Goal: Information Seeking & Learning: Find specific fact

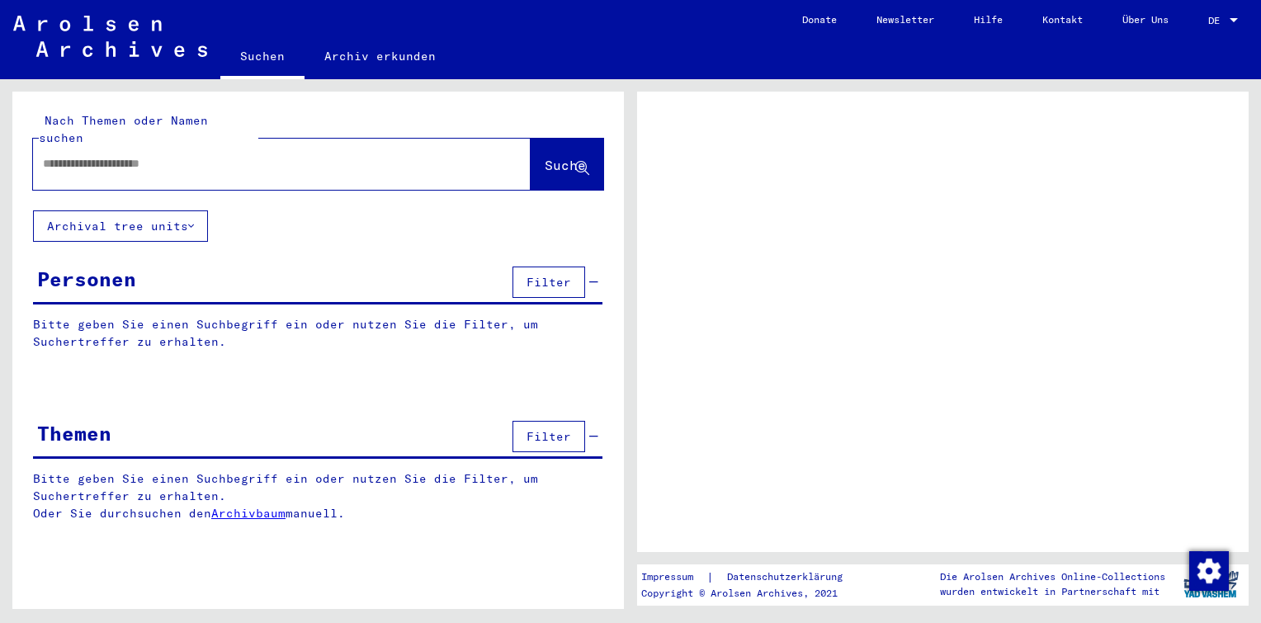
click at [155, 155] on input "text" at bounding box center [267, 163] width 448 height 17
type input "**********"
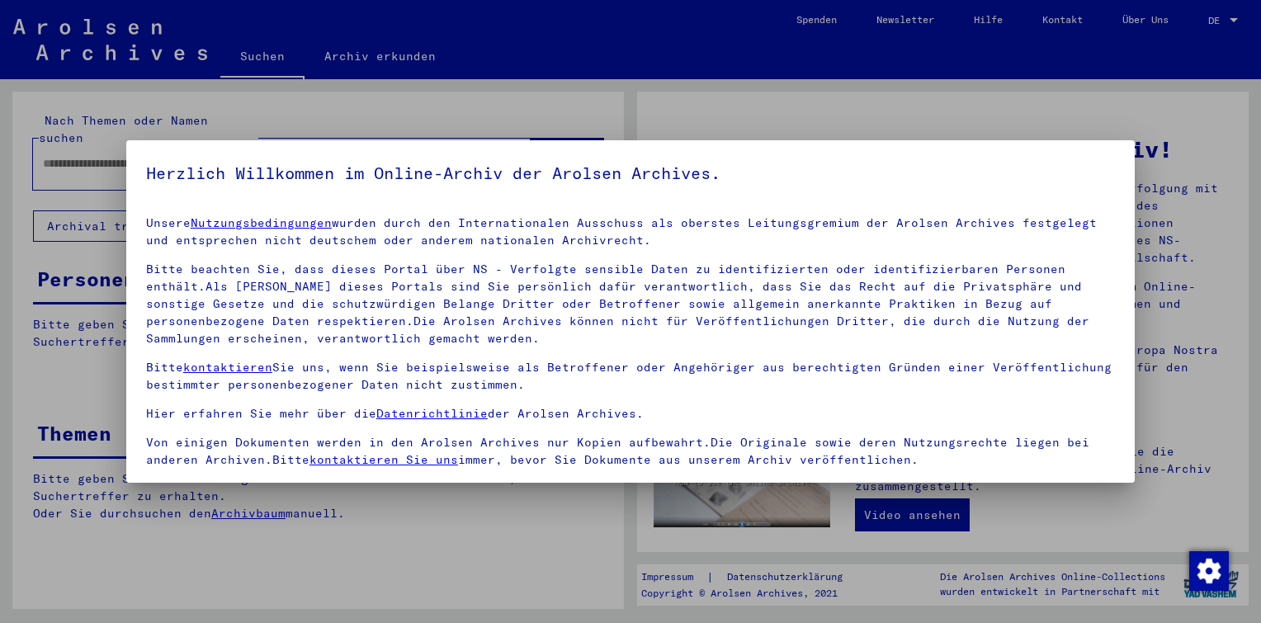
scroll to position [135, 0]
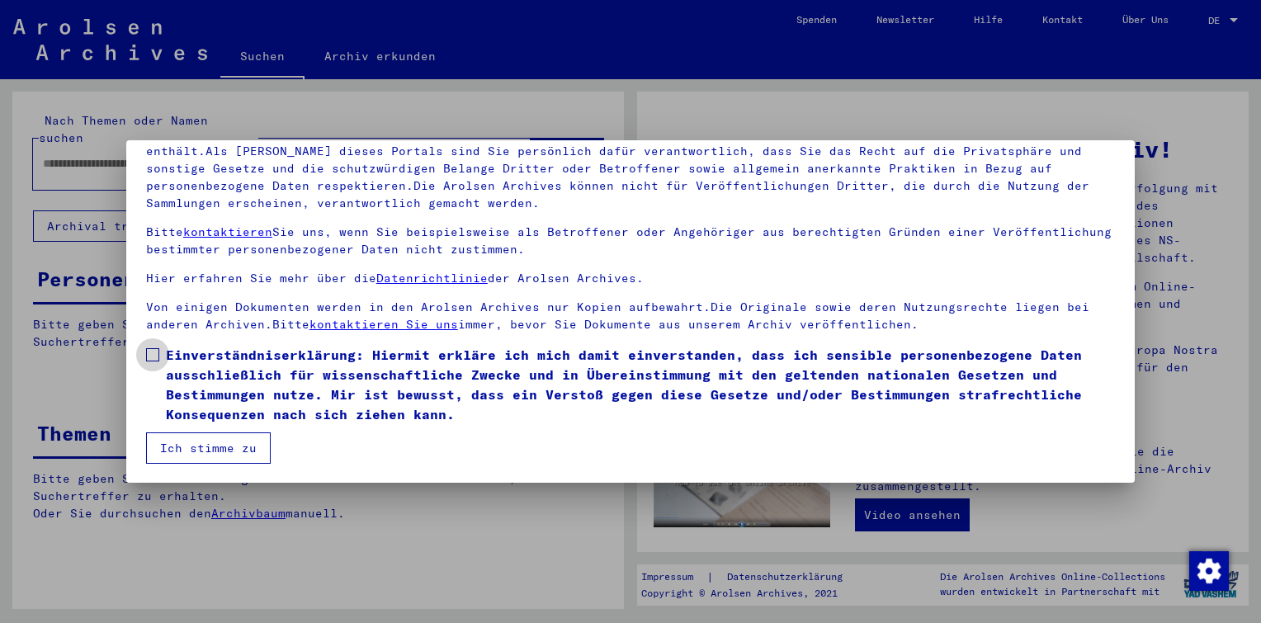
drag, startPoint x: 145, startPoint y: 352, endPoint x: 175, endPoint y: 415, distance: 69.4
click at [146, 353] on span at bounding box center [152, 354] width 13 height 13
click at [197, 445] on button "Ich stimme zu" at bounding box center [208, 447] width 125 height 31
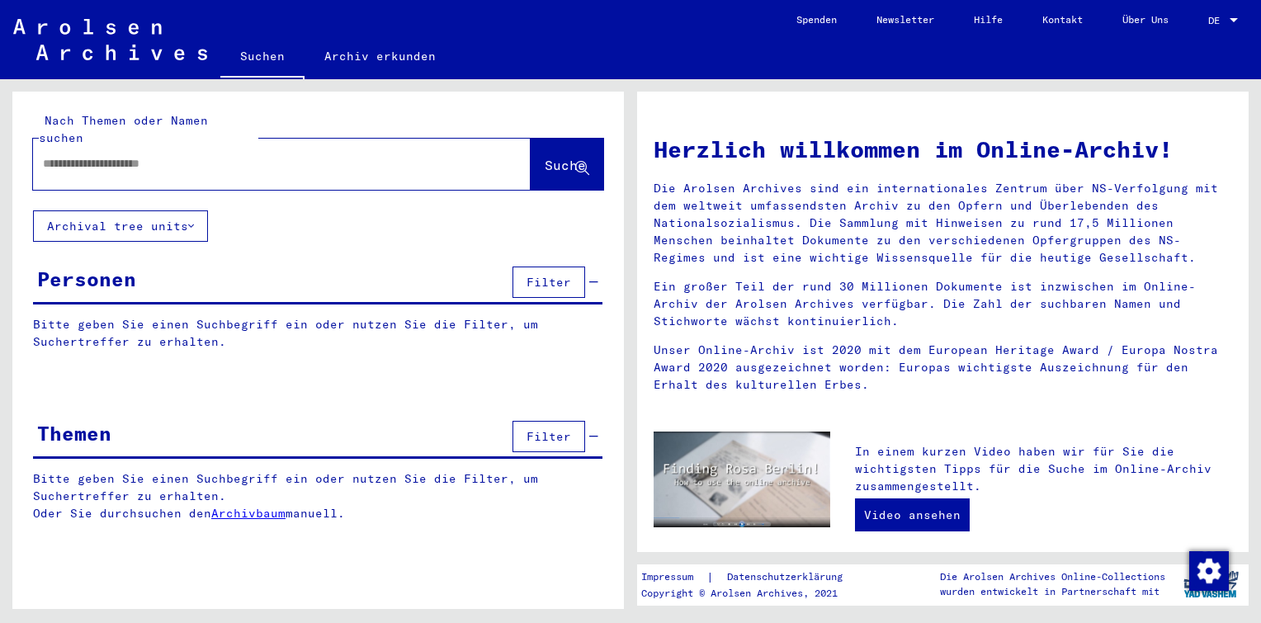
click at [168, 155] on input "text" at bounding box center [262, 163] width 438 height 17
click at [264, 160] on div at bounding box center [257, 163] width 448 height 37
click at [257, 155] on input "text" at bounding box center [262, 163] width 438 height 17
type input "**********"
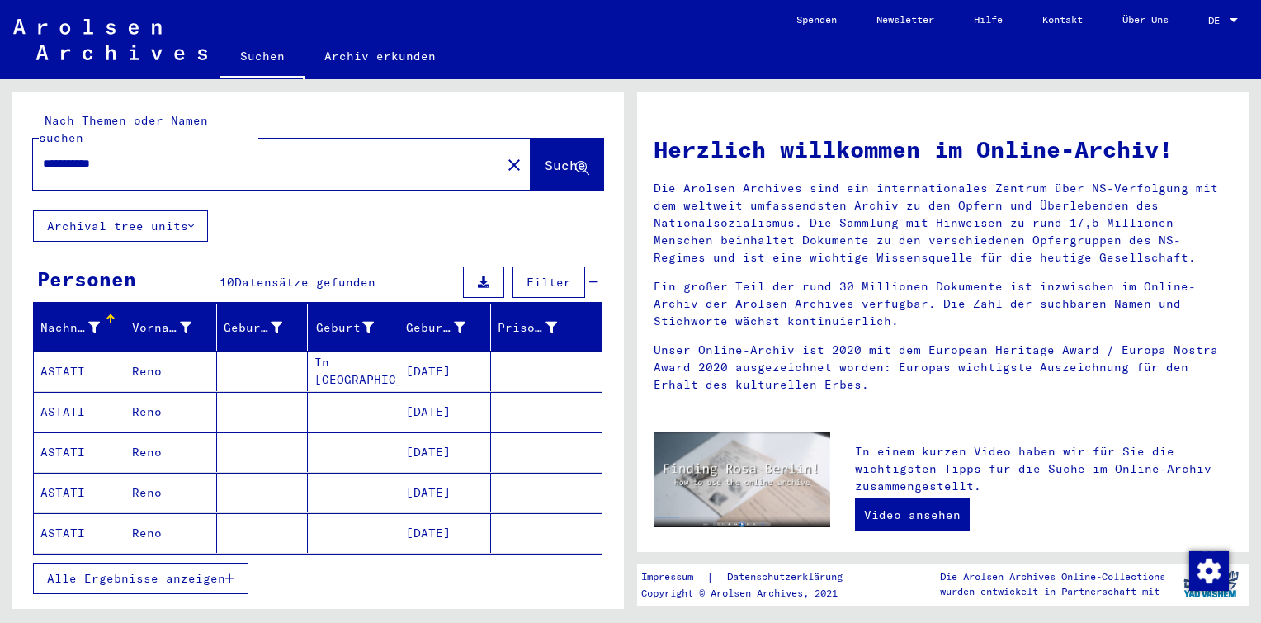
click at [225, 360] on mat-cell at bounding box center [263, 372] width 92 height 40
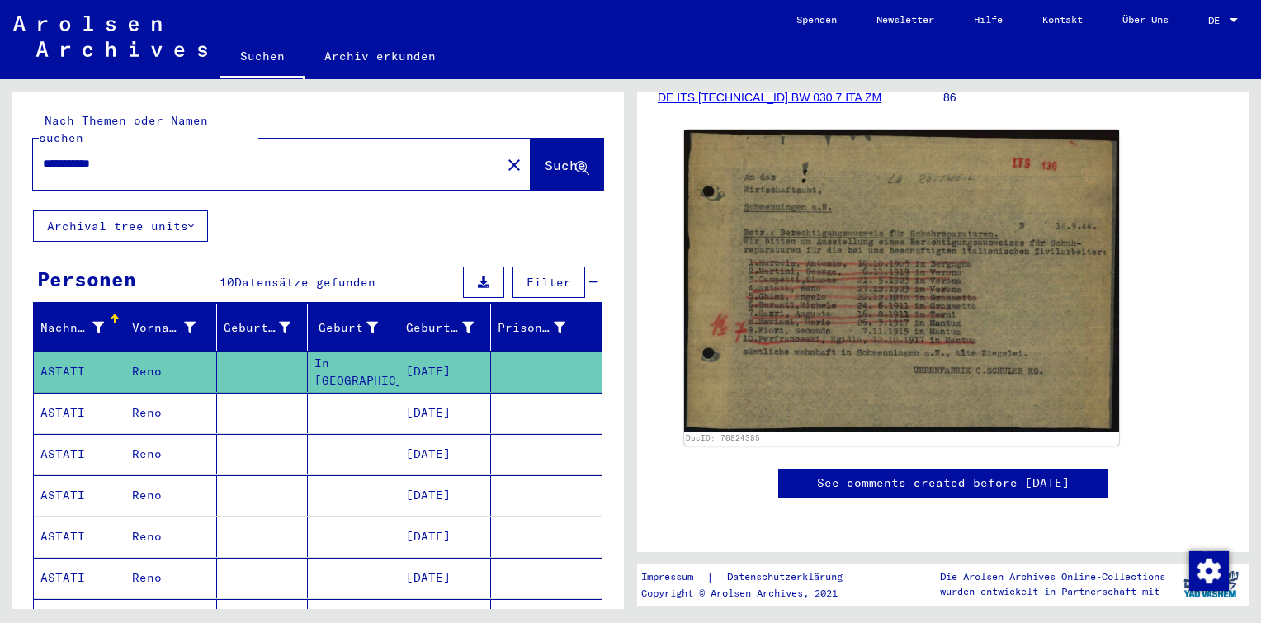
scroll to position [330, 0]
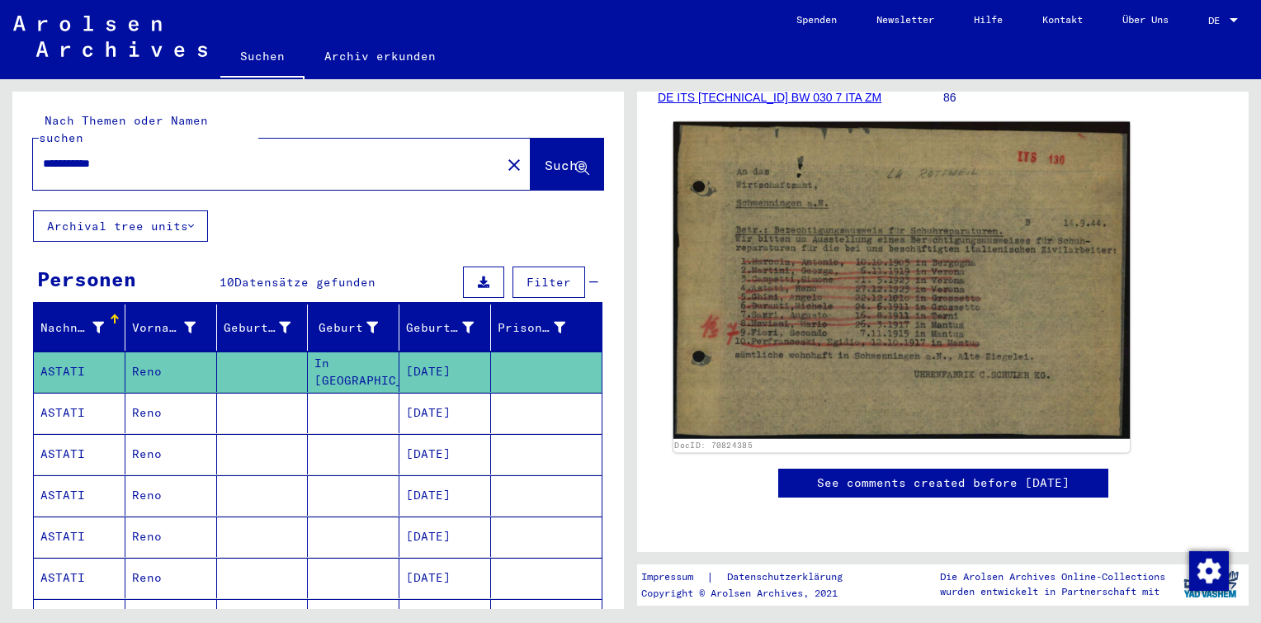
click at [766, 234] on img at bounding box center [902, 280] width 456 height 317
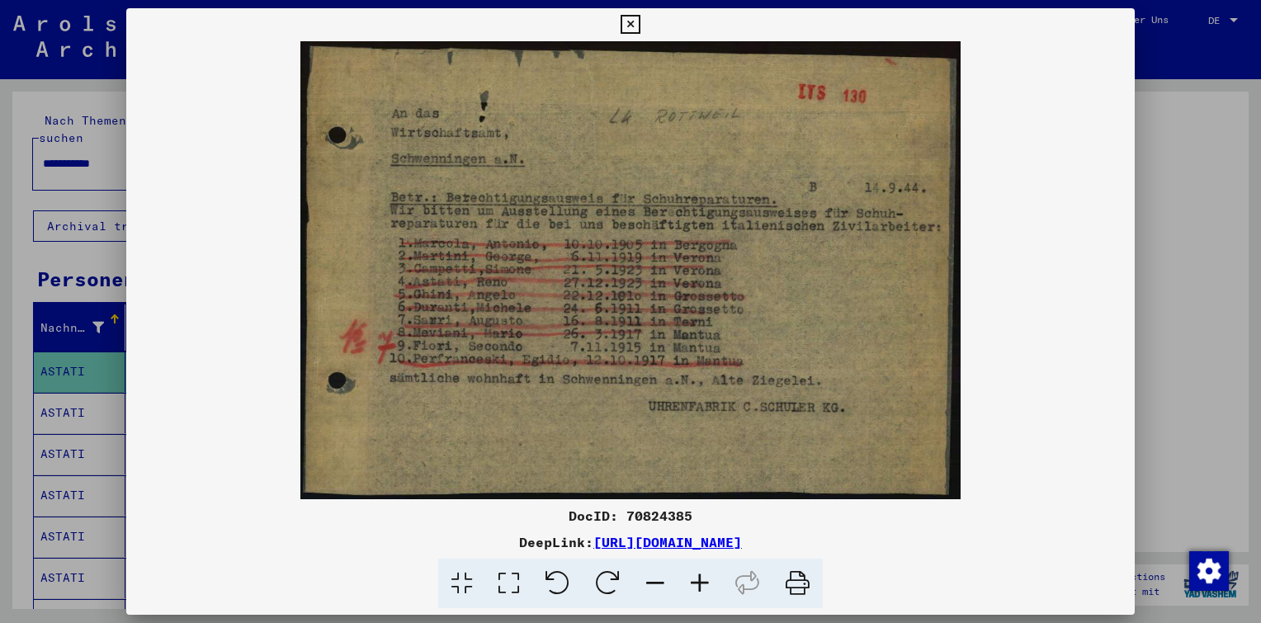
click at [629, 25] on icon at bounding box center [630, 25] width 19 height 20
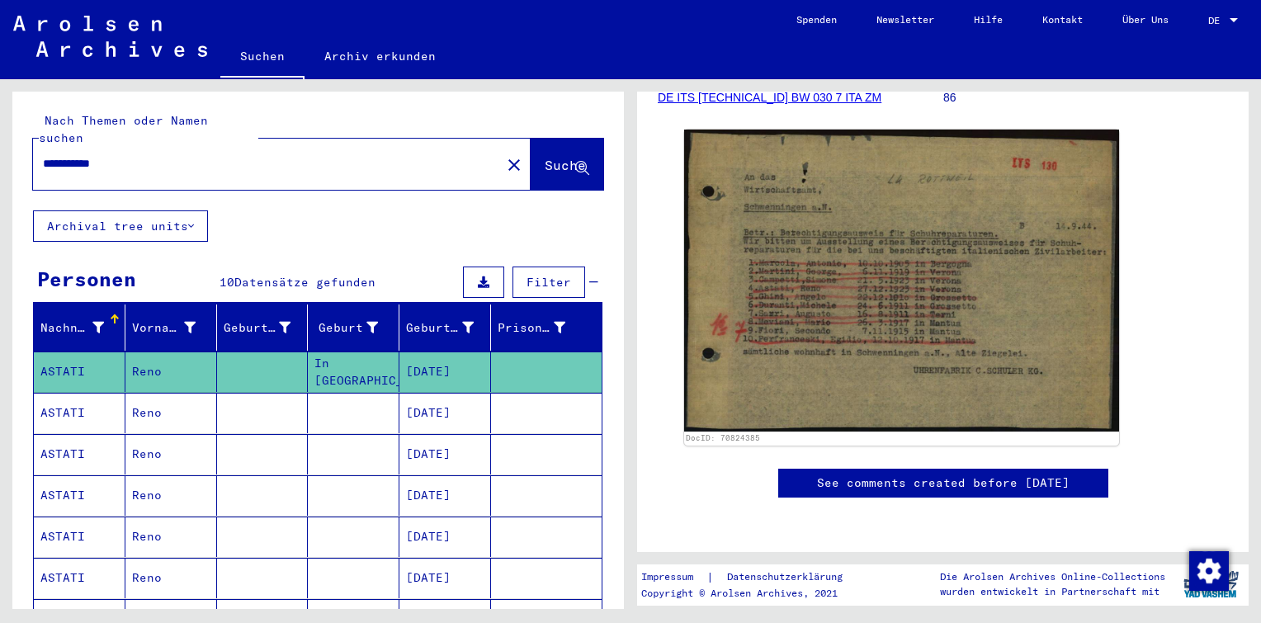
scroll to position [83, 0]
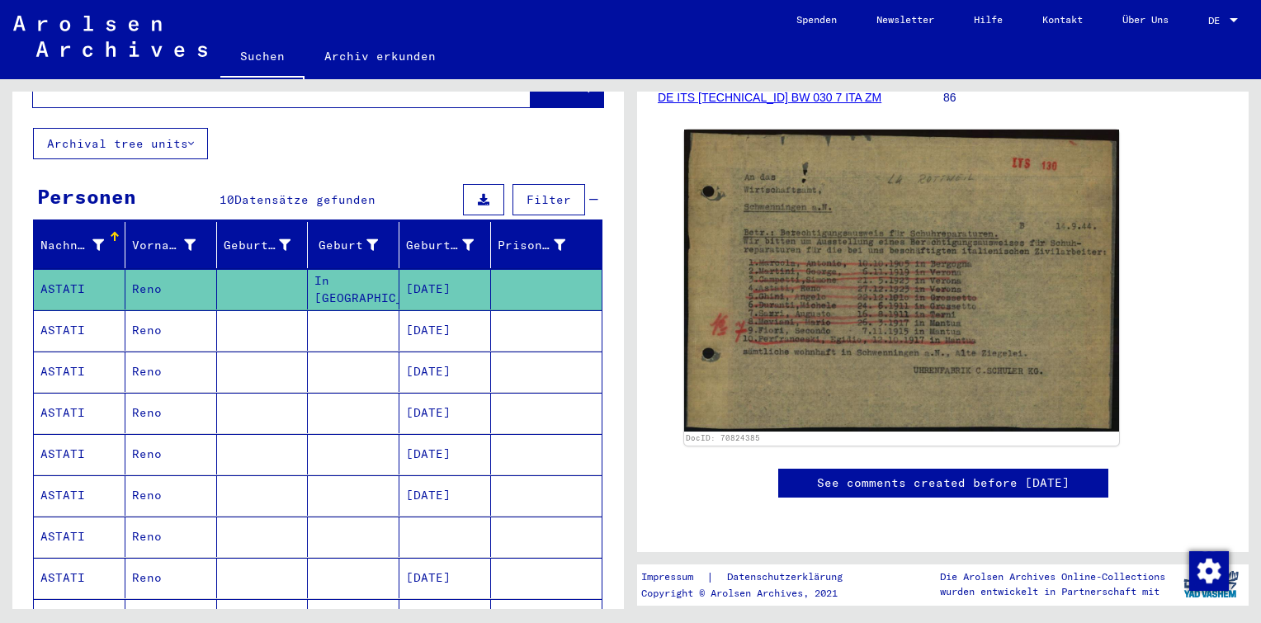
click at [308, 310] on mat-cell at bounding box center [354, 330] width 92 height 40
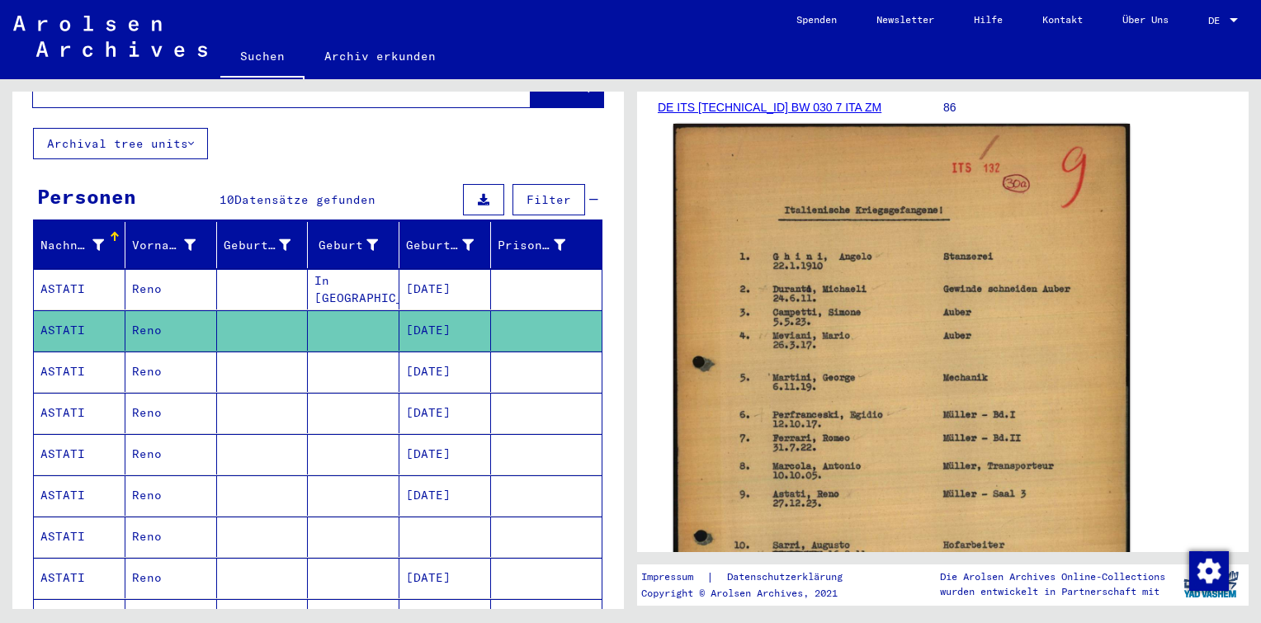
scroll to position [330, 0]
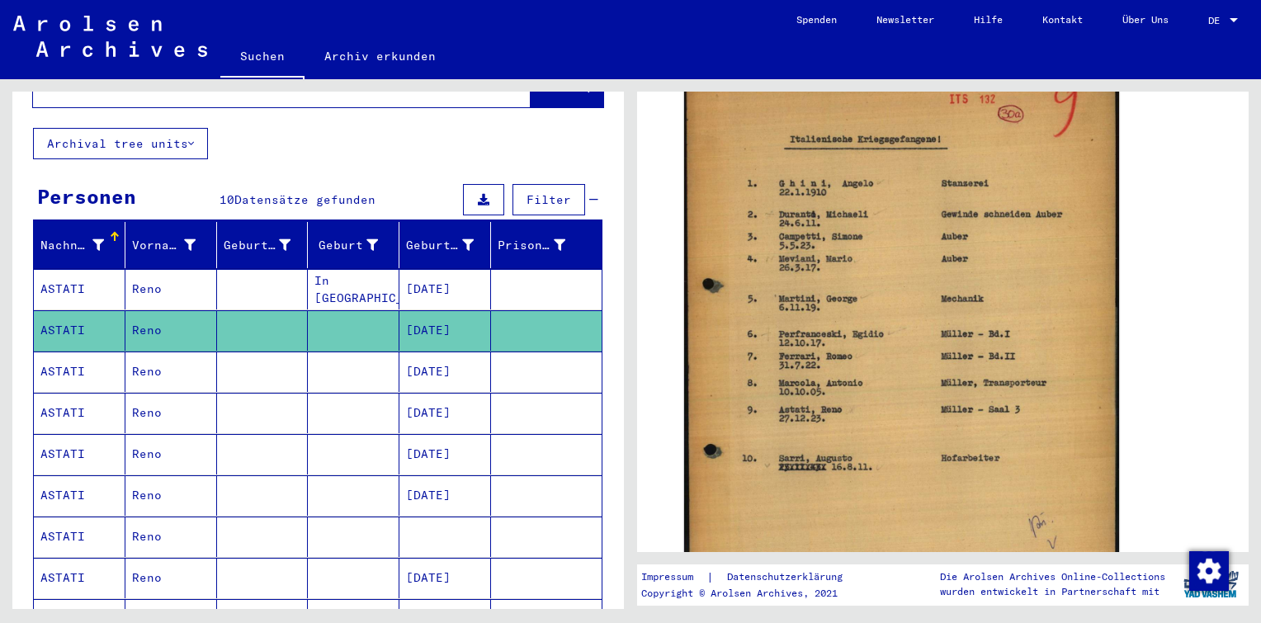
click at [399, 352] on mat-cell "[DATE]" at bounding box center [445, 372] width 92 height 40
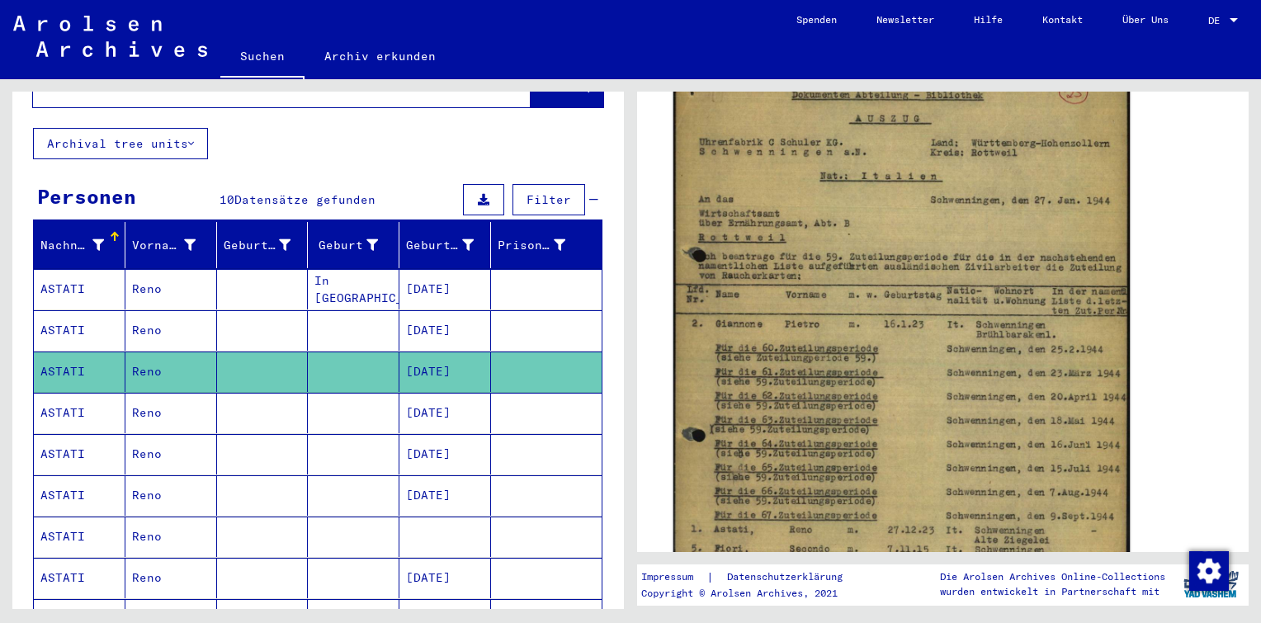
scroll to position [413, 0]
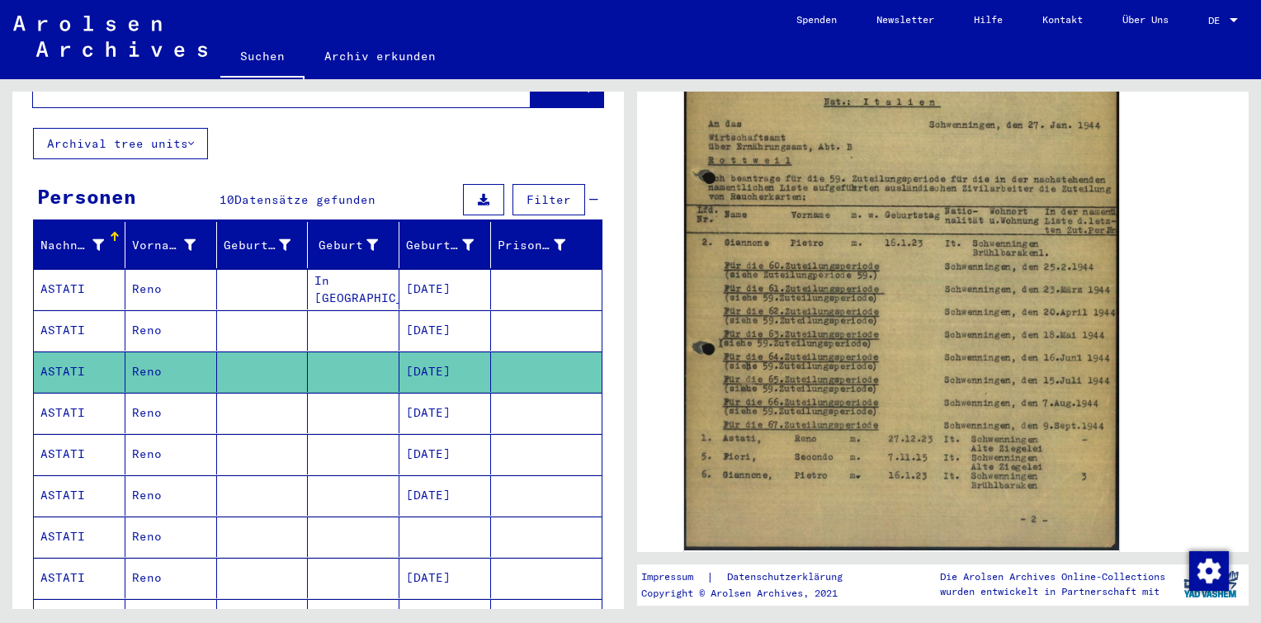
click at [259, 393] on mat-cell at bounding box center [263, 413] width 92 height 40
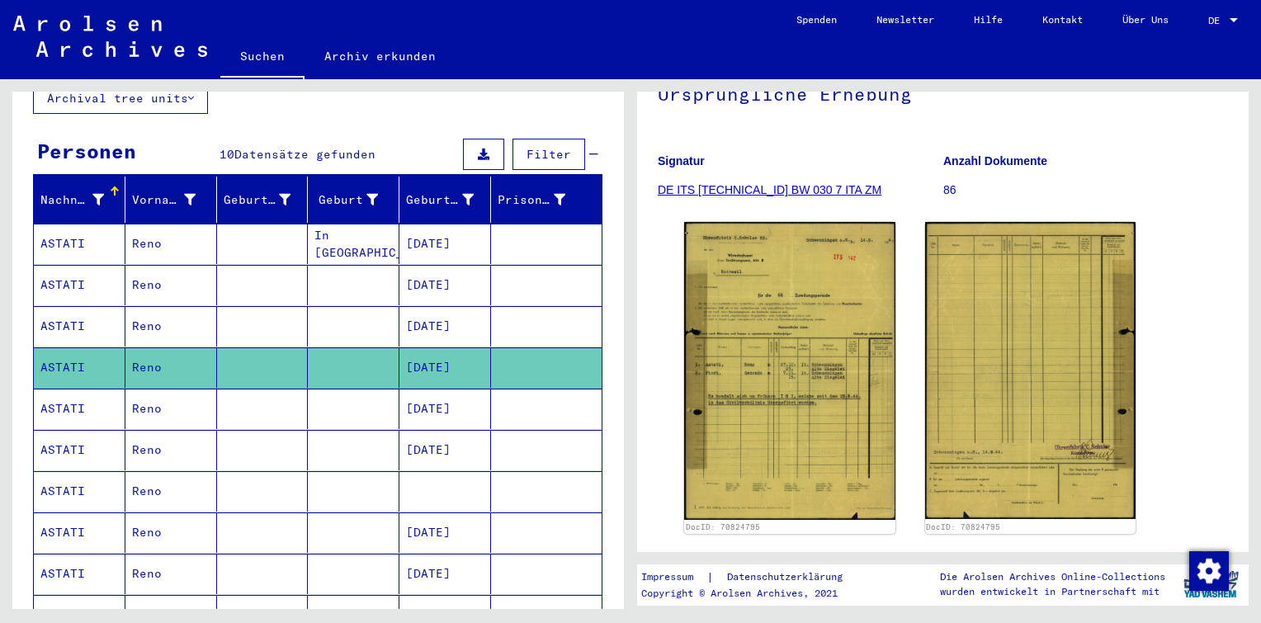
scroll to position [165, 0]
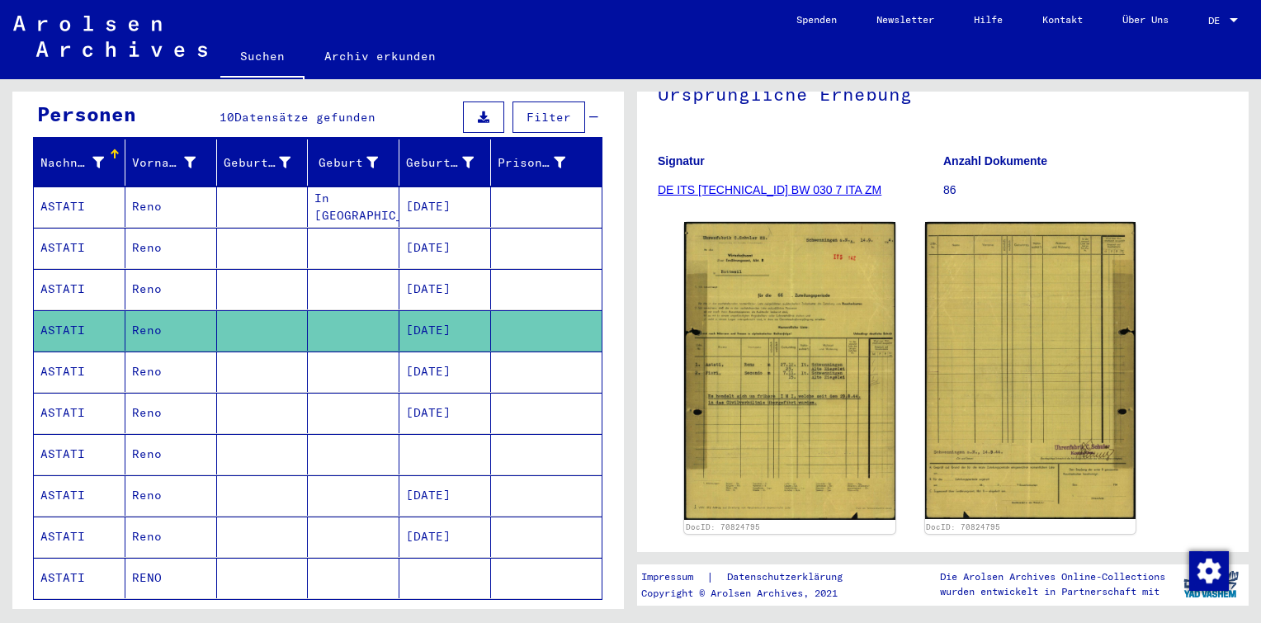
click at [404, 357] on mat-cell "[DATE]" at bounding box center [445, 372] width 92 height 40
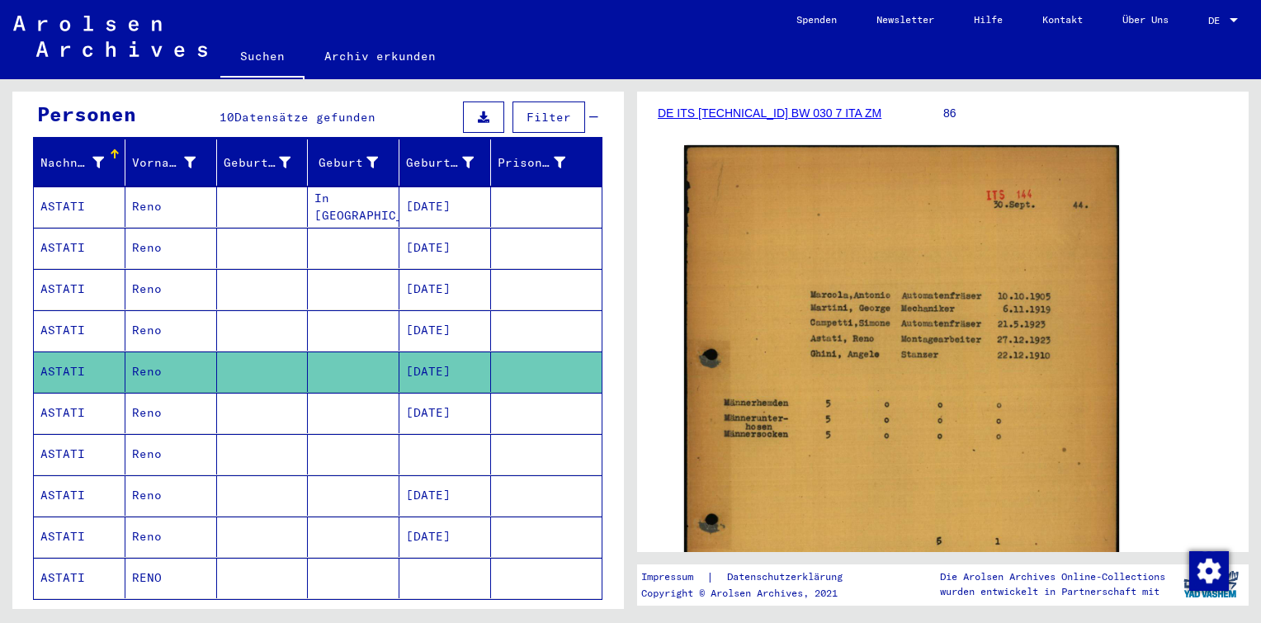
scroll to position [330, 0]
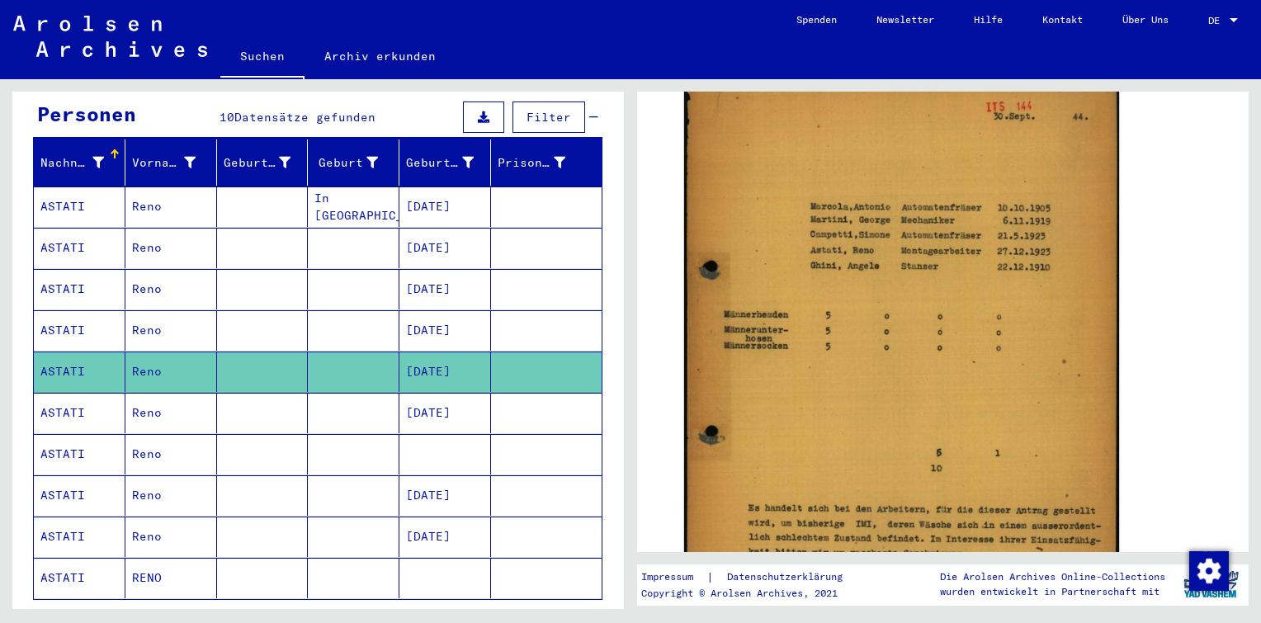
click at [399, 310] on mat-cell "[DATE]" at bounding box center [445, 330] width 92 height 40
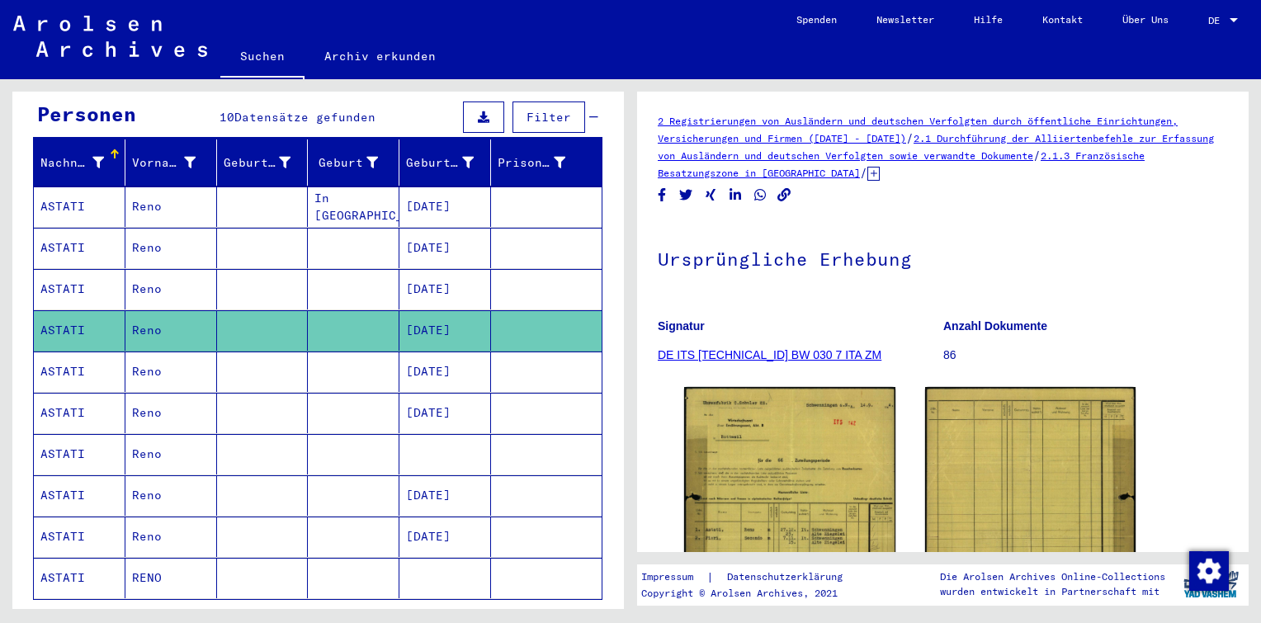
click at [432, 352] on mat-cell "[DATE]" at bounding box center [445, 372] width 92 height 40
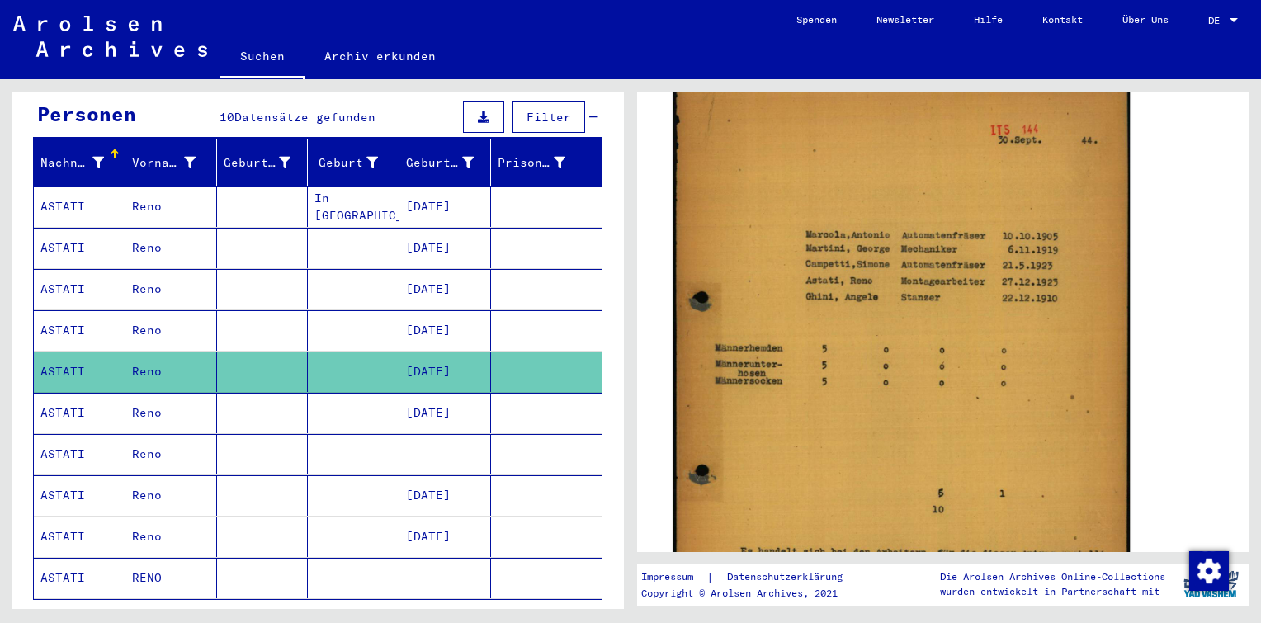
scroll to position [330, 0]
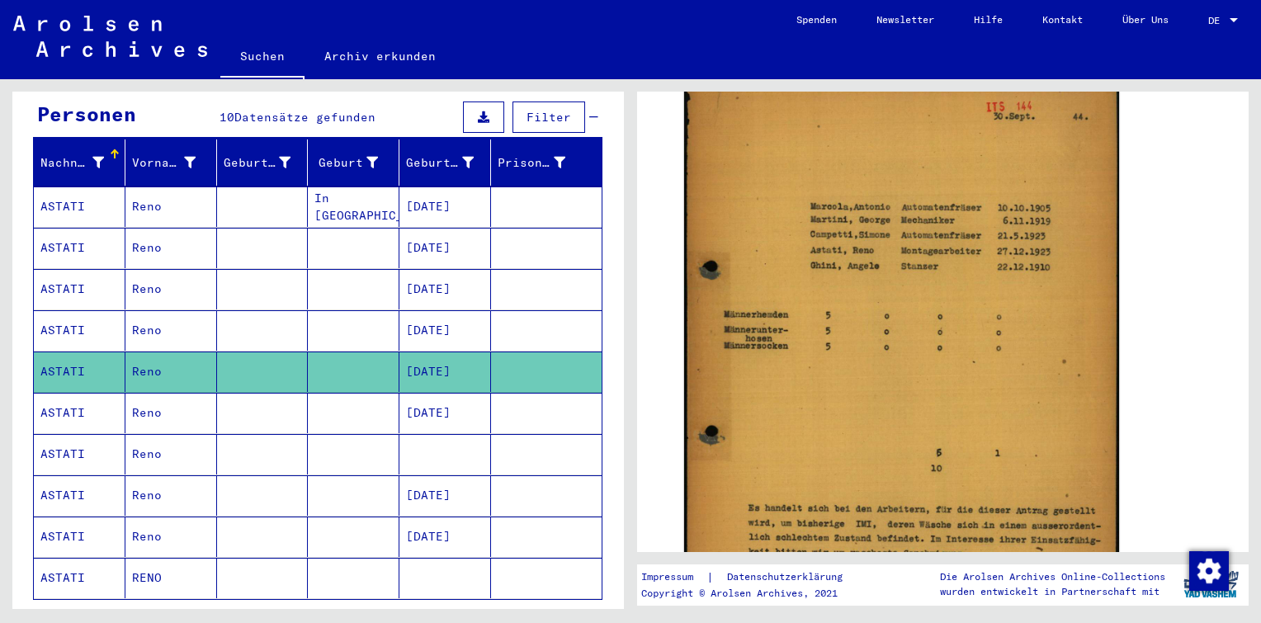
click at [386, 397] on mat-cell at bounding box center [354, 413] width 92 height 40
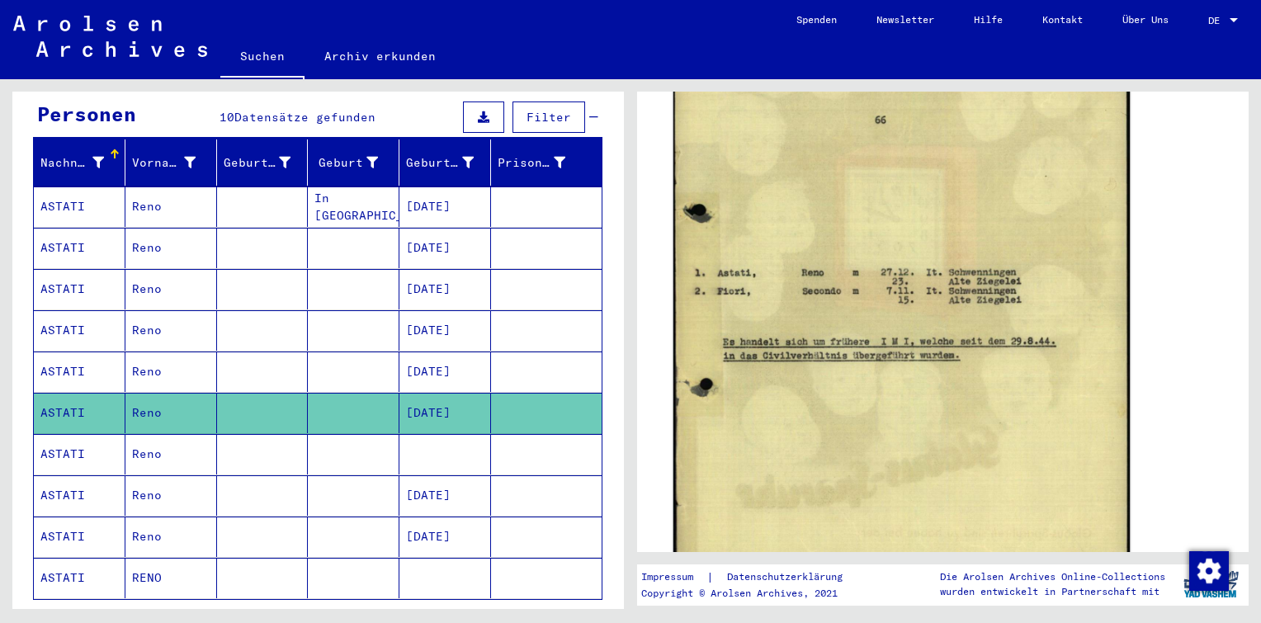
scroll to position [578, 0]
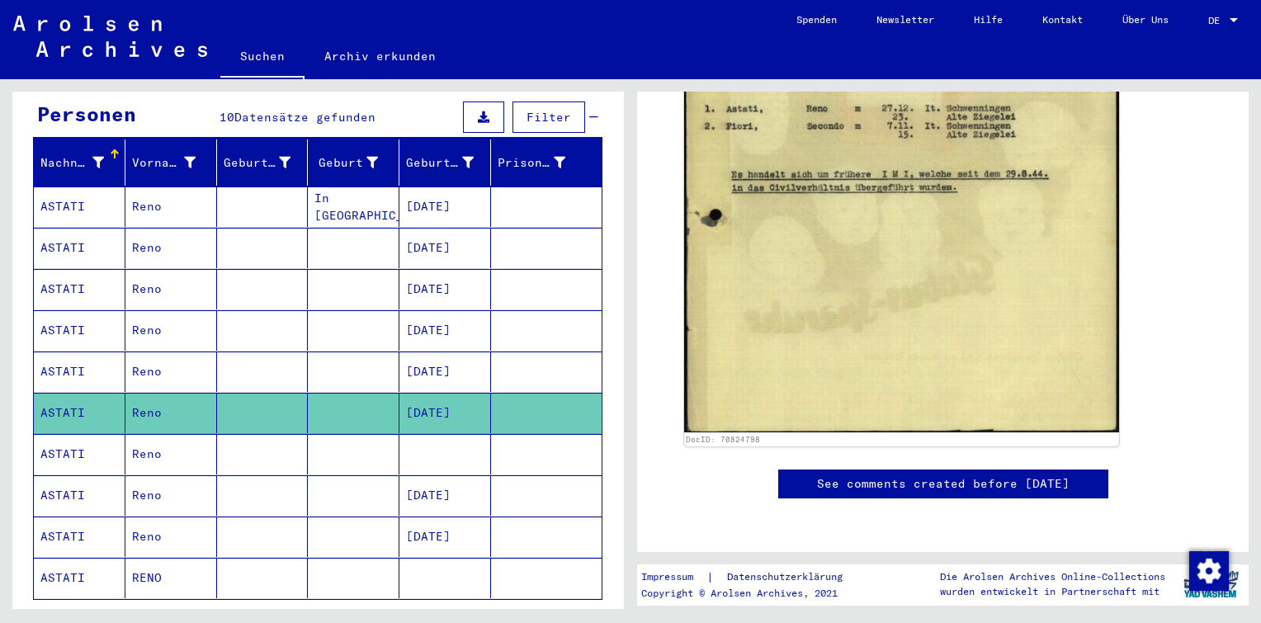
click at [277, 434] on mat-cell at bounding box center [263, 454] width 92 height 40
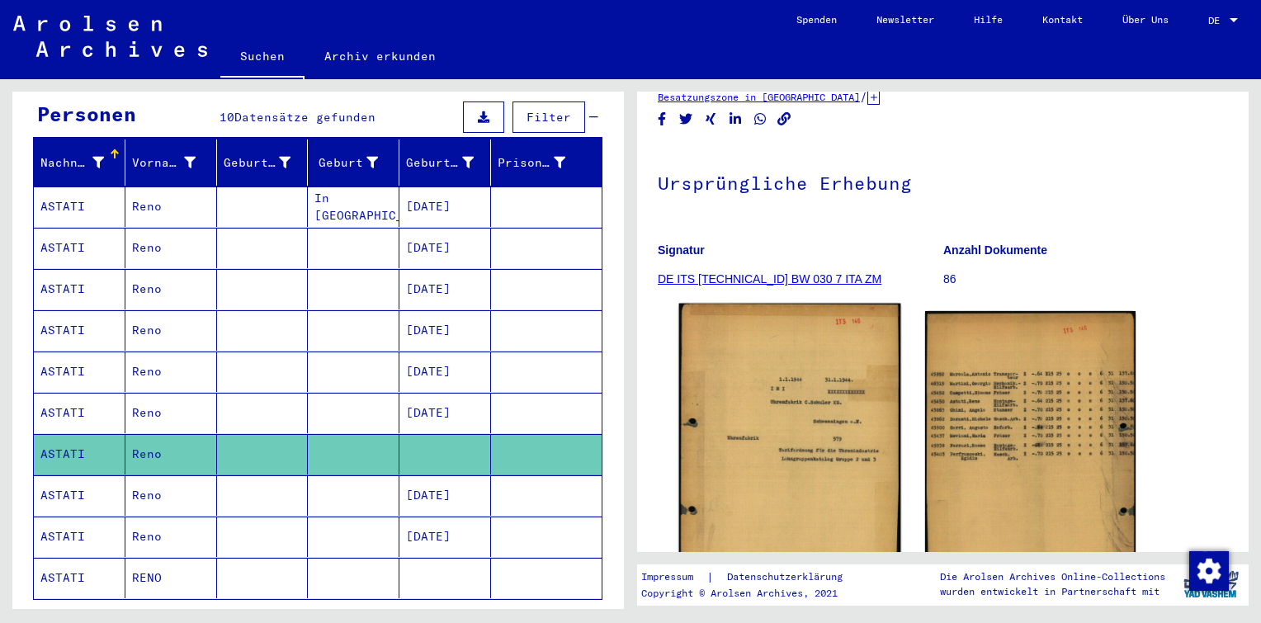
scroll to position [248, 0]
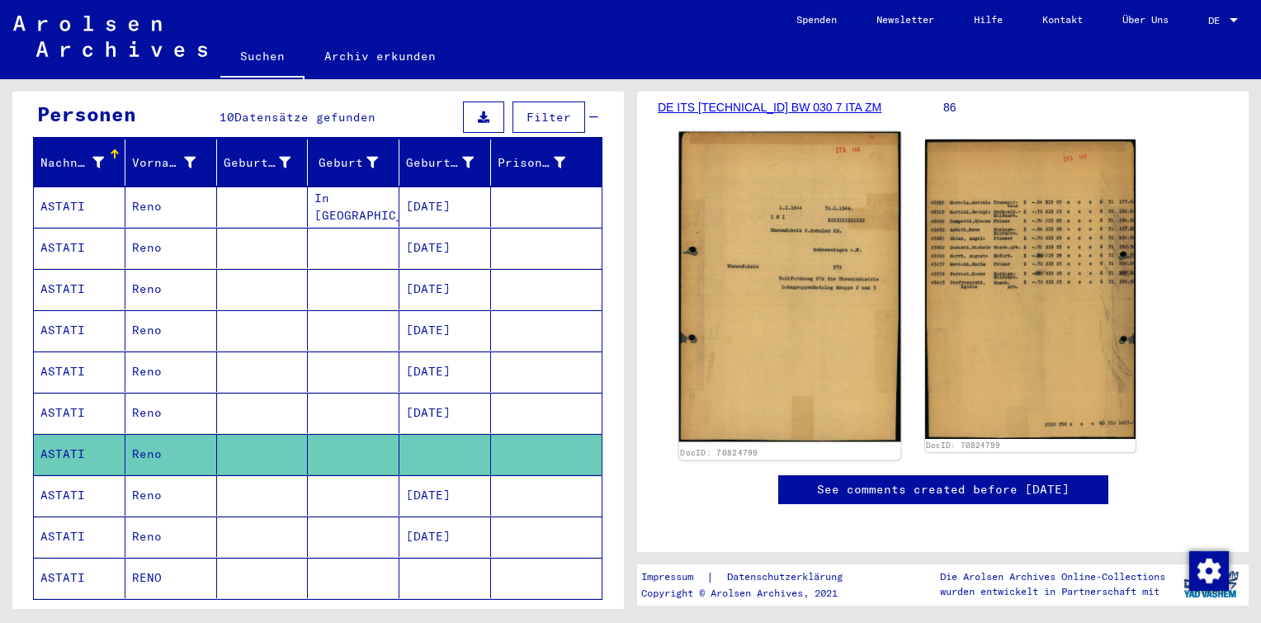
click at [784, 257] on img at bounding box center [789, 287] width 221 height 310
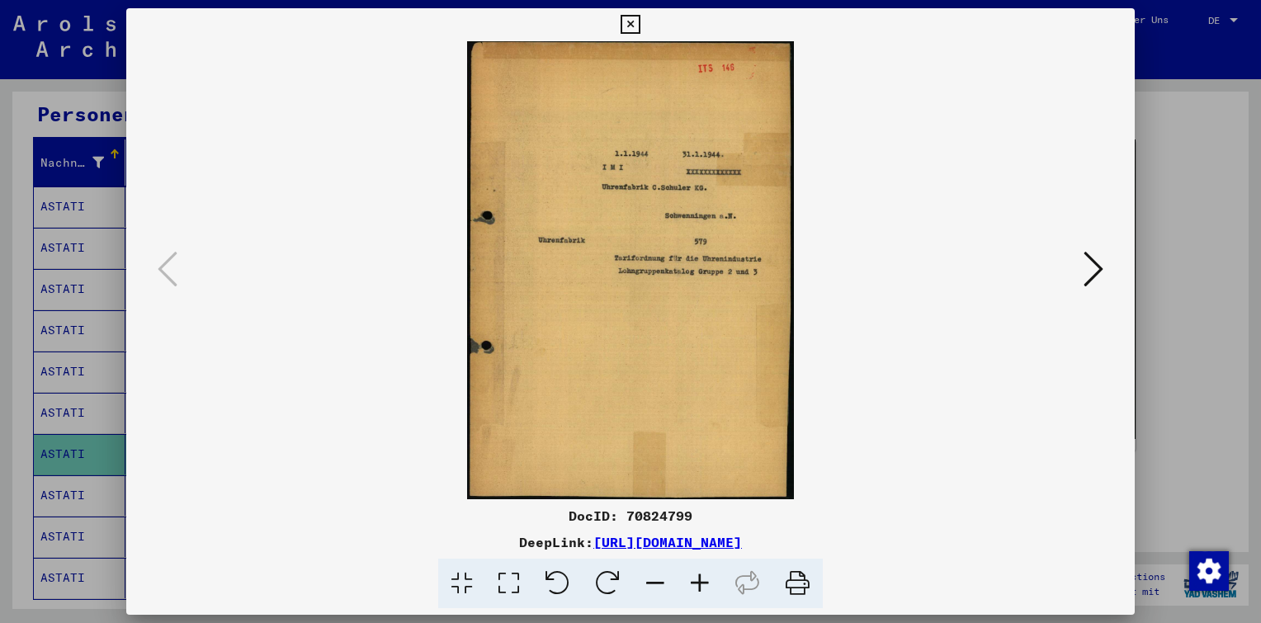
click at [1094, 260] on icon at bounding box center [1094, 269] width 20 height 40
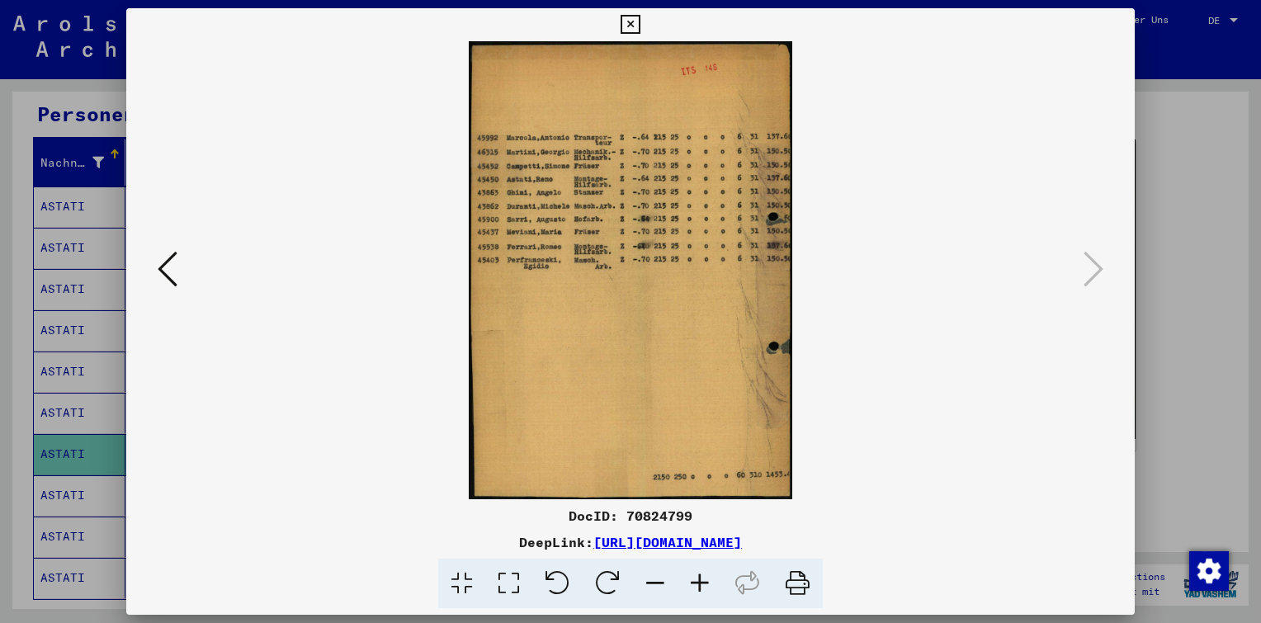
click at [631, 24] on icon at bounding box center [630, 25] width 19 height 20
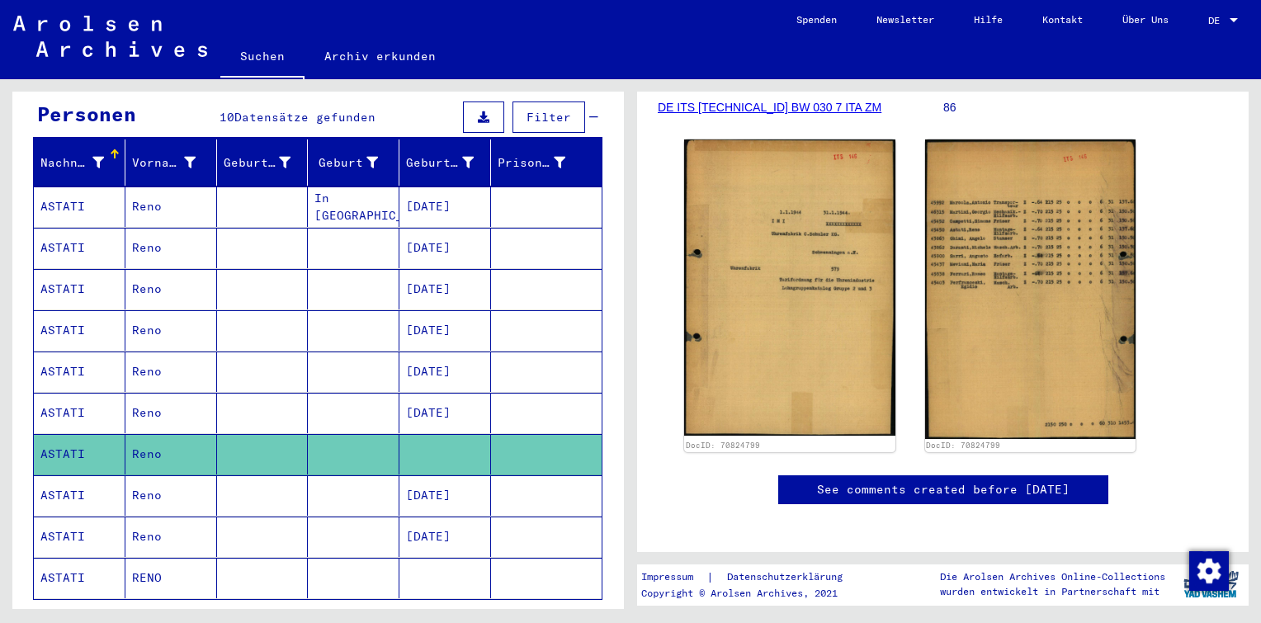
click at [461, 476] on mat-cell "[DATE]" at bounding box center [445, 495] width 92 height 40
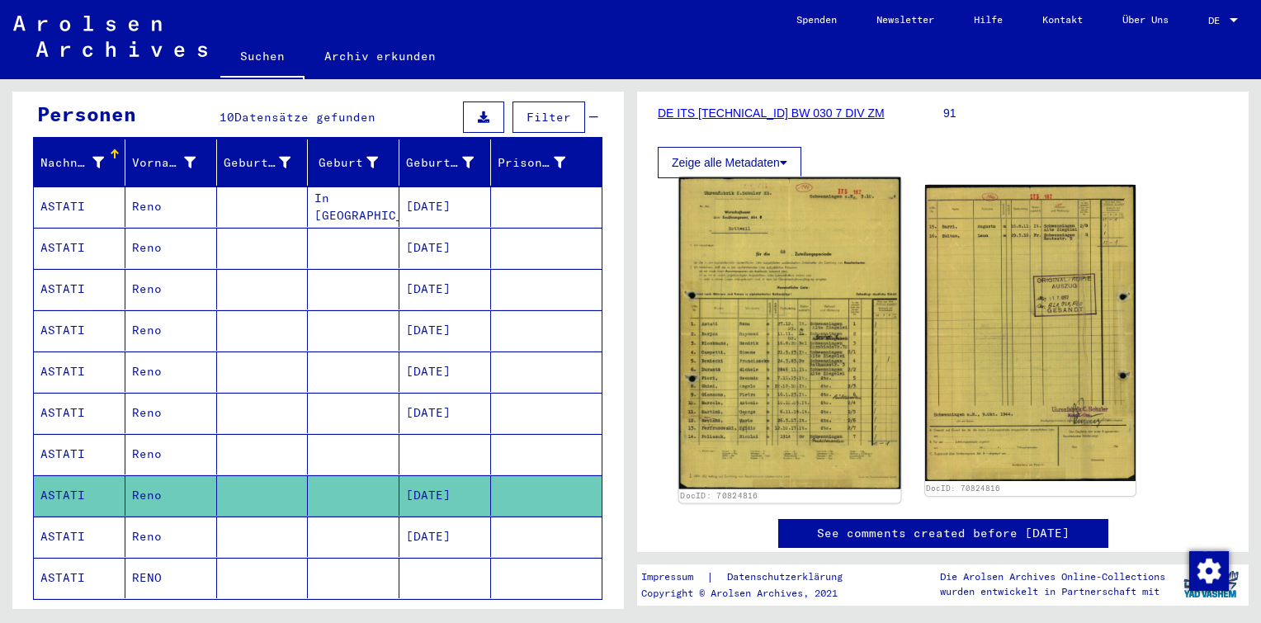
scroll to position [248, 0]
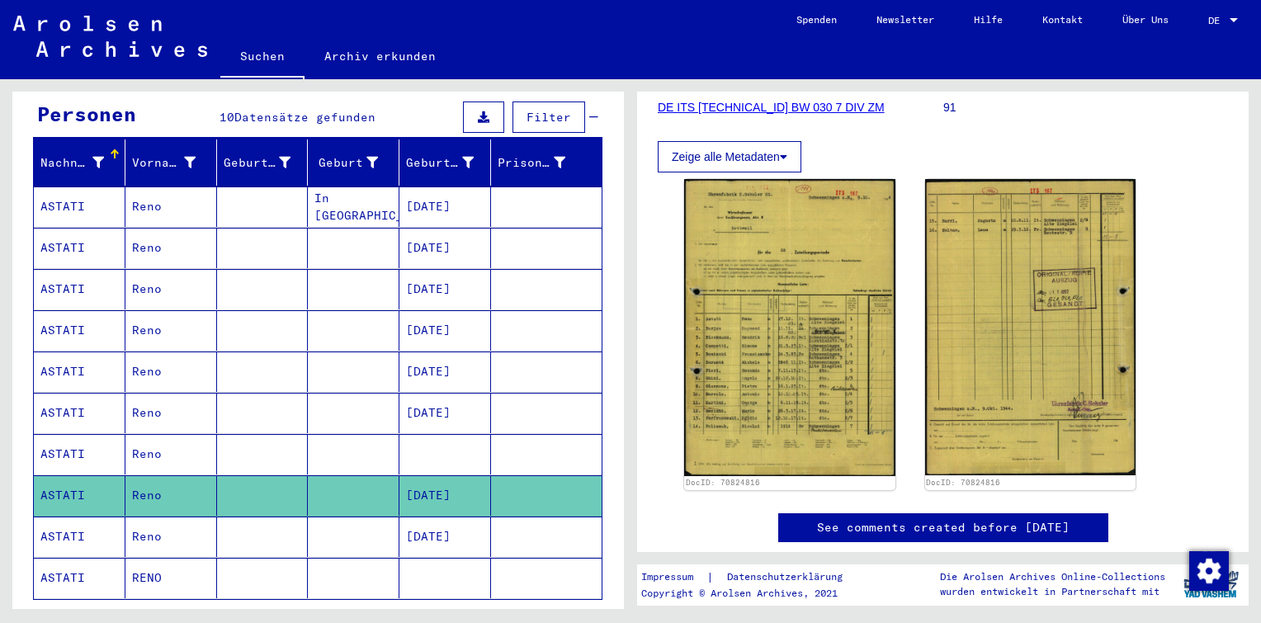
click at [452, 517] on mat-cell "[DATE]" at bounding box center [445, 537] width 92 height 40
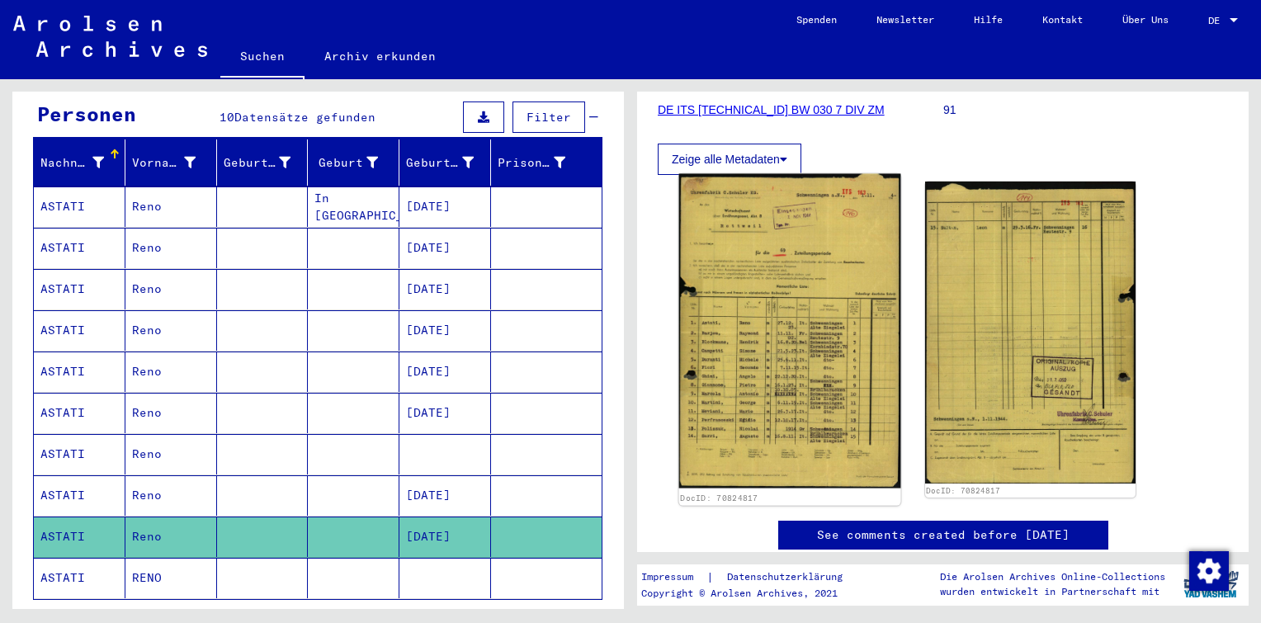
scroll to position [248, 0]
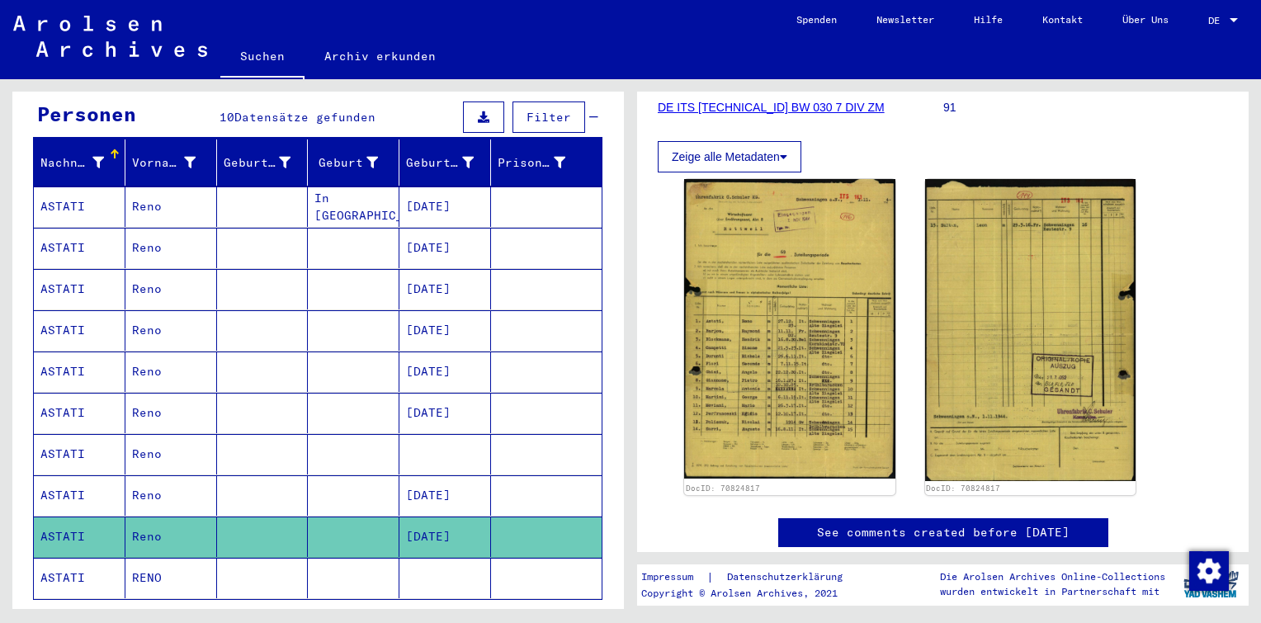
click at [460, 565] on mat-cell at bounding box center [445, 578] width 92 height 40
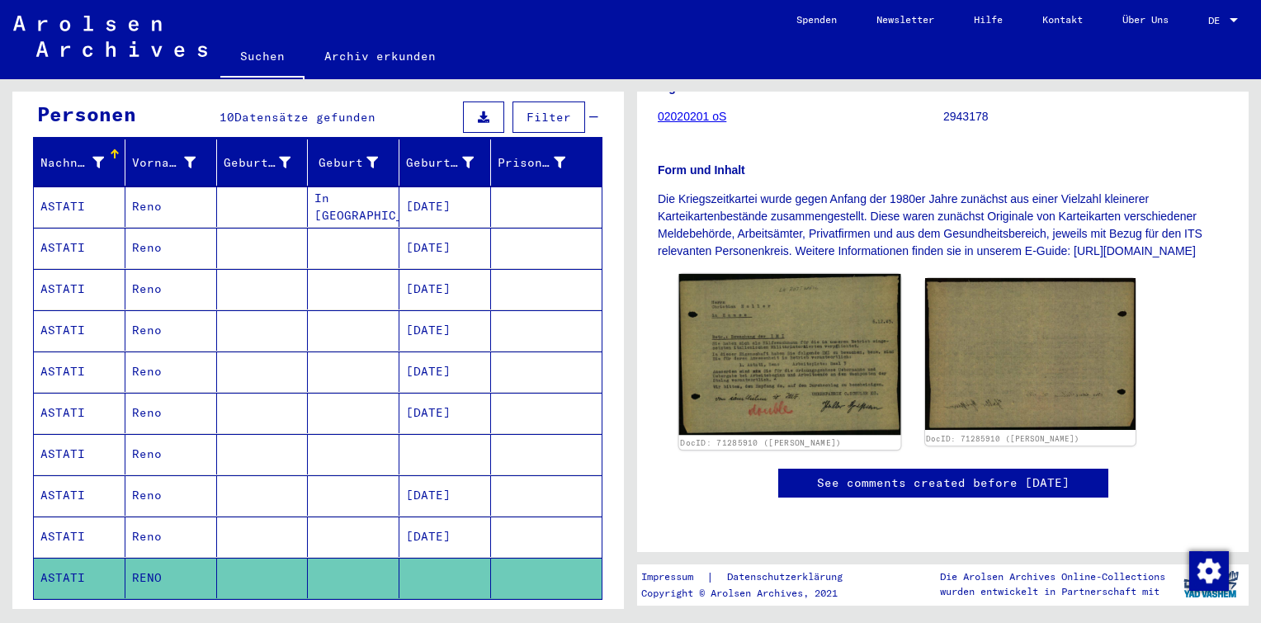
scroll to position [330, 0]
click at [801, 274] on img at bounding box center [789, 355] width 221 height 162
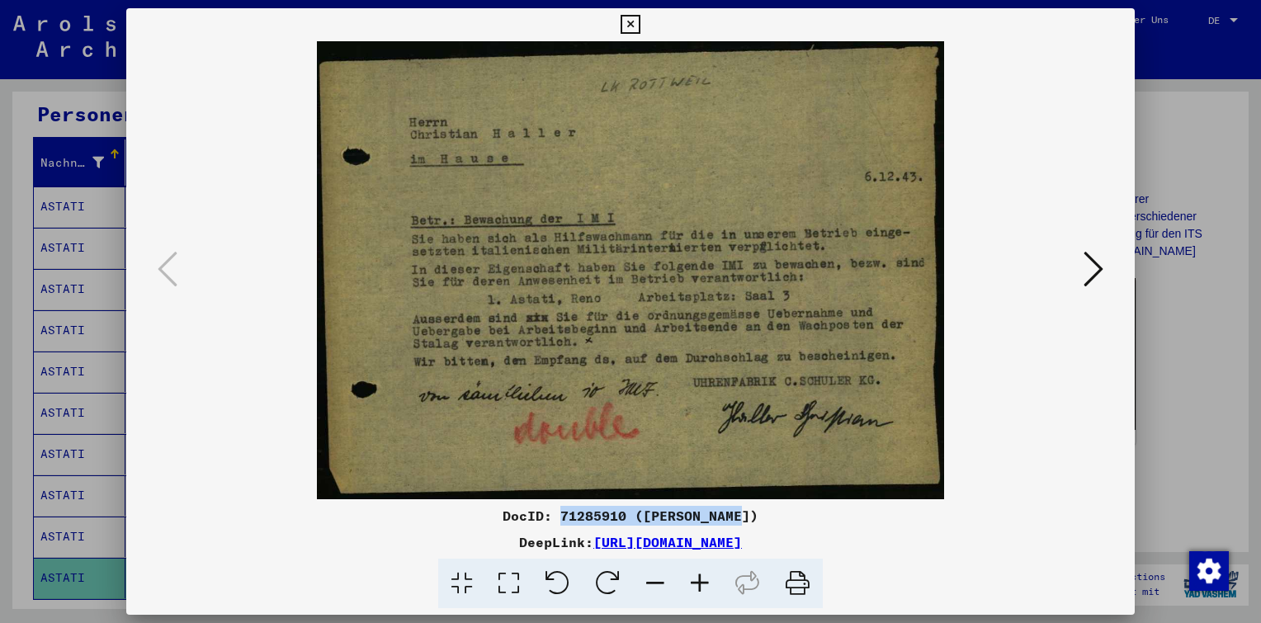
drag, startPoint x: 744, startPoint y: 518, endPoint x: 566, endPoint y: 523, distance: 177.5
click at [566, 523] on div "DocID: 71285910 ([PERSON_NAME])" at bounding box center [630, 516] width 1009 height 20
copy div "71285910 ([PERSON_NAME])"
click at [1085, 272] on icon at bounding box center [1094, 269] width 20 height 40
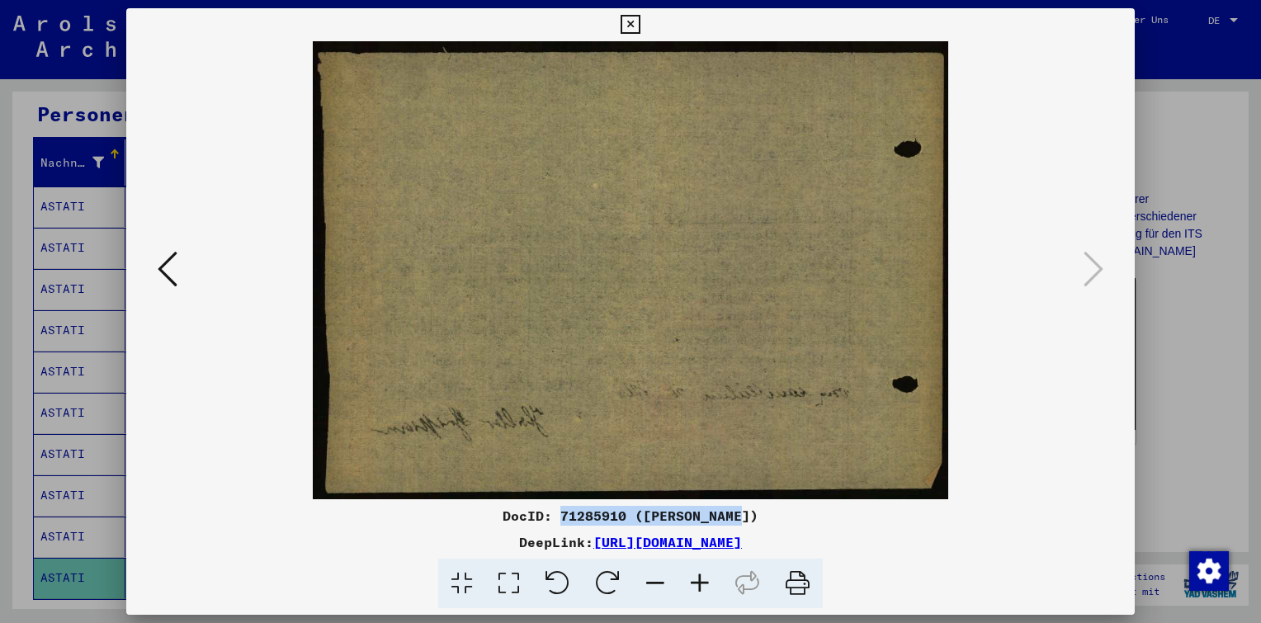
copy div "71285910 ([PERSON_NAME])"
click at [164, 259] on icon at bounding box center [168, 269] width 20 height 40
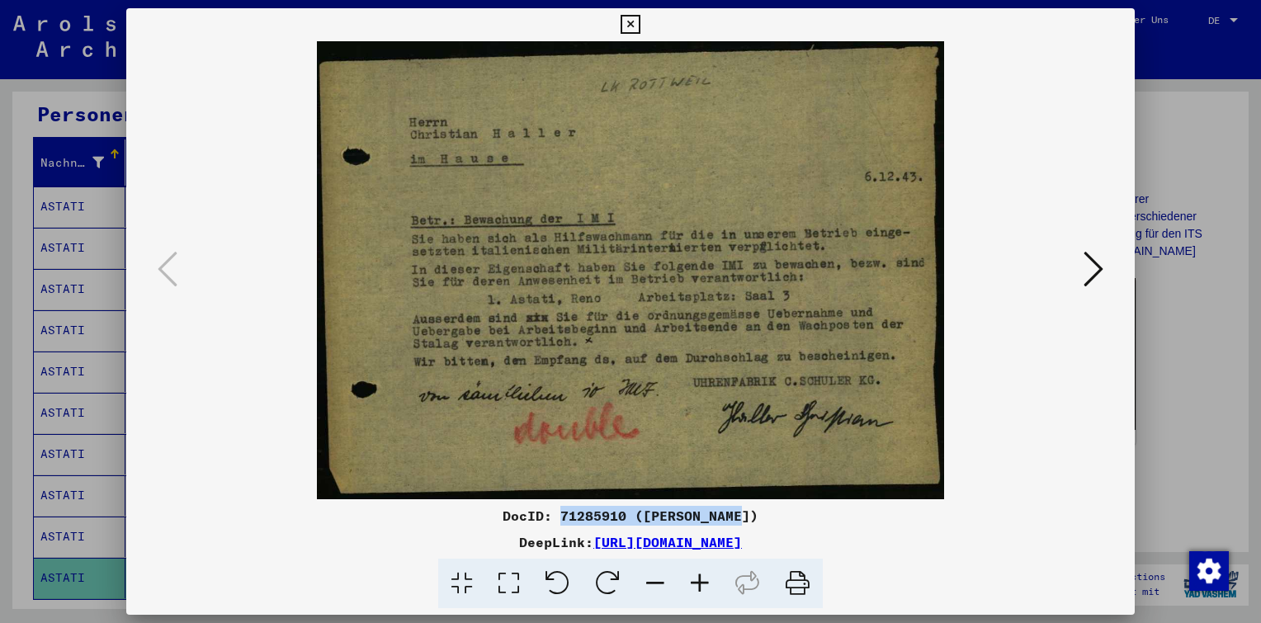
click at [630, 26] on icon at bounding box center [630, 25] width 19 height 20
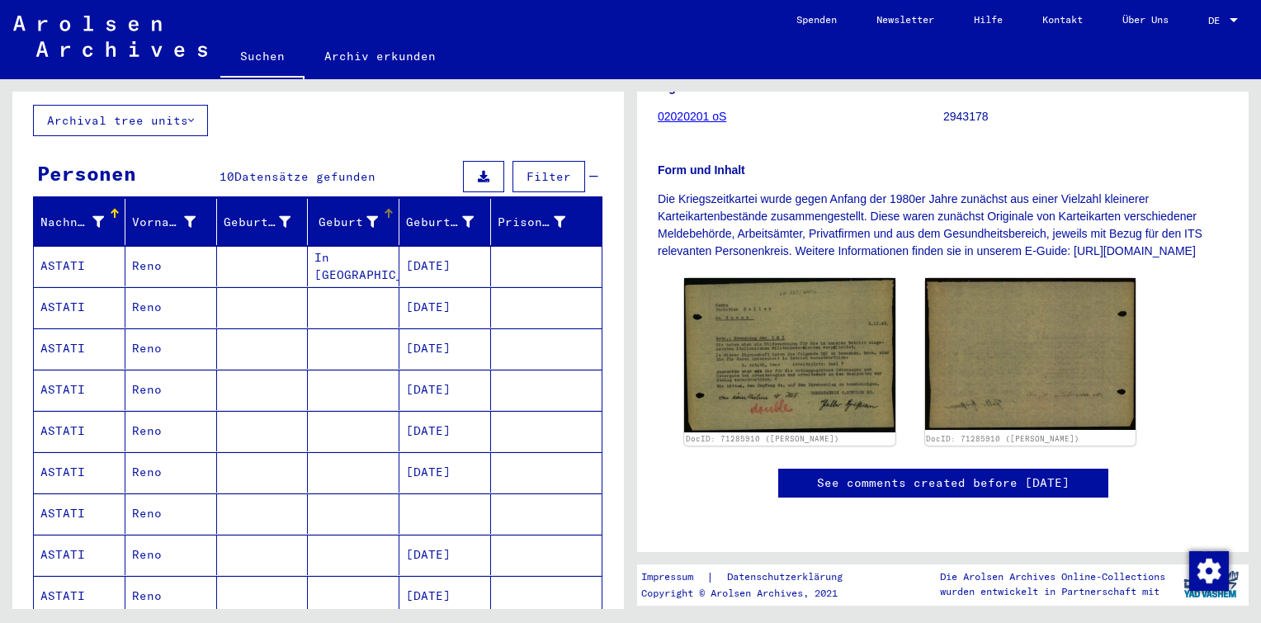
scroll to position [0, 0]
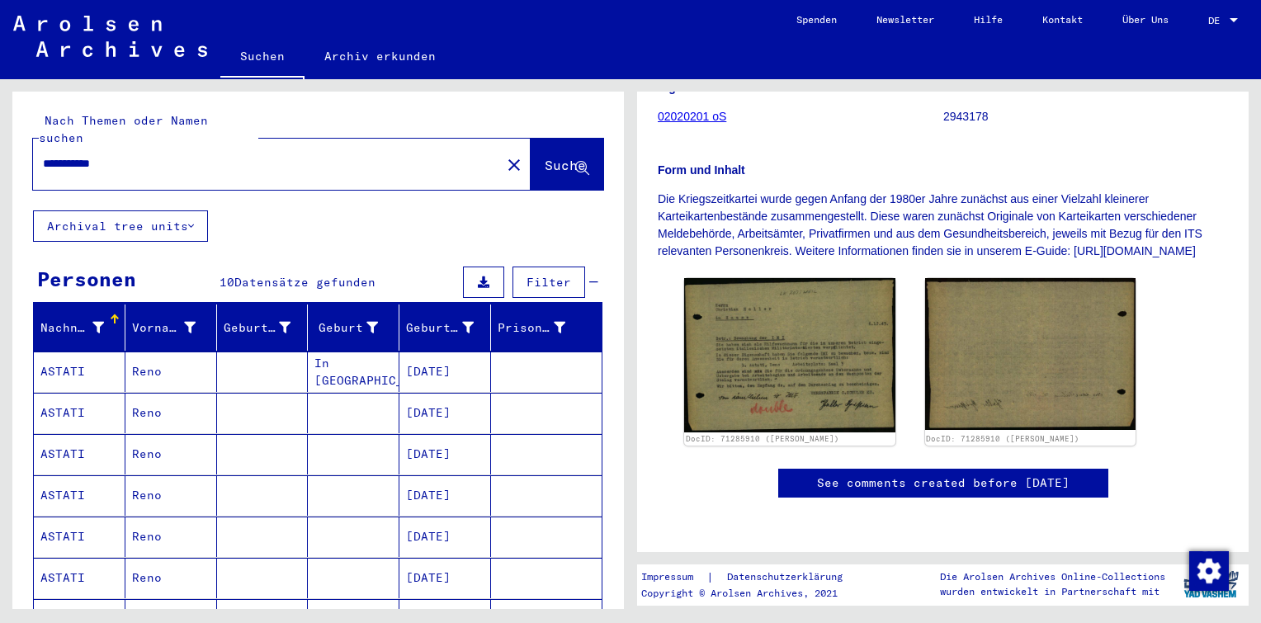
drag, startPoint x: 133, startPoint y: 148, endPoint x: -3, endPoint y: 139, distance: 136.5
click at [0, 139] on html "**********" at bounding box center [630, 311] width 1261 height 623
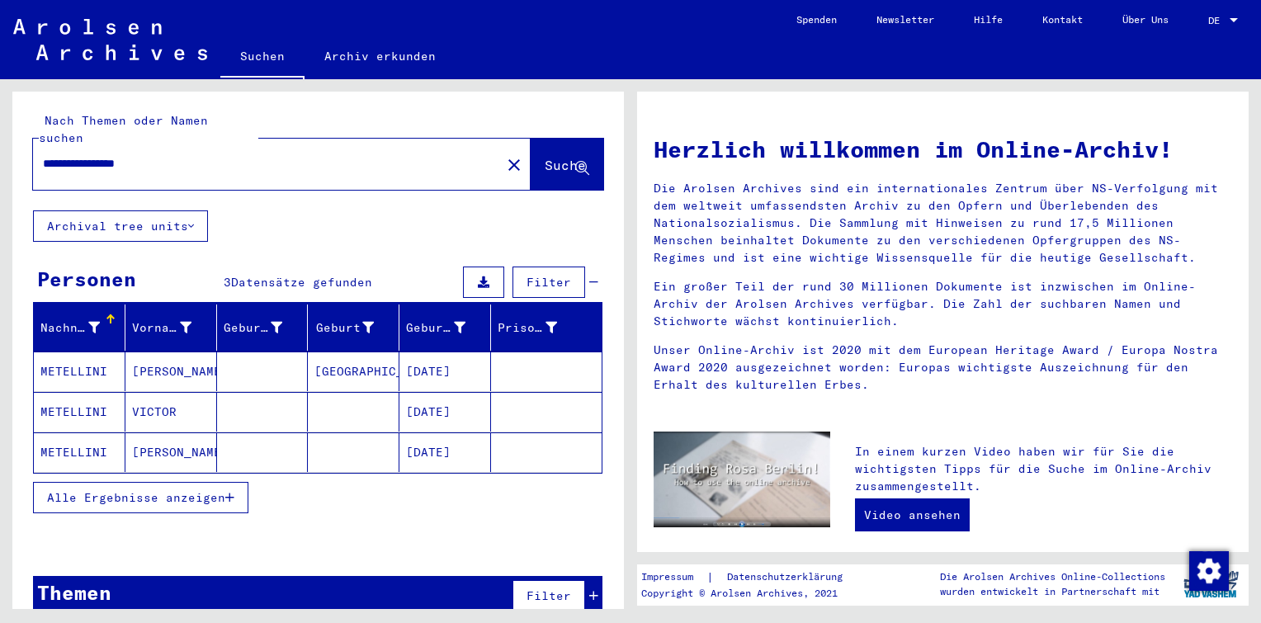
click at [144, 352] on mat-cell "[PERSON_NAME]" at bounding box center [171, 372] width 92 height 40
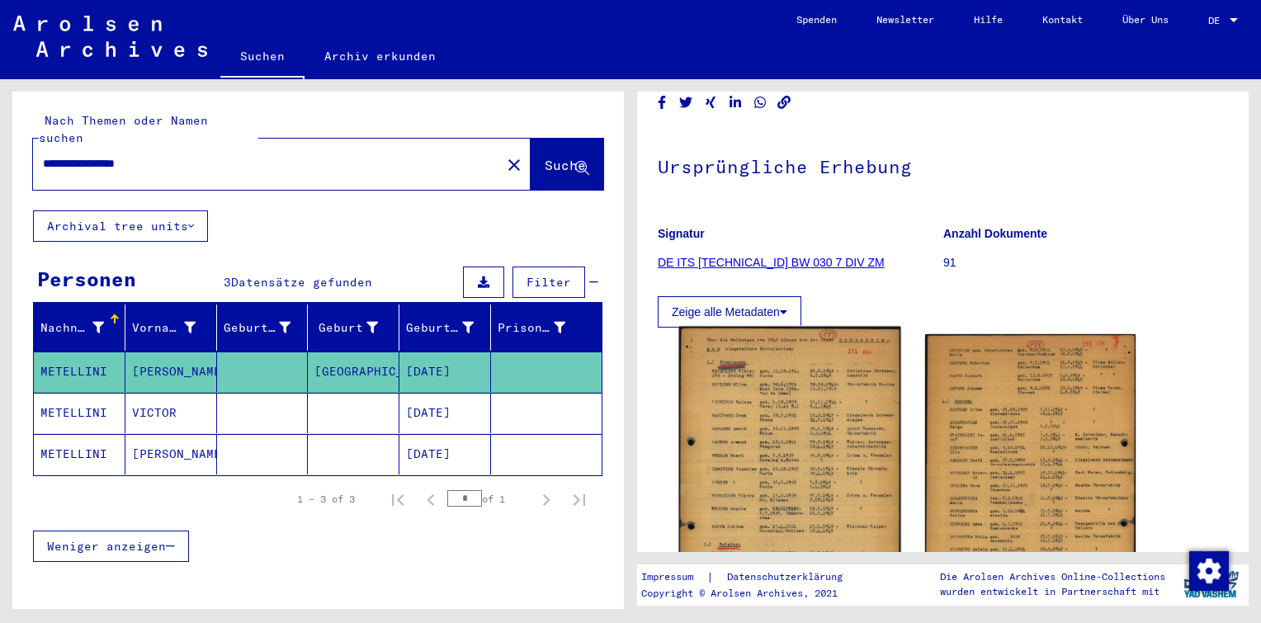
scroll to position [165, 0]
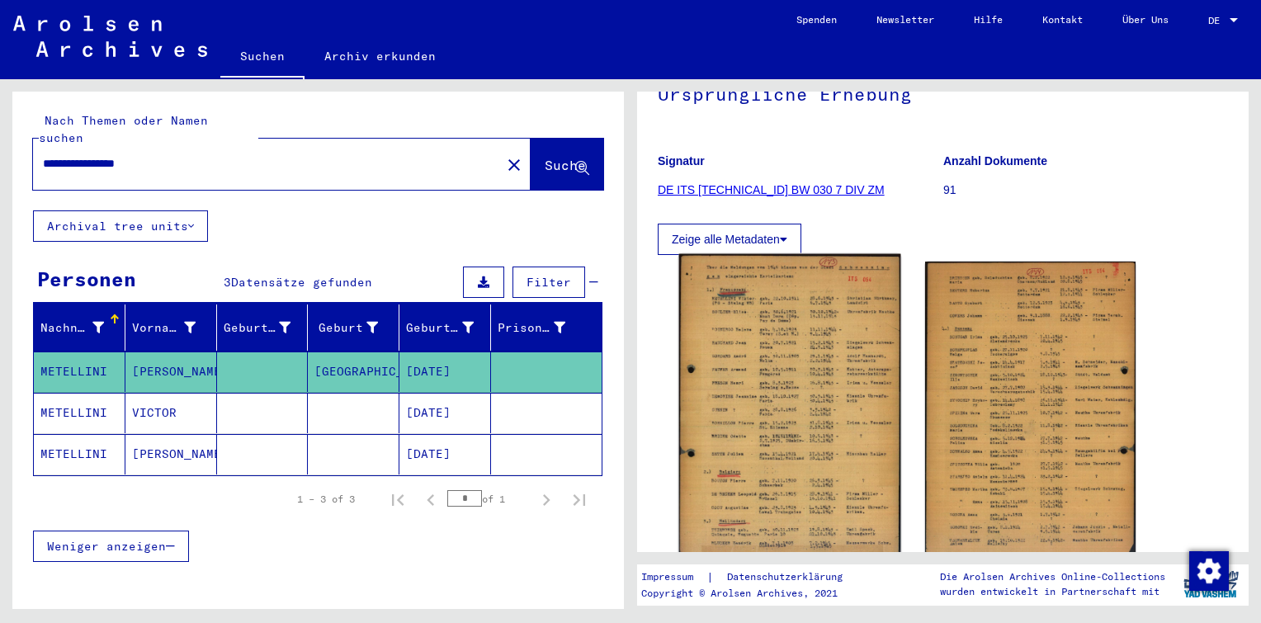
click at [812, 300] on img at bounding box center [789, 411] width 221 height 314
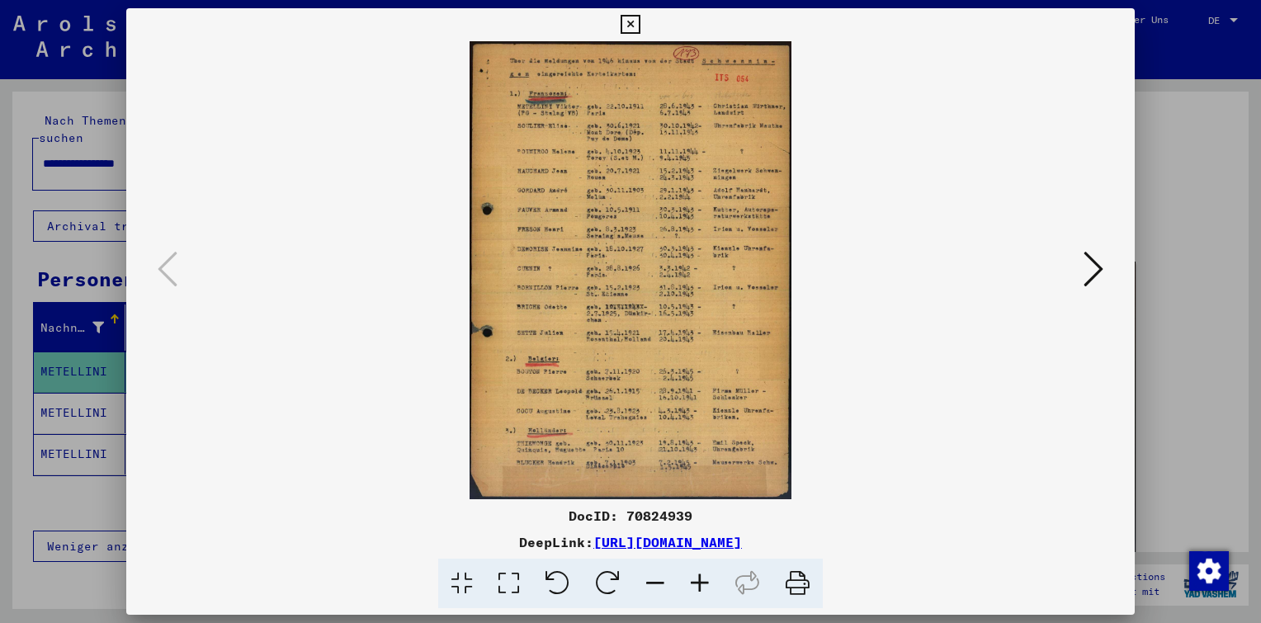
click at [696, 583] on icon at bounding box center [700, 584] width 45 height 50
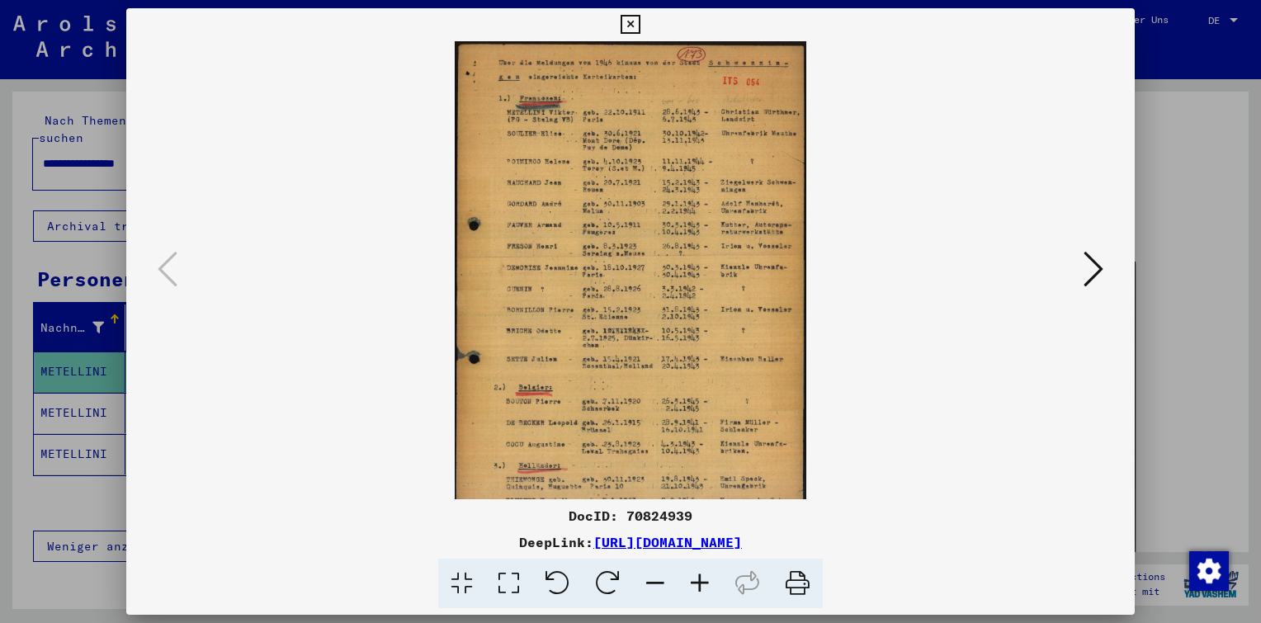
click at [696, 583] on icon at bounding box center [700, 584] width 45 height 50
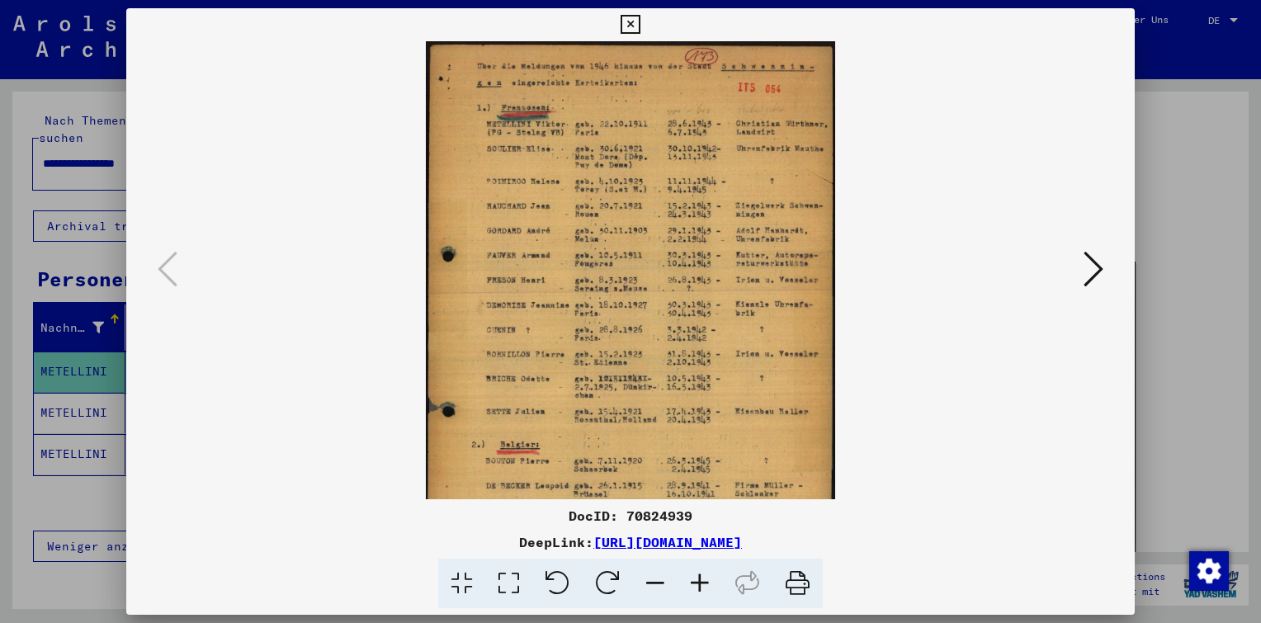
click at [696, 583] on icon at bounding box center [700, 584] width 45 height 50
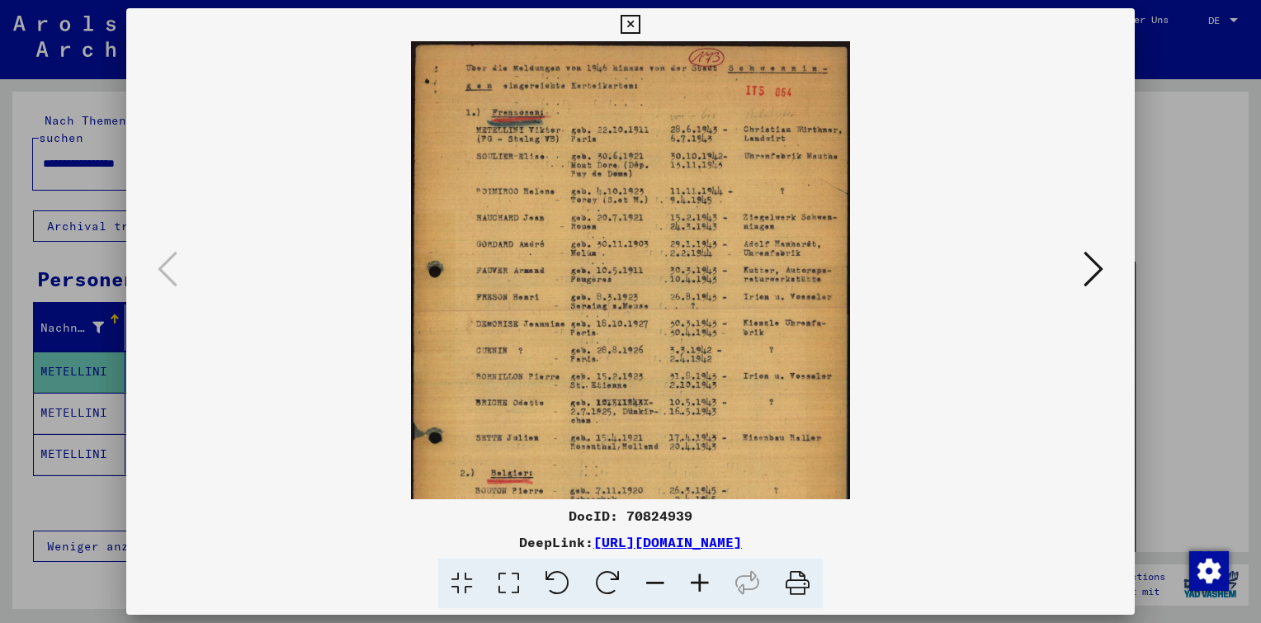
click at [696, 583] on icon at bounding box center [700, 584] width 45 height 50
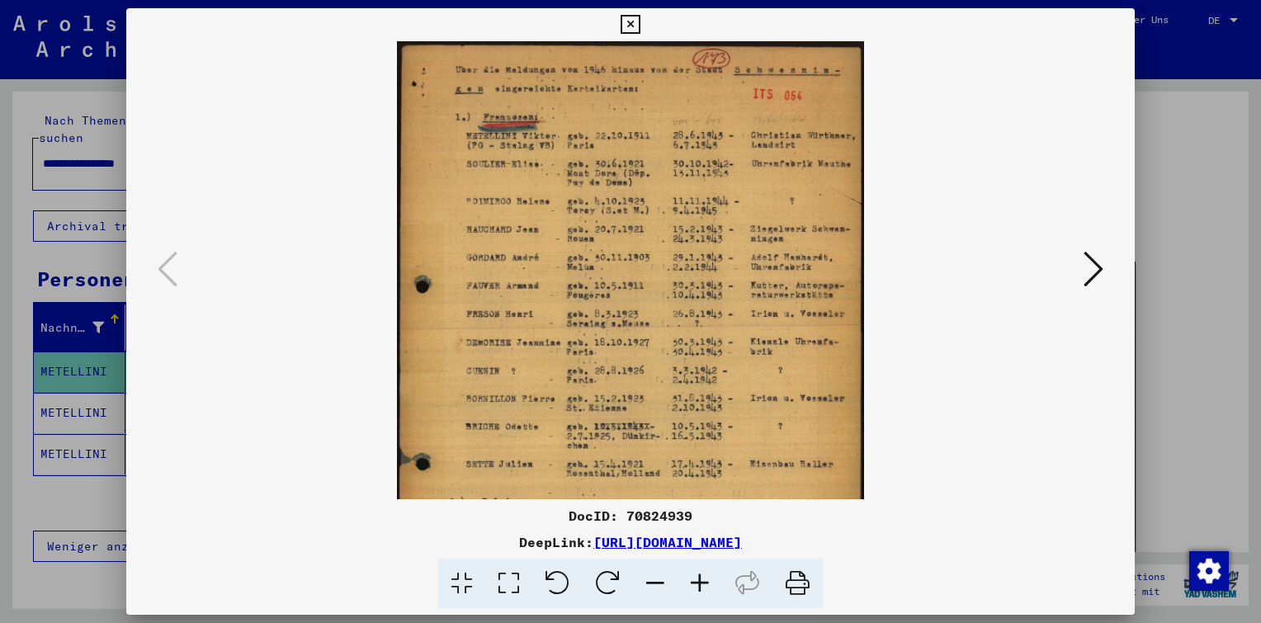
click at [696, 583] on icon at bounding box center [700, 584] width 45 height 50
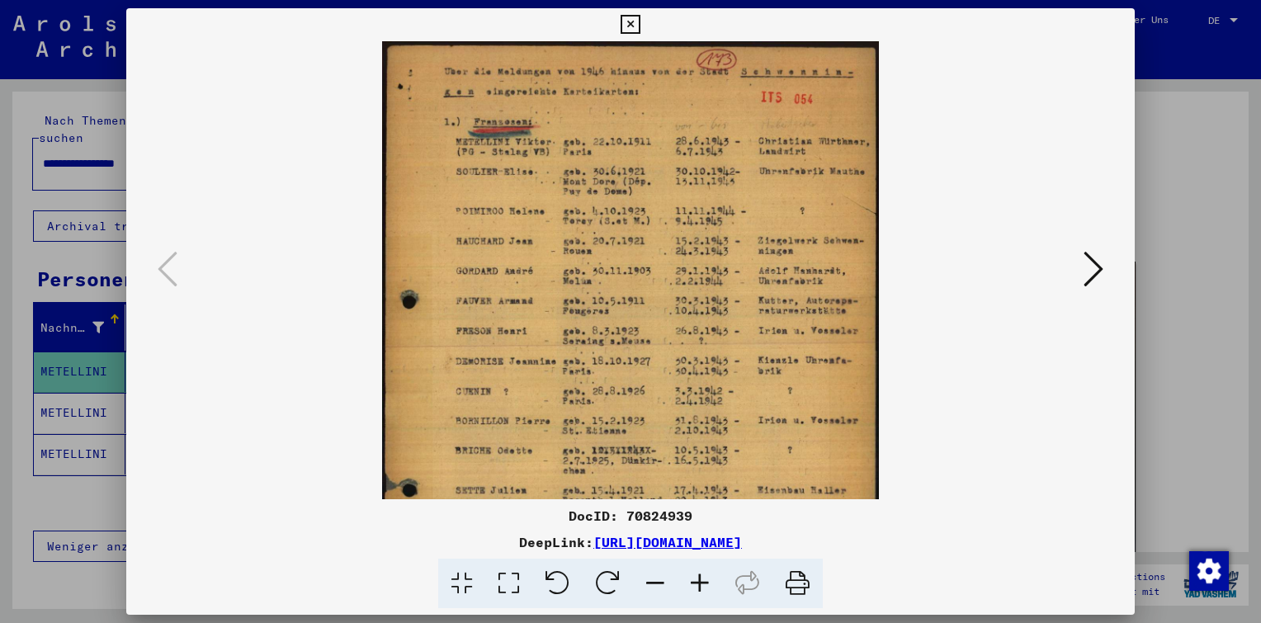
click at [696, 583] on icon at bounding box center [700, 584] width 45 height 50
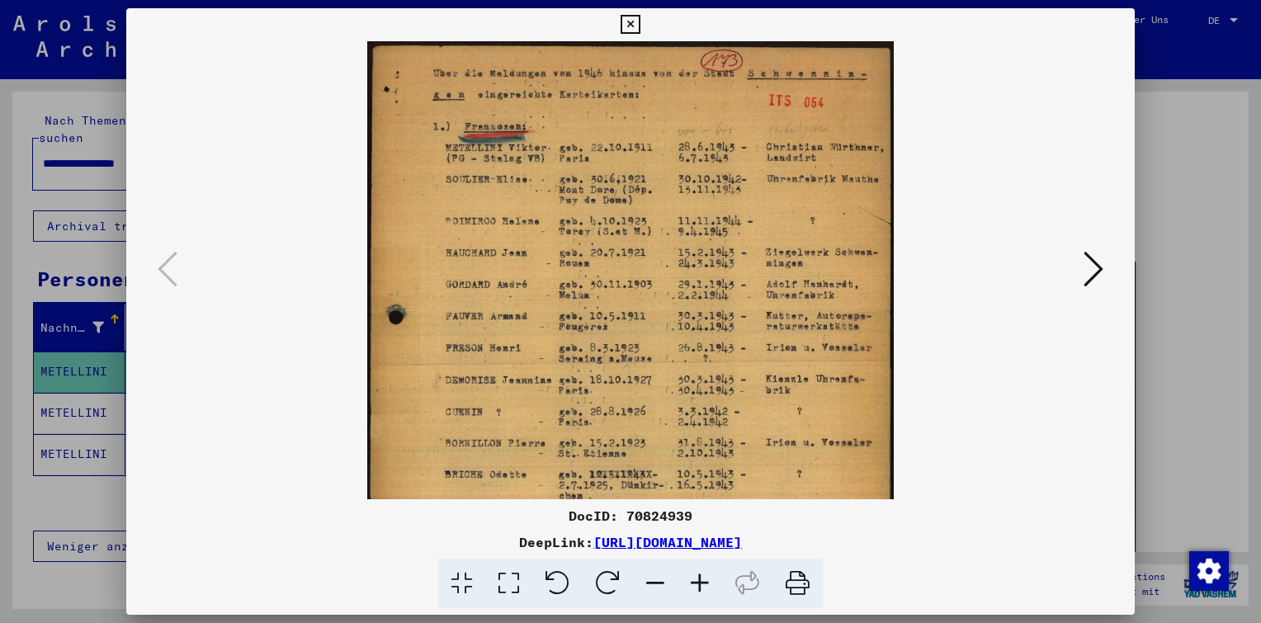
click at [696, 583] on icon at bounding box center [700, 584] width 45 height 50
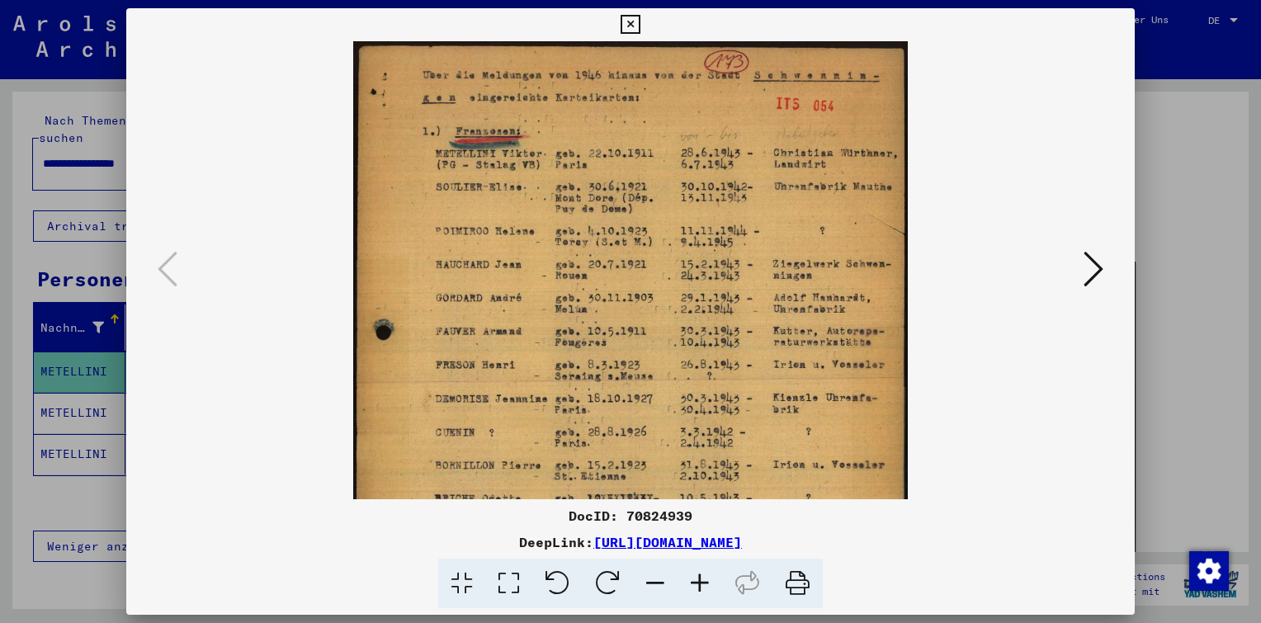
click at [696, 583] on icon at bounding box center [700, 584] width 45 height 50
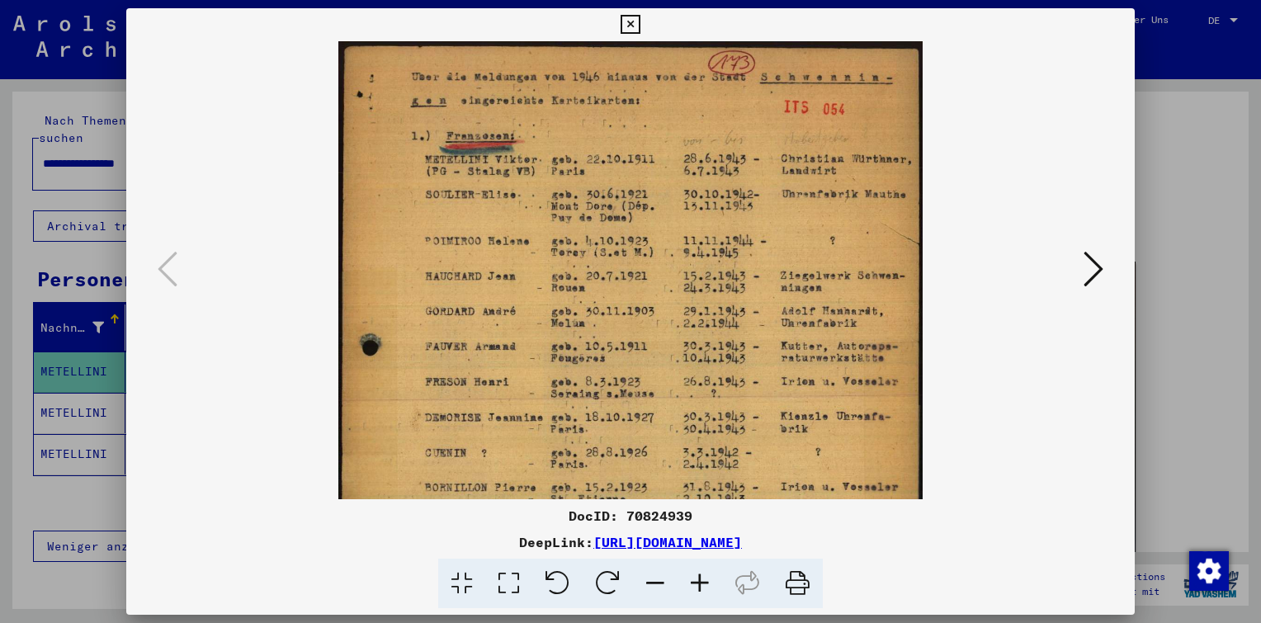
click at [626, 23] on icon at bounding box center [630, 25] width 19 height 20
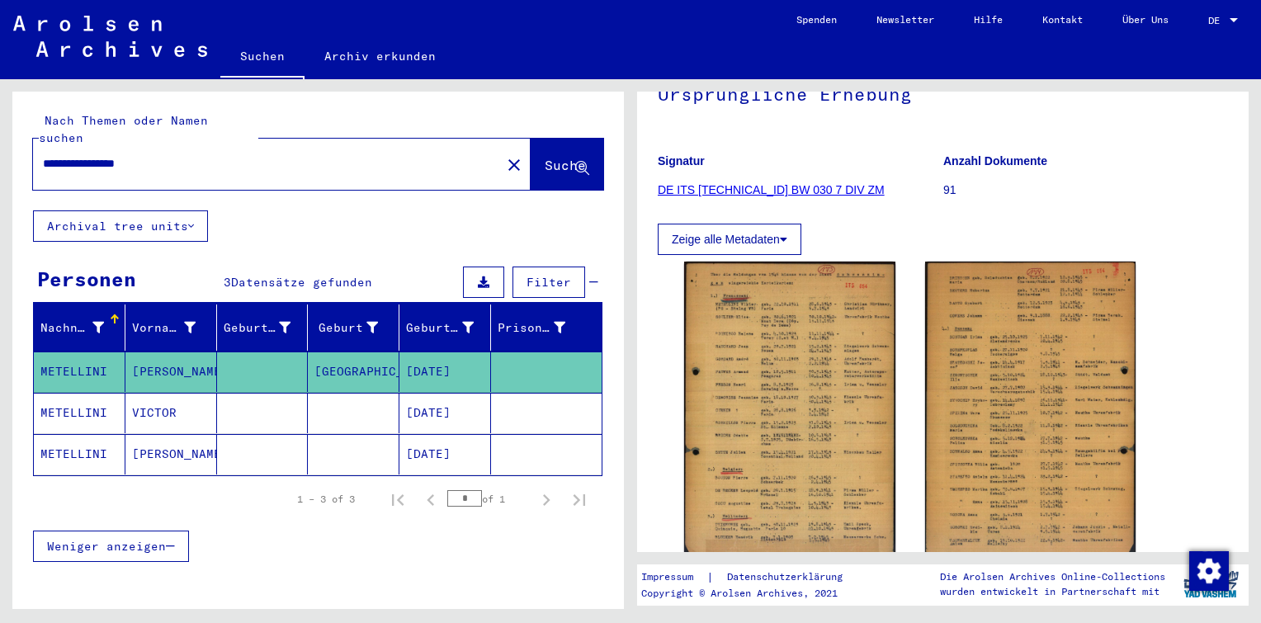
click at [346, 399] on mat-cell at bounding box center [354, 413] width 92 height 40
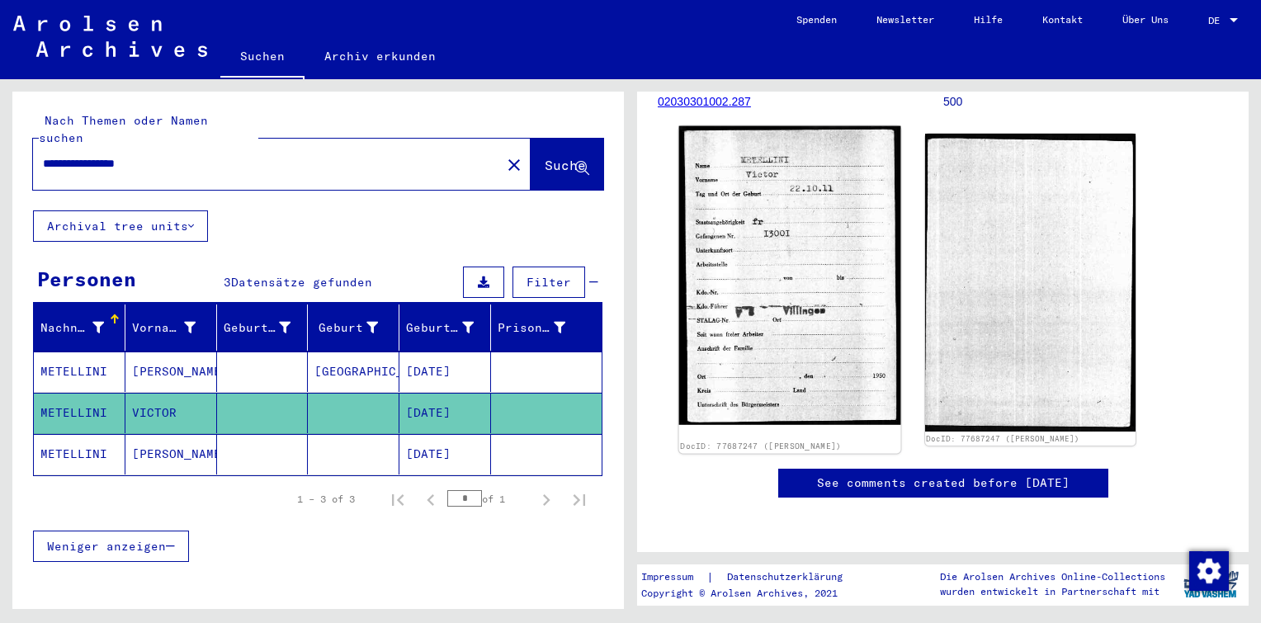
scroll to position [330, 0]
click at [782, 158] on img at bounding box center [789, 275] width 221 height 299
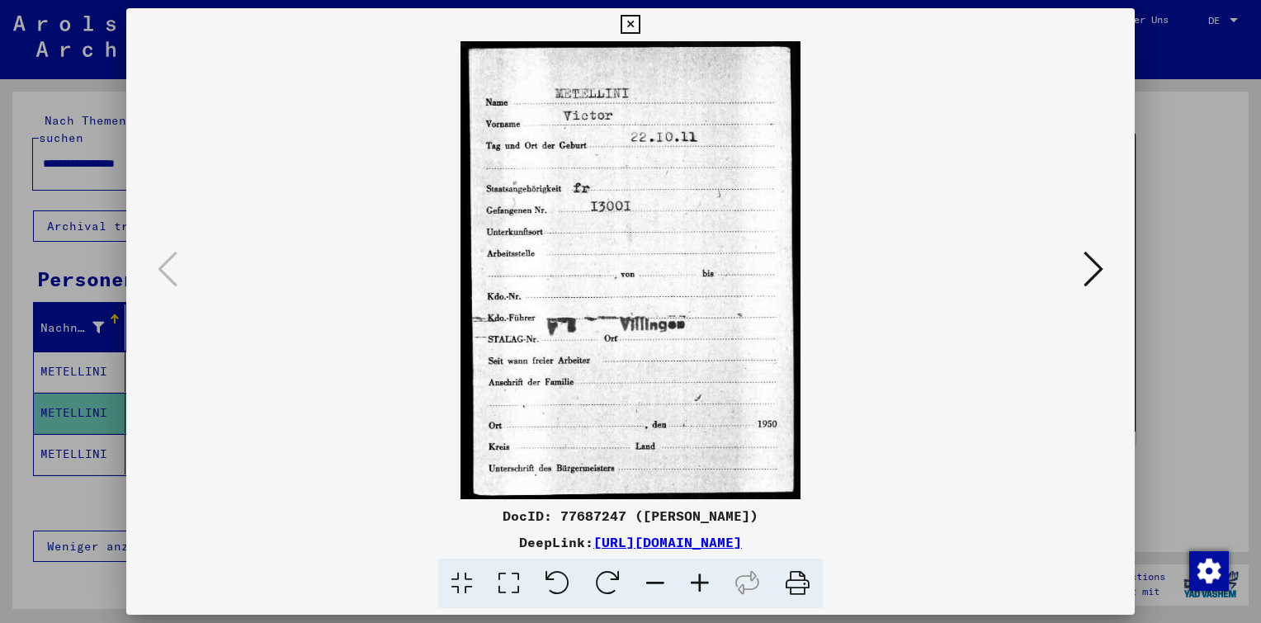
drag, startPoint x: 776, startPoint y: 518, endPoint x: 550, endPoint y: 521, distance: 226.2
click at [550, 521] on div "DocID: 77687247 ([PERSON_NAME])" at bounding box center [630, 516] width 1009 height 20
copy div "77687247 ([PERSON_NAME])"
click at [1086, 269] on icon at bounding box center [1094, 269] width 20 height 40
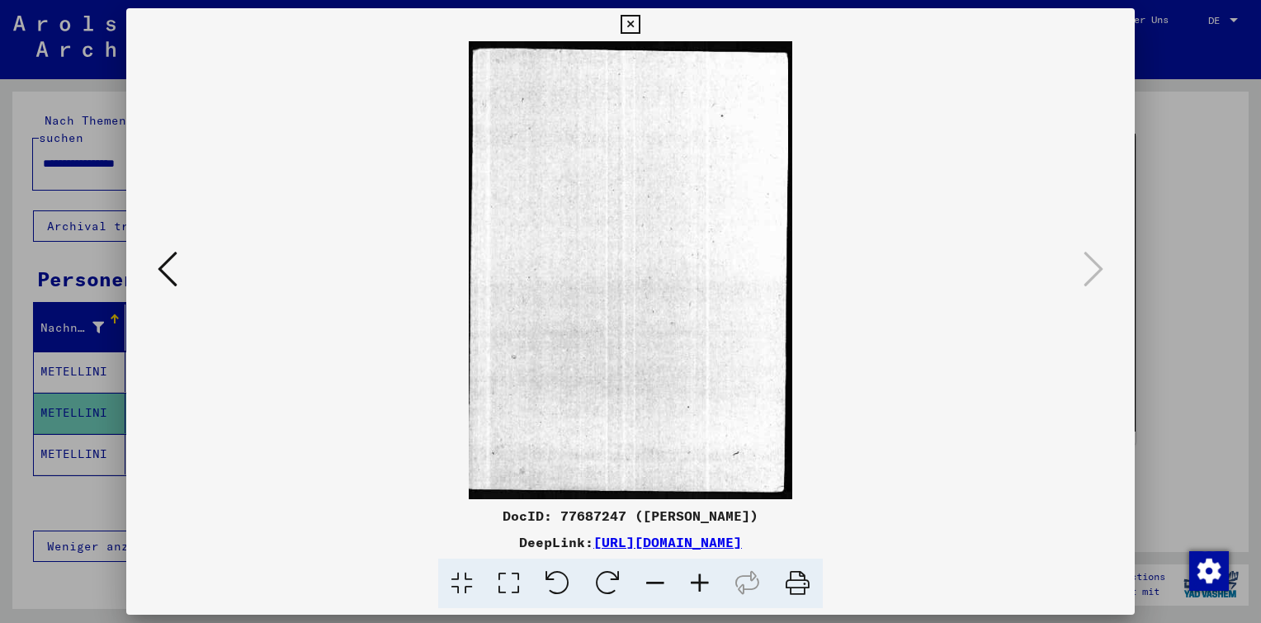
click at [636, 18] on icon at bounding box center [630, 25] width 19 height 20
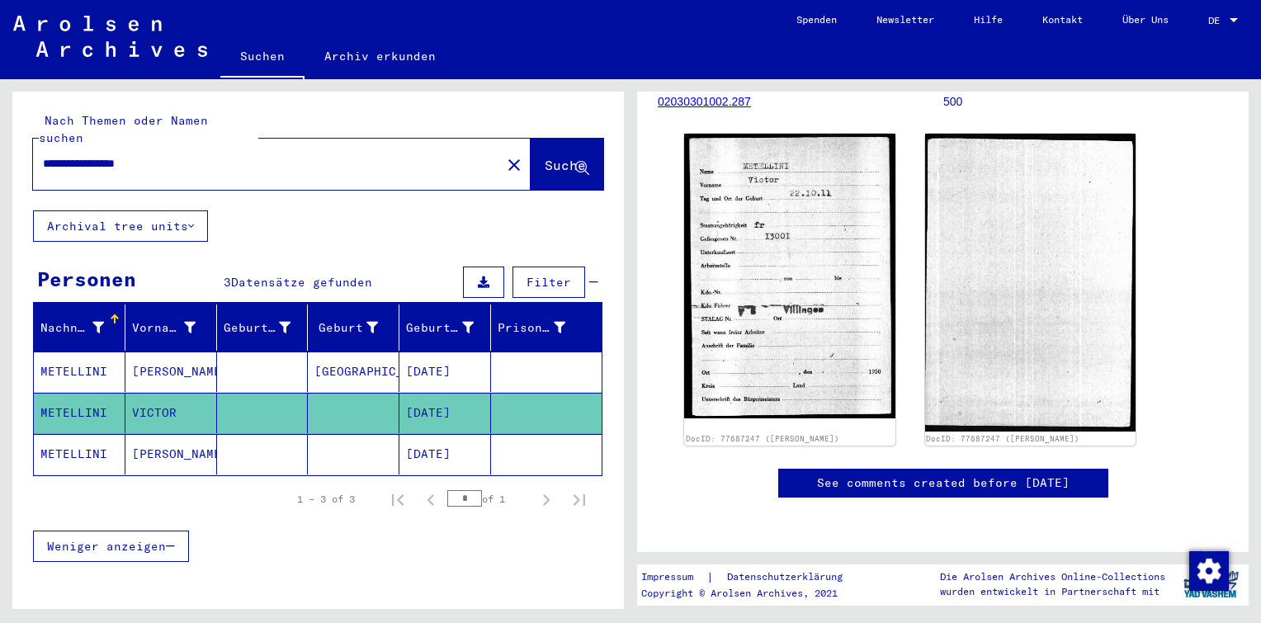
click at [400, 439] on mat-cell "[DATE]" at bounding box center [445, 454] width 92 height 40
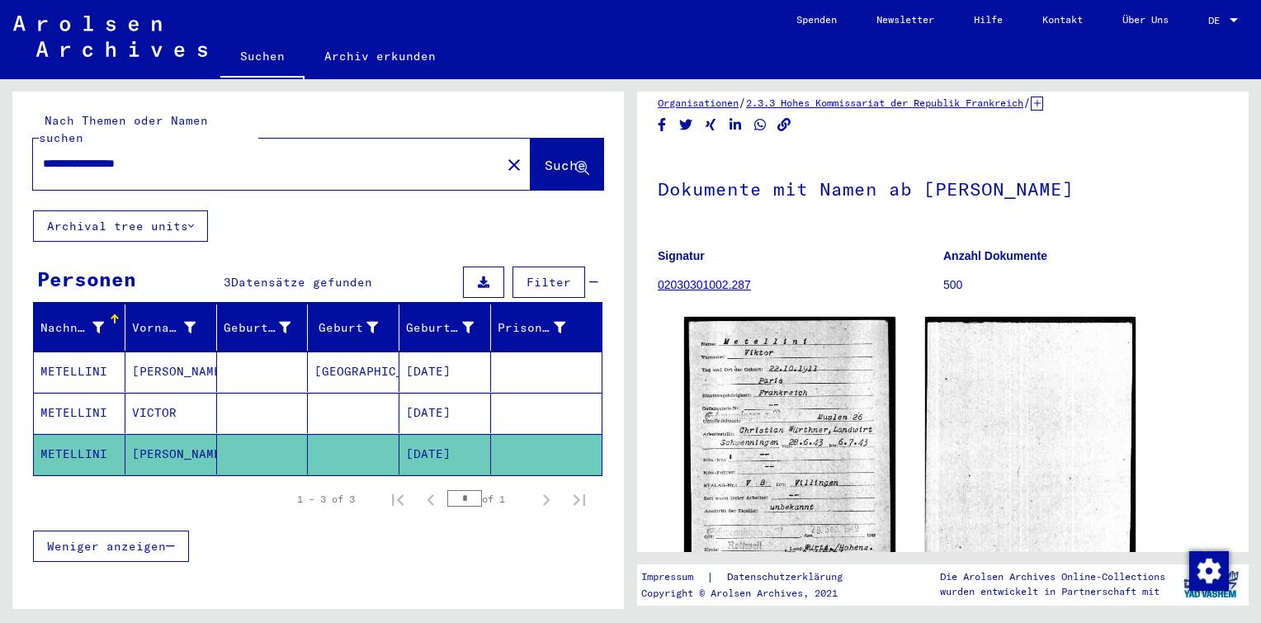
scroll to position [83, 0]
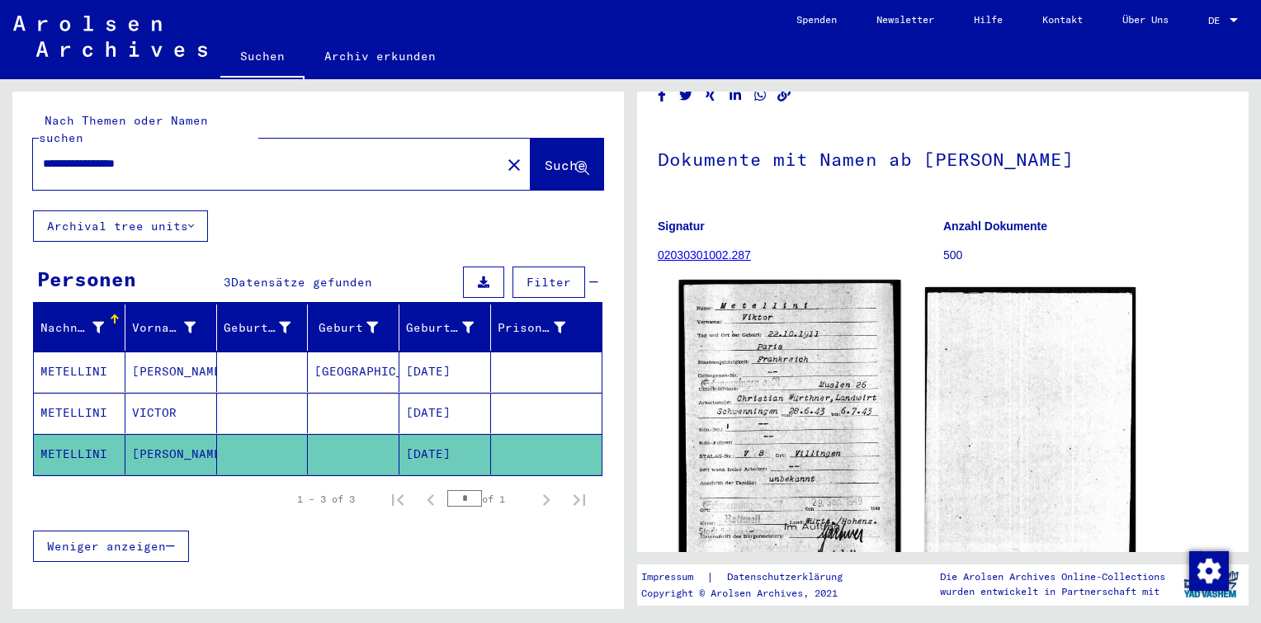
click at [766, 316] on img at bounding box center [789, 420] width 221 height 281
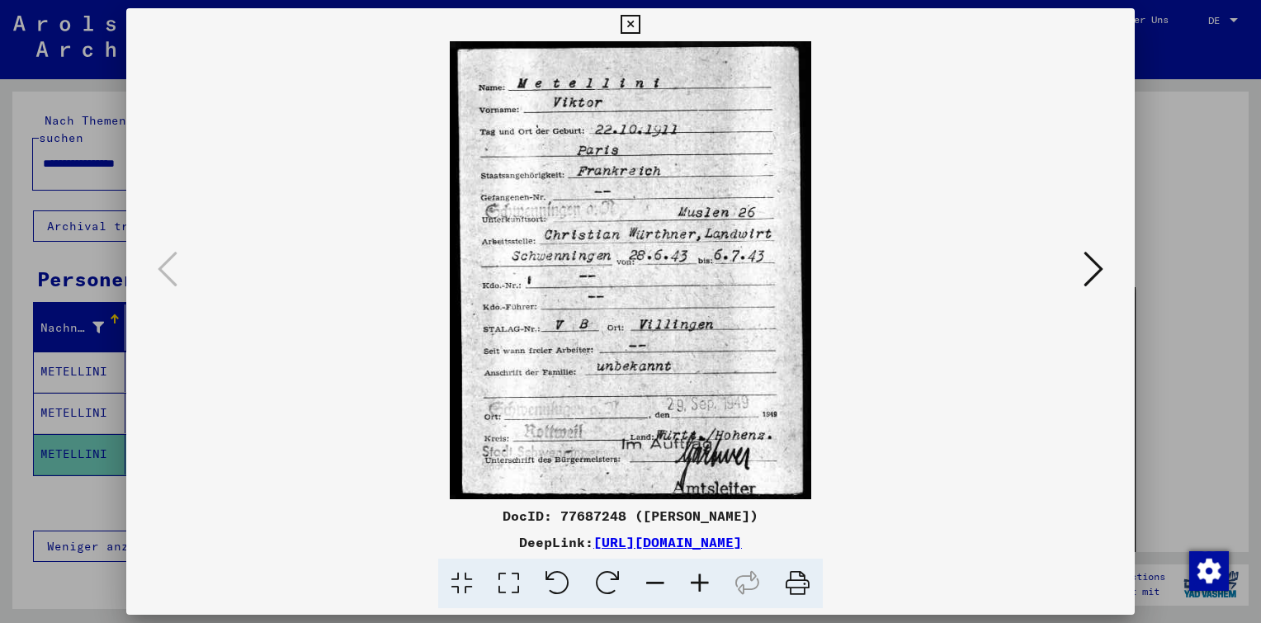
drag, startPoint x: 768, startPoint y: 516, endPoint x: 551, endPoint y: 522, distance: 217.2
click at [551, 522] on div "DocID: 77687248 ([PERSON_NAME])" at bounding box center [630, 516] width 1009 height 20
copy div "77687248 ([PERSON_NAME])"
click at [1091, 267] on icon at bounding box center [1094, 269] width 20 height 40
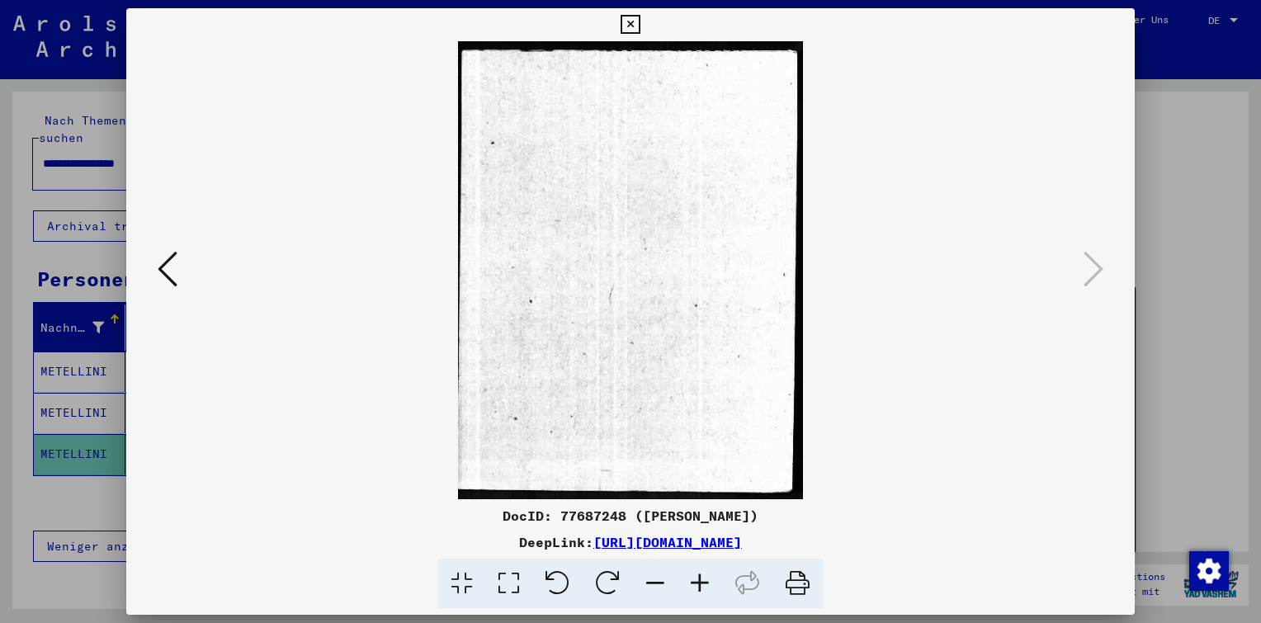
click at [627, 24] on icon at bounding box center [630, 25] width 19 height 20
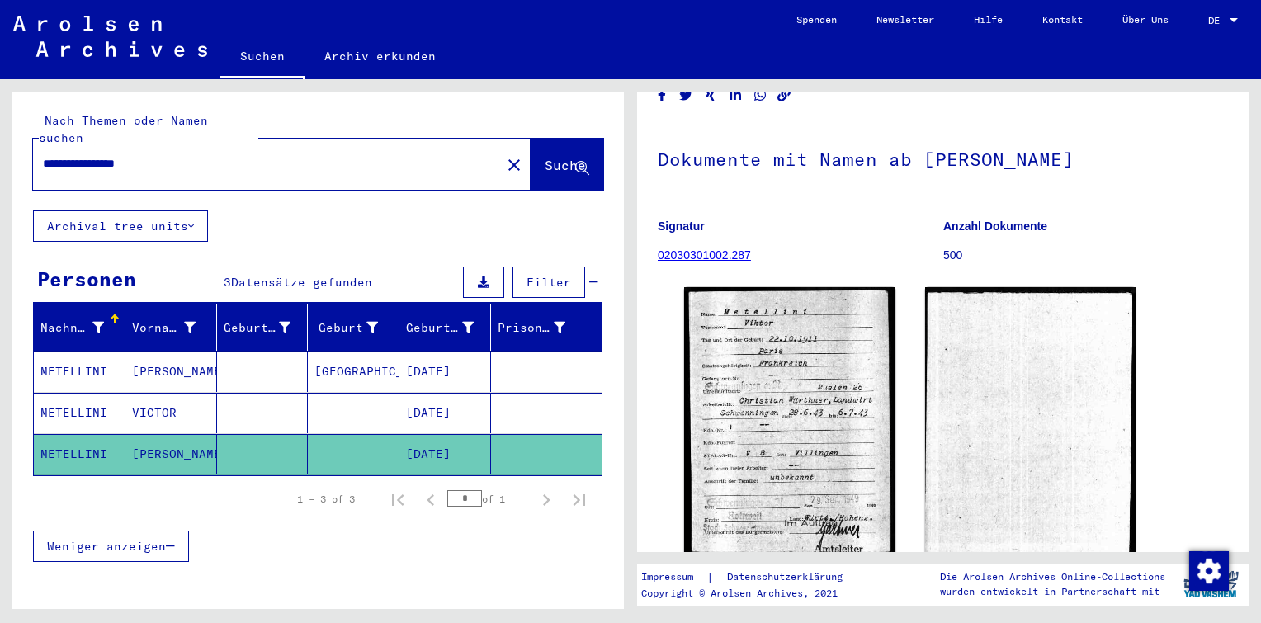
scroll to position [53, 0]
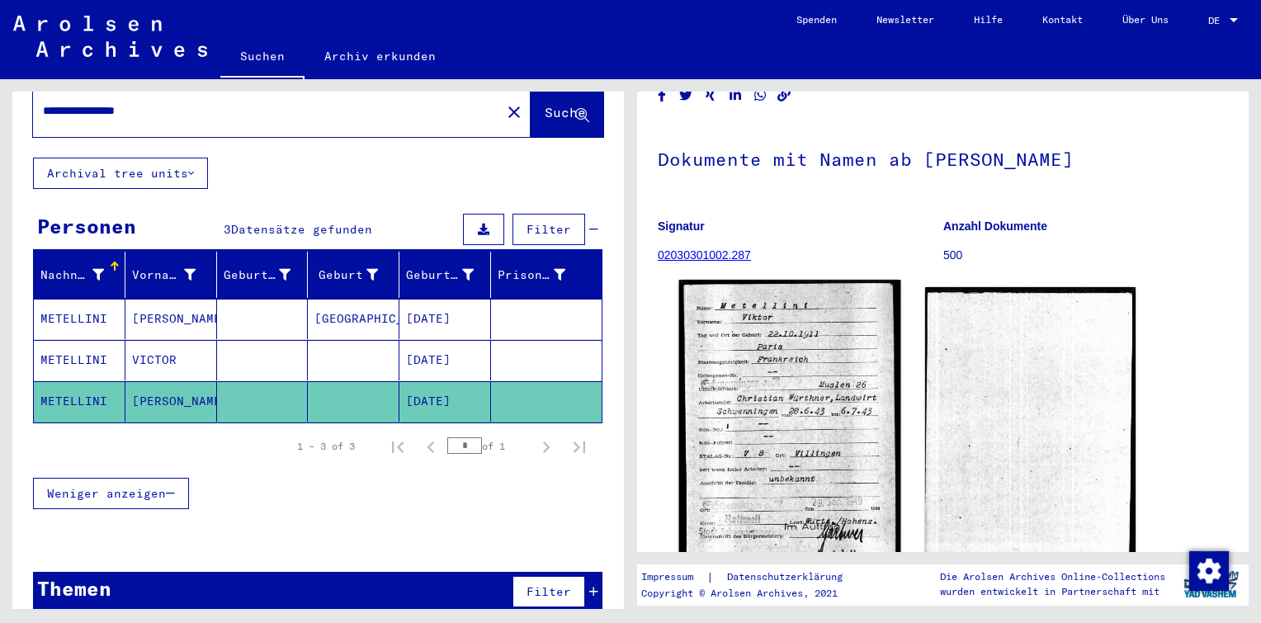
click at [777, 436] on img at bounding box center [789, 420] width 221 height 281
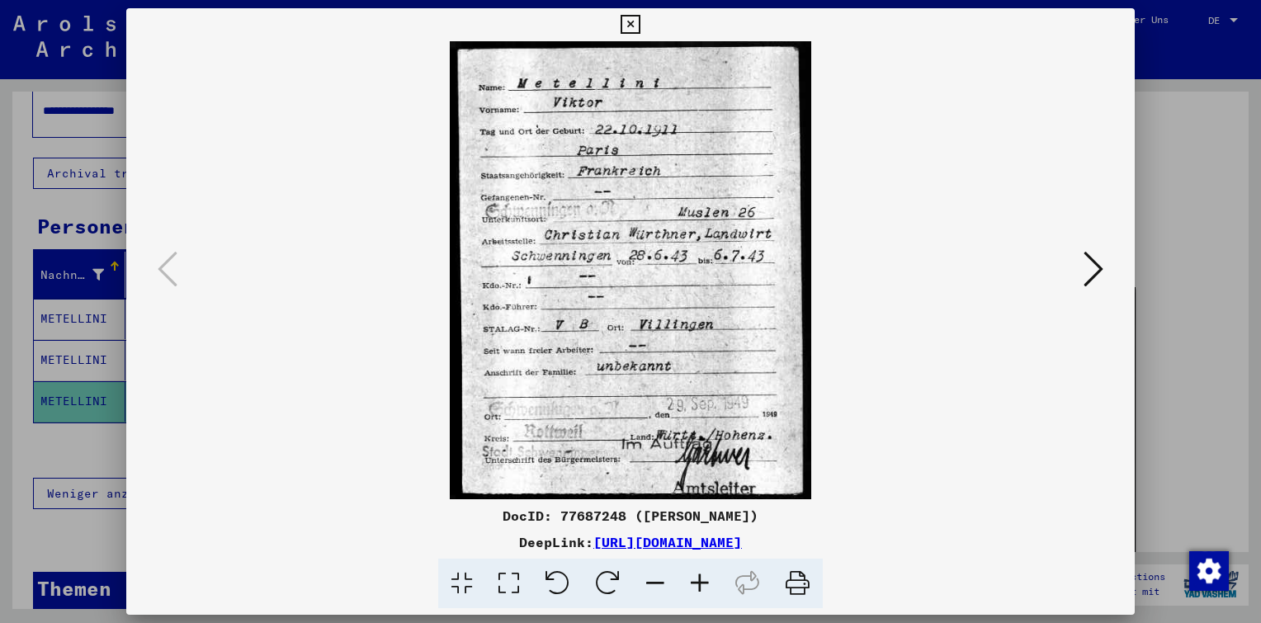
click at [631, 21] on icon at bounding box center [630, 25] width 19 height 20
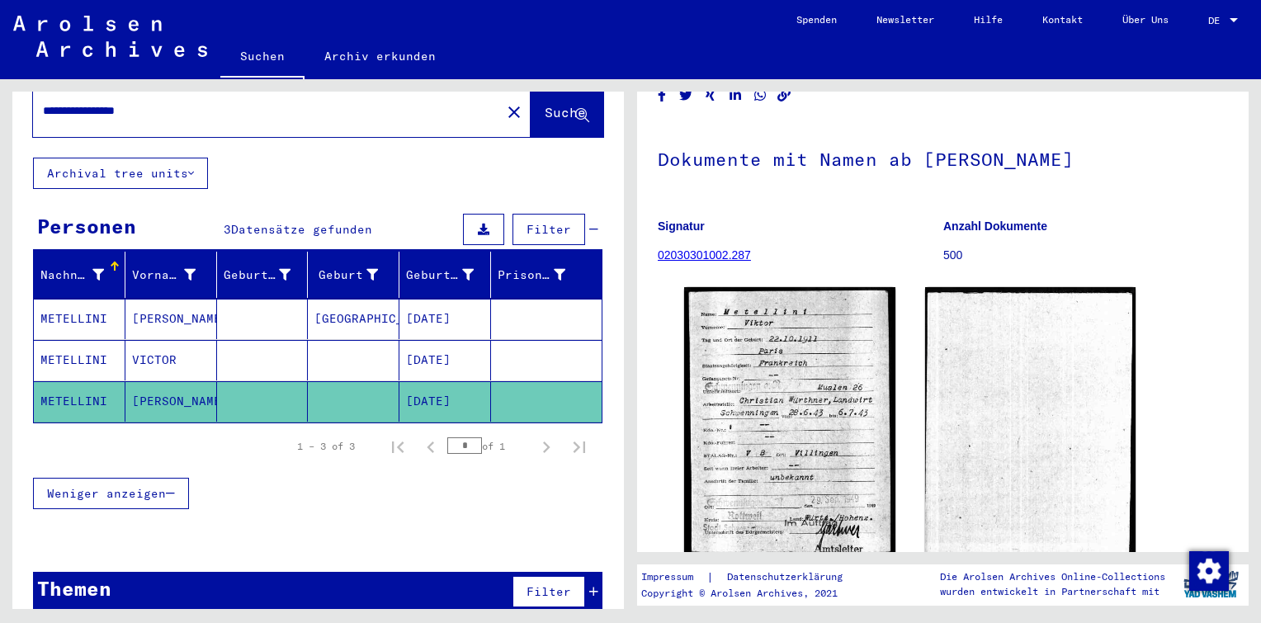
scroll to position [0, 0]
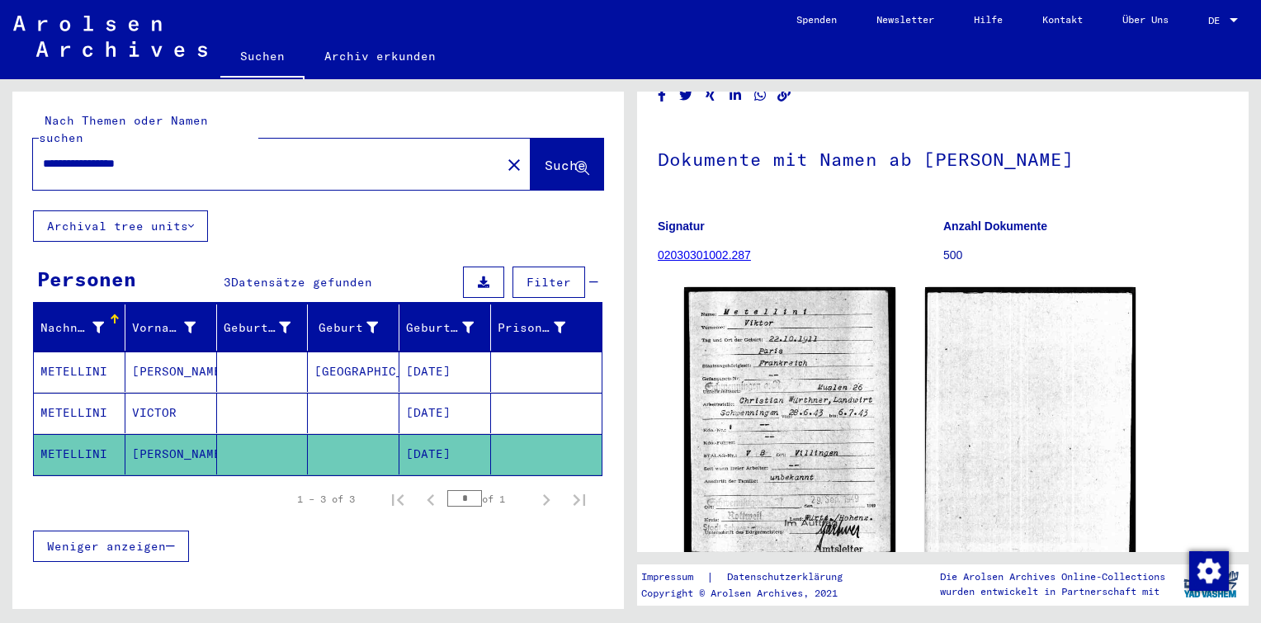
drag, startPoint x: 109, startPoint y: 149, endPoint x: 0, endPoint y: 139, distance: 109.4
click at [0, 139] on html "**********" at bounding box center [630, 311] width 1261 height 623
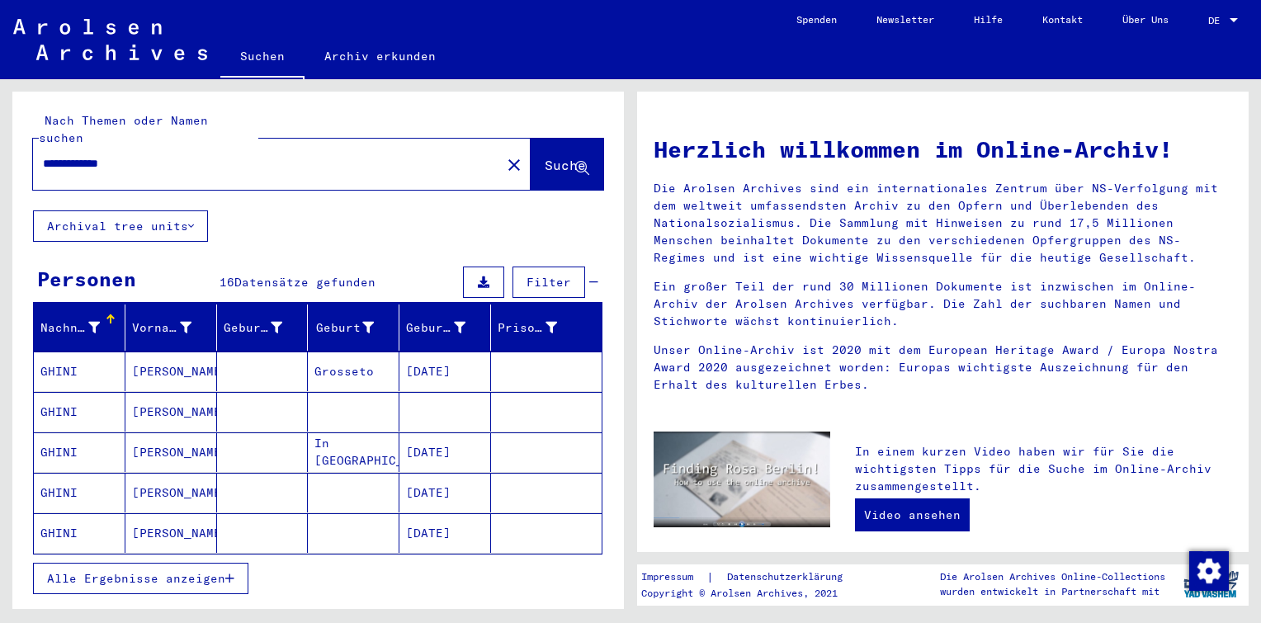
click at [128, 363] on mat-cell "[PERSON_NAME]" at bounding box center [171, 372] width 92 height 40
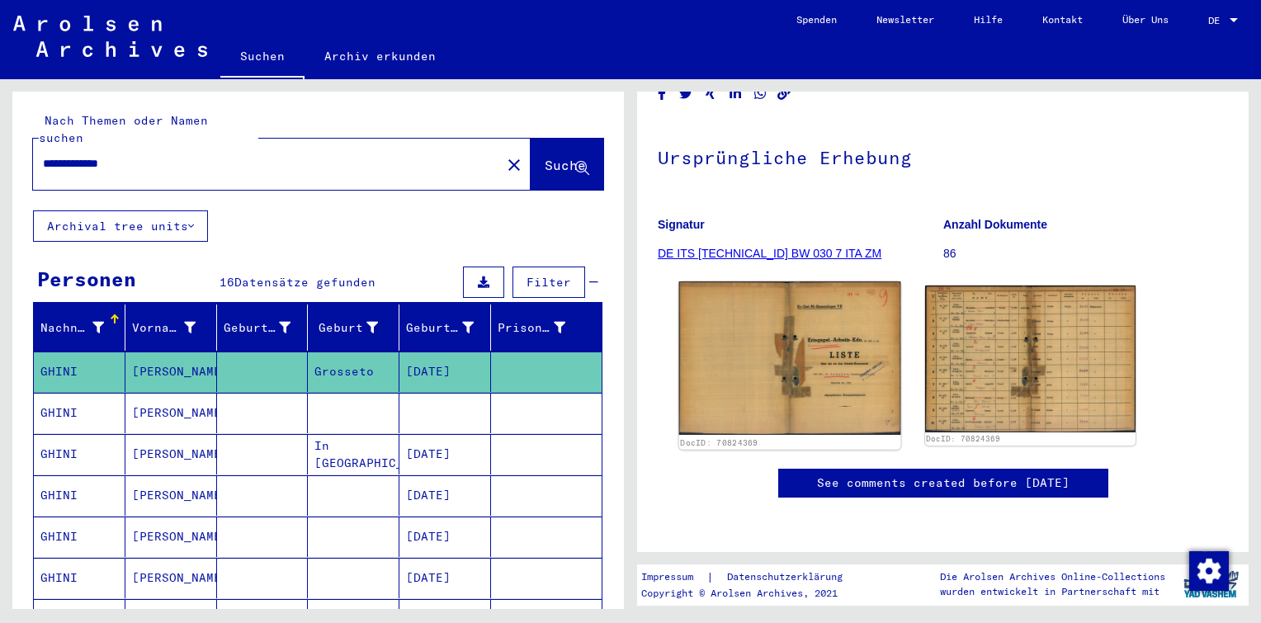
scroll to position [165, 0]
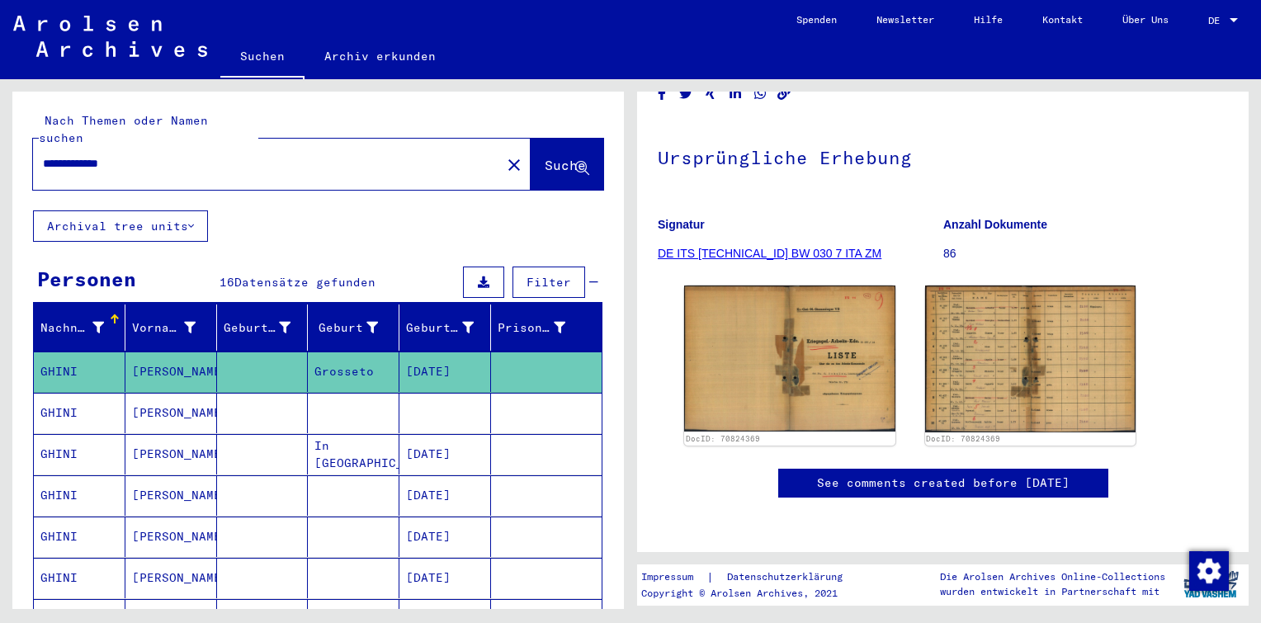
click at [423, 393] on mat-cell at bounding box center [445, 413] width 92 height 40
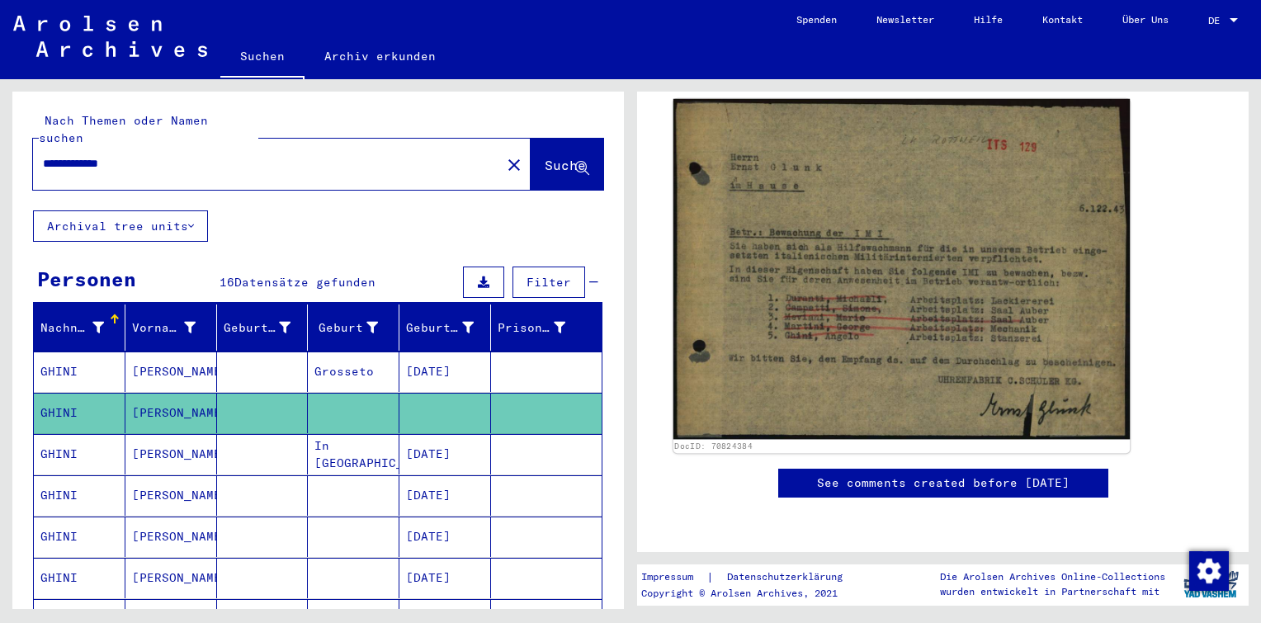
scroll to position [248, 0]
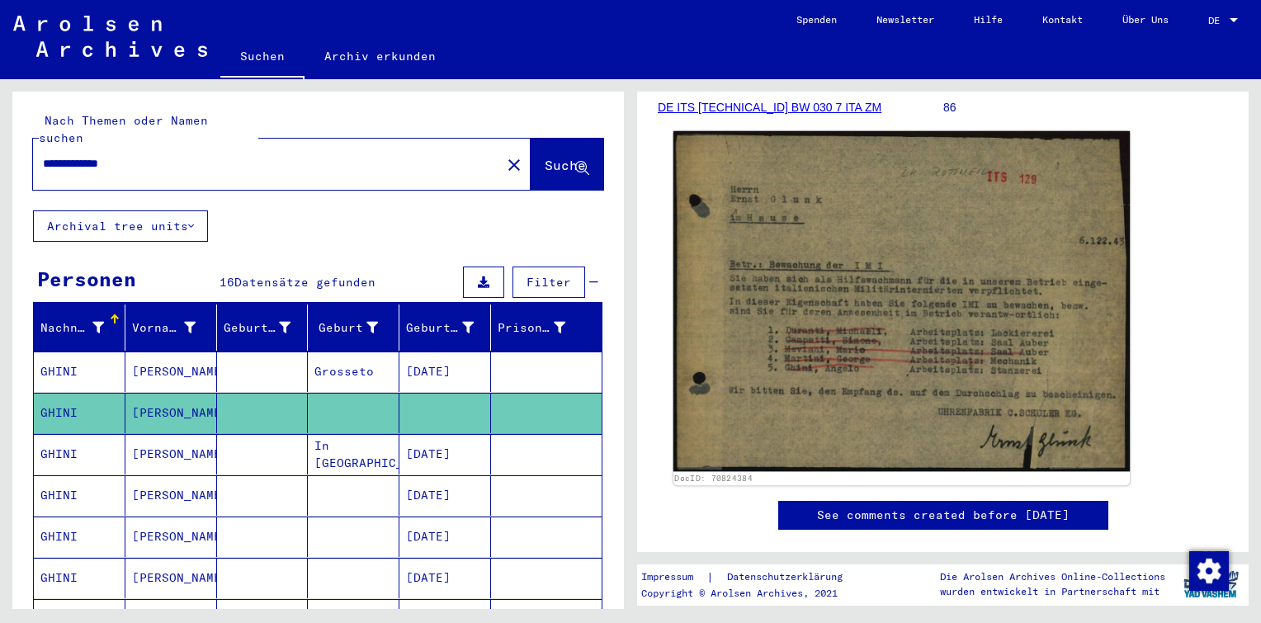
click at [944, 333] on img at bounding box center [902, 301] width 456 height 340
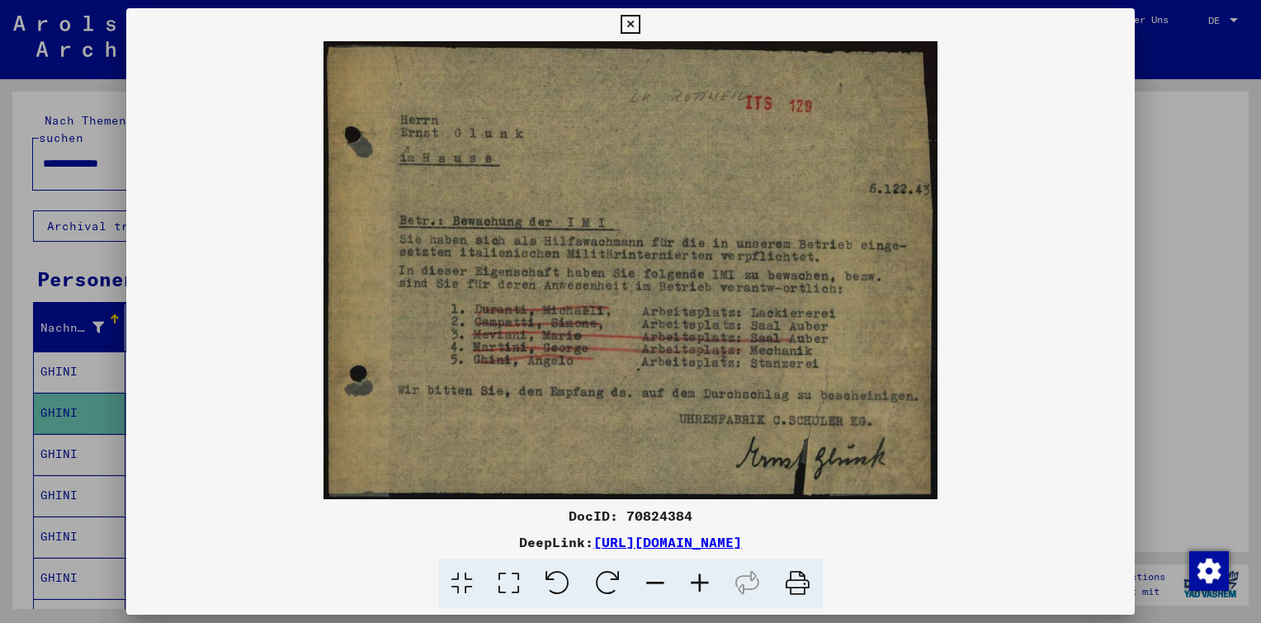
click at [635, 27] on icon at bounding box center [630, 25] width 19 height 20
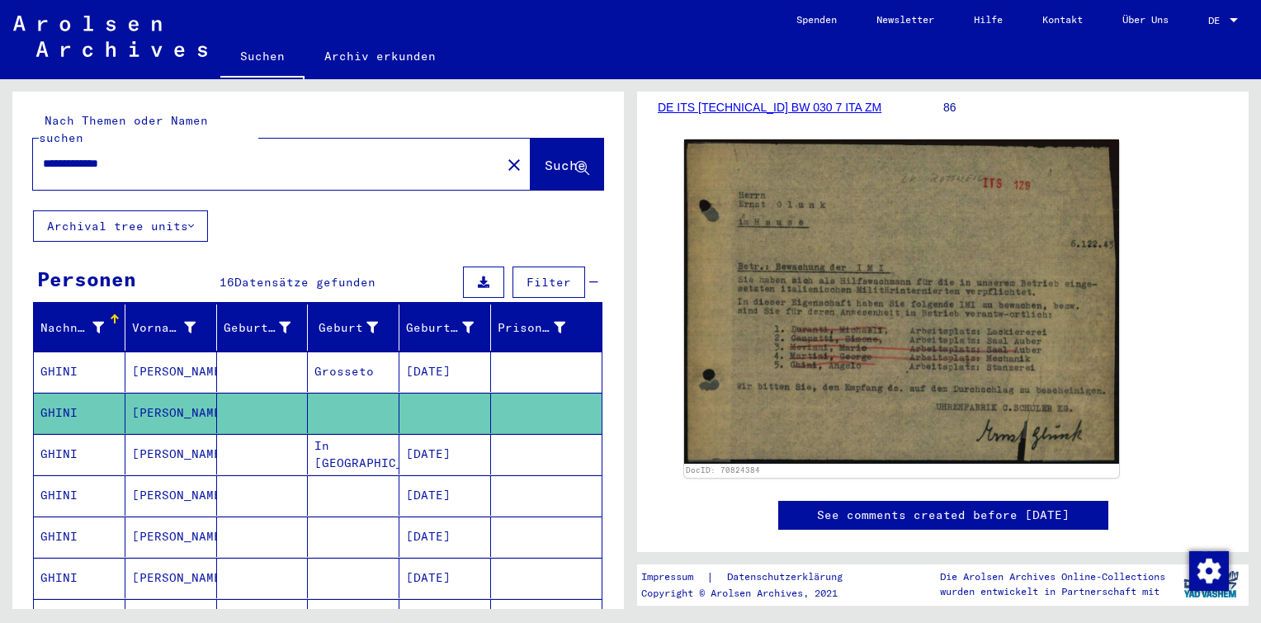
click at [291, 434] on mat-cell at bounding box center [263, 454] width 92 height 40
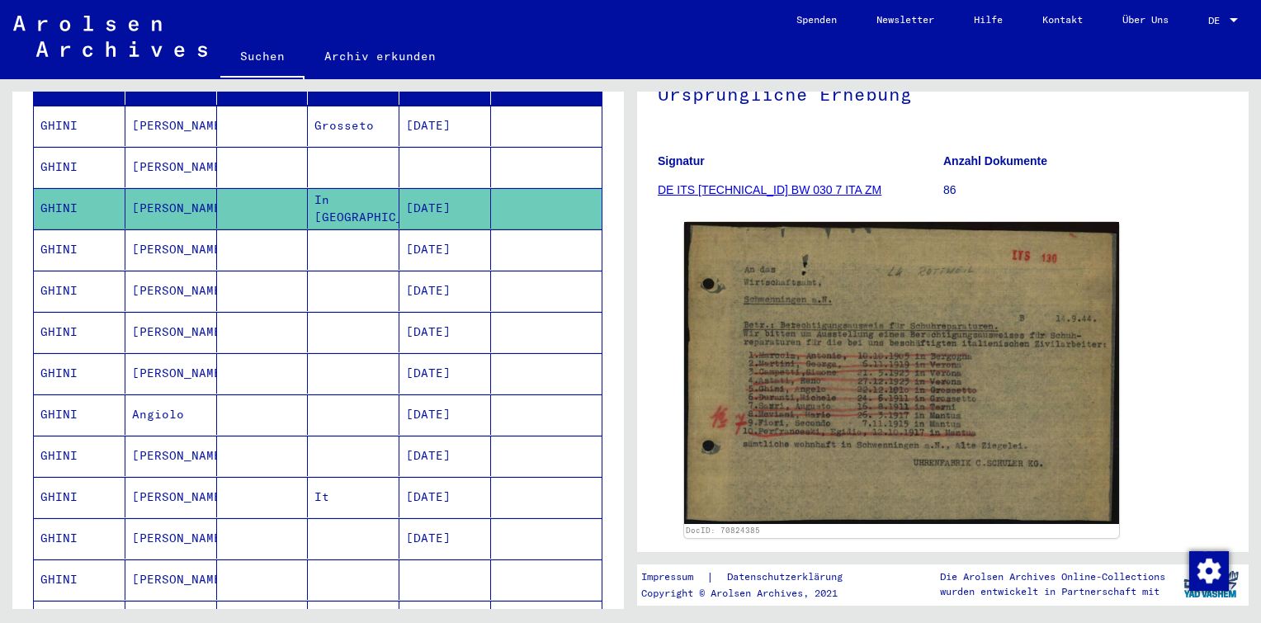
scroll to position [248, 0]
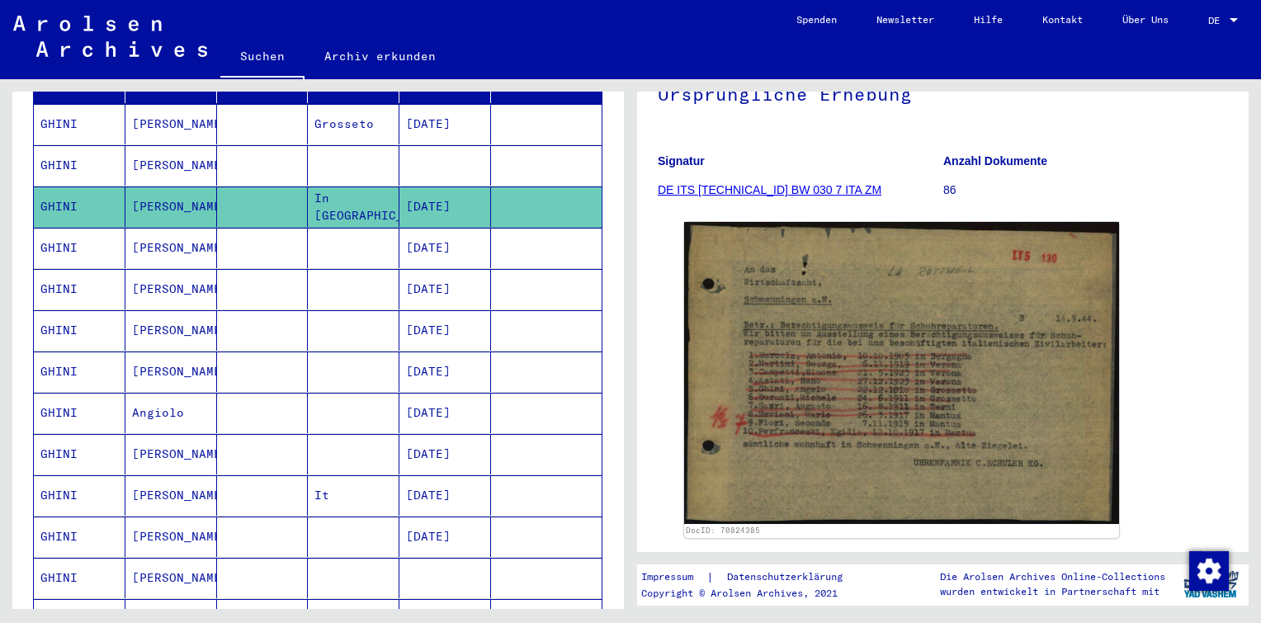
click at [418, 228] on mat-cell "[DATE]" at bounding box center [445, 248] width 92 height 40
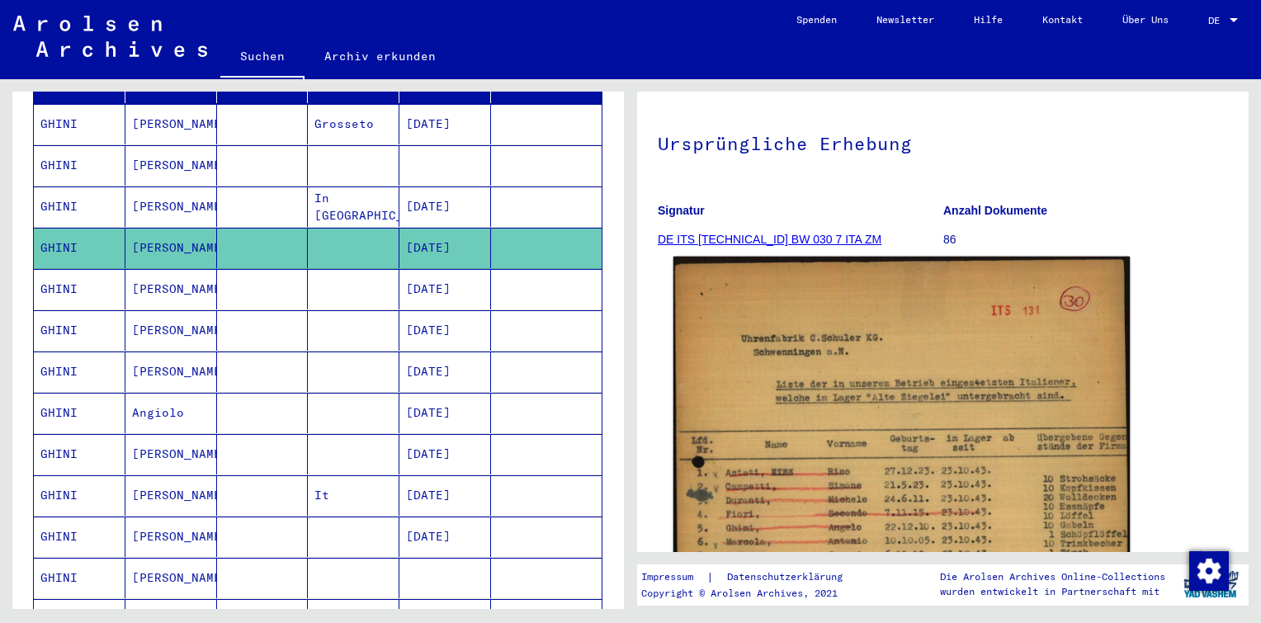
scroll to position [413, 0]
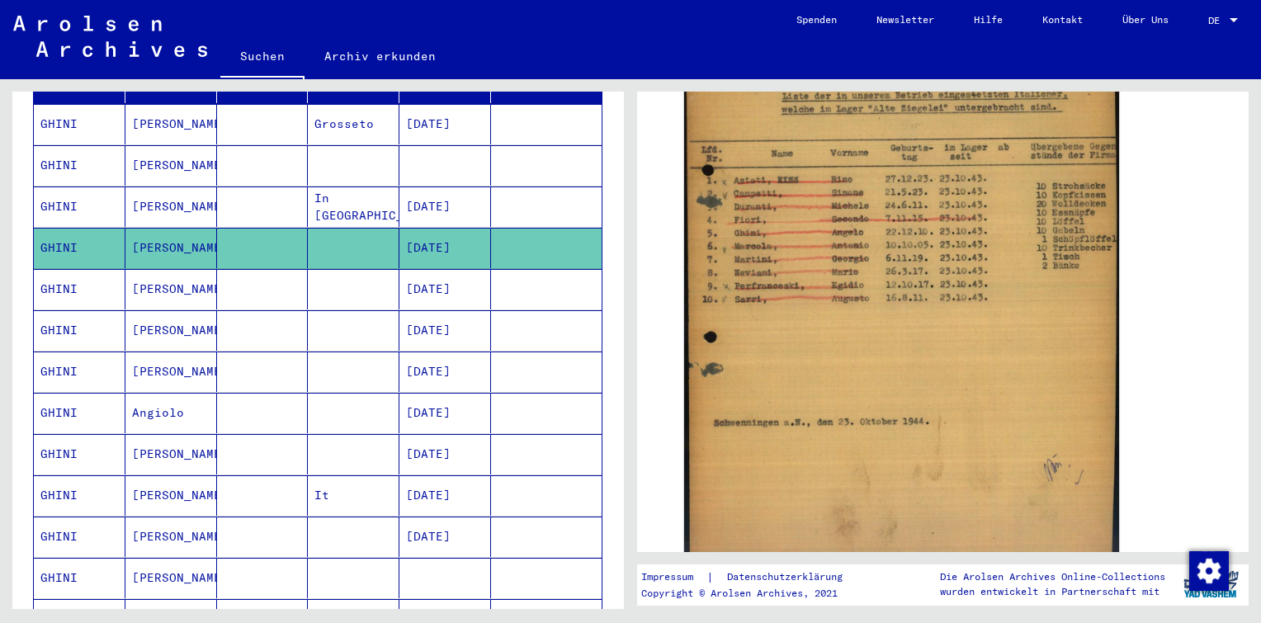
click at [479, 269] on mat-cell "[DATE]" at bounding box center [445, 289] width 92 height 40
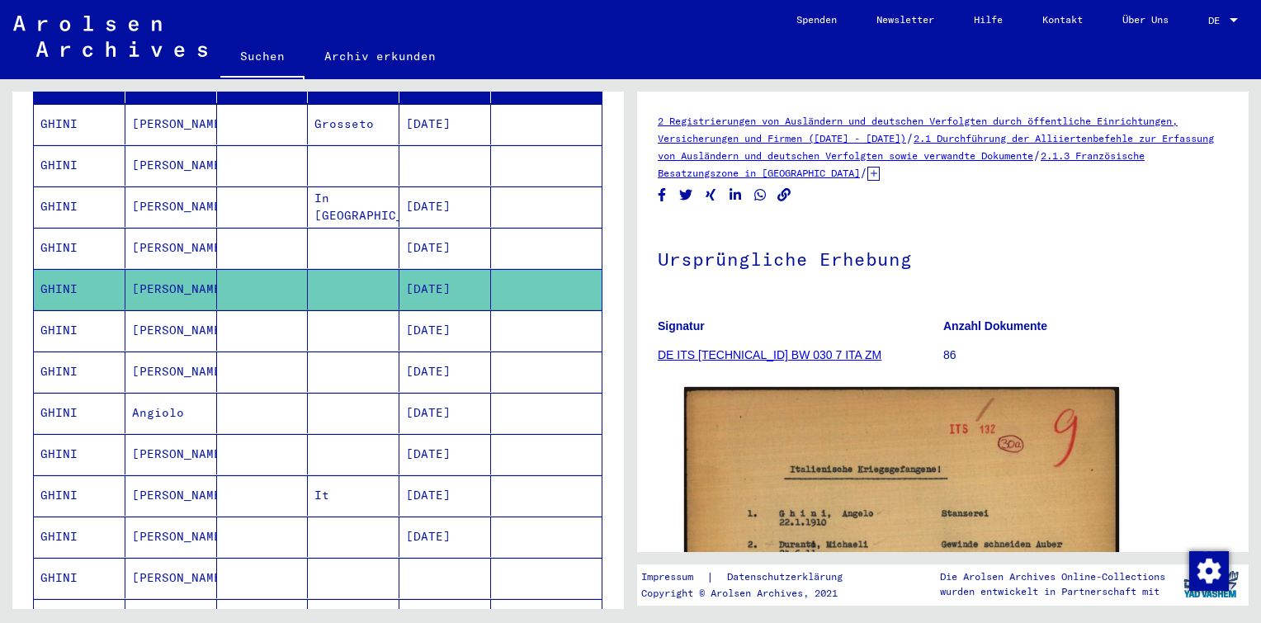
click at [437, 228] on mat-cell "[DATE]" at bounding box center [445, 248] width 92 height 40
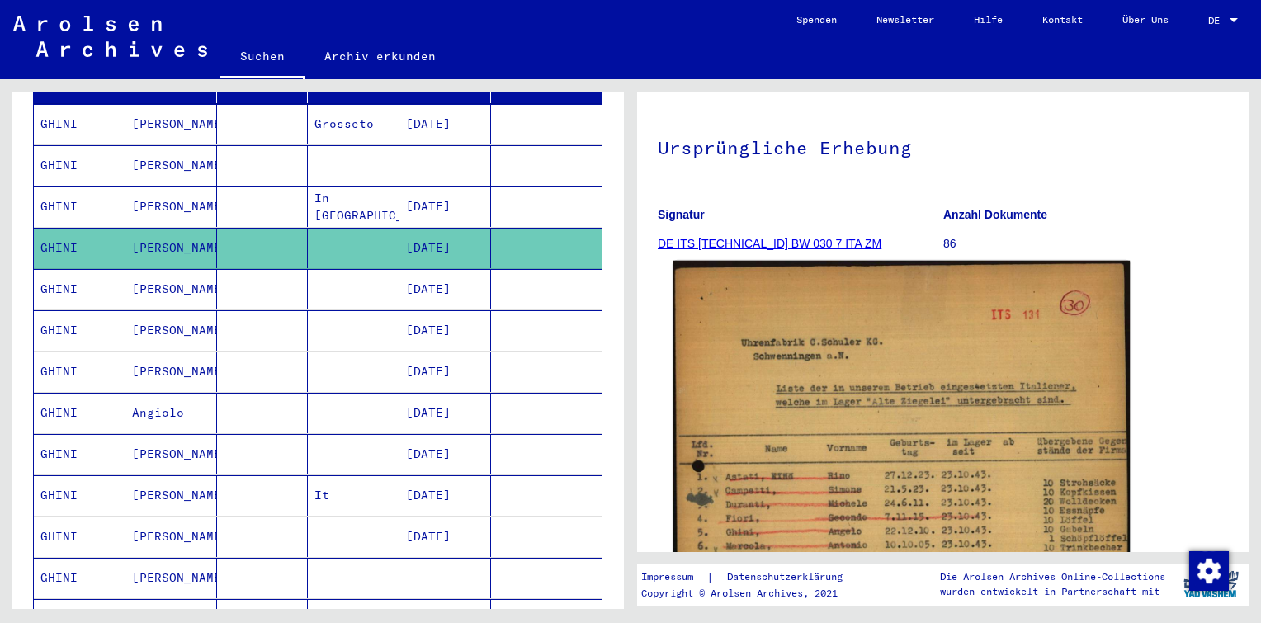
scroll to position [248, 0]
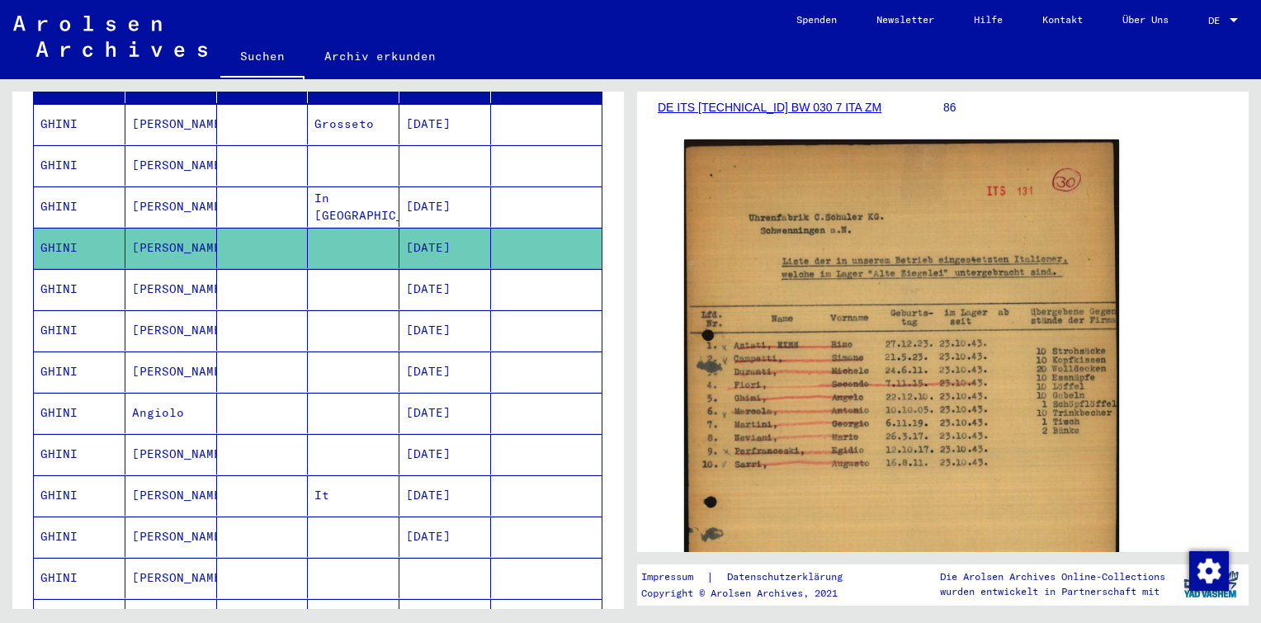
click at [448, 270] on mat-cell "[DATE]" at bounding box center [445, 289] width 92 height 40
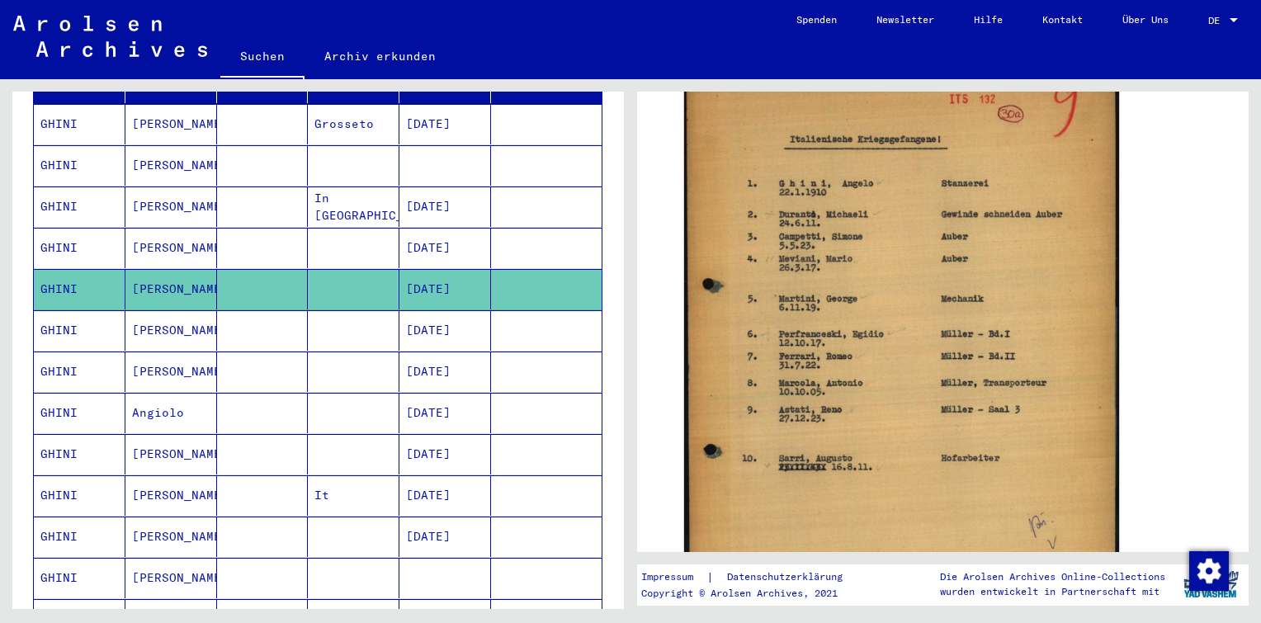
click at [528, 310] on mat-cell at bounding box center [546, 330] width 111 height 40
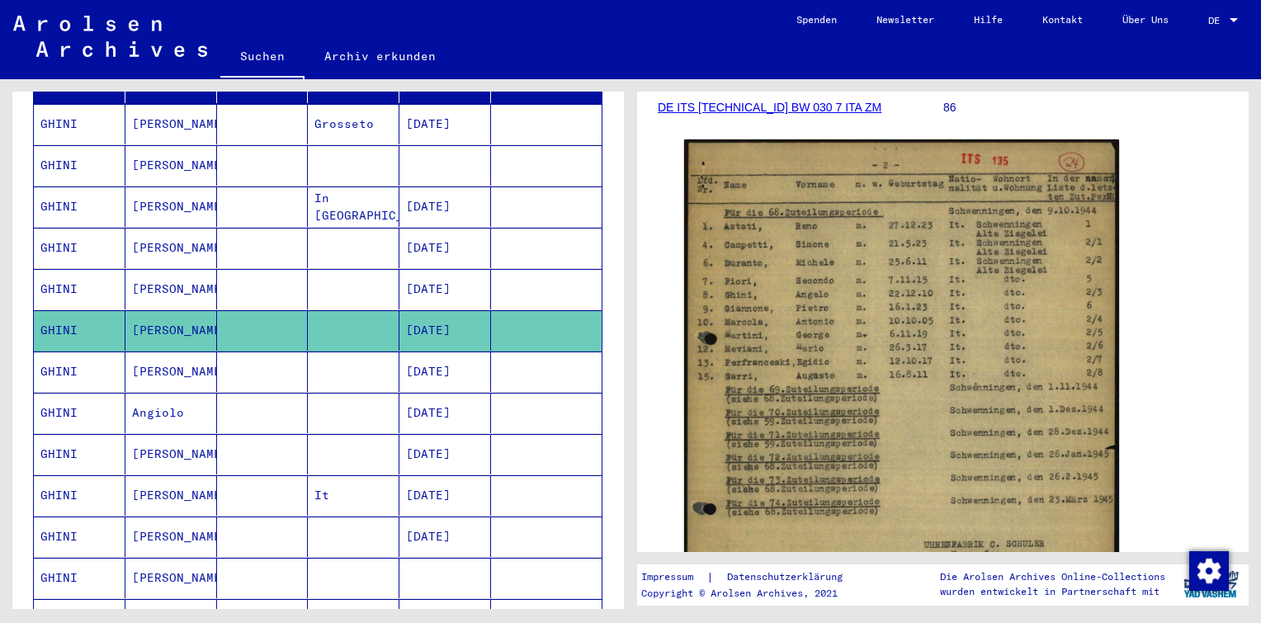
click at [414, 352] on mat-cell "[DATE]" at bounding box center [445, 372] width 92 height 40
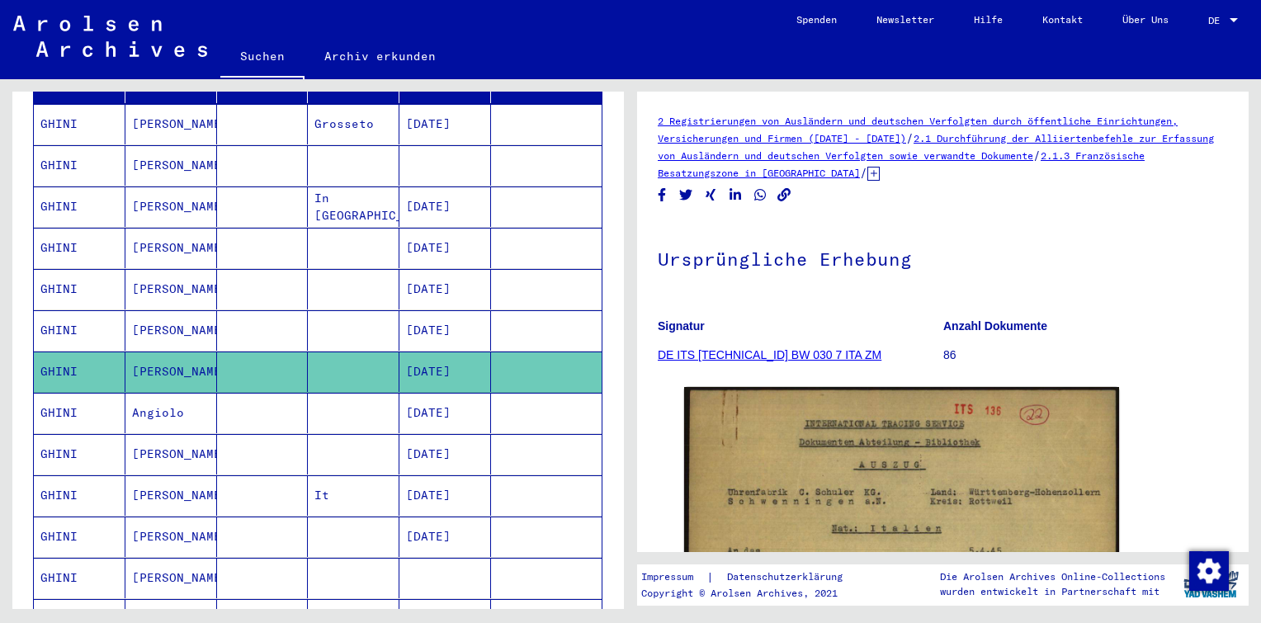
click at [437, 403] on mat-cell "[DATE]" at bounding box center [445, 413] width 92 height 40
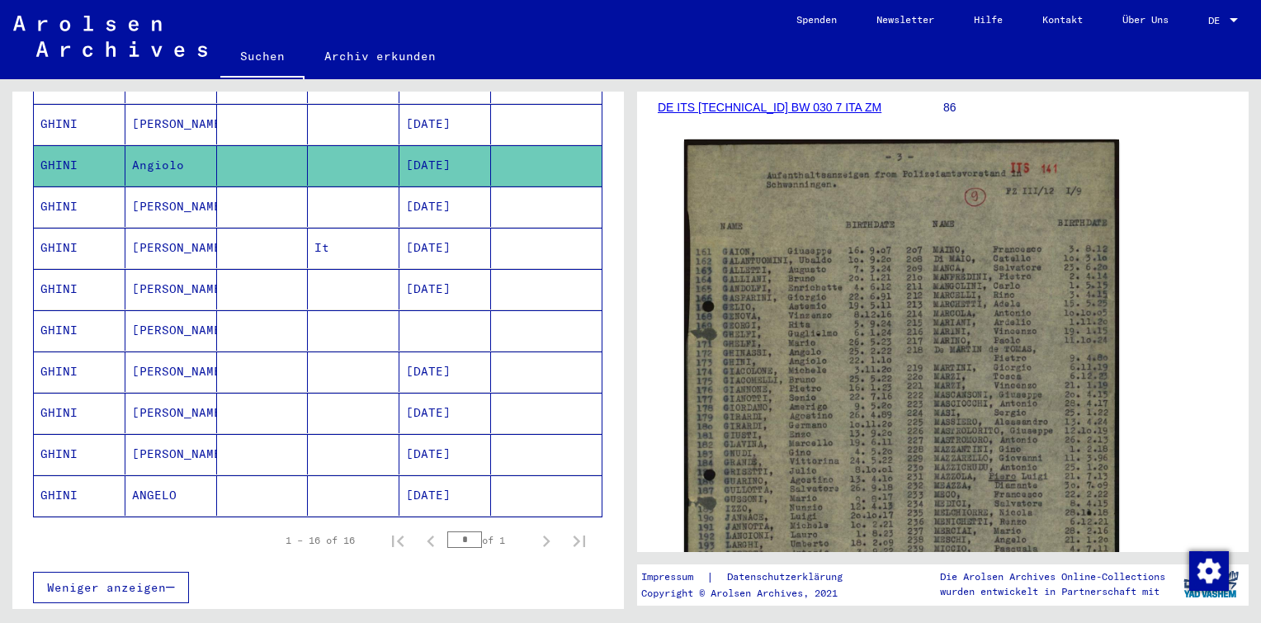
click at [439, 191] on mat-cell "[DATE]" at bounding box center [445, 207] width 92 height 40
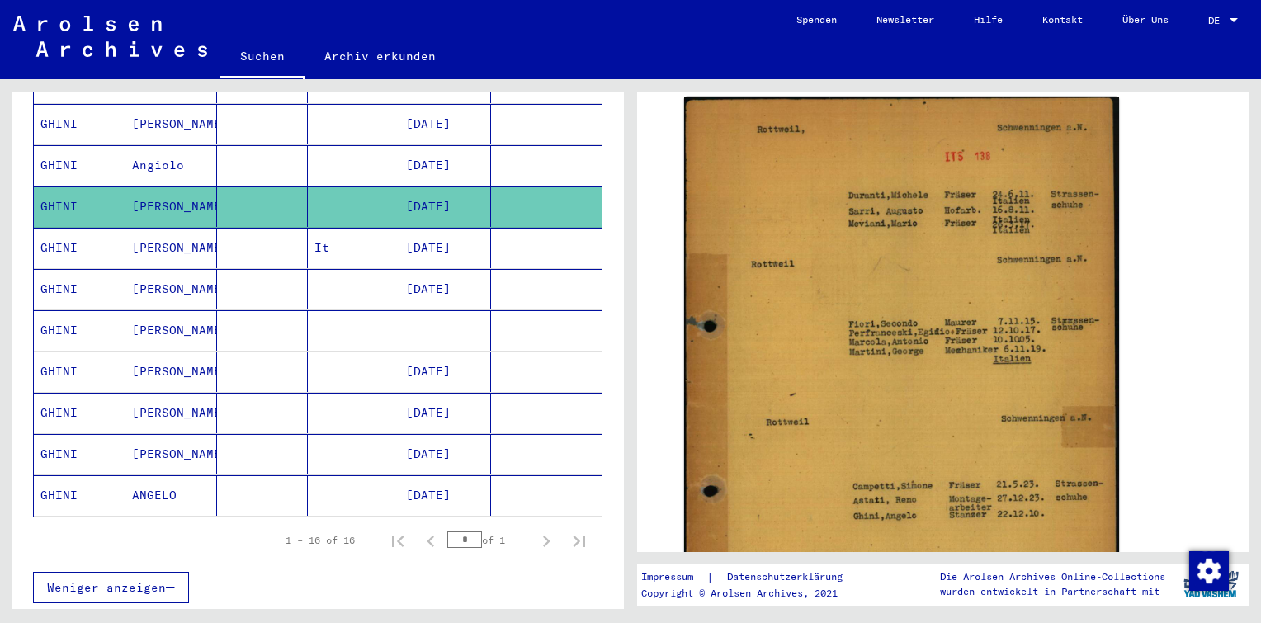
click at [491, 228] on mat-cell at bounding box center [546, 248] width 111 height 40
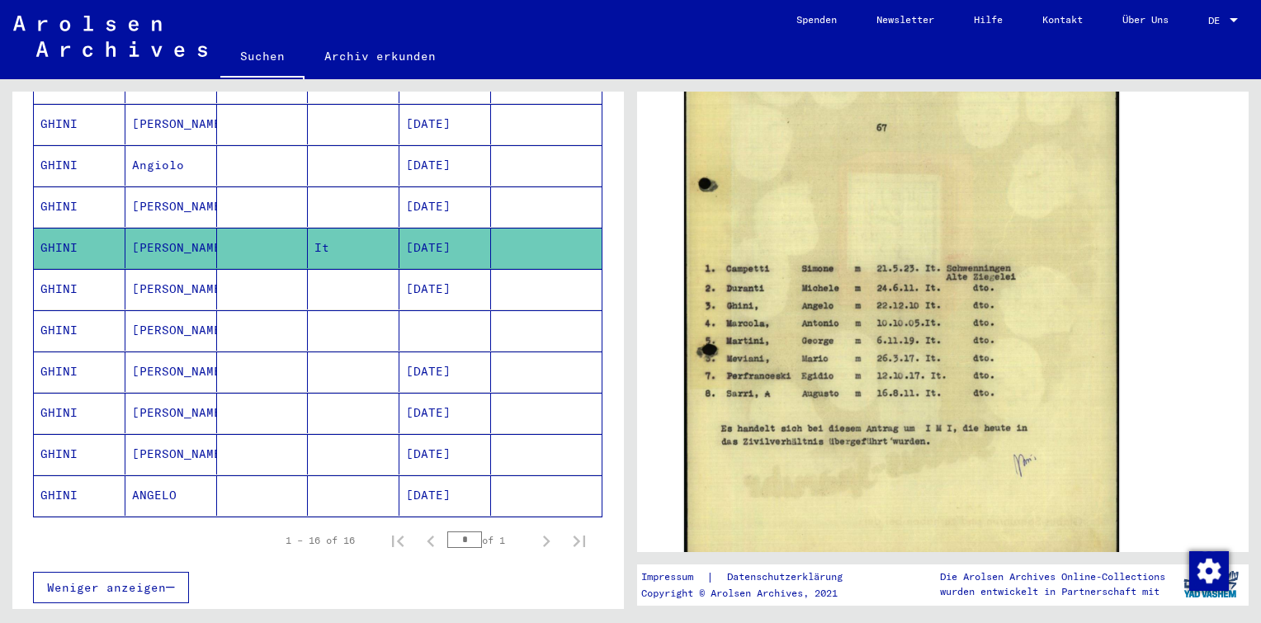
click at [457, 269] on mat-cell "[DATE]" at bounding box center [445, 289] width 92 height 40
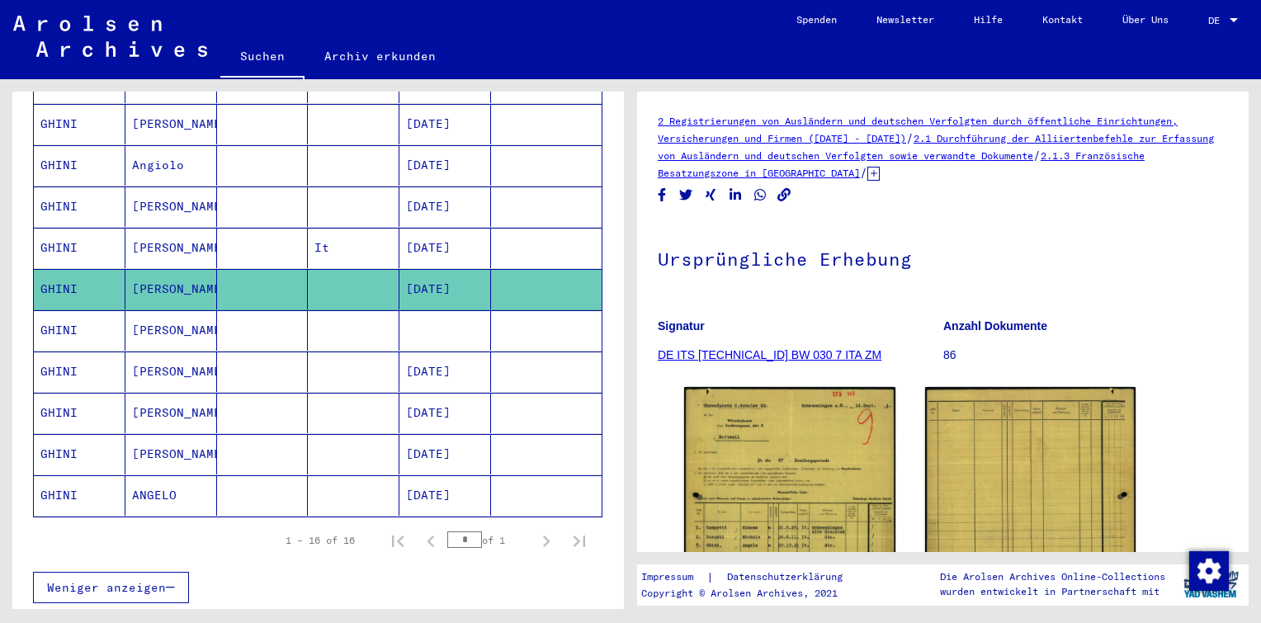
click at [460, 321] on mat-cell at bounding box center [445, 330] width 92 height 40
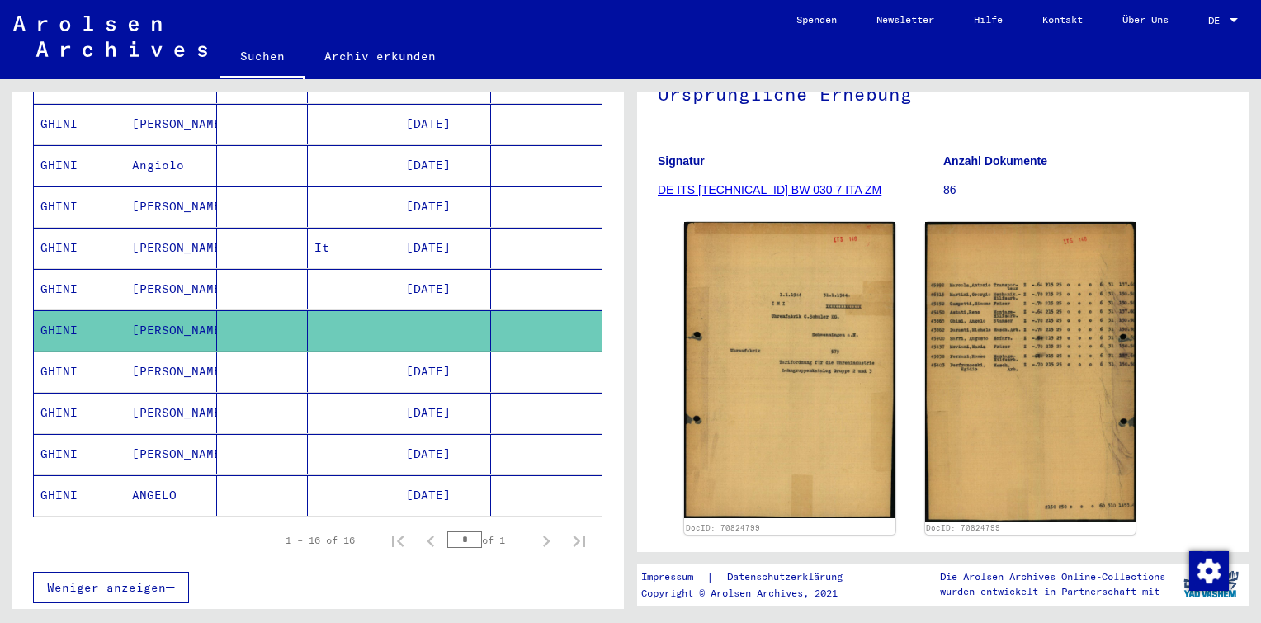
click at [493, 352] on mat-cell at bounding box center [546, 372] width 111 height 40
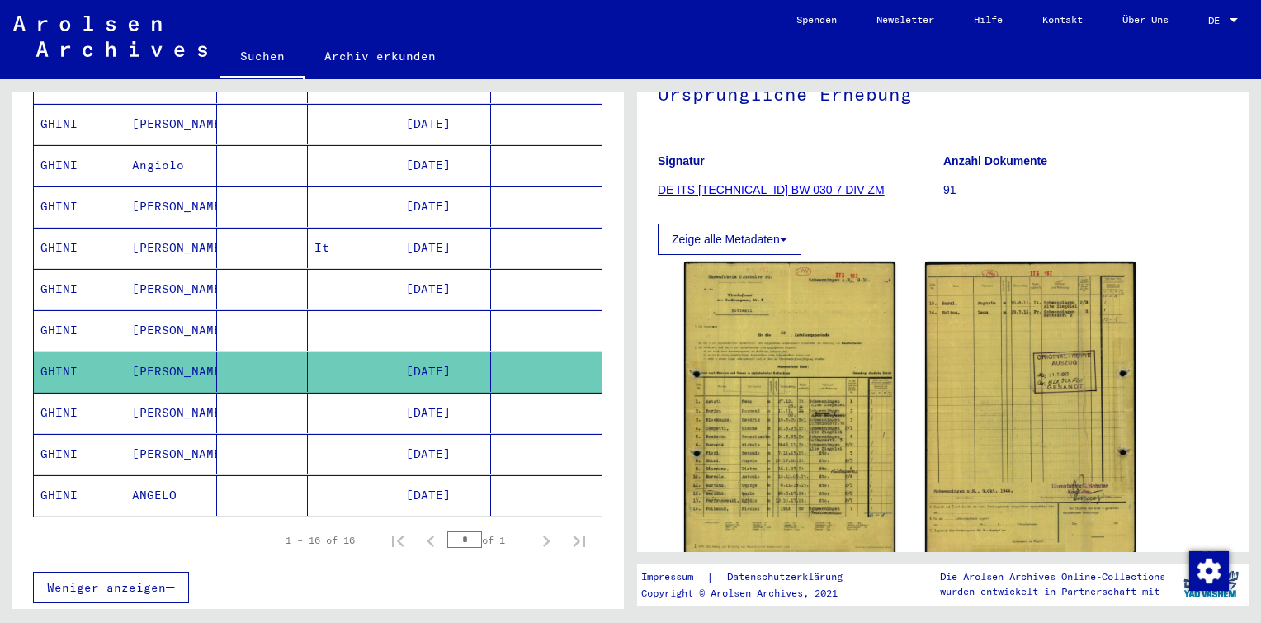
click at [479, 395] on mat-cell "[DATE]" at bounding box center [445, 413] width 92 height 40
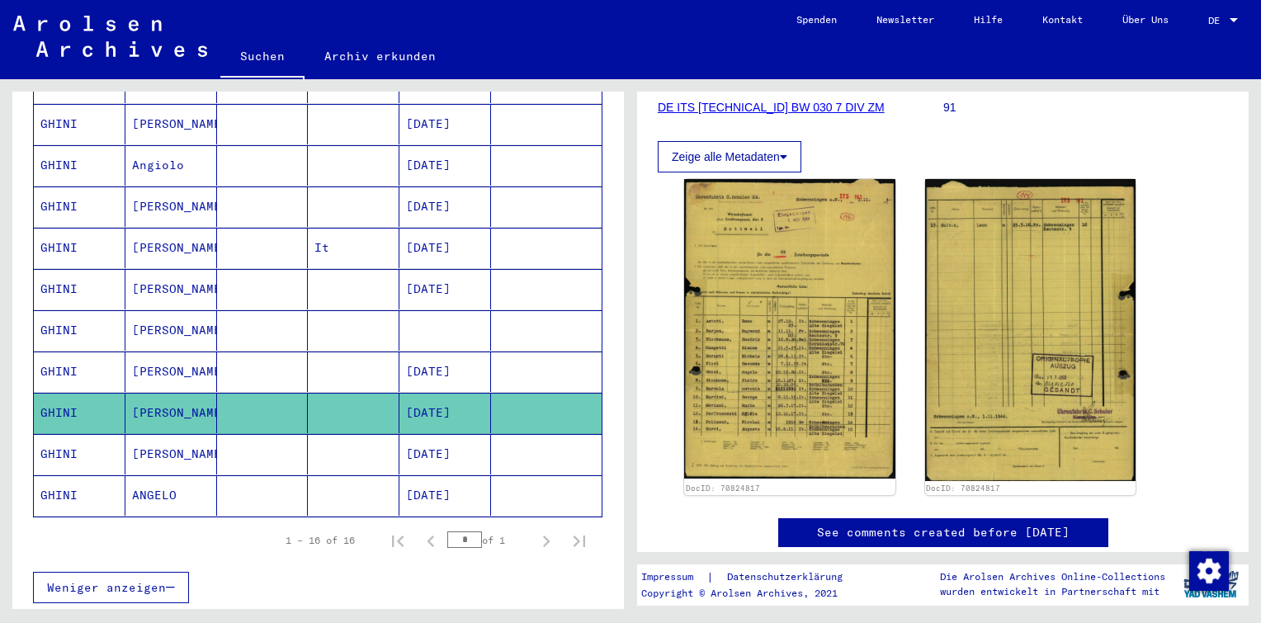
click at [399, 434] on mat-cell "[DATE]" at bounding box center [445, 454] width 92 height 40
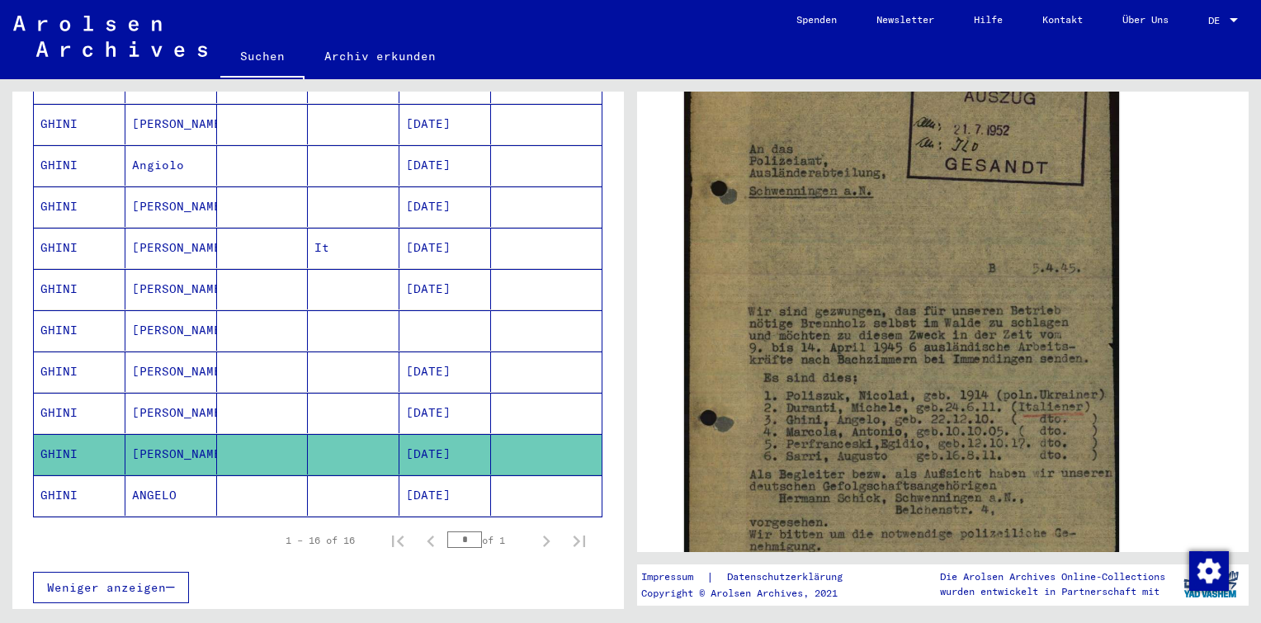
click at [366, 475] on mat-cell at bounding box center [354, 495] width 92 height 40
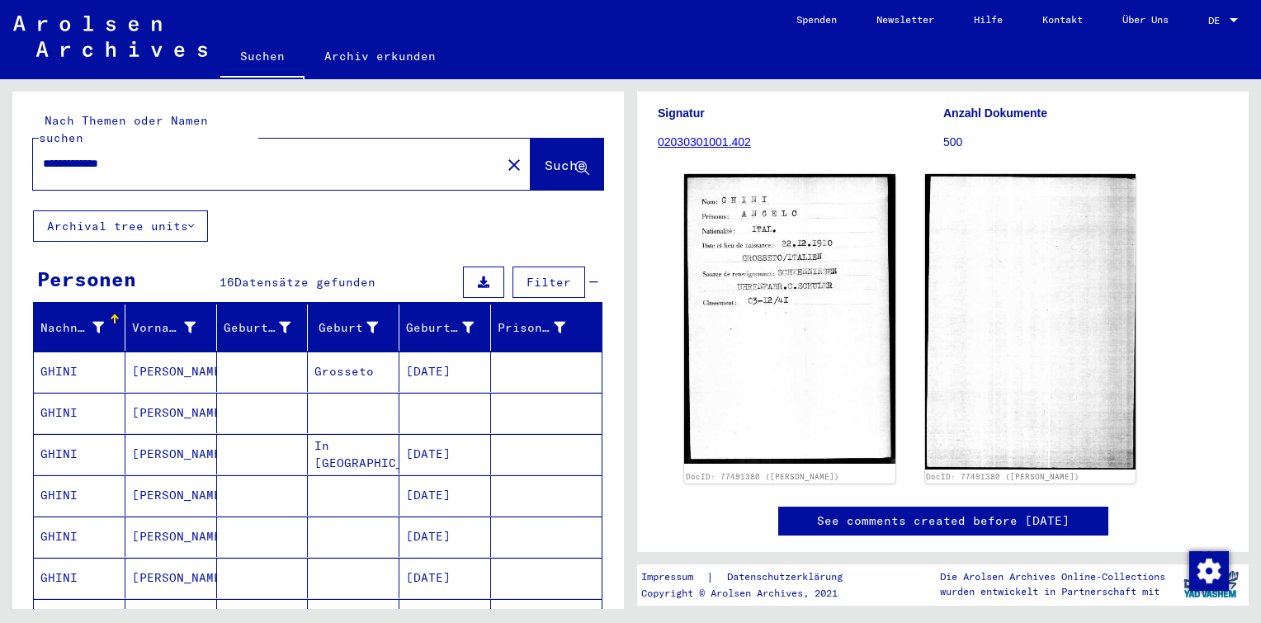
drag, startPoint x: 163, startPoint y: 149, endPoint x: 0, endPoint y: 153, distance: 163.5
click at [0, 154] on html "**********" at bounding box center [630, 311] width 1261 height 623
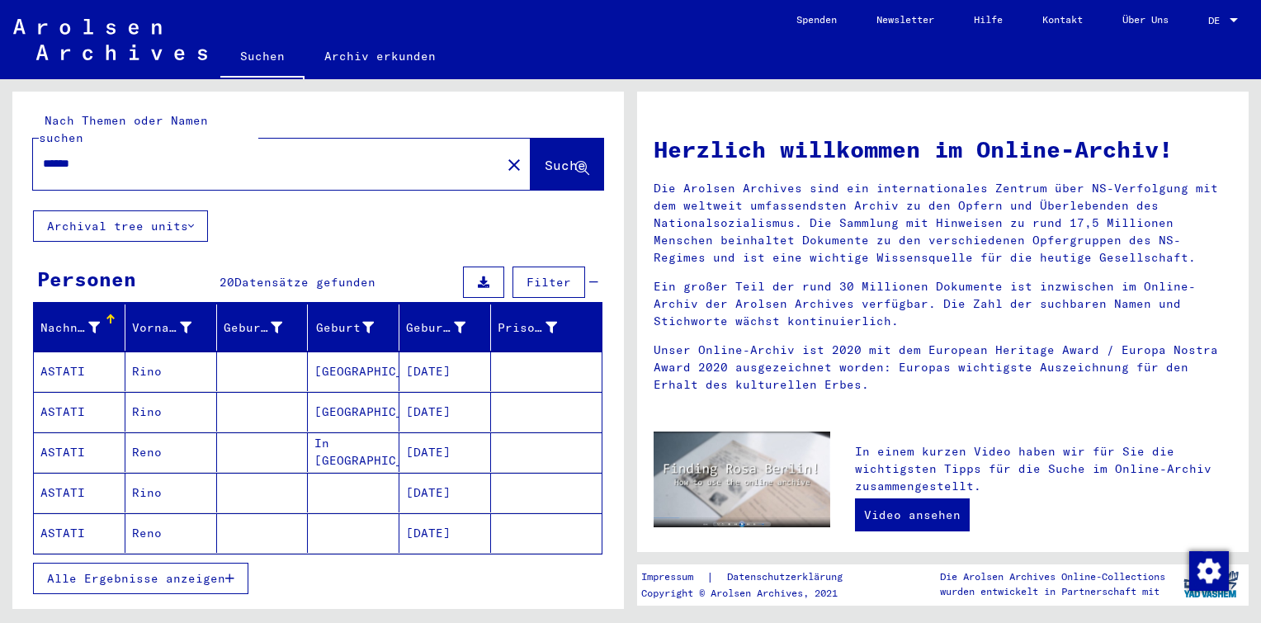
click at [162, 571] on span "Alle Ergebnisse anzeigen" at bounding box center [136, 578] width 178 height 15
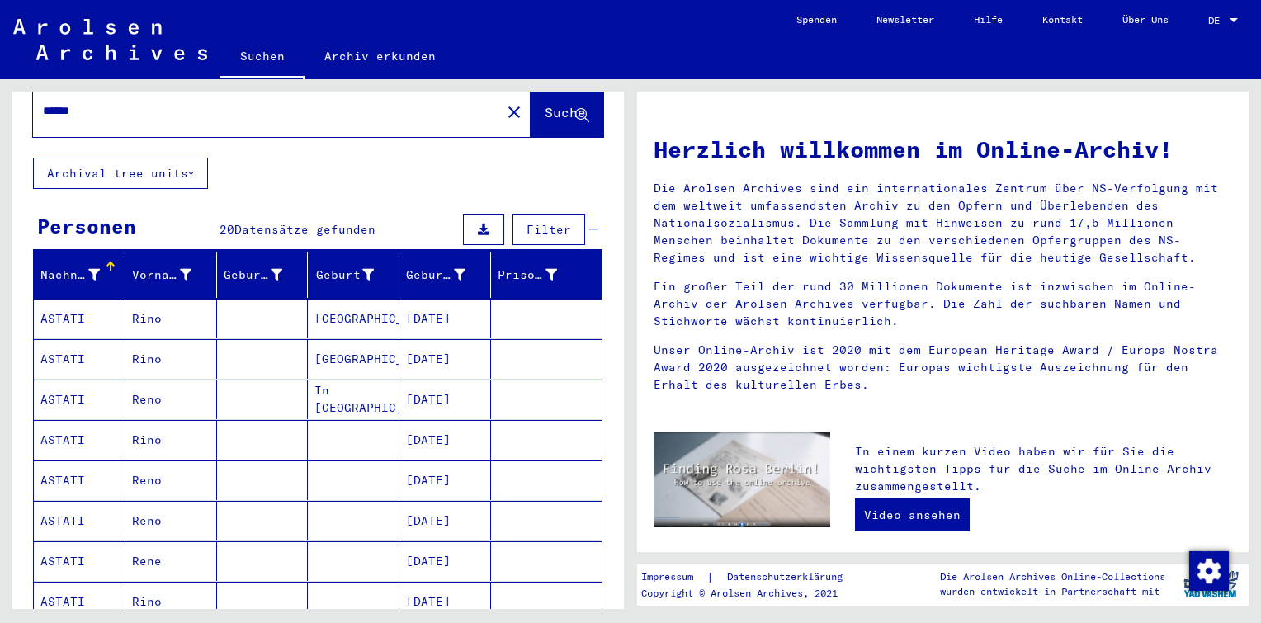
scroll to position [83, 0]
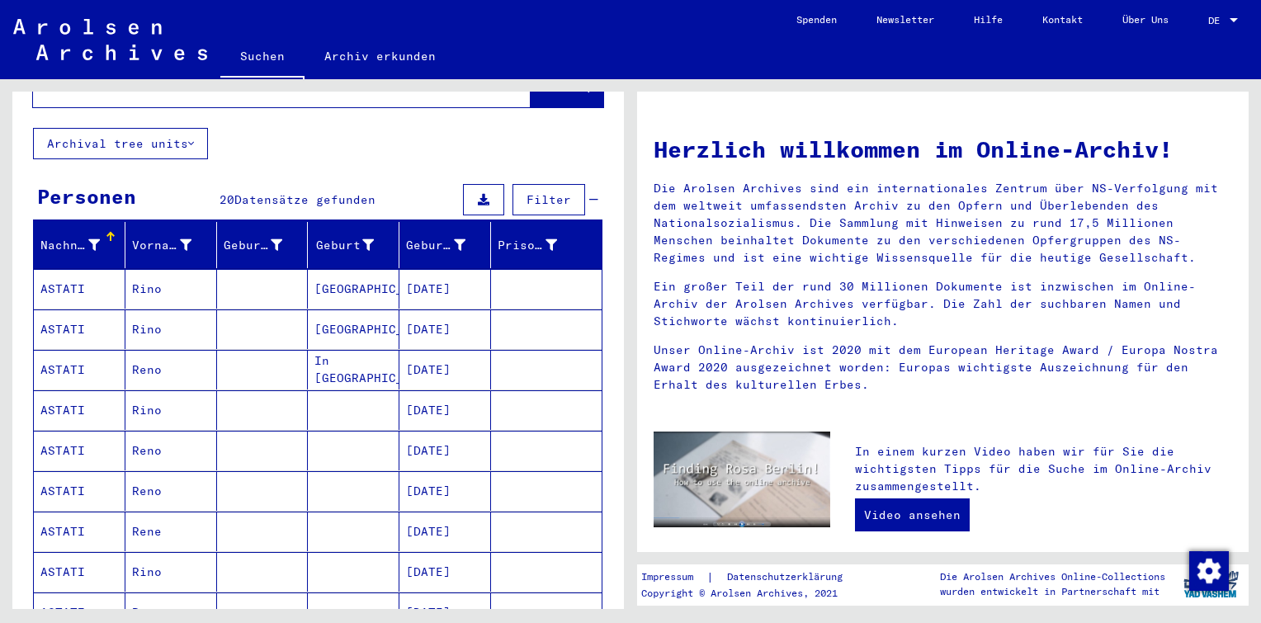
click at [308, 269] on mat-cell "[GEOGRAPHIC_DATA]" at bounding box center [354, 289] width 92 height 40
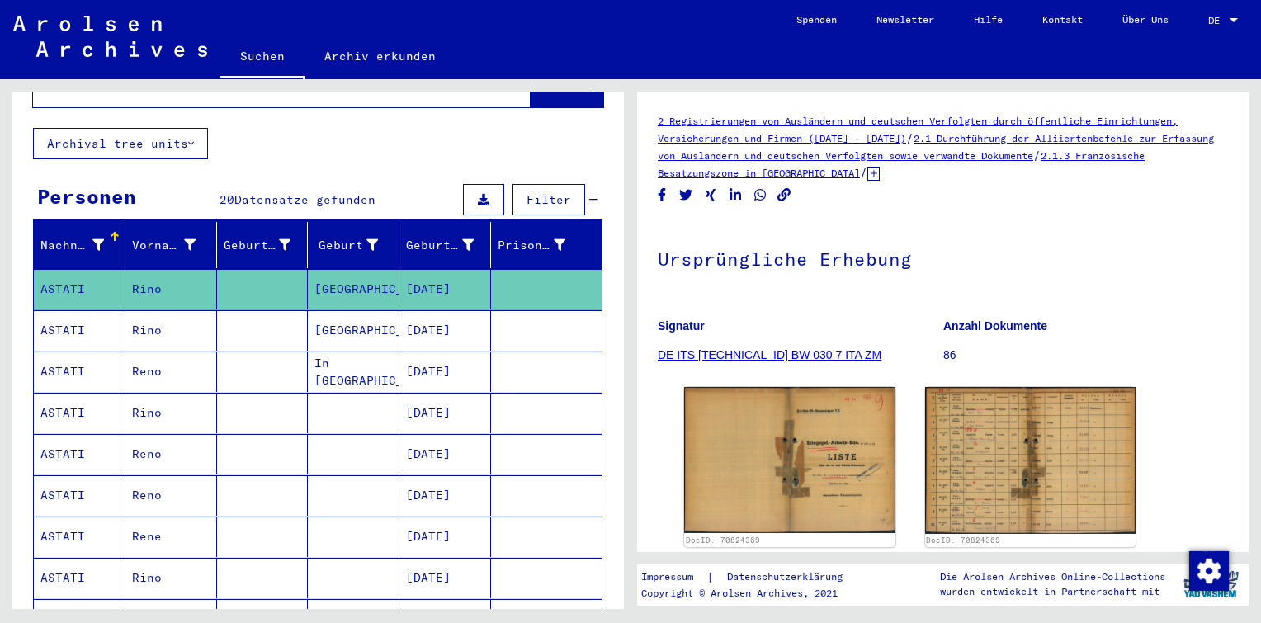
click at [430, 317] on mat-cell "[DATE]" at bounding box center [445, 330] width 92 height 40
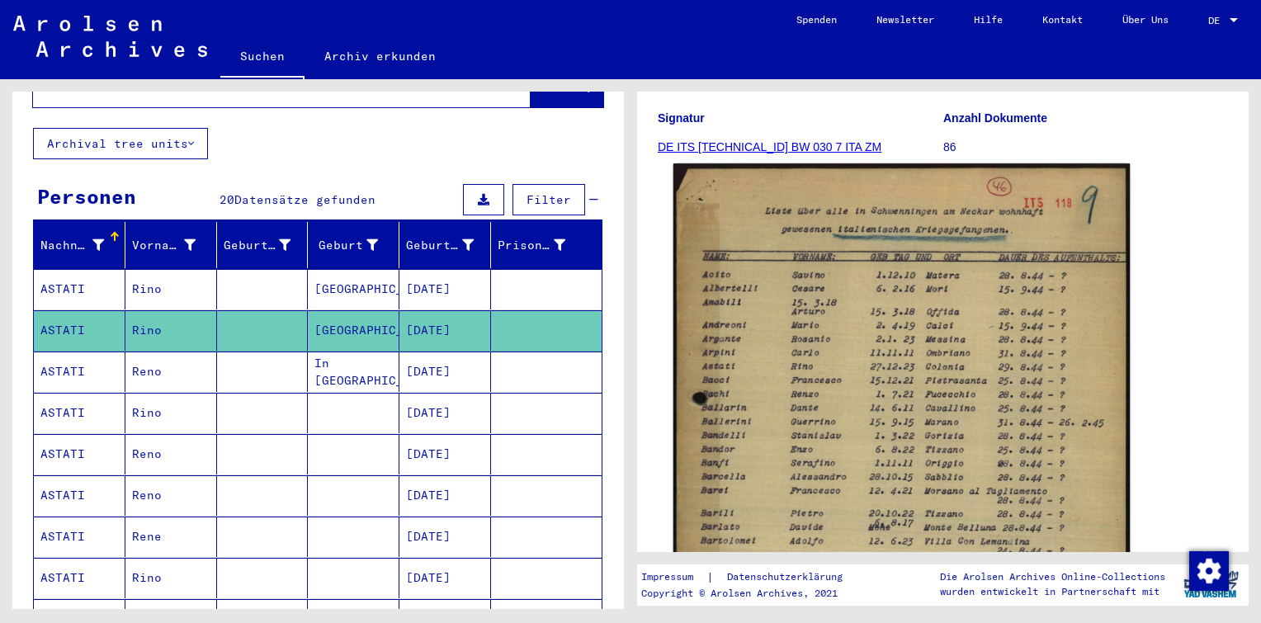
scroll to position [248, 0]
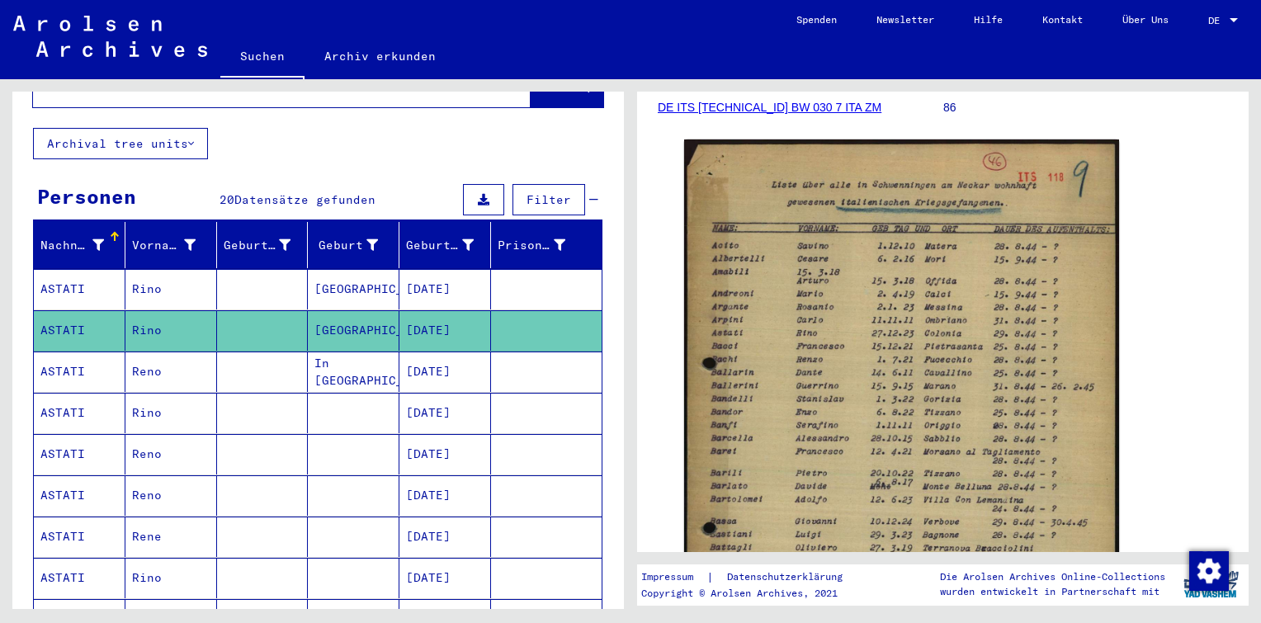
click at [400, 353] on mat-cell "[DATE]" at bounding box center [445, 372] width 92 height 40
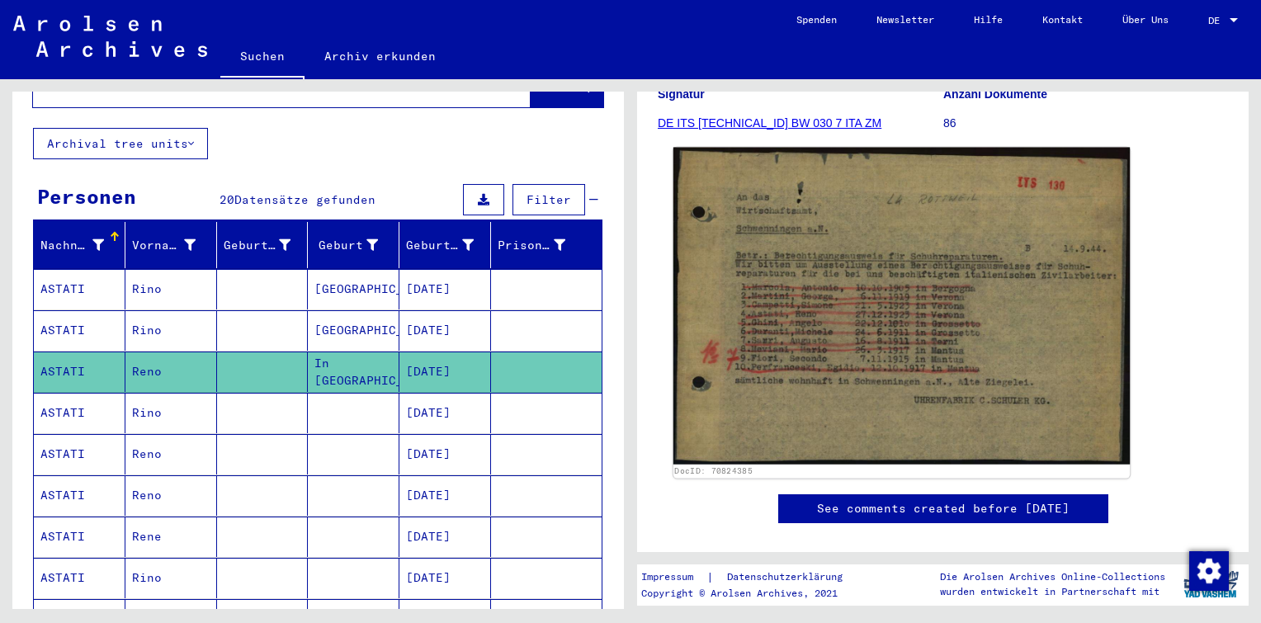
scroll to position [248, 0]
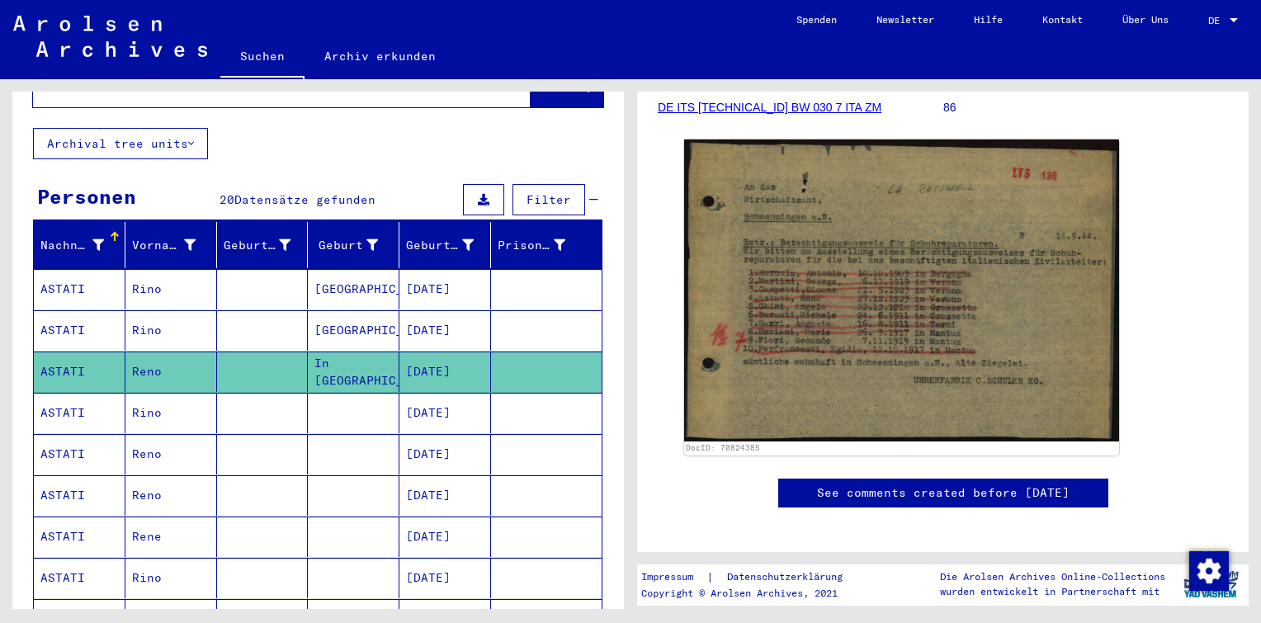
click at [388, 395] on mat-cell at bounding box center [354, 413] width 92 height 40
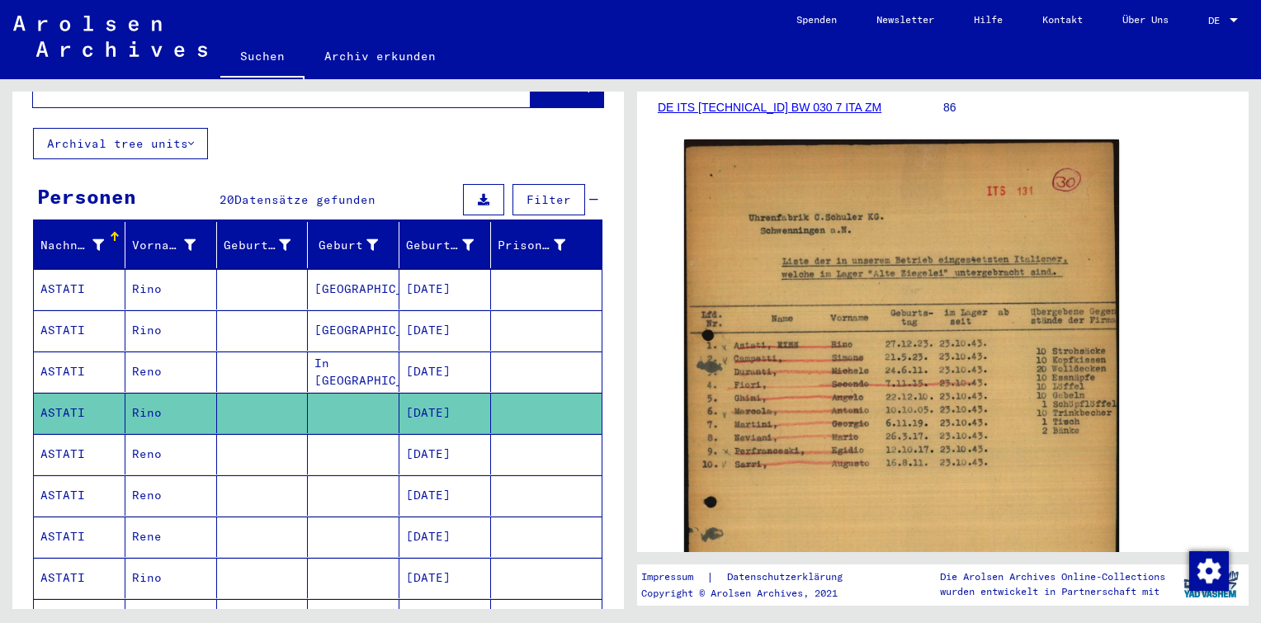
click at [426, 437] on mat-cell "[DATE]" at bounding box center [445, 454] width 92 height 40
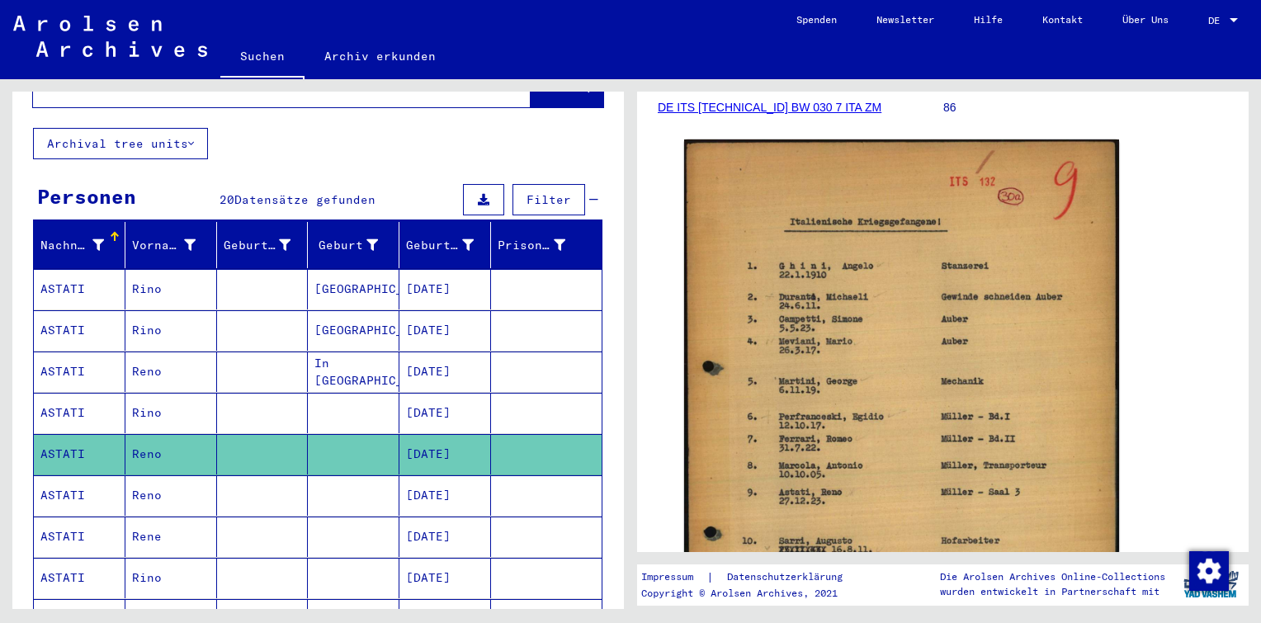
click at [429, 482] on mat-cell "[DATE]" at bounding box center [445, 495] width 92 height 40
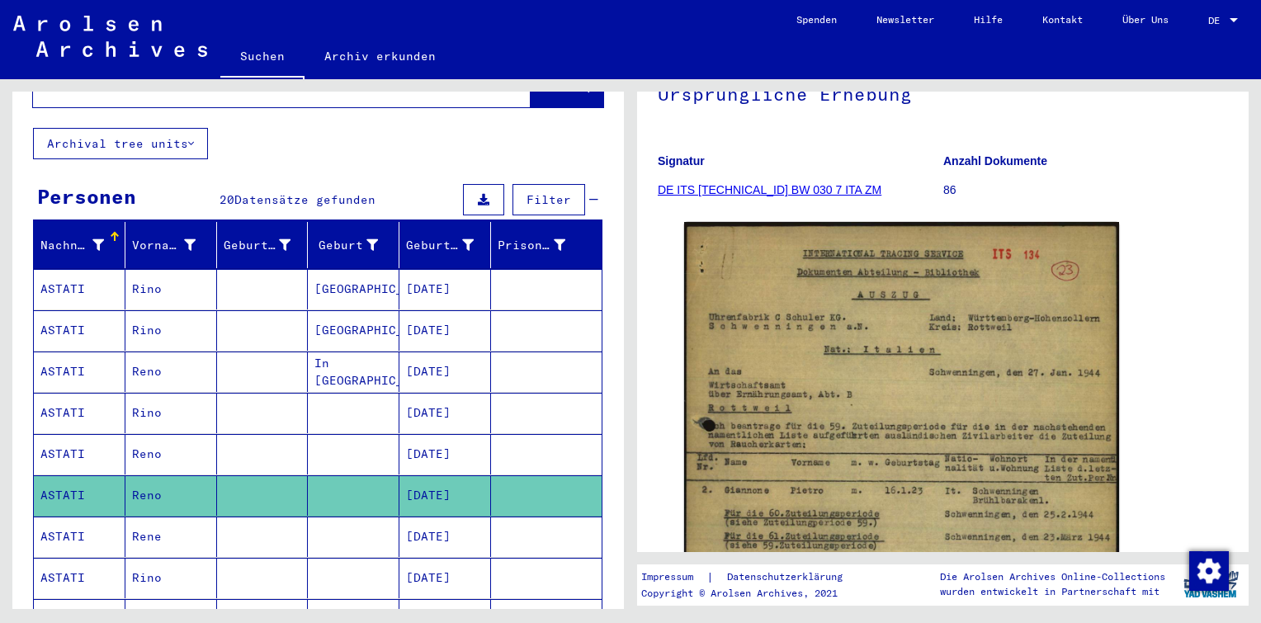
click at [413, 525] on mat-cell "[DATE]" at bounding box center [445, 537] width 92 height 40
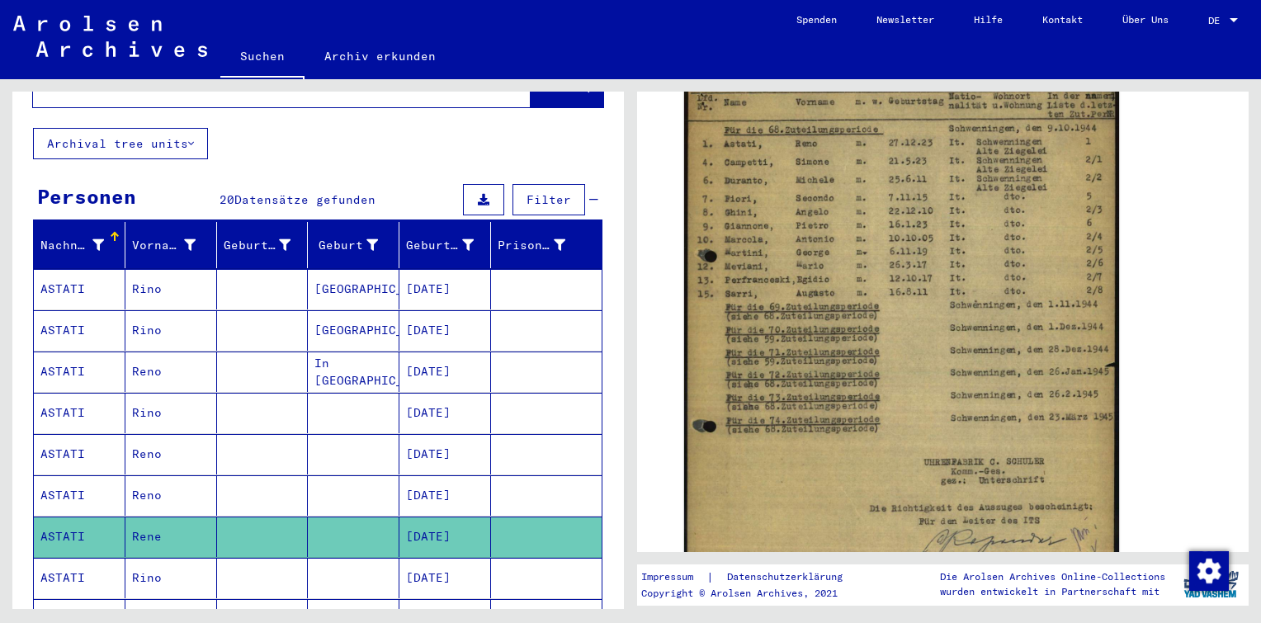
click at [470, 558] on mat-cell "[DATE]" at bounding box center [445, 578] width 92 height 40
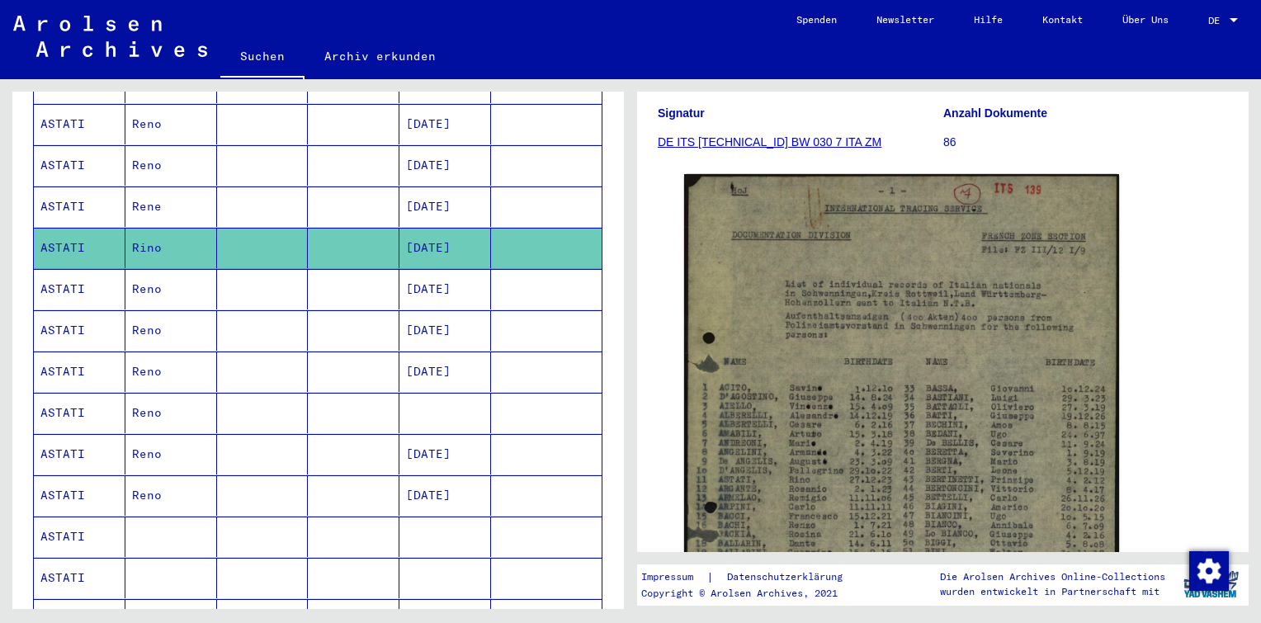
click at [510, 276] on mat-cell at bounding box center [546, 289] width 111 height 40
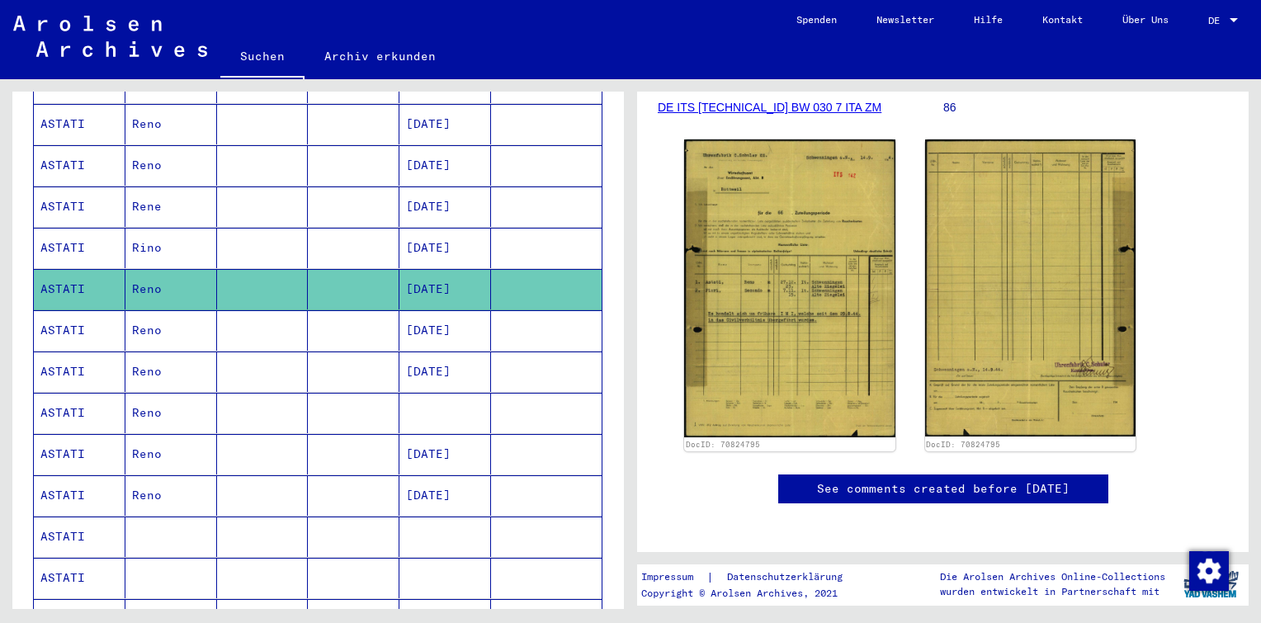
click at [378, 317] on mat-cell at bounding box center [354, 330] width 92 height 40
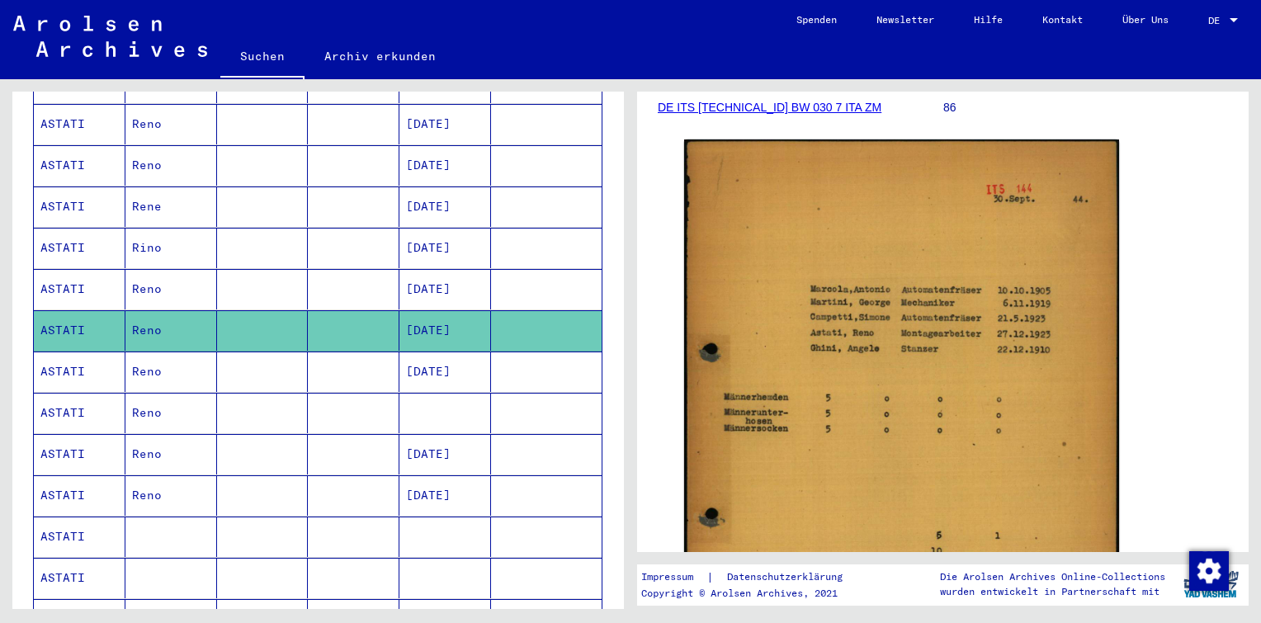
click at [448, 352] on mat-cell "[DATE]" at bounding box center [445, 372] width 92 height 40
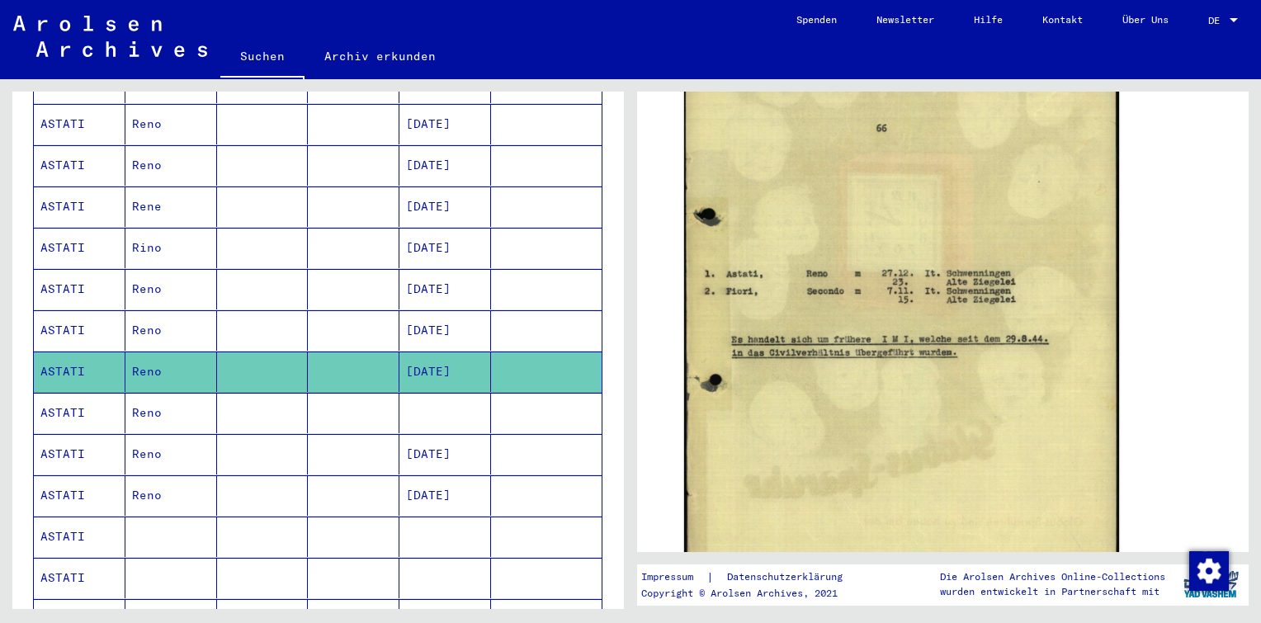
click at [454, 393] on mat-cell at bounding box center [445, 413] width 92 height 40
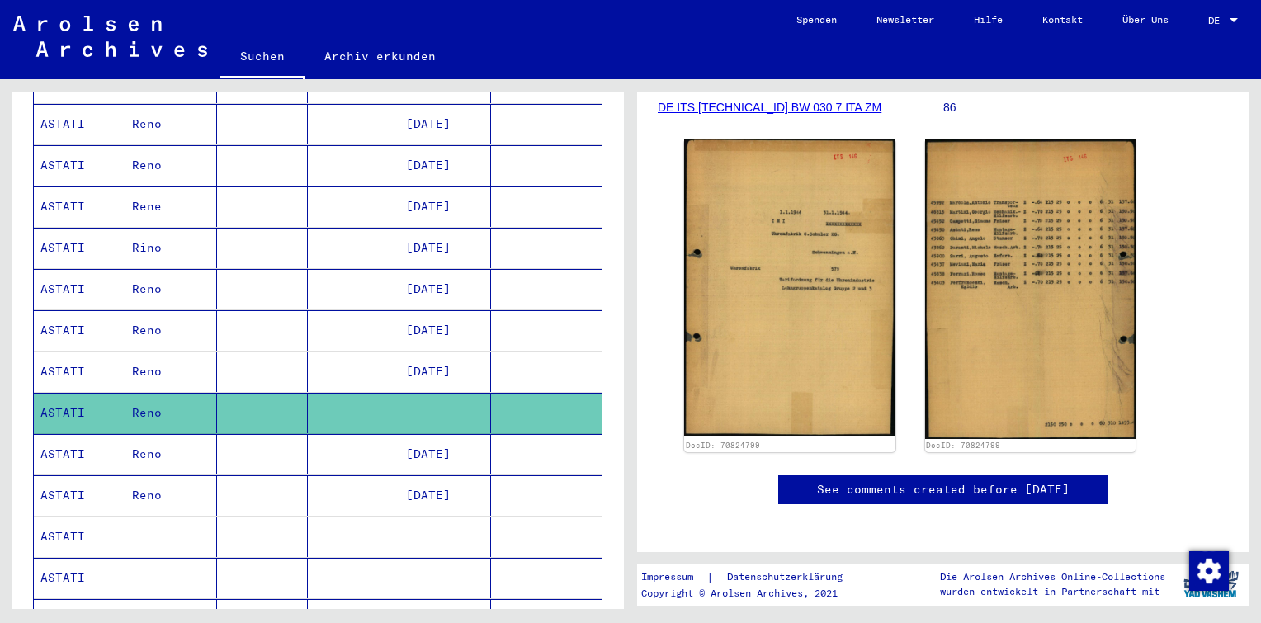
click at [416, 434] on mat-cell "[DATE]" at bounding box center [445, 454] width 92 height 40
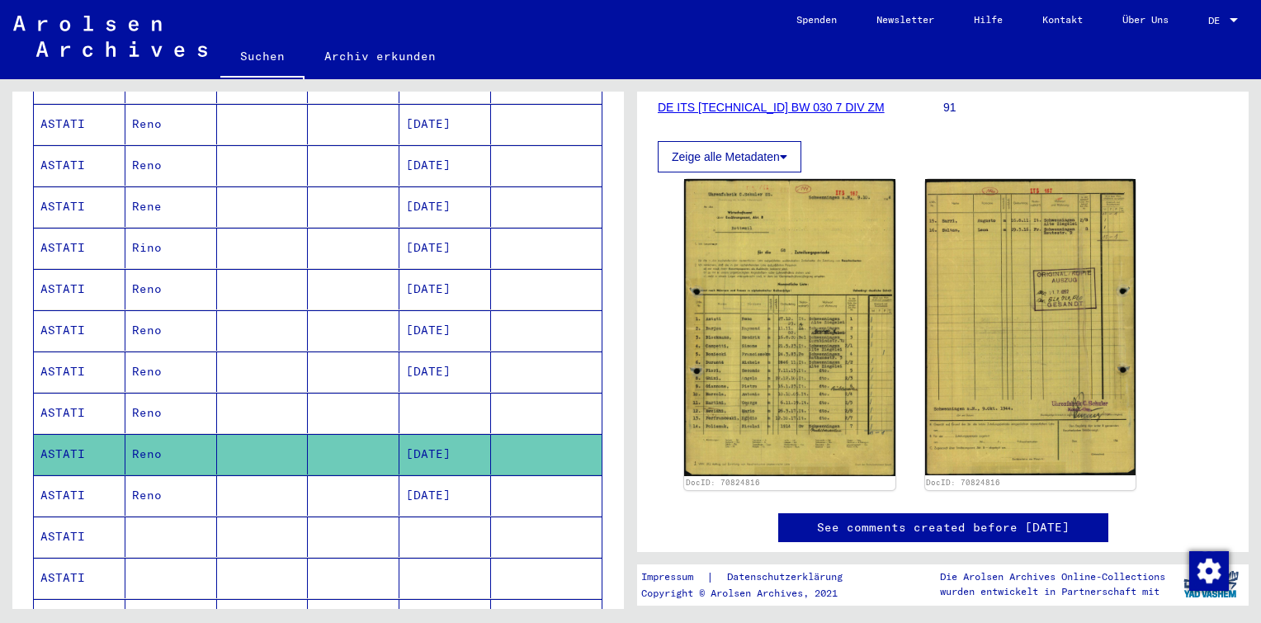
click at [472, 475] on mat-cell "[DATE]" at bounding box center [445, 495] width 92 height 40
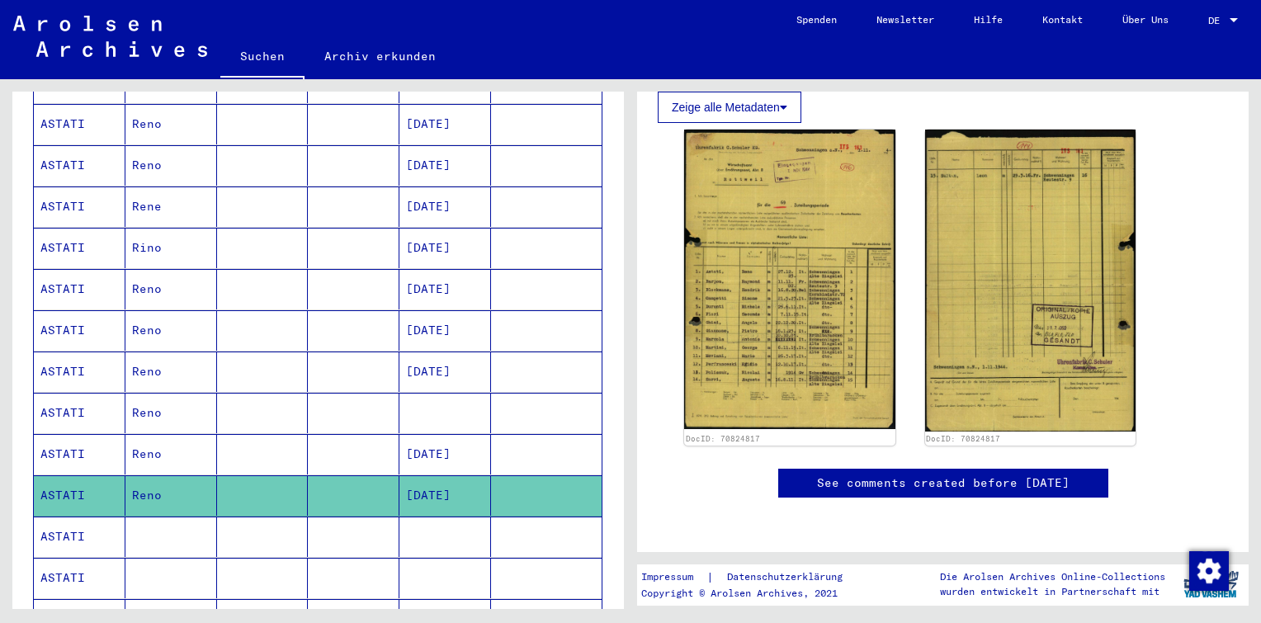
click at [402, 517] on mat-cell at bounding box center [445, 537] width 92 height 40
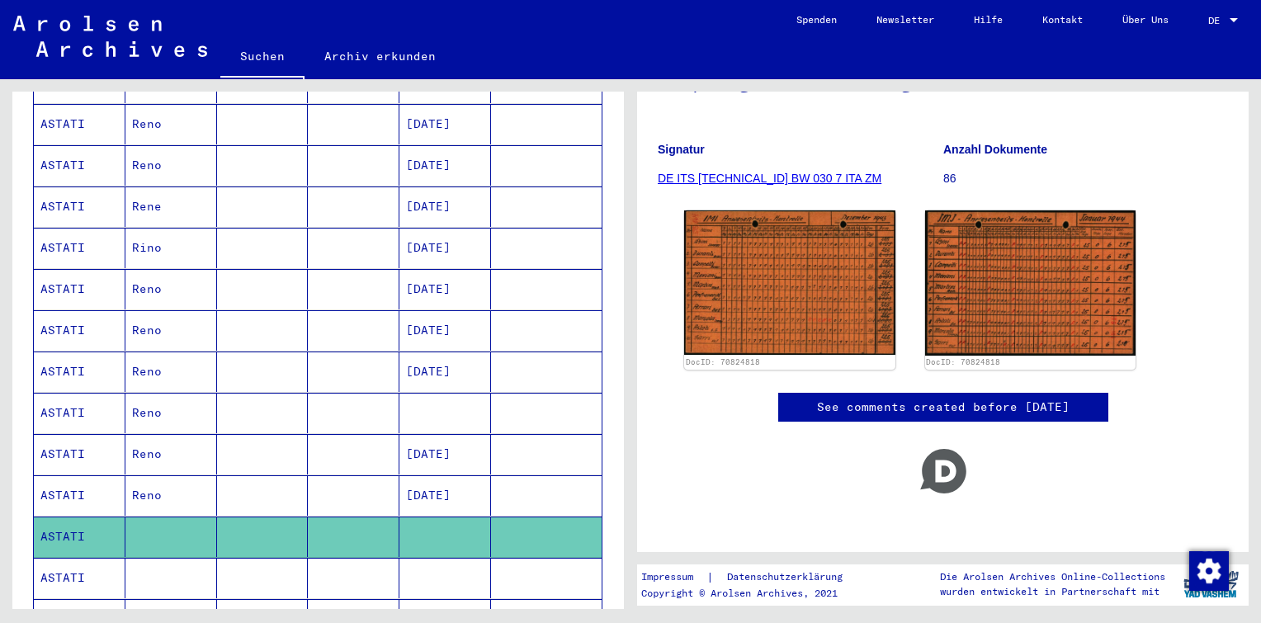
click at [466, 558] on mat-cell at bounding box center [445, 578] width 92 height 40
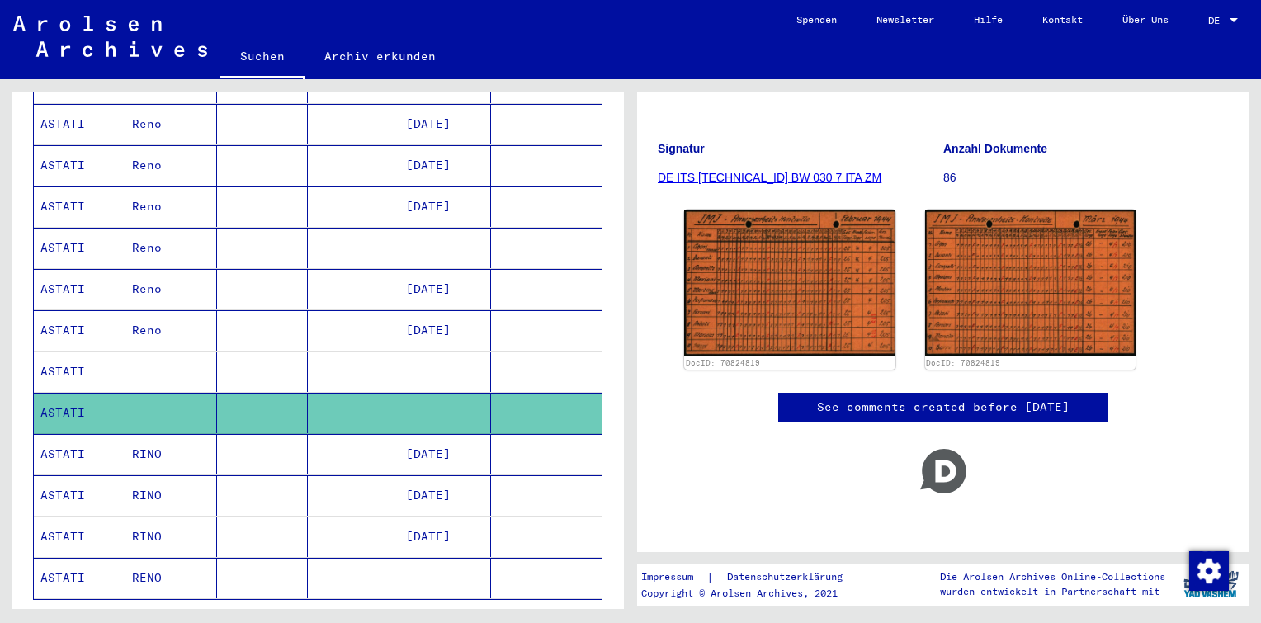
click at [515, 352] on mat-cell at bounding box center [546, 372] width 111 height 40
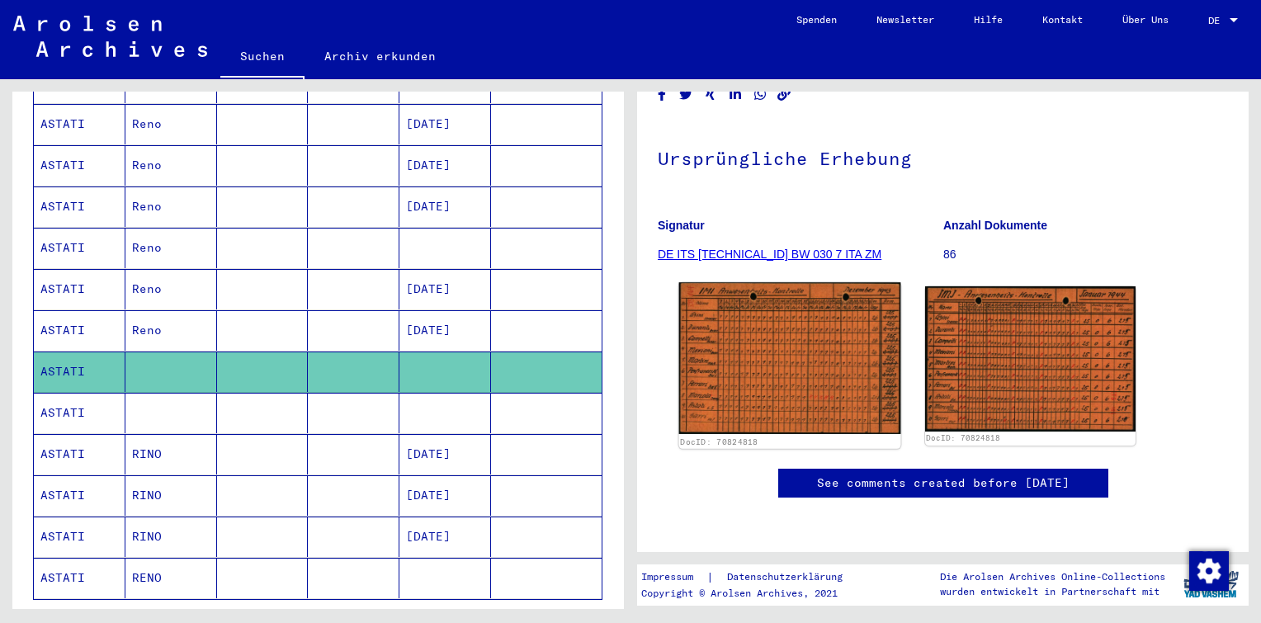
click at [784, 337] on img at bounding box center [789, 358] width 221 height 152
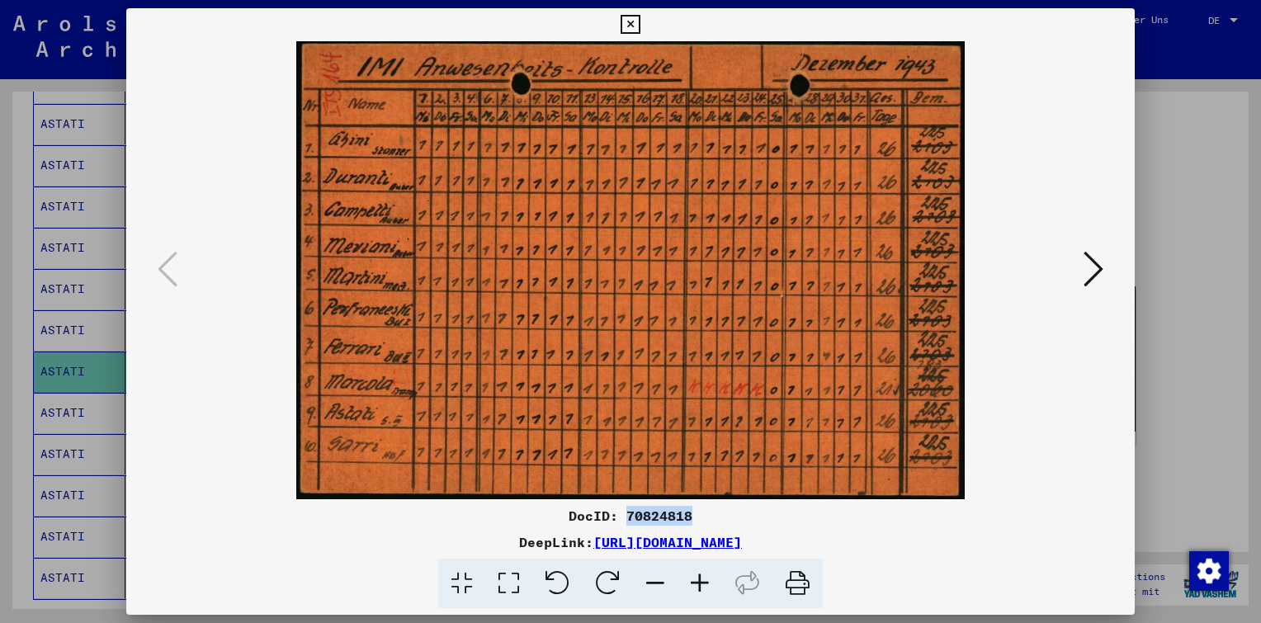
drag, startPoint x: 693, startPoint y: 515, endPoint x: 627, endPoint y: 522, distance: 66.4
click at [627, 522] on div "DocID: 70824818" at bounding box center [630, 516] width 1009 height 20
copy div "70824818"
click at [1096, 265] on icon at bounding box center [1094, 269] width 20 height 40
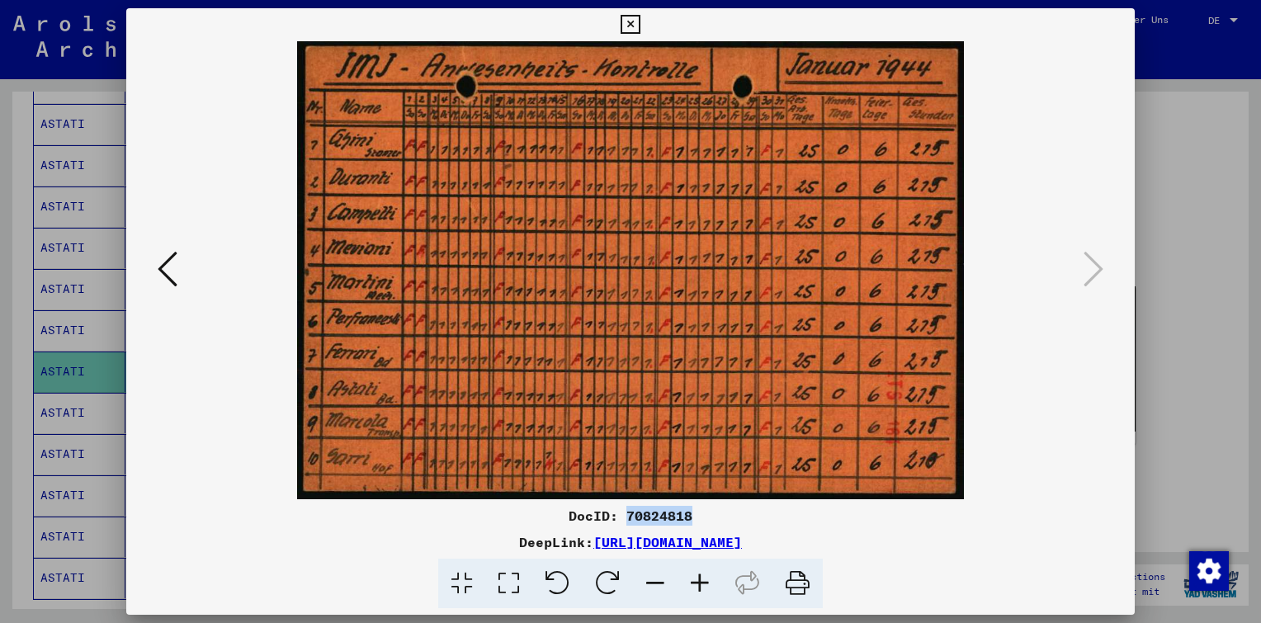
copy div "70824818"
click at [630, 23] on icon at bounding box center [630, 25] width 19 height 20
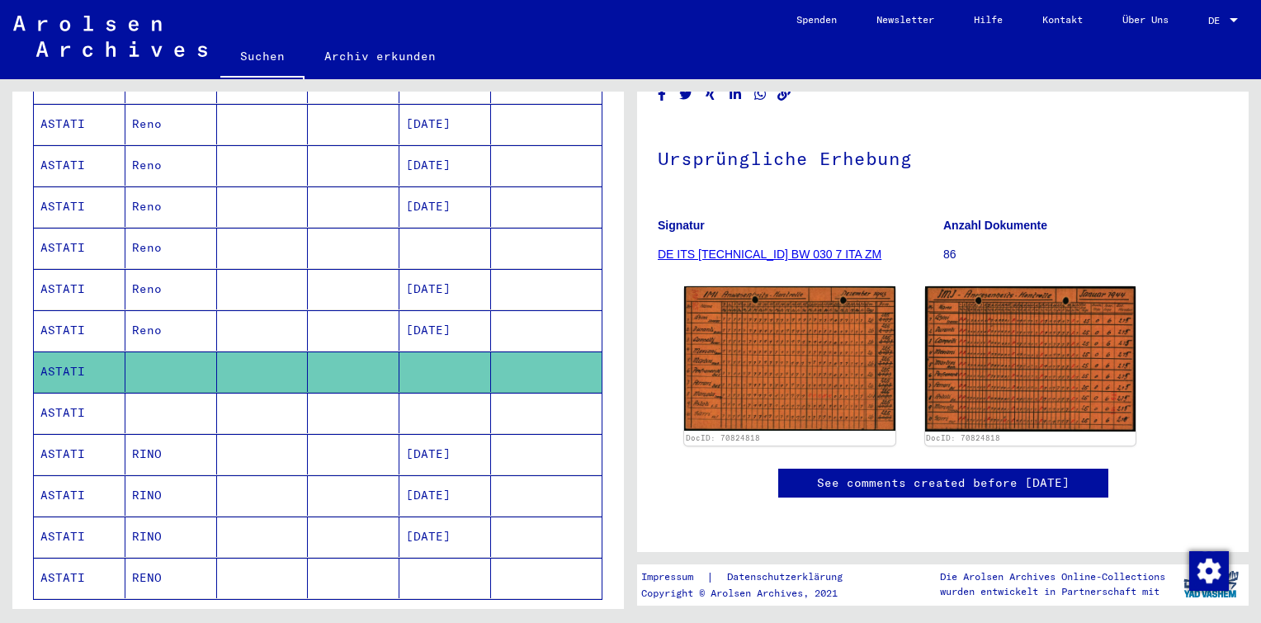
click at [257, 393] on mat-cell at bounding box center [263, 413] width 92 height 40
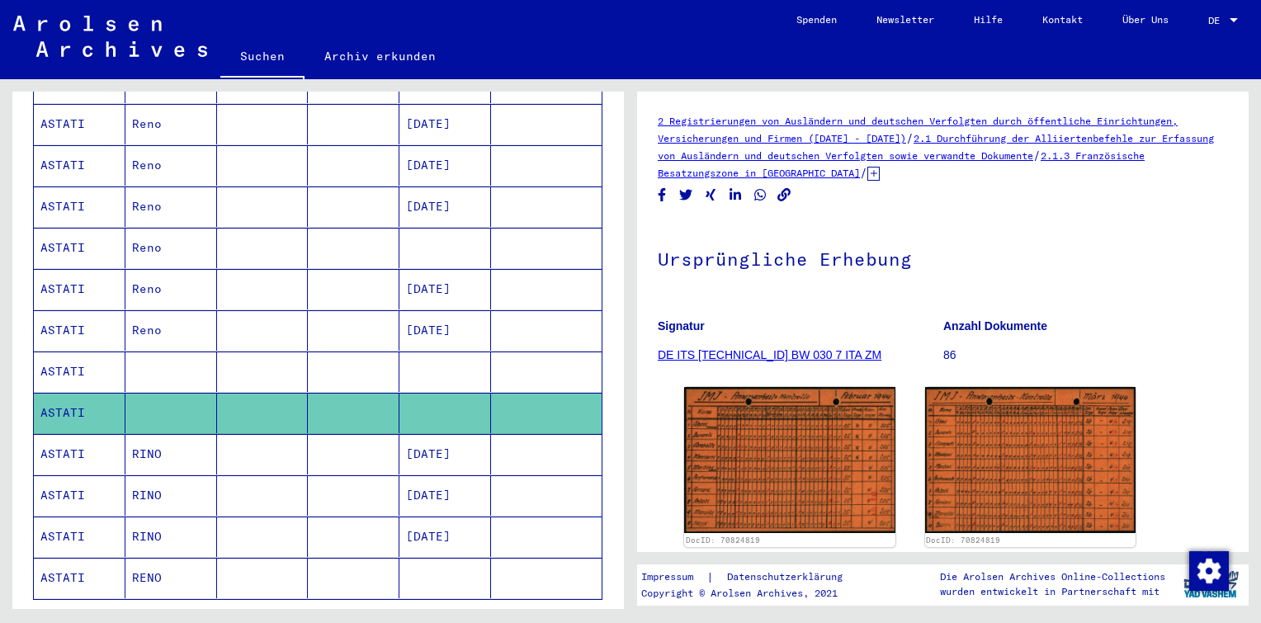
scroll to position [123, 0]
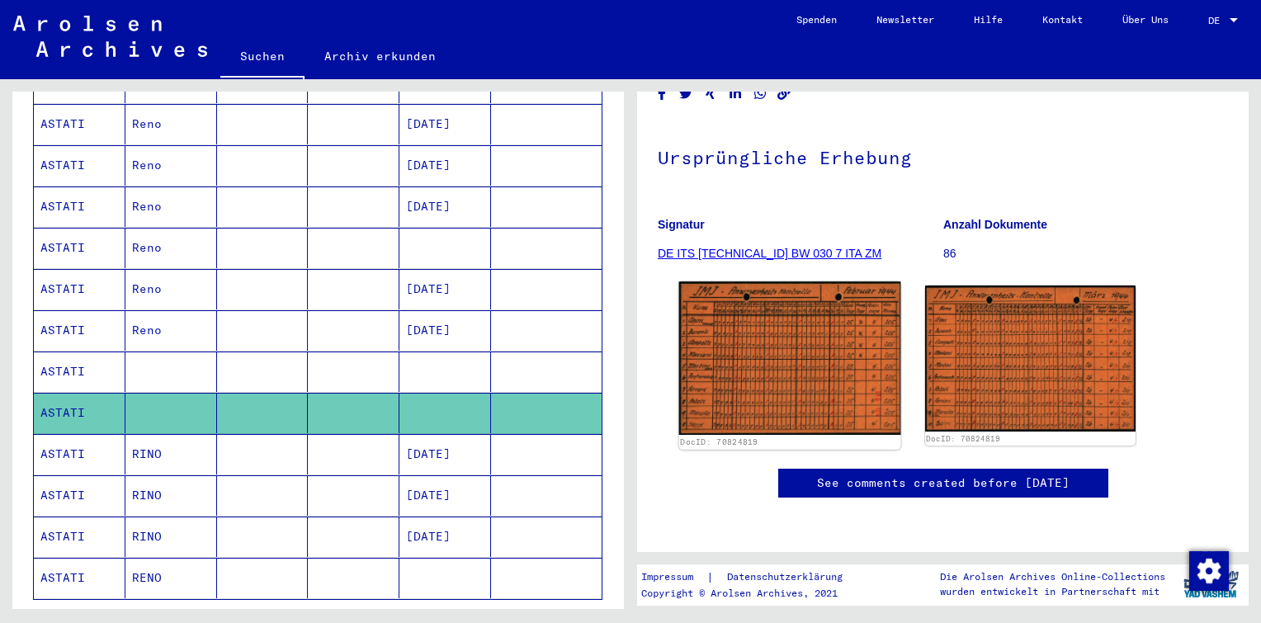
click at [775, 317] on img at bounding box center [789, 358] width 221 height 154
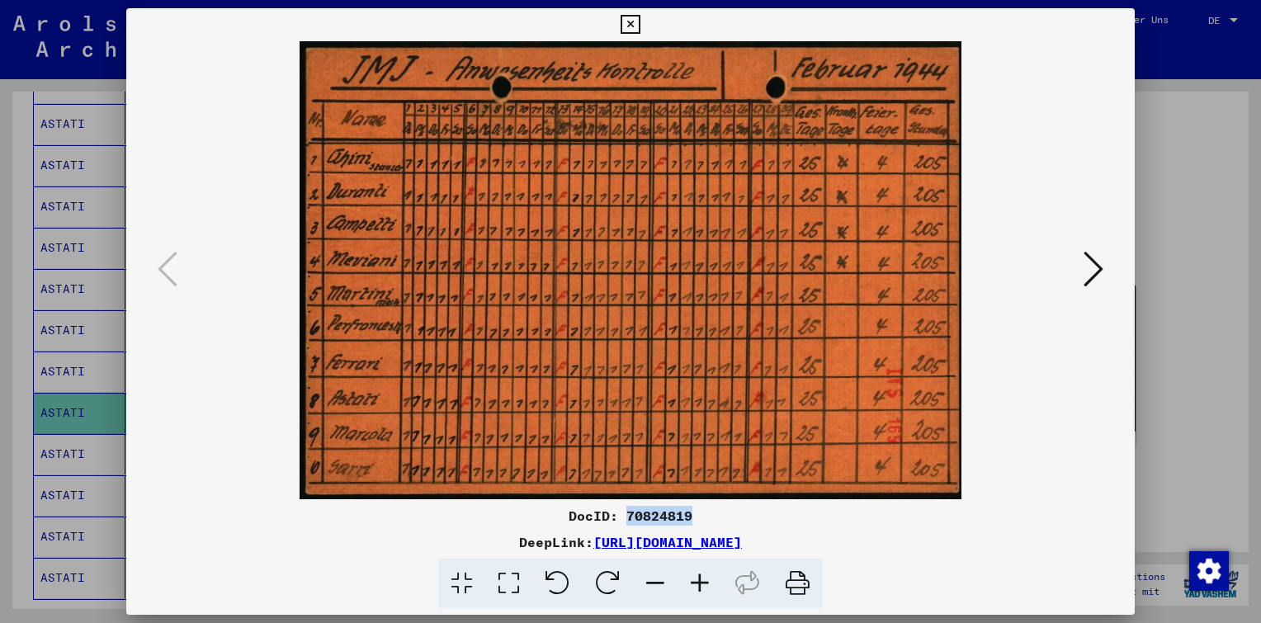
drag, startPoint x: 701, startPoint y: 513, endPoint x: 628, endPoint y: 513, distance: 72.6
click at [628, 513] on div "DocID: 70824819" at bounding box center [630, 516] width 1009 height 20
copy div "70824819"
click at [1093, 270] on icon at bounding box center [1094, 269] width 20 height 40
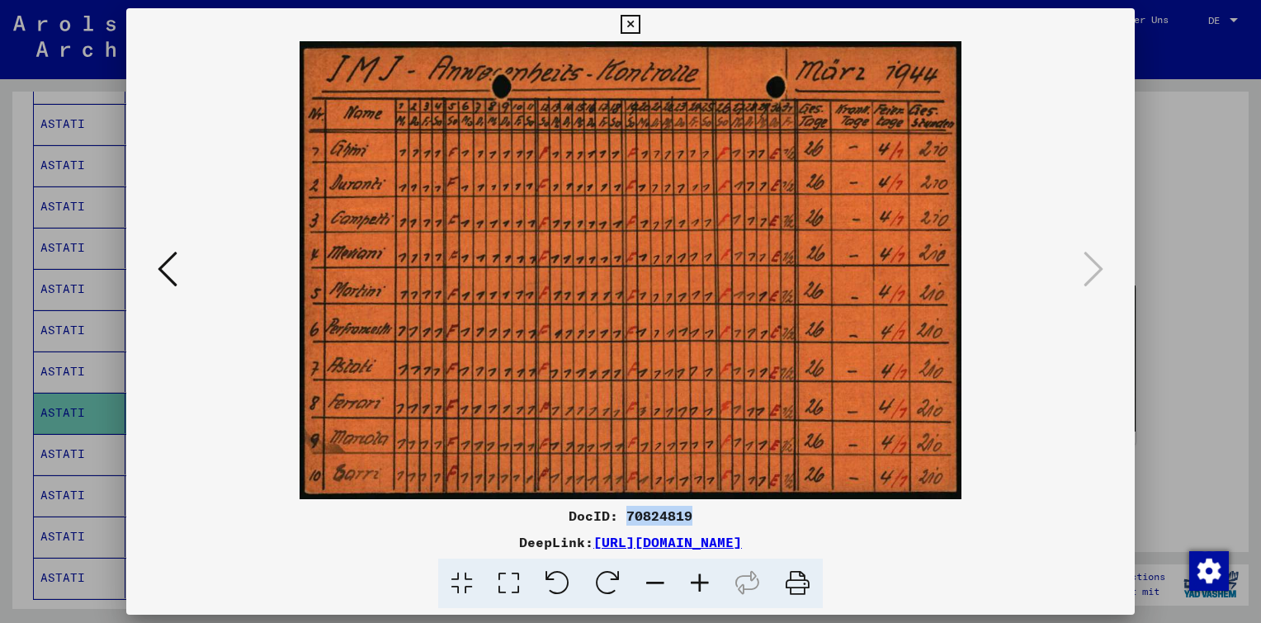
copy div "70824819"
click at [626, 30] on icon at bounding box center [630, 25] width 19 height 20
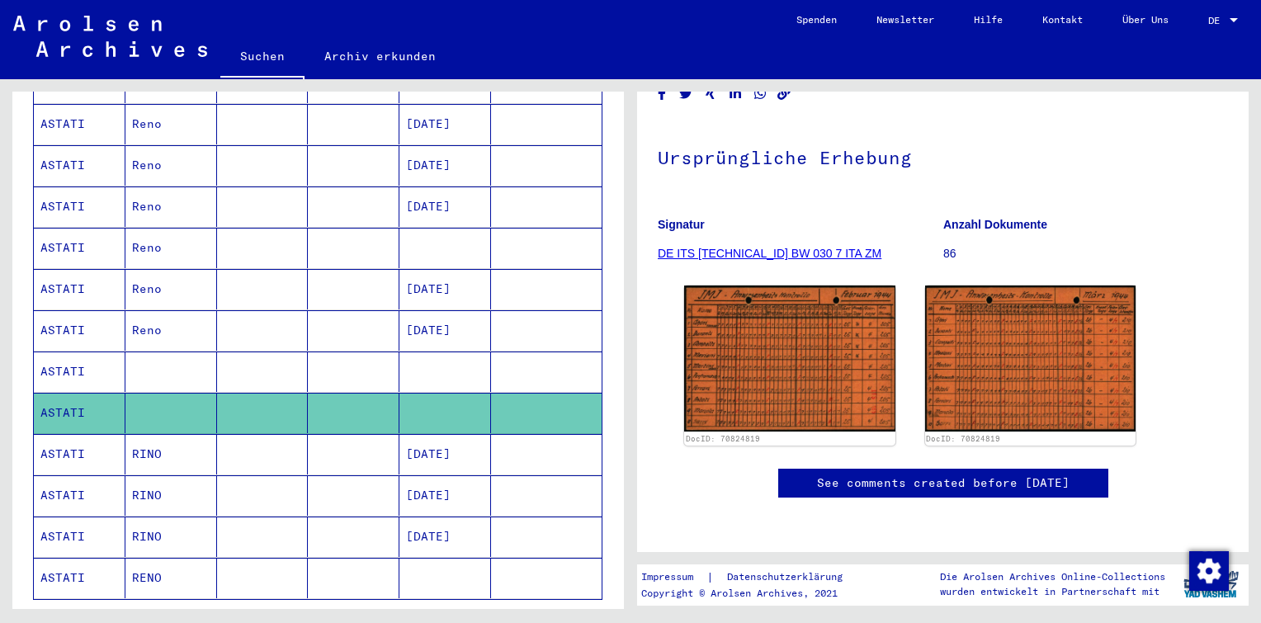
click at [439, 436] on mat-cell "[DATE]" at bounding box center [445, 454] width 92 height 40
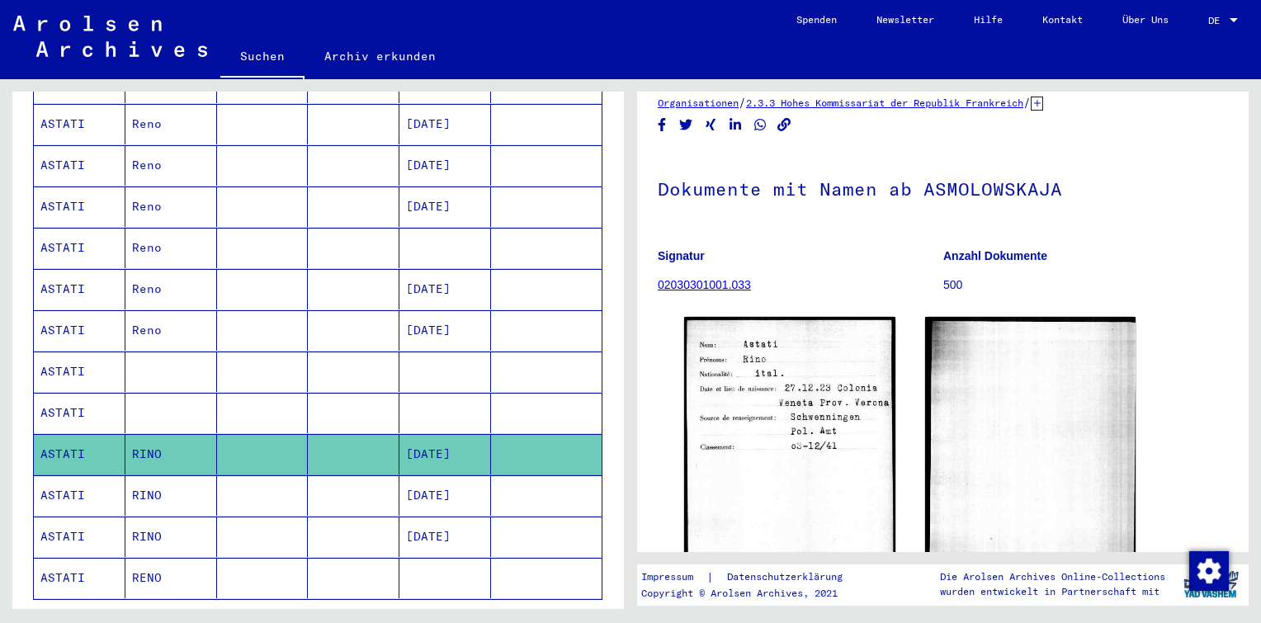
scroll to position [83, 0]
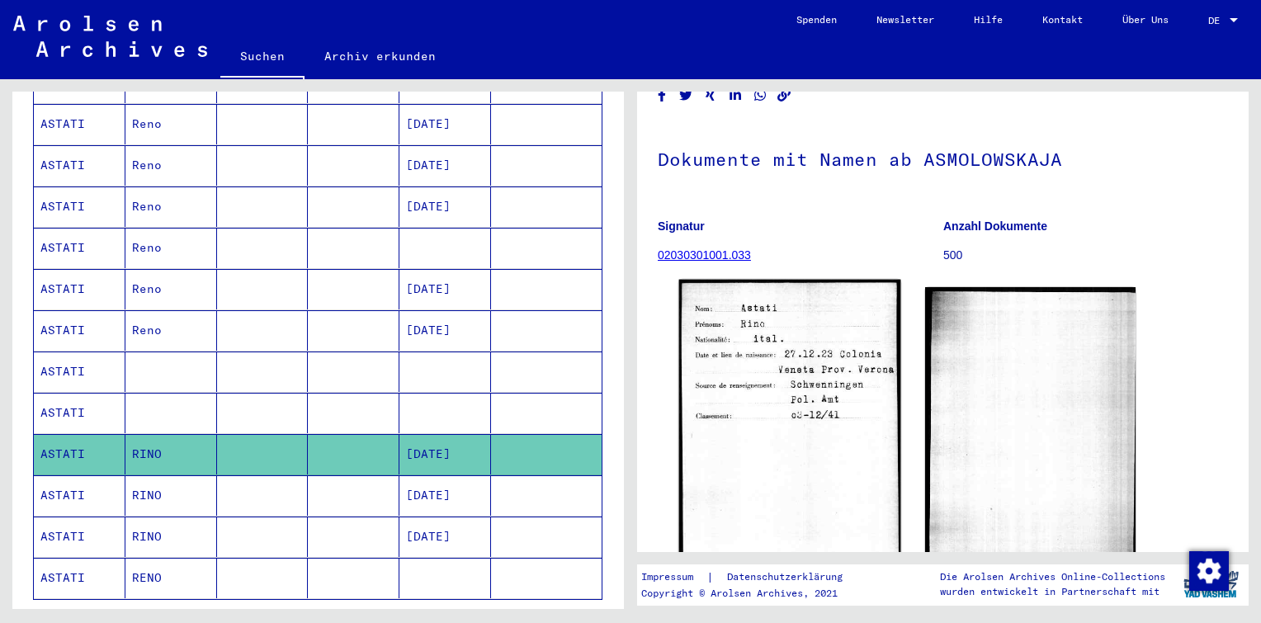
click at [797, 389] on img at bounding box center [789, 436] width 221 height 312
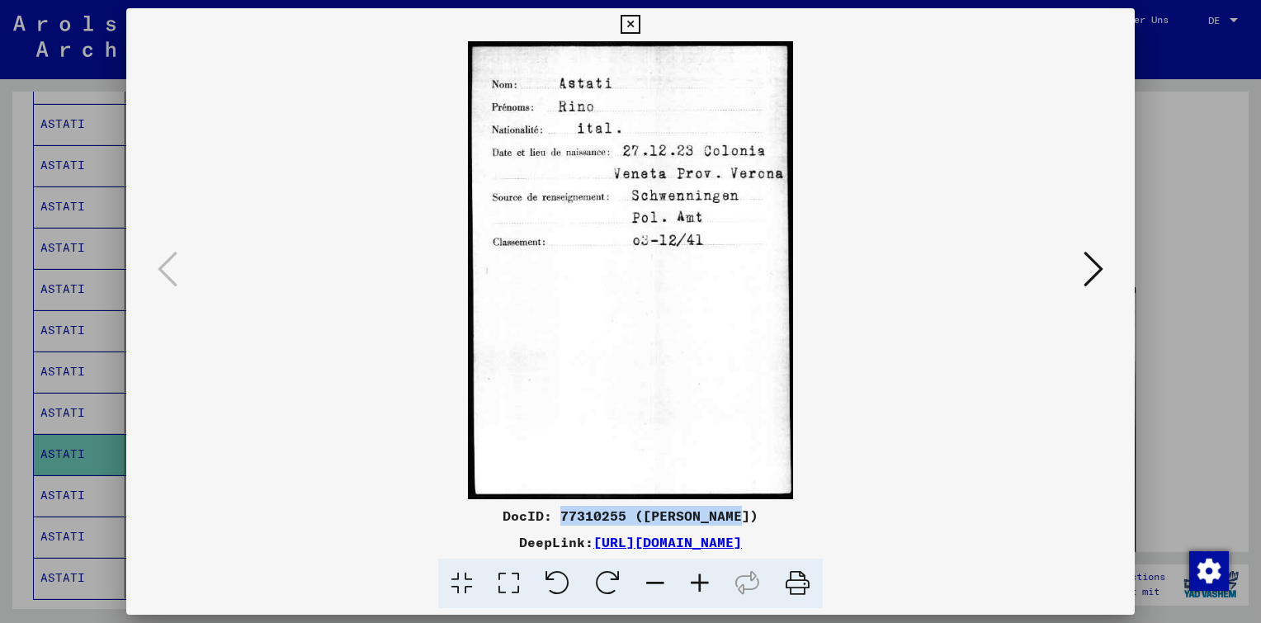
drag, startPoint x: 756, startPoint y: 518, endPoint x: 570, endPoint y: 518, distance: 186.5
click at [570, 518] on div "DocID: 77310255 ([PERSON_NAME])" at bounding box center [630, 516] width 1009 height 20
copy div "77310255 ([PERSON_NAME])"
click at [1091, 274] on icon at bounding box center [1094, 269] width 20 height 40
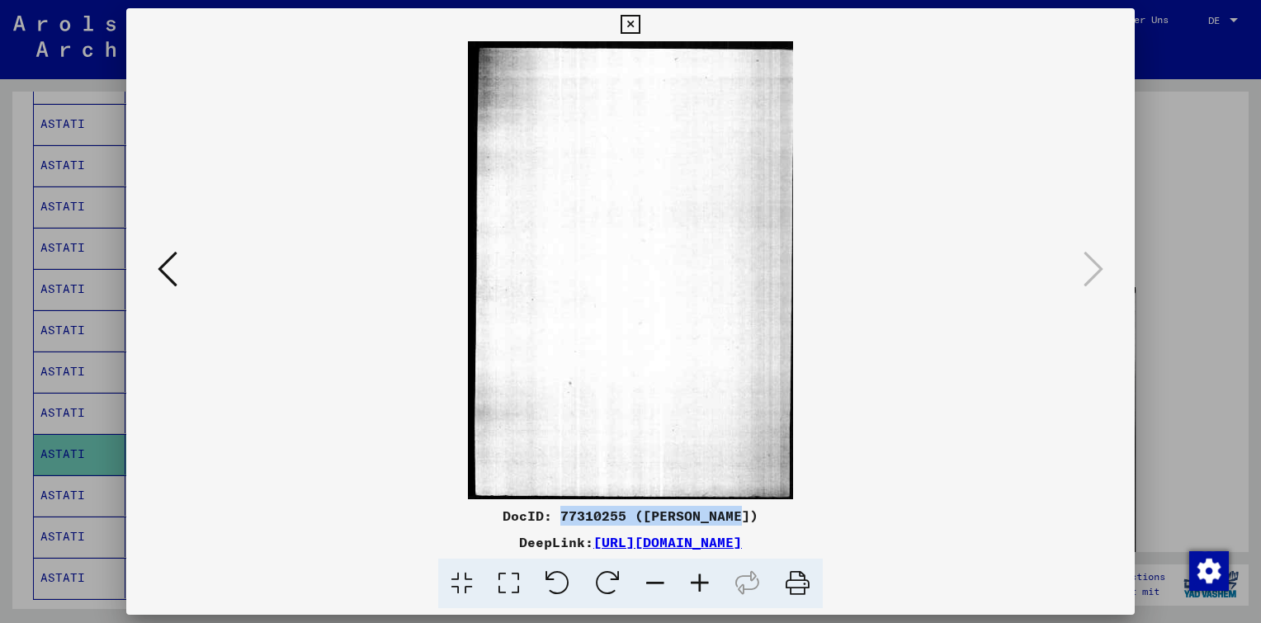
click at [626, 17] on icon at bounding box center [630, 25] width 19 height 20
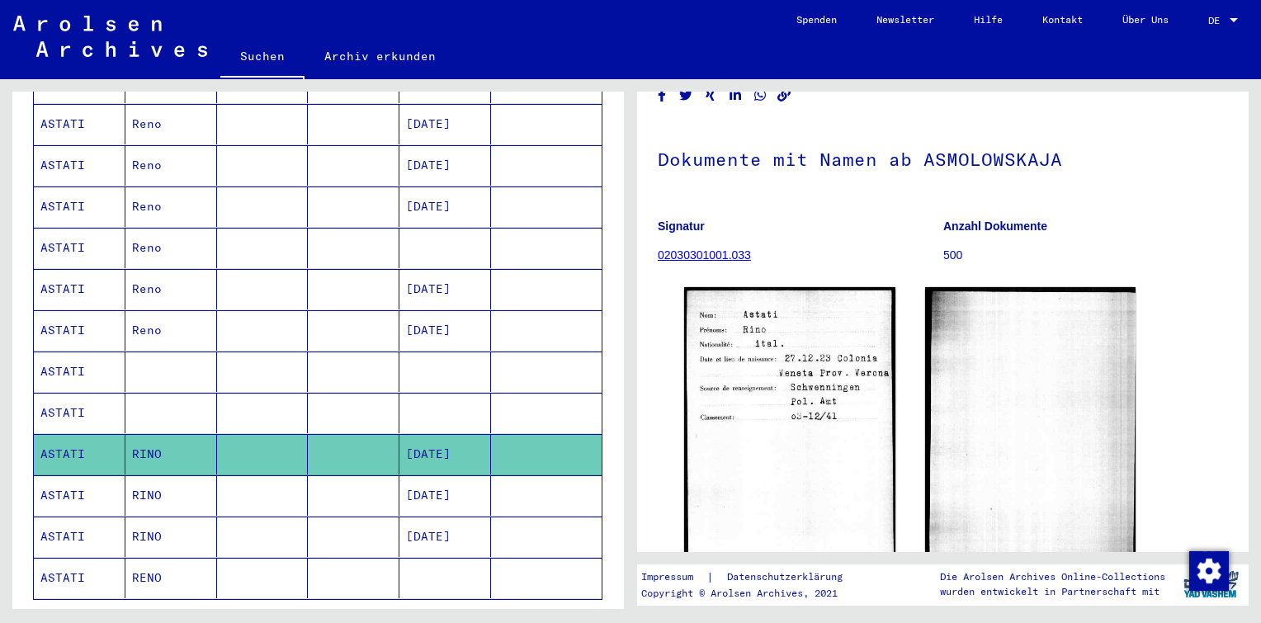
click at [375, 475] on mat-cell at bounding box center [354, 495] width 92 height 40
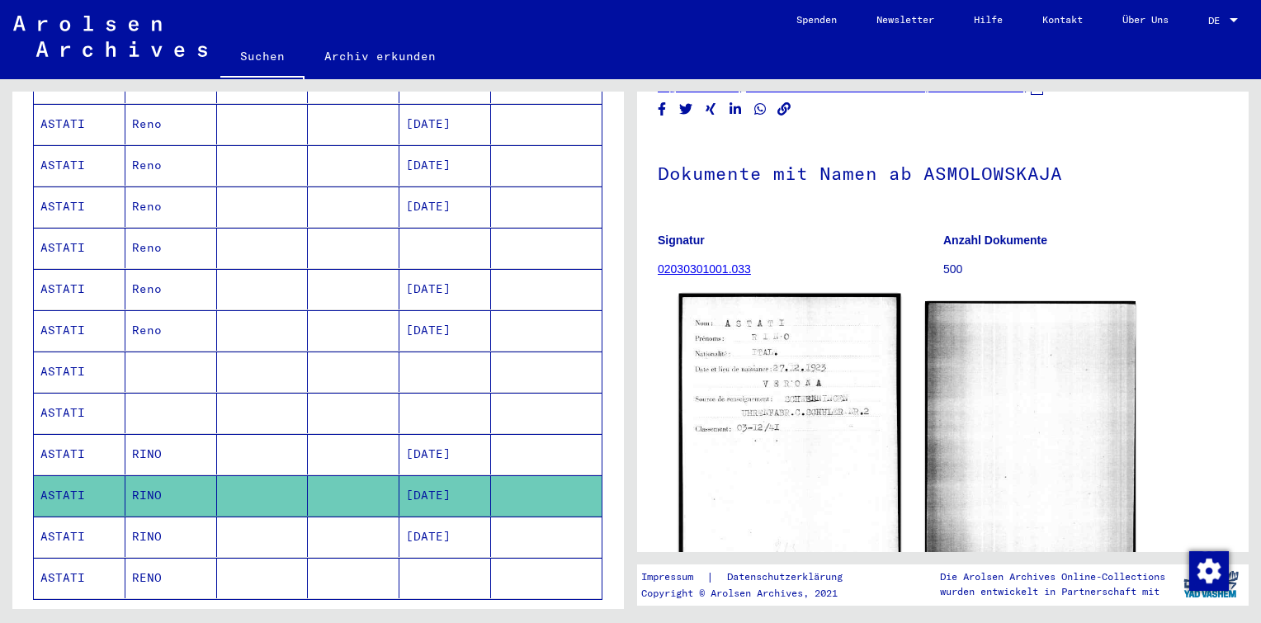
scroll to position [165, 0]
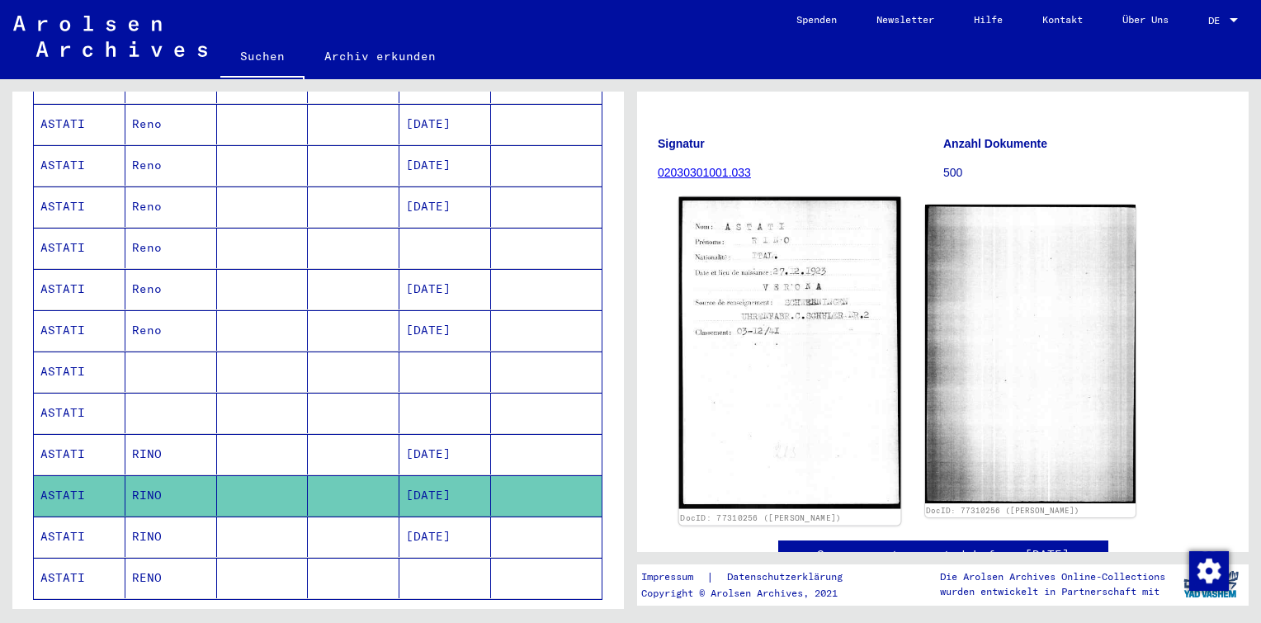
click at [830, 284] on img at bounding box center [789, 353] width 221 height 312
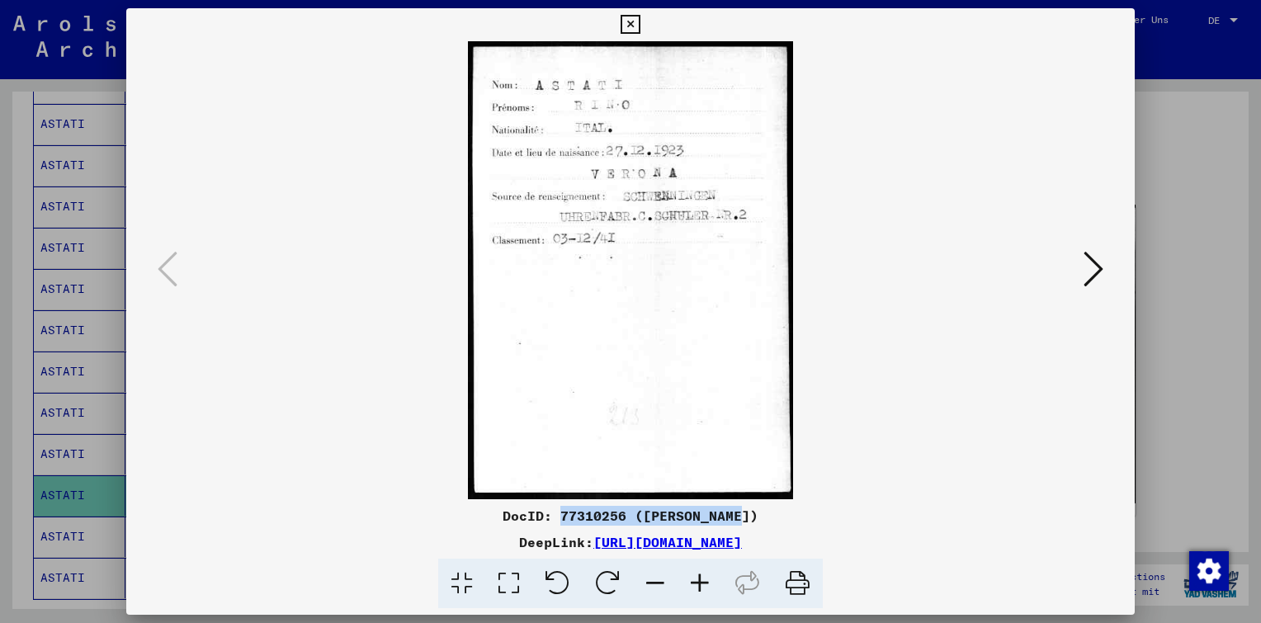
drag, startPoint x: 753, startPoint y: 515, endPoint x: 565, endPoint y: 514, distance: 187.4
click at [565, 514] on div "DocID: 77310256 ([PERSON_NAME])" at bounding box center [630, 516] width 1009 height 20
copy div "77310256 ([PERSON_NAME])"
click at [1077, 271] on img at bounding box center [630, 270] width 896 height 458
click at [1099, 270] on icon at bounding box center [1094, 269] width 20 height 40
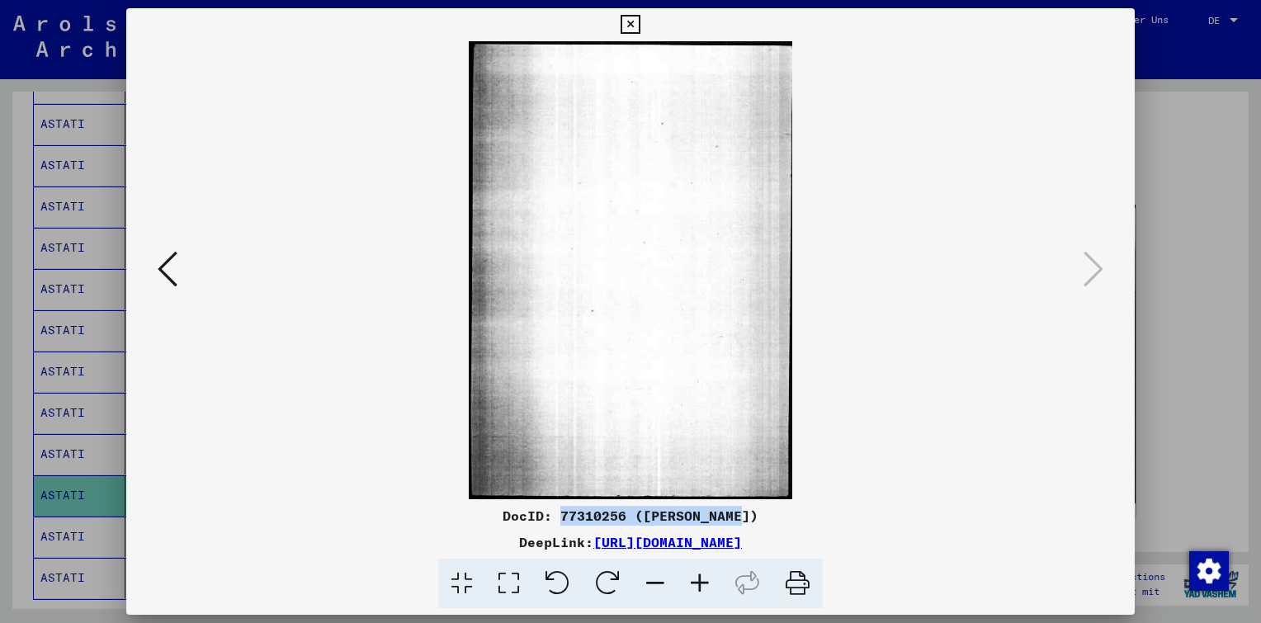
click at [631, 24] on icon at bounding box center [630, 25] width 19 height 20
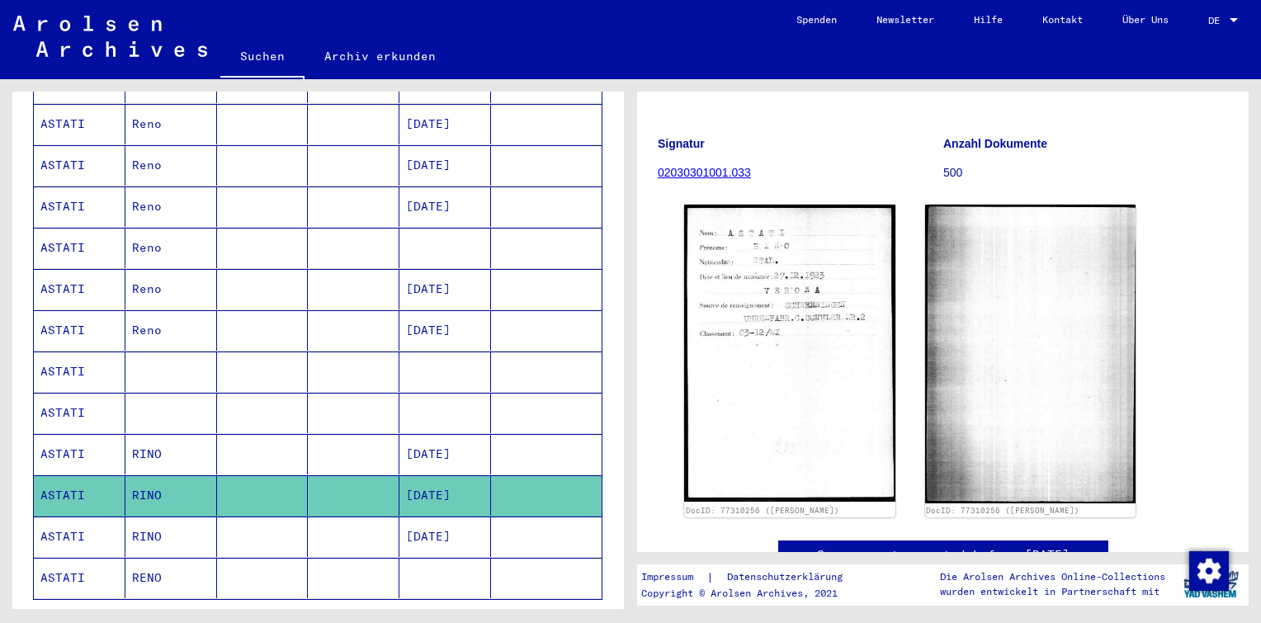
click at [380, 517] on mat-cell at bounding box center [354, 537] width 92 height 40
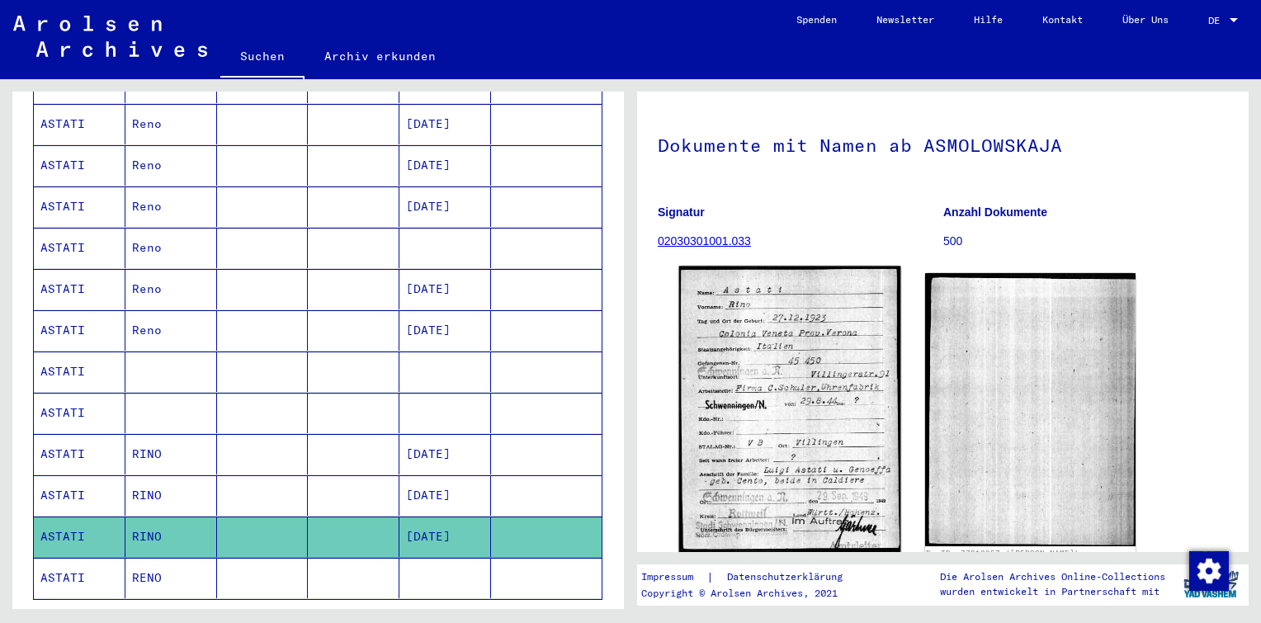
scroll to position [248, 0]
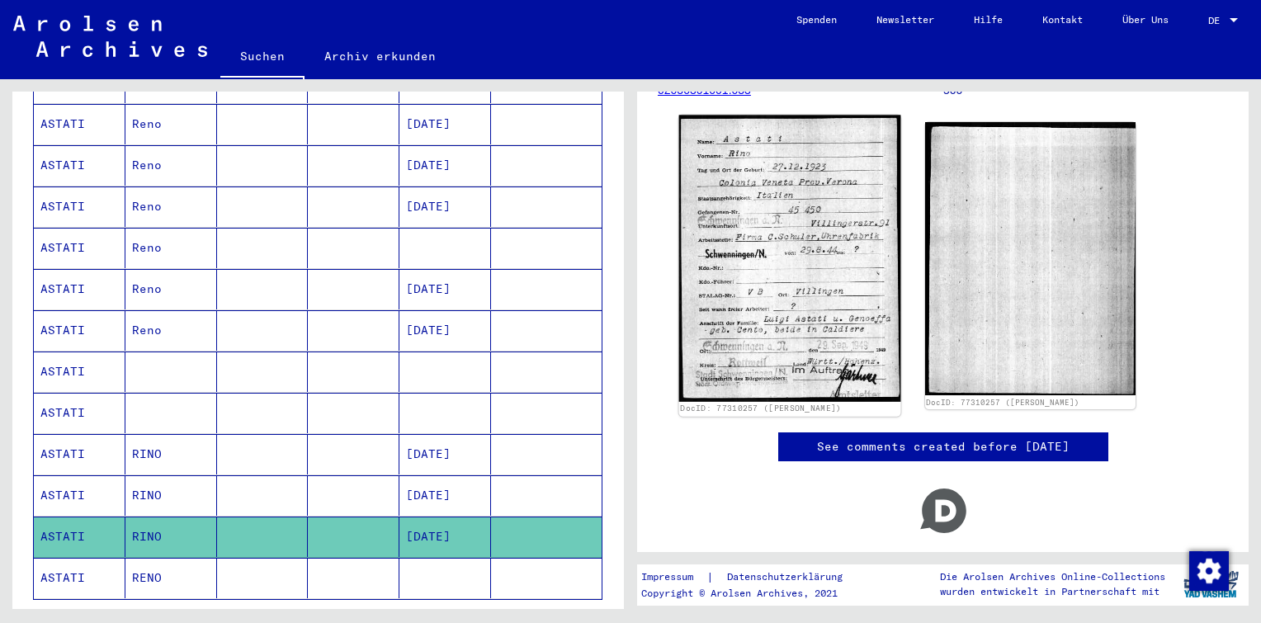
click at [771, 216] on img at bounding box center [789, 259] width 221 height 286
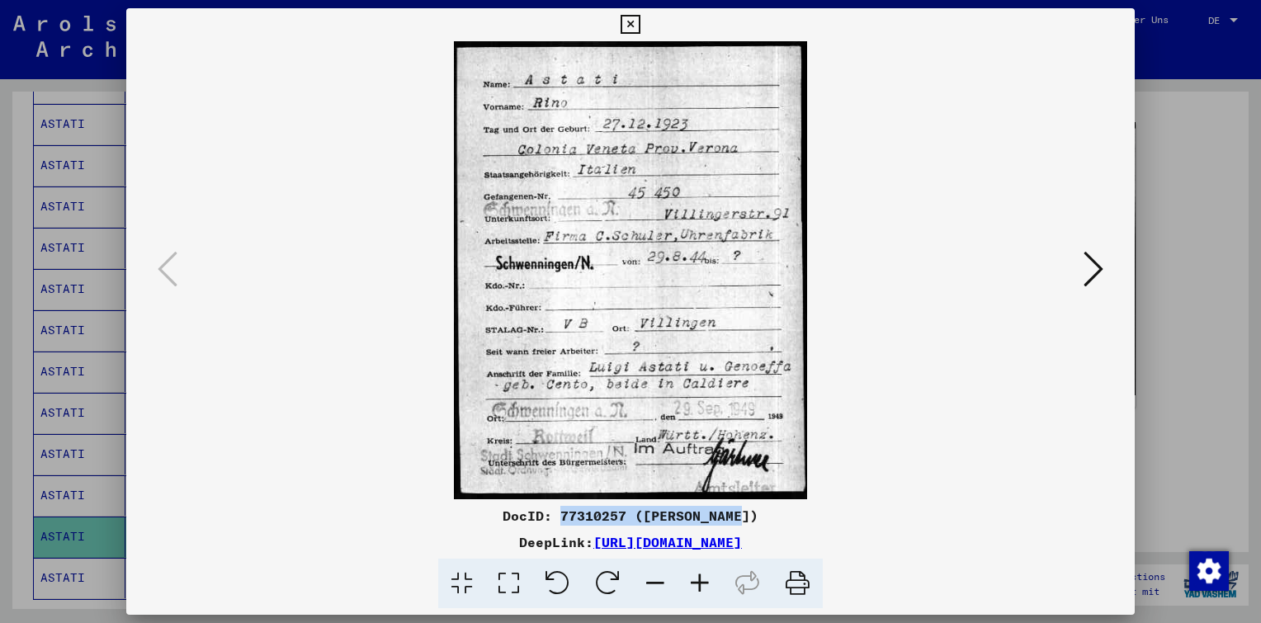
drag, startPoint x: 755, startPoint y: 516, endPoint x: 570, endPoint y: 508, distance: 185.9
click at [570, 508] on div "DocID: 77310257 ([PERSON_NAME])" at bounding box center [630, 516] width 1009 height 20
click at [1096, 276] on icon at bounding box center [1094, 269] width 20 height 40
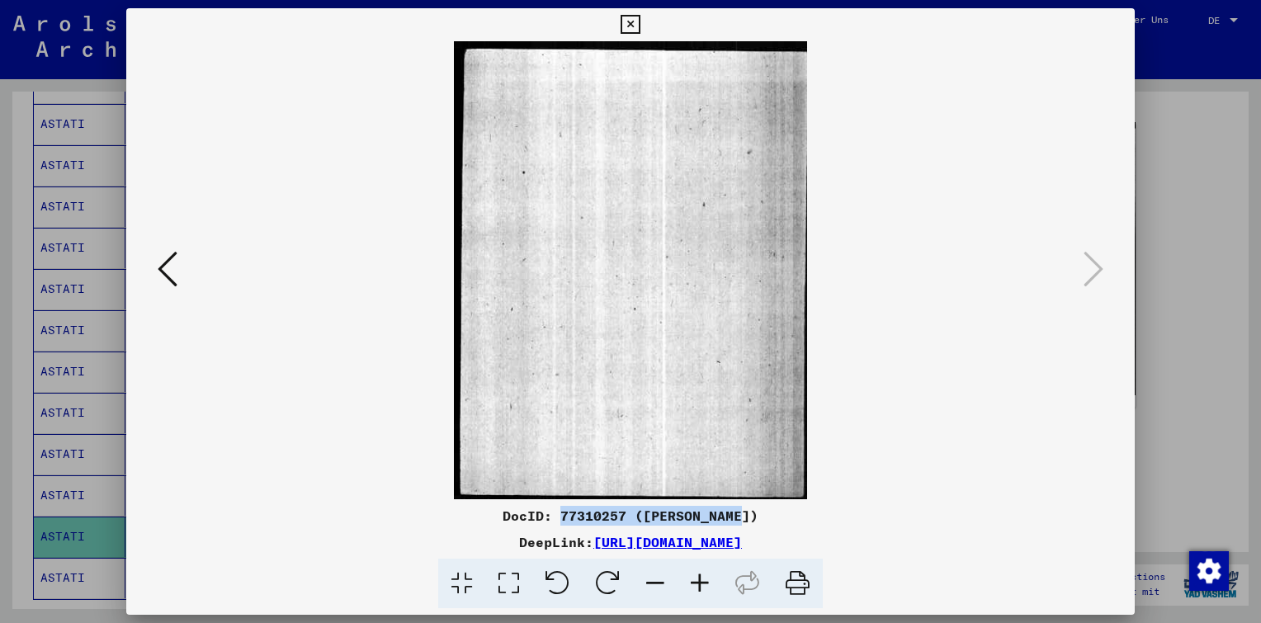
click at [632, 25] on icon at bounding box center [630, 25] width 19 height 20
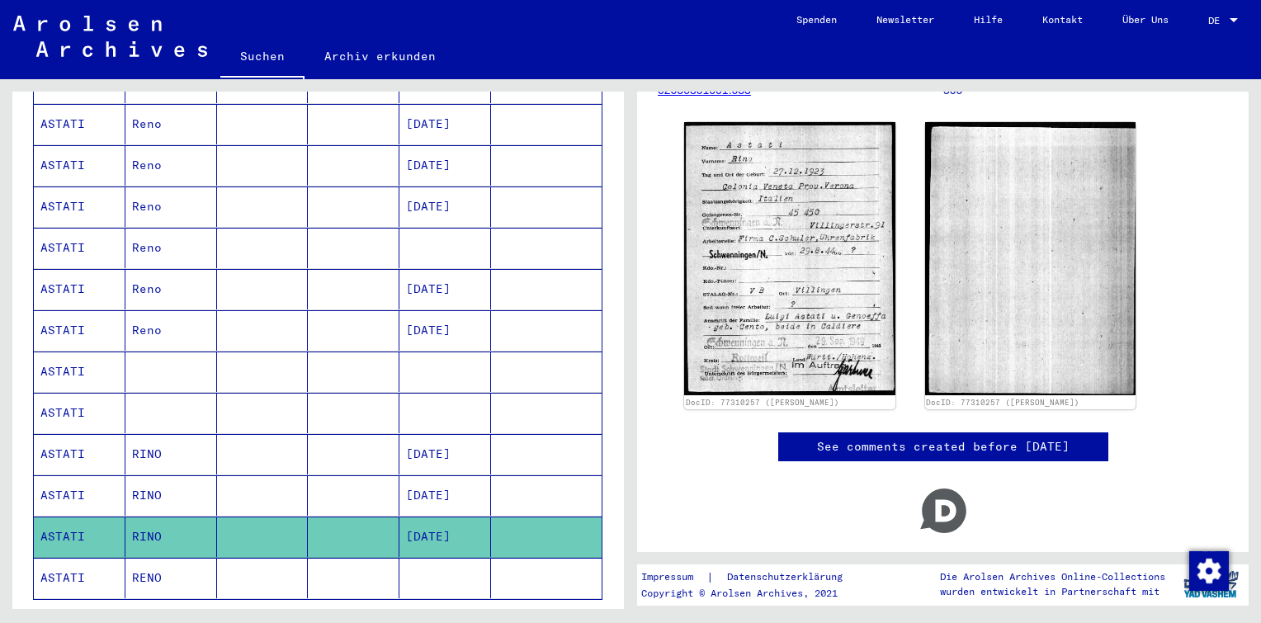
click at [360, 558] on mat-cell at bounding box center [354, 578] width 92 height 40
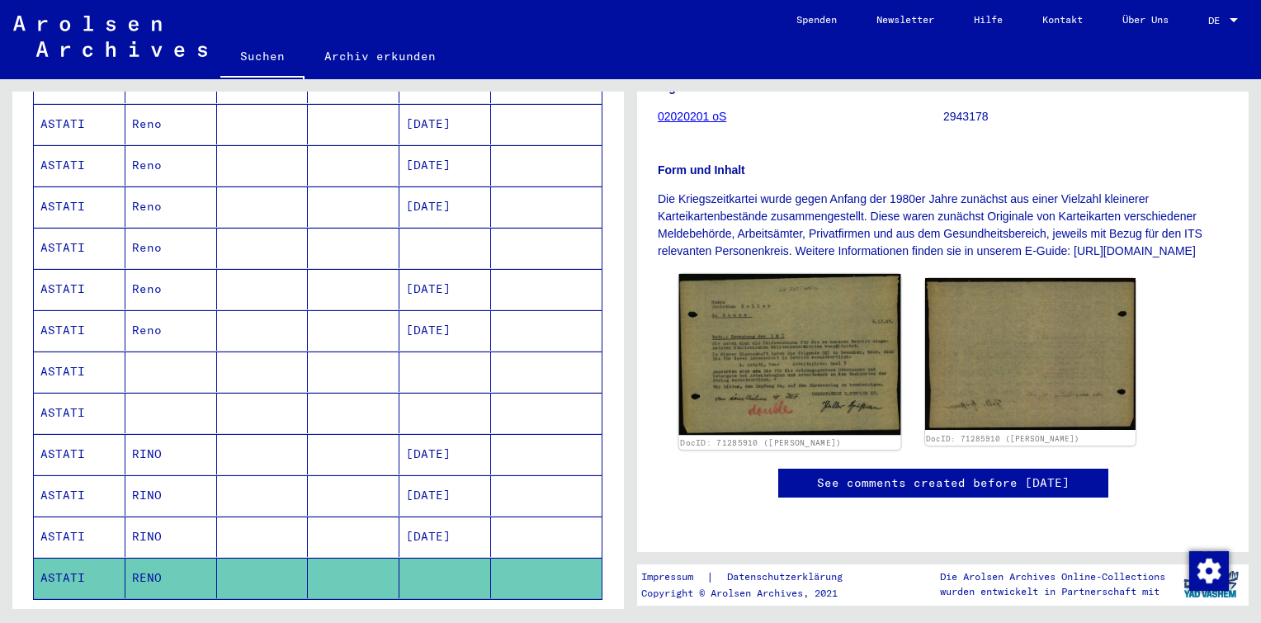
scroll to position [248, 0]
click at [782, 333] on img at bounding box center [789, 355] width 221 height 162
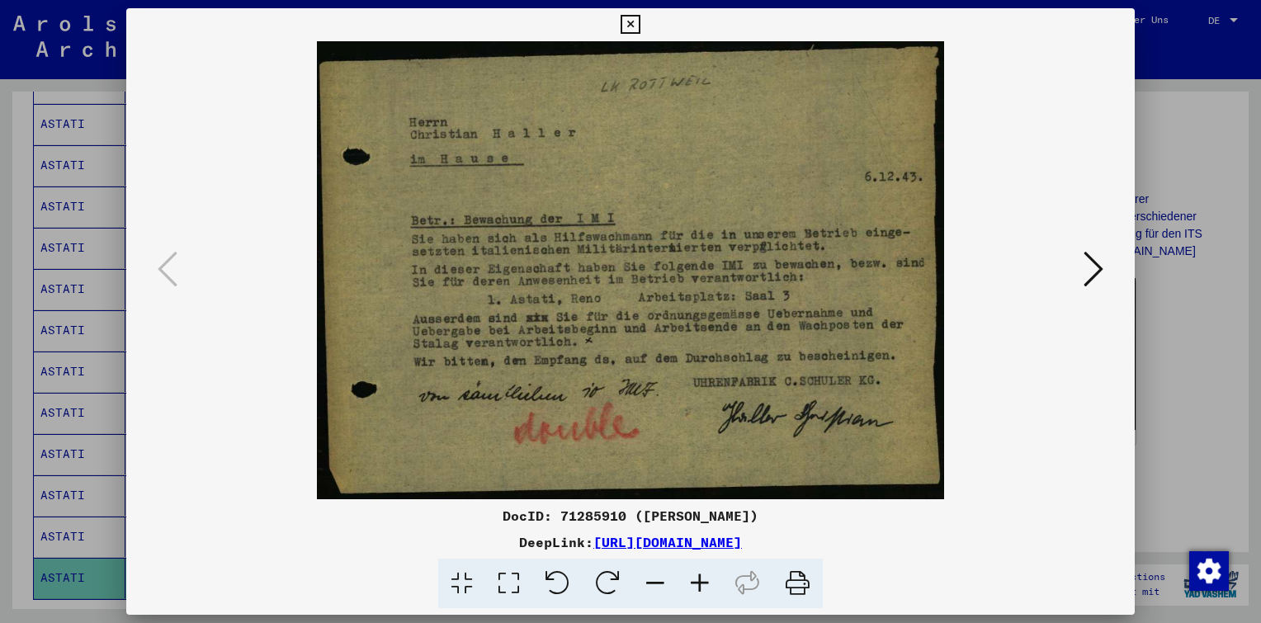
click at [1099, 263] on icon at bounding box center [1094, 269] width 20 height 40
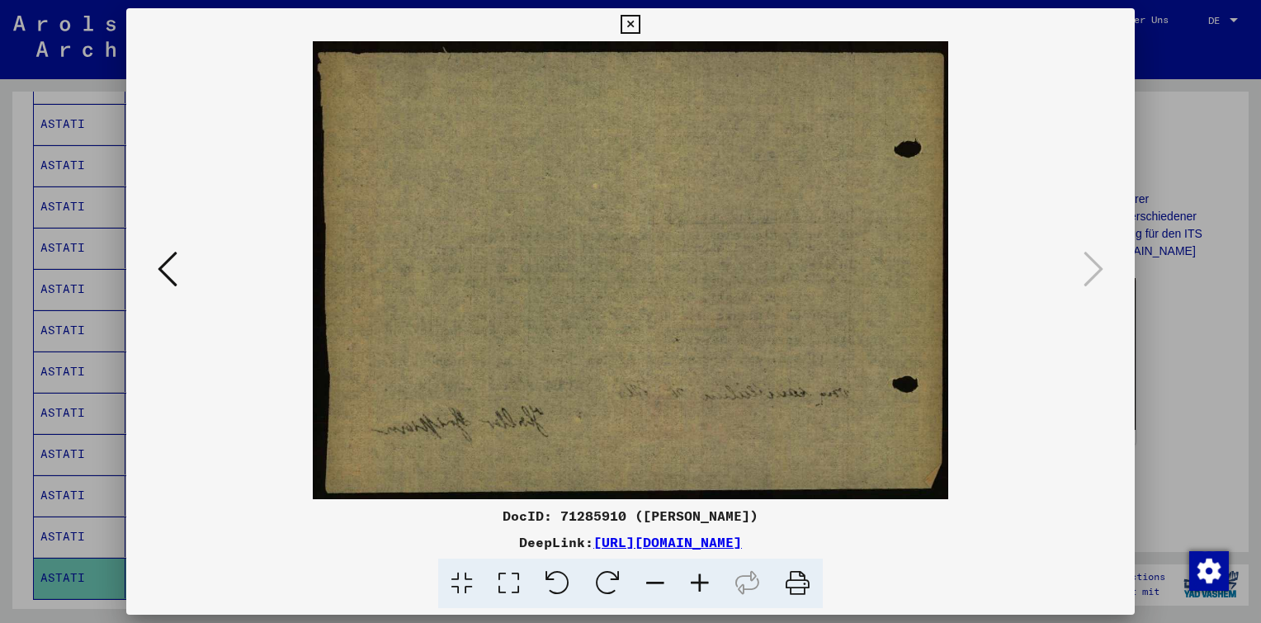
click at [623, 29] on icon at bounding box center [630, 25] width 19 height 20
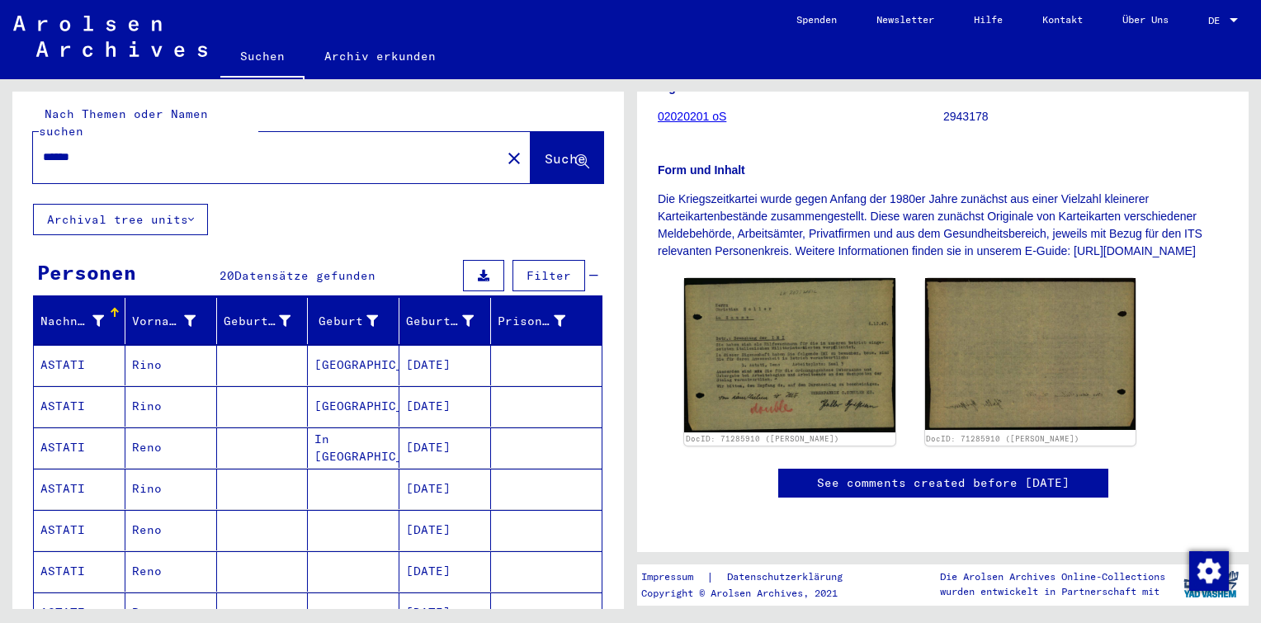
scroll to position [0, 0]
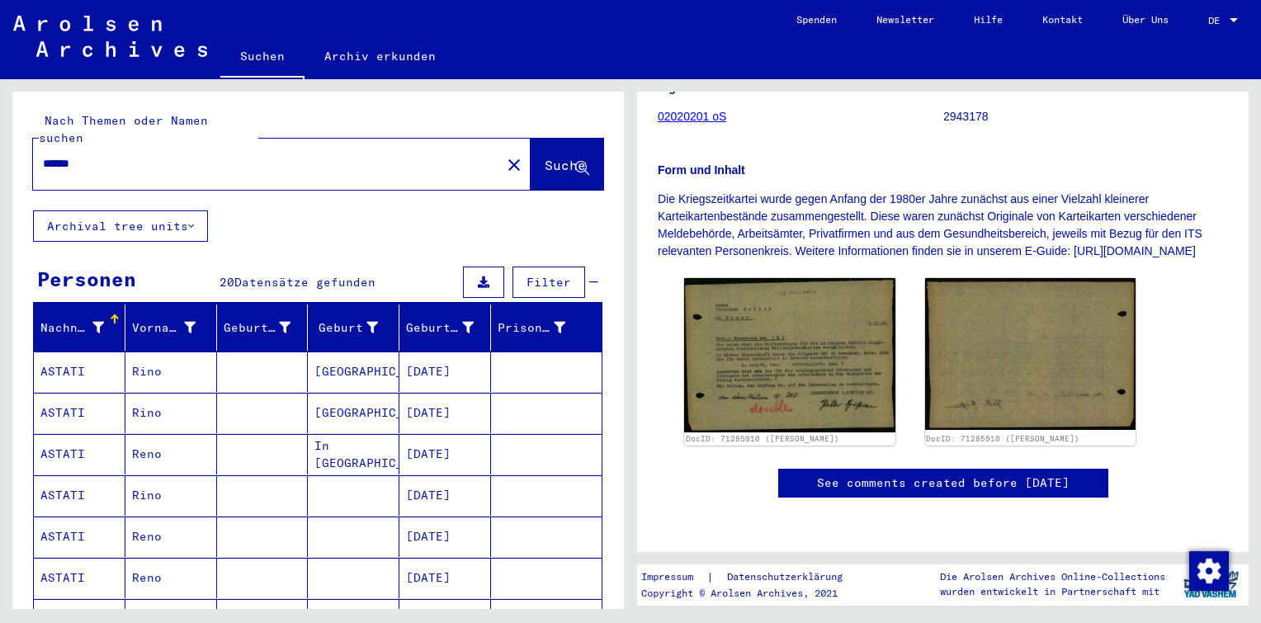
drag, startPoint x: 116, startPoint y: 149, endPoint x: 0, endPoint y: 150, distance: 115.6
click at [0, 149] on html "Suchen Archiv erkunden Spenden Newsletter Hilfe Kontakt Über Uns Suchen Archiv …" at bounding box center [630, 311] width 1261 height 623
type input "********"
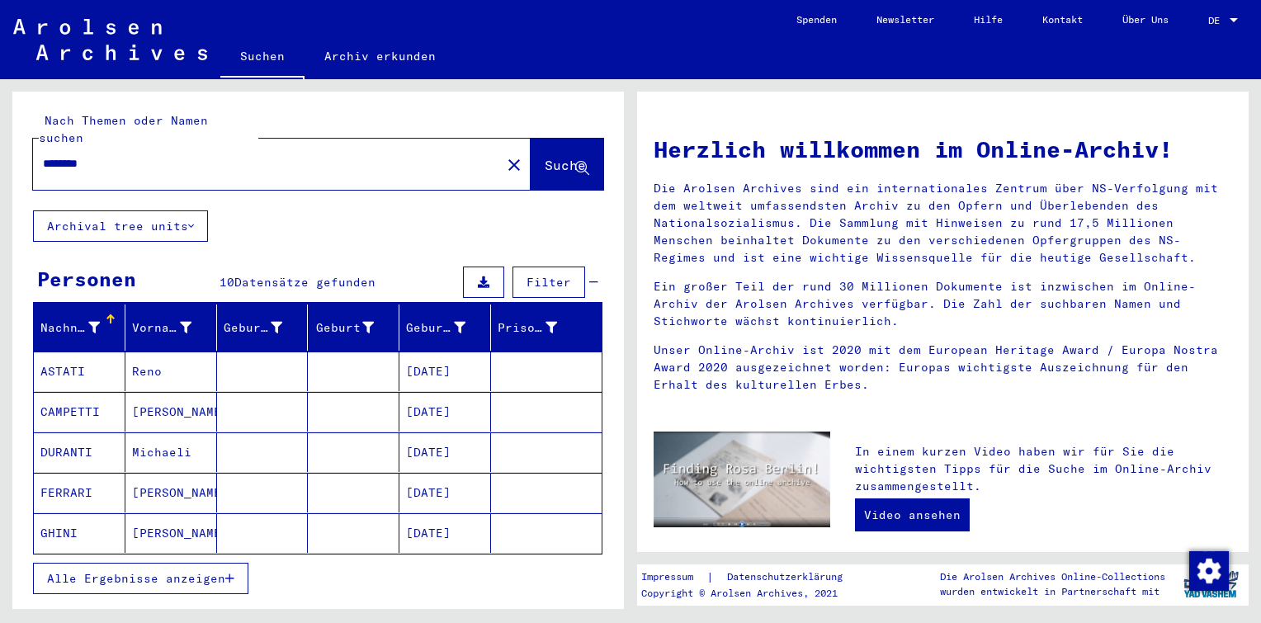
click at [159, 393] on mat-cell "[PERSON_NAME]" at bounding box center [171, 412] width 92 height 40
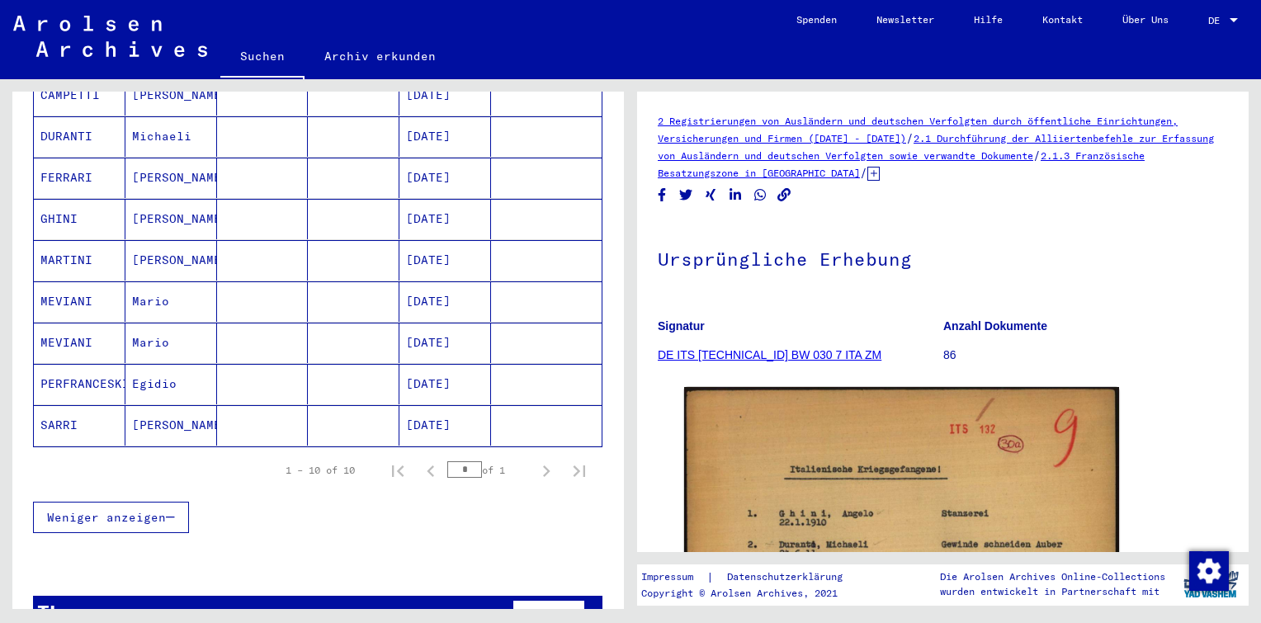
scroll to position [330, 0]
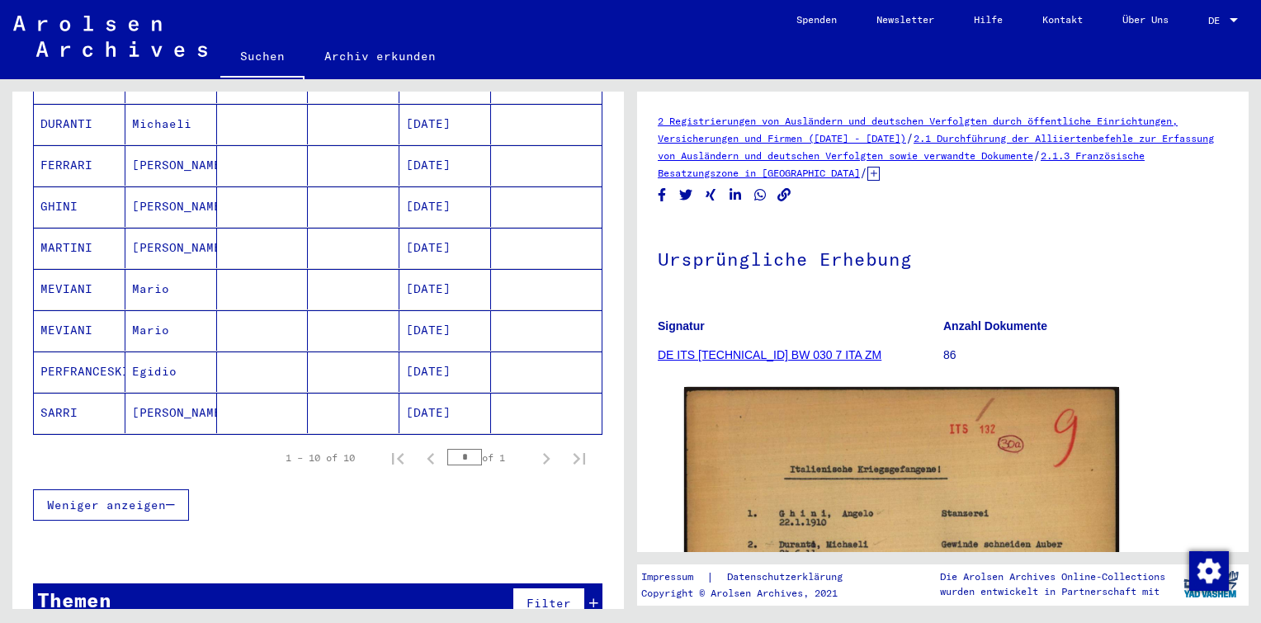
click at [880, 176] on icon at bounding box center [873, 174] width 12 height 14
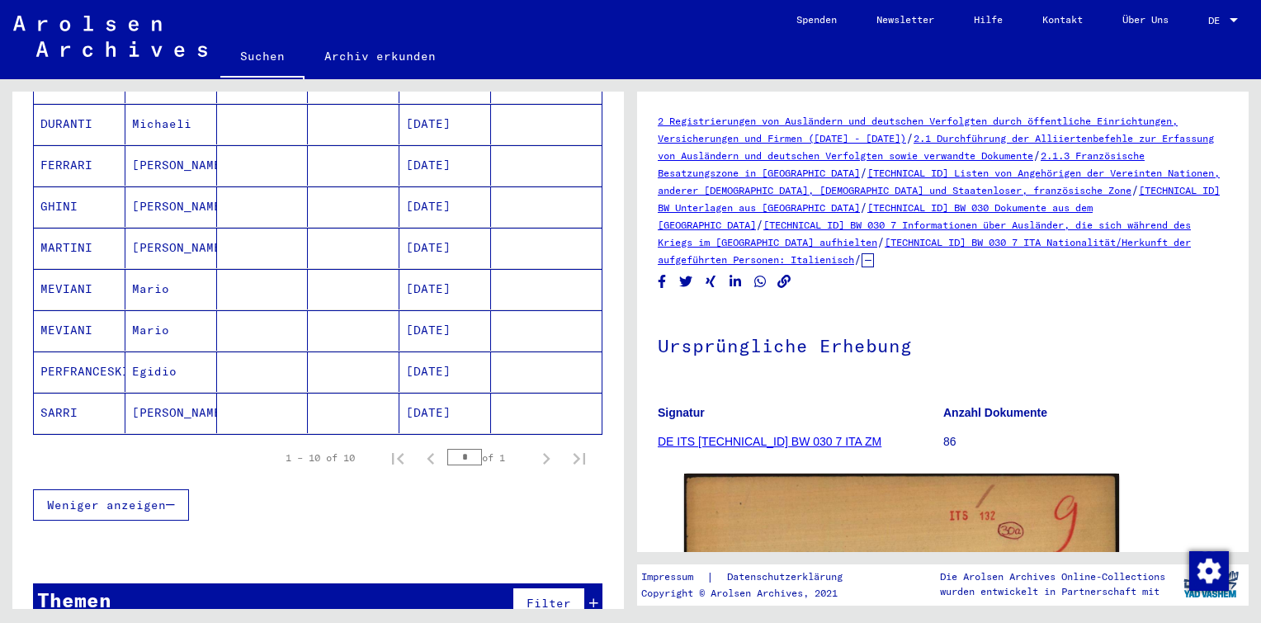
click at [763, 440] on link "DE ITS [TECHNICAL_ID] BW 030 7 ITA ZM" at bounding box center [770, 441] width 224 height 13
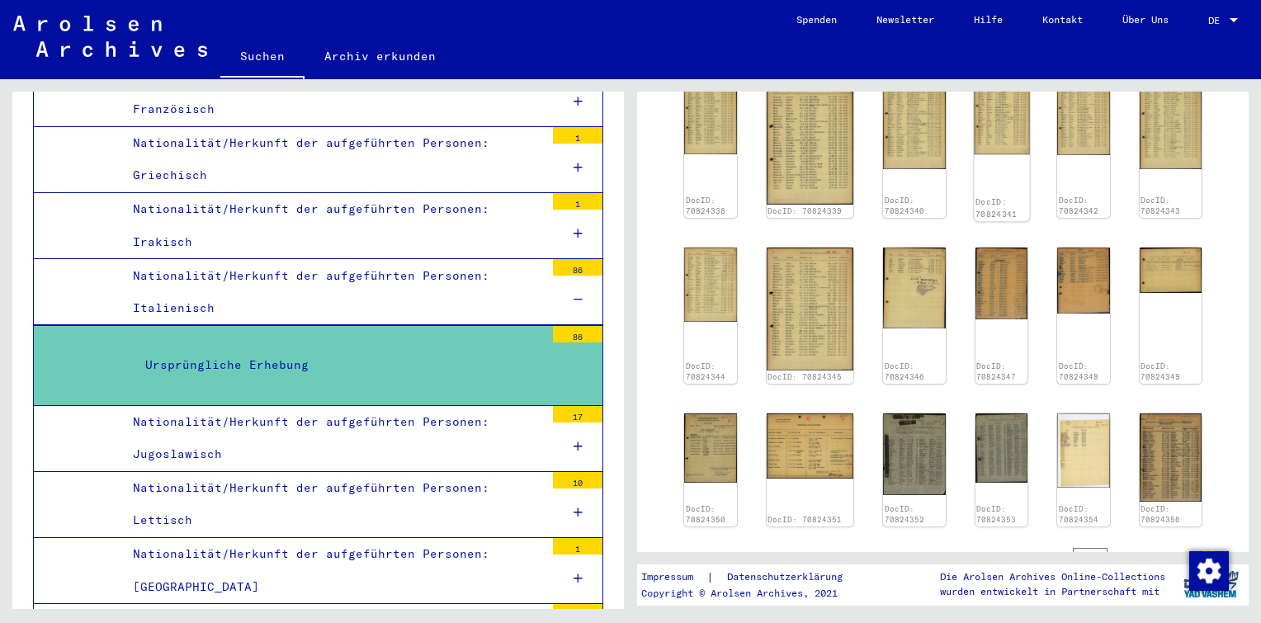
scroll to position [825, 0]
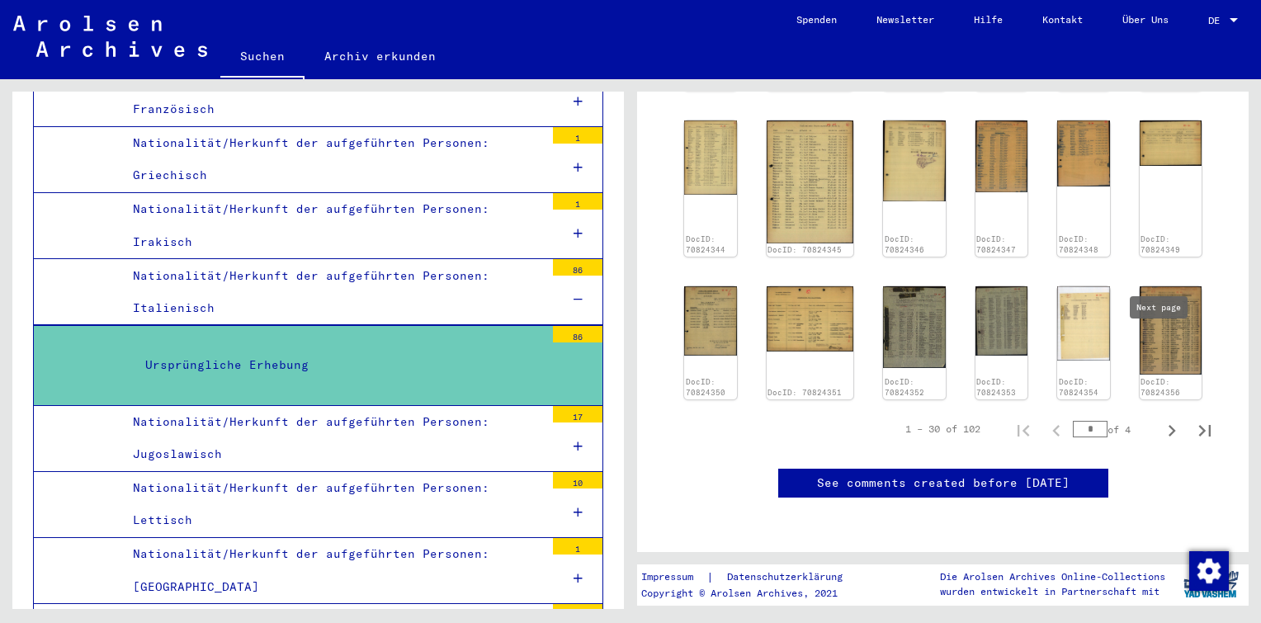
click at [1163, 419] on icon "Next page" at bounding box center [1171, 430] width 23 height 23
type input "*"
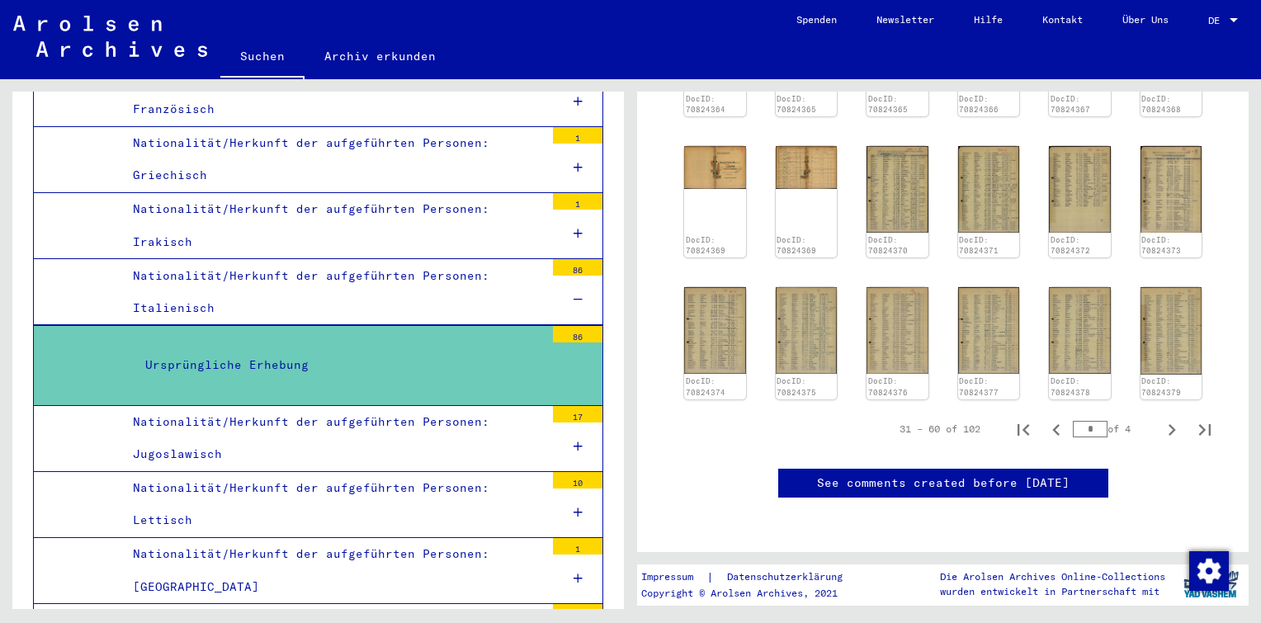
scroll to position [743, 0]
click at [1169, 424] on icon "Next page" at bounding box center [1172, 430] width 7 height 12
type input "*"
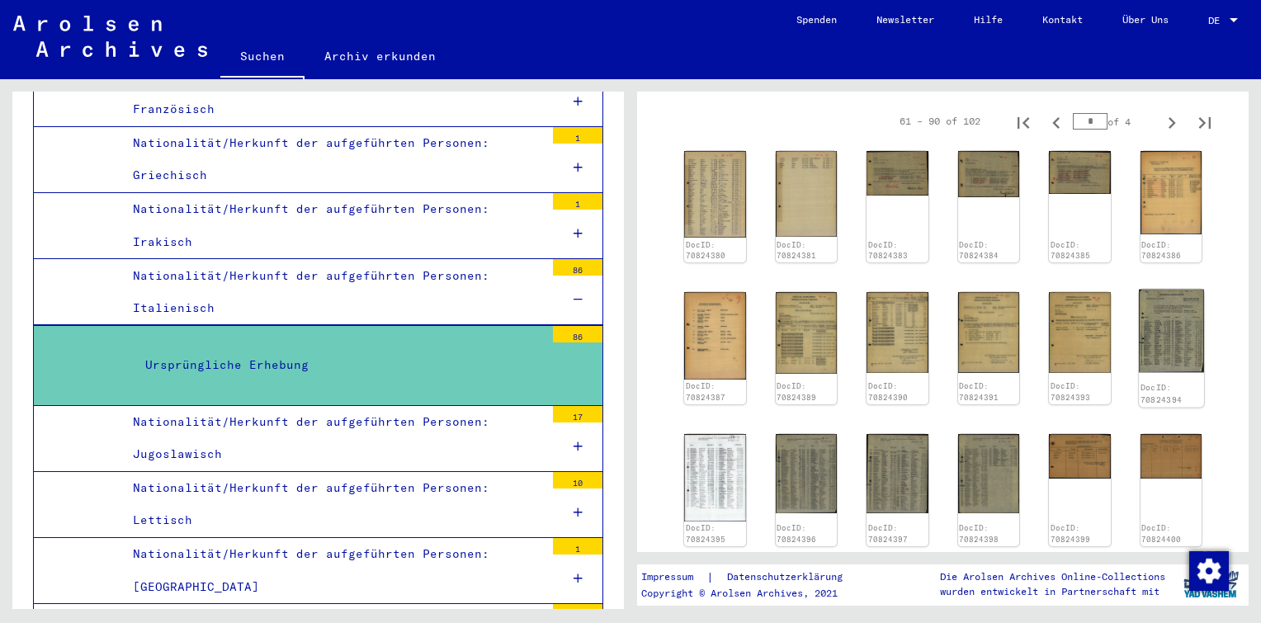
scroll to position [168, 0]
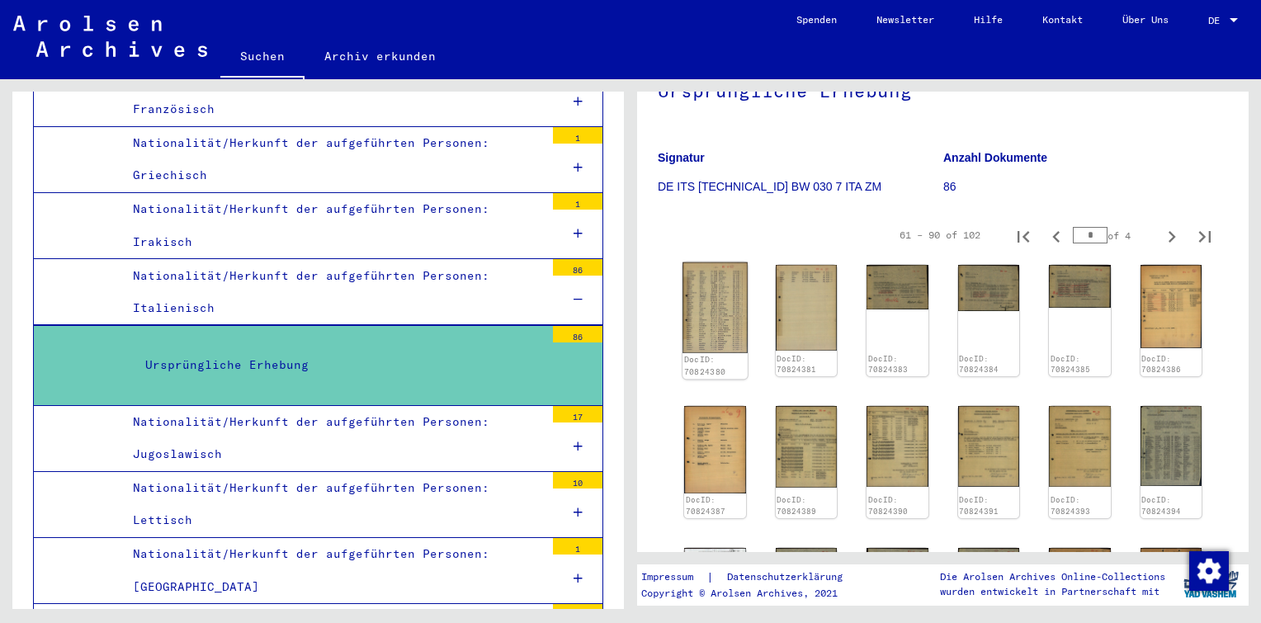
click at [721, 306] on img at bounding box center [715, 307] width 64 height 91
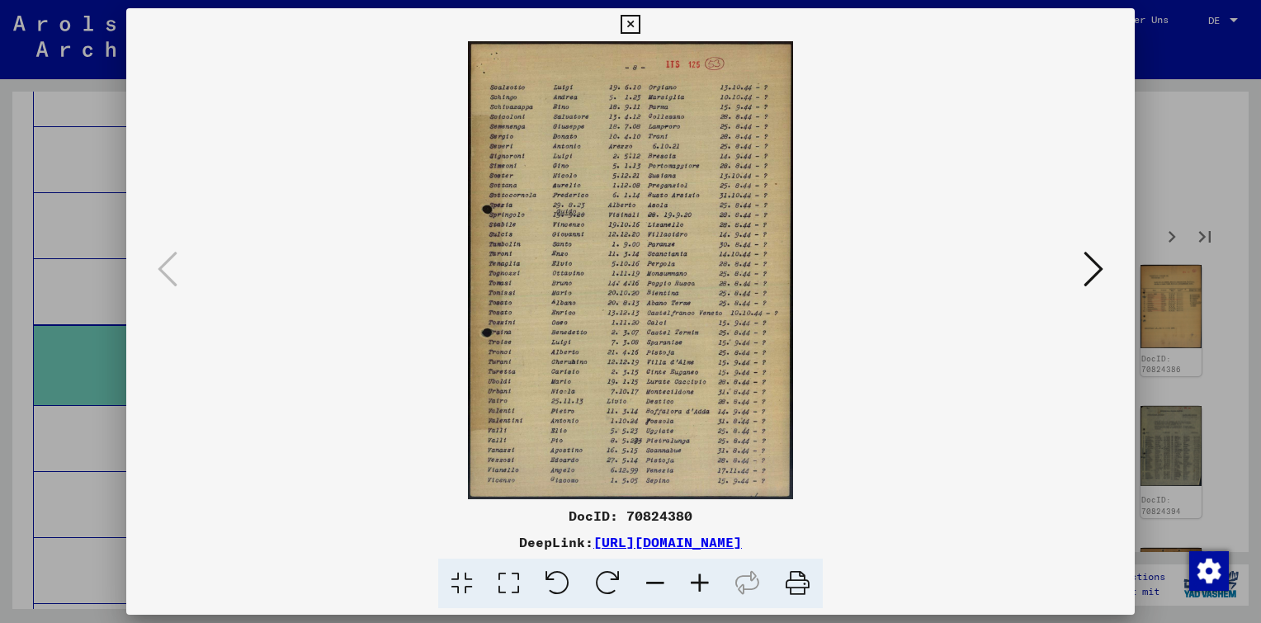
click at [1099, 258] on icon at bounding box center [1094, 269] width 20 height 40
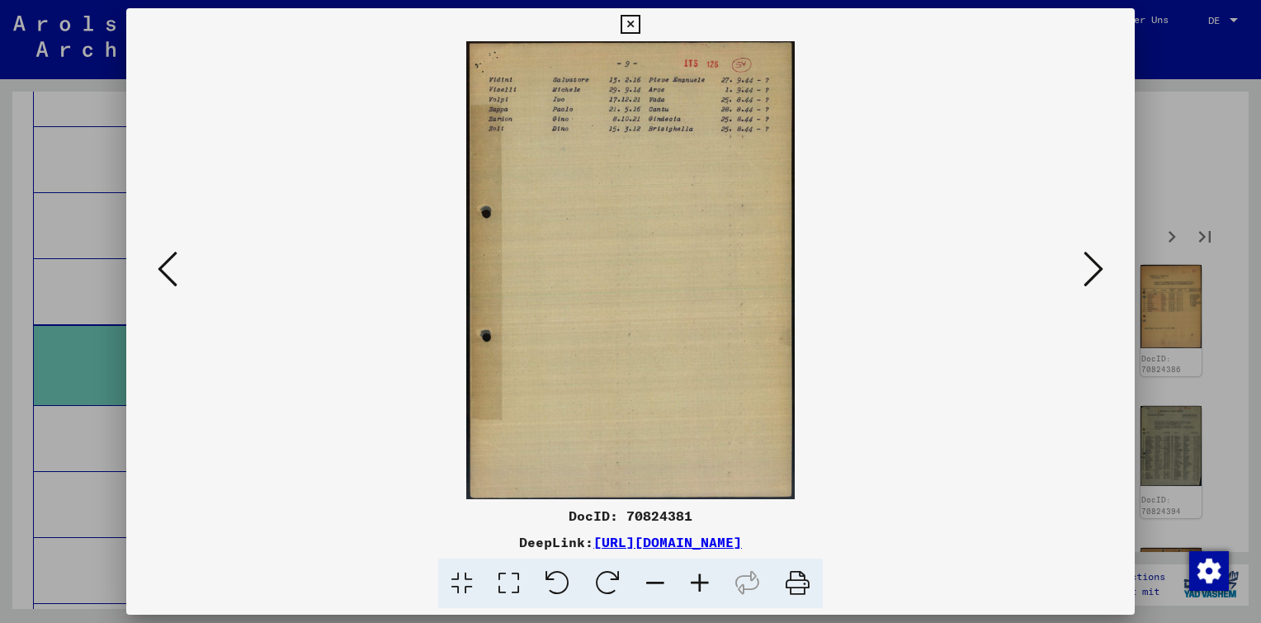
click at [1099, 258] on icon at bounding box center [1094, 269] width 20 height 40
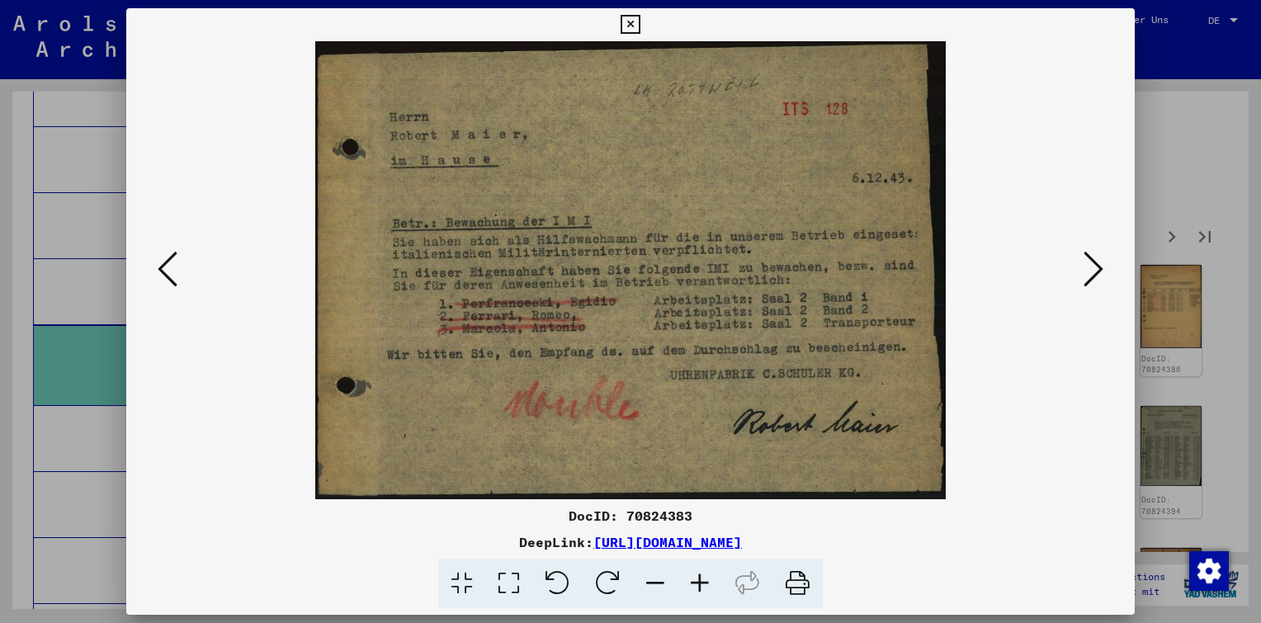
click at [1097, 258] on icon at bounding box center [1094, 269] width 20 height 40
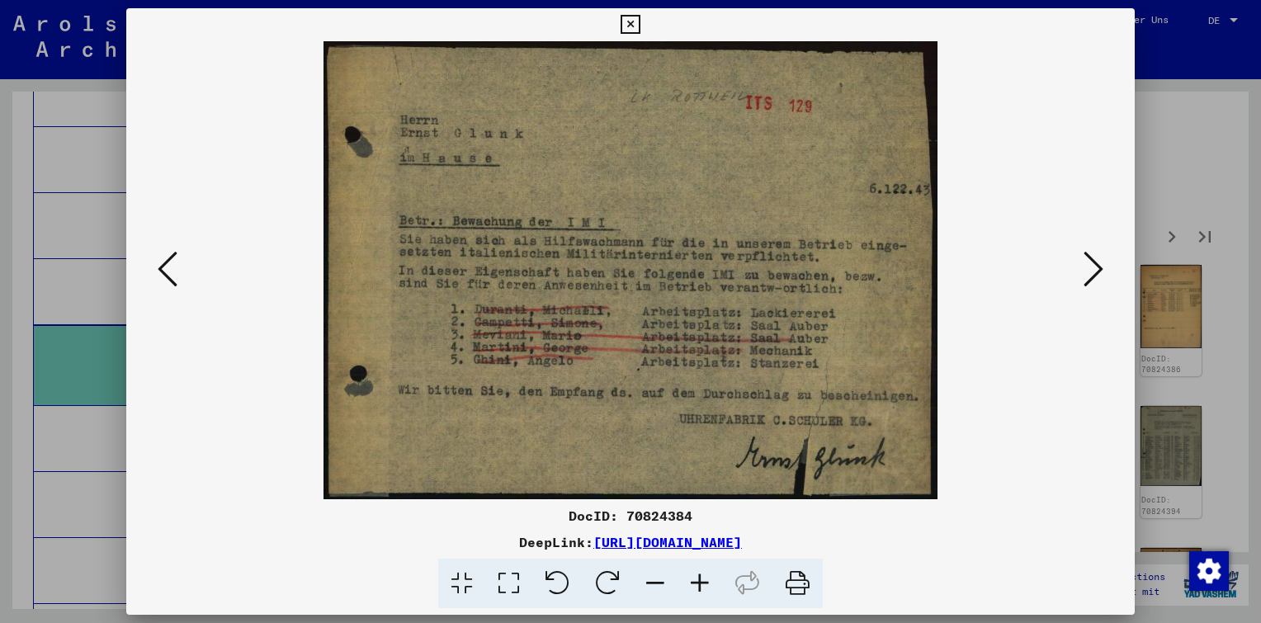
click at [1097, 258] on icon at bounding box center [1094, 269] width 20 height 40
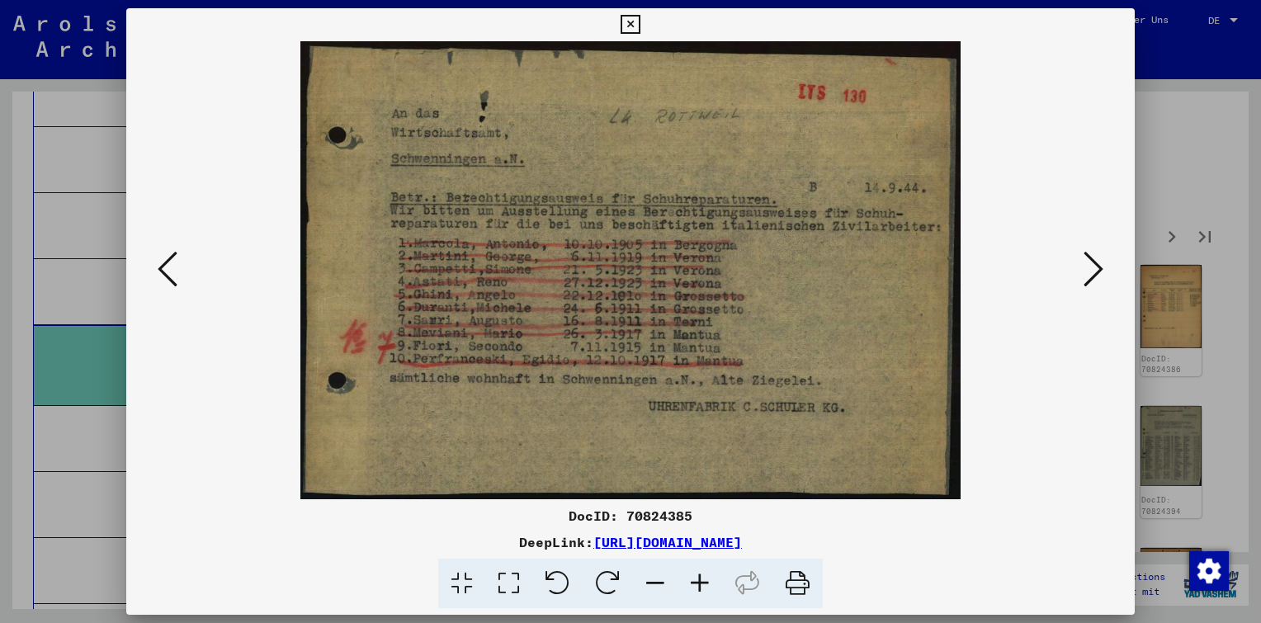
click at [1097, 258] on icon at bounding box center [1094, 269] width 20 height 40
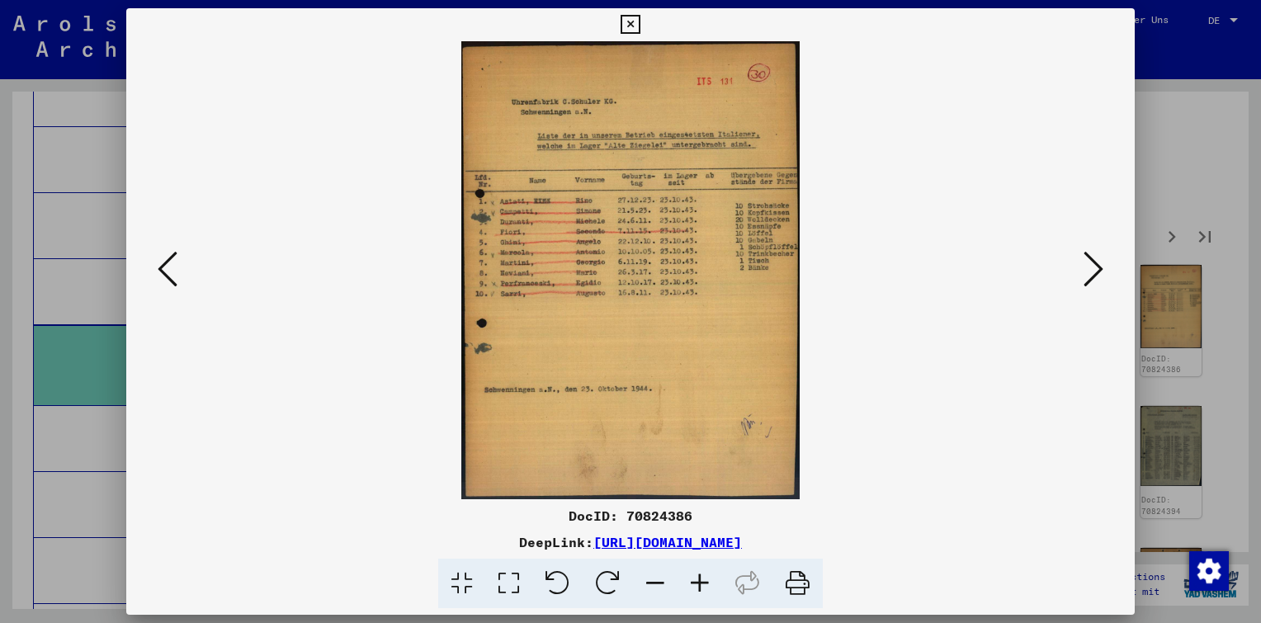
click at [1096, 257] on icon at bounding box center [1094, 269] width 20 height 40
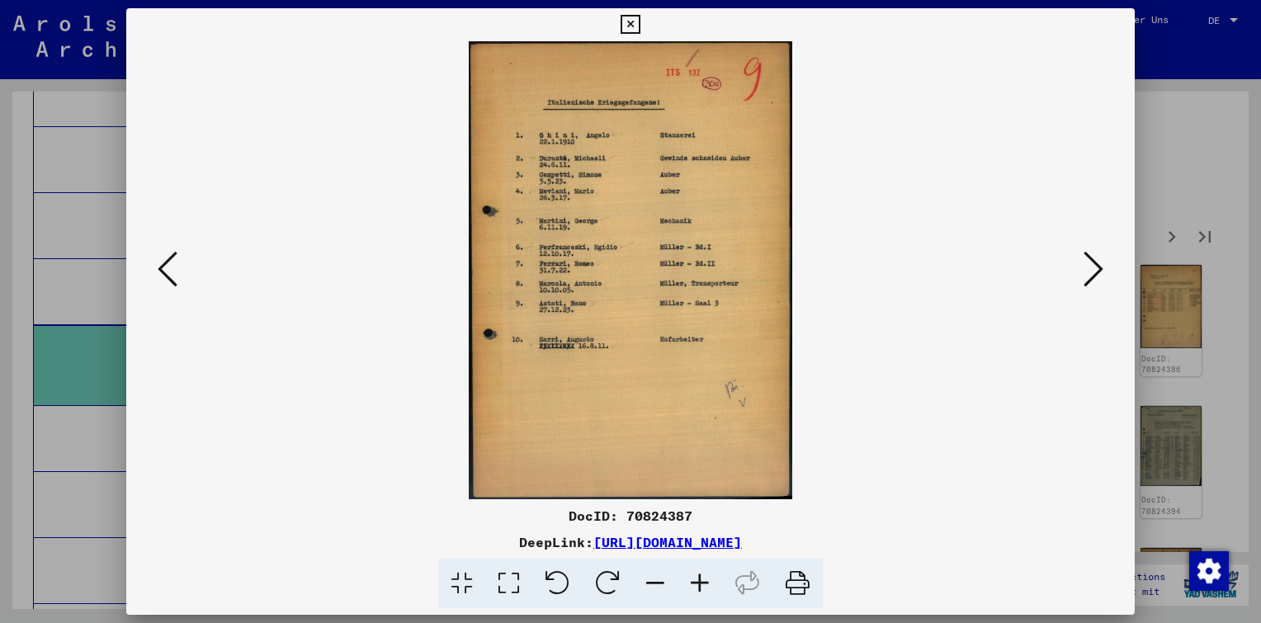
click at [1096, 256] on icon at bounding box center [1094, 269] width 20 height 40
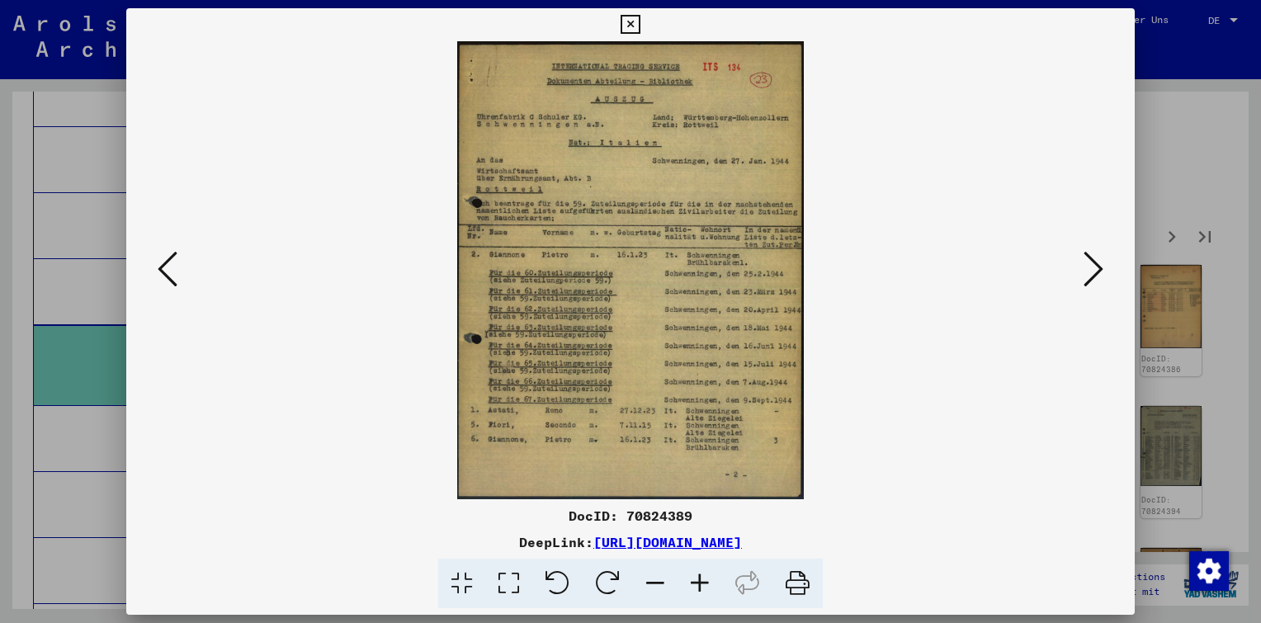
click at [1096, 256] on icon at bounding box center [1094, 269] width 20 height 40
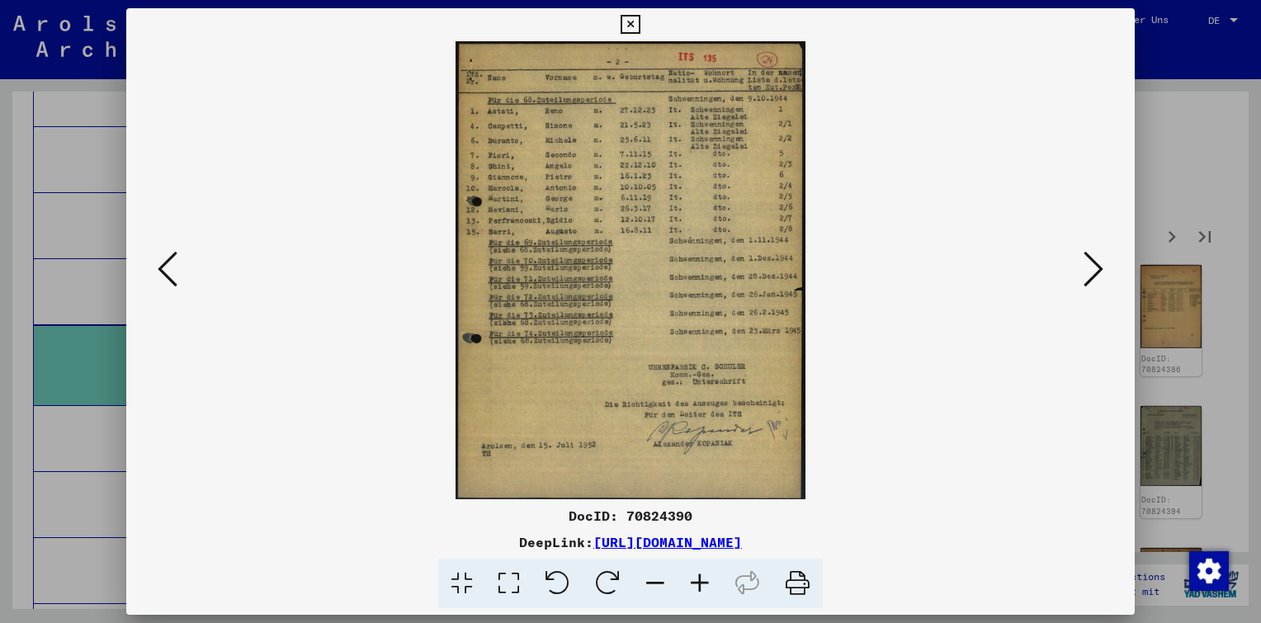
click at [1095, 257] on icon at bounding box center [1094, 269] width 20 height 40
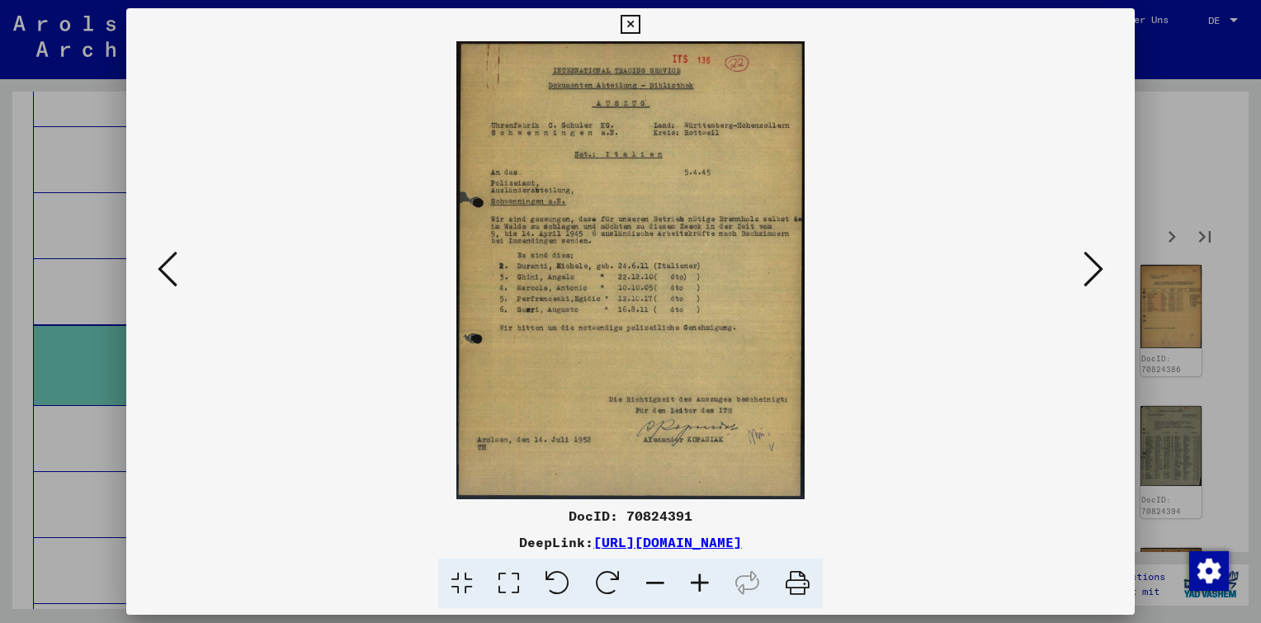
click at [1094, 258] on icon at bounding box center [1094, 269] width 20 height 40
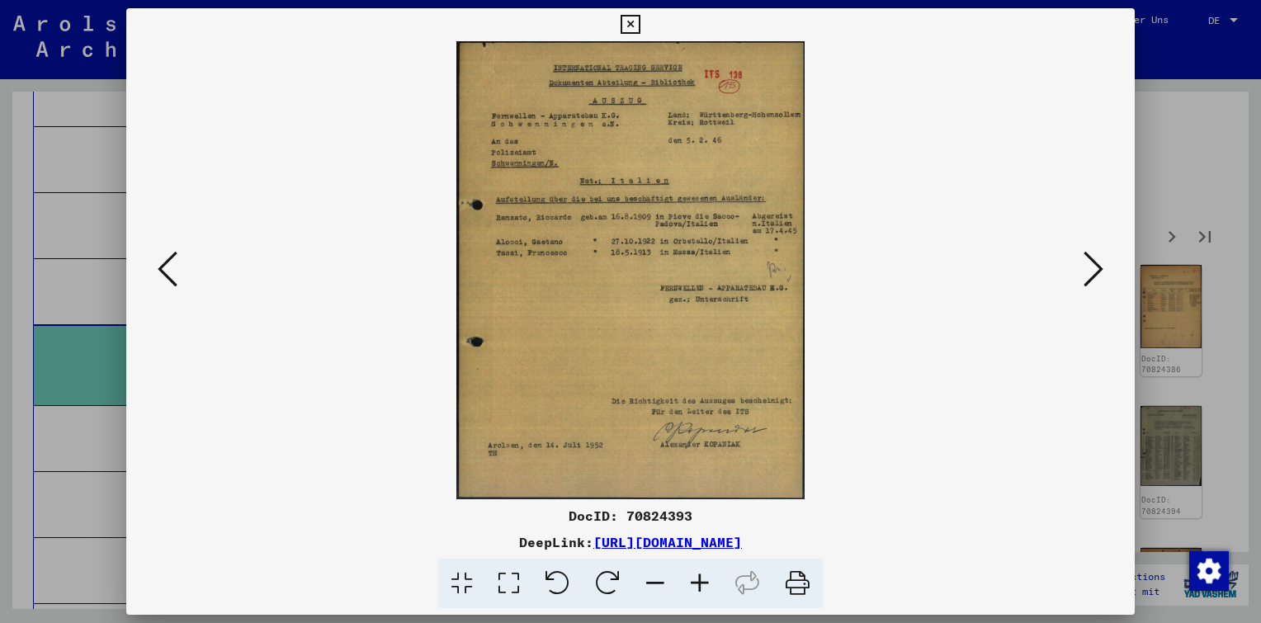
click at [1094, 258] on icon at bounding box center [1094, 269] width 20 height 40
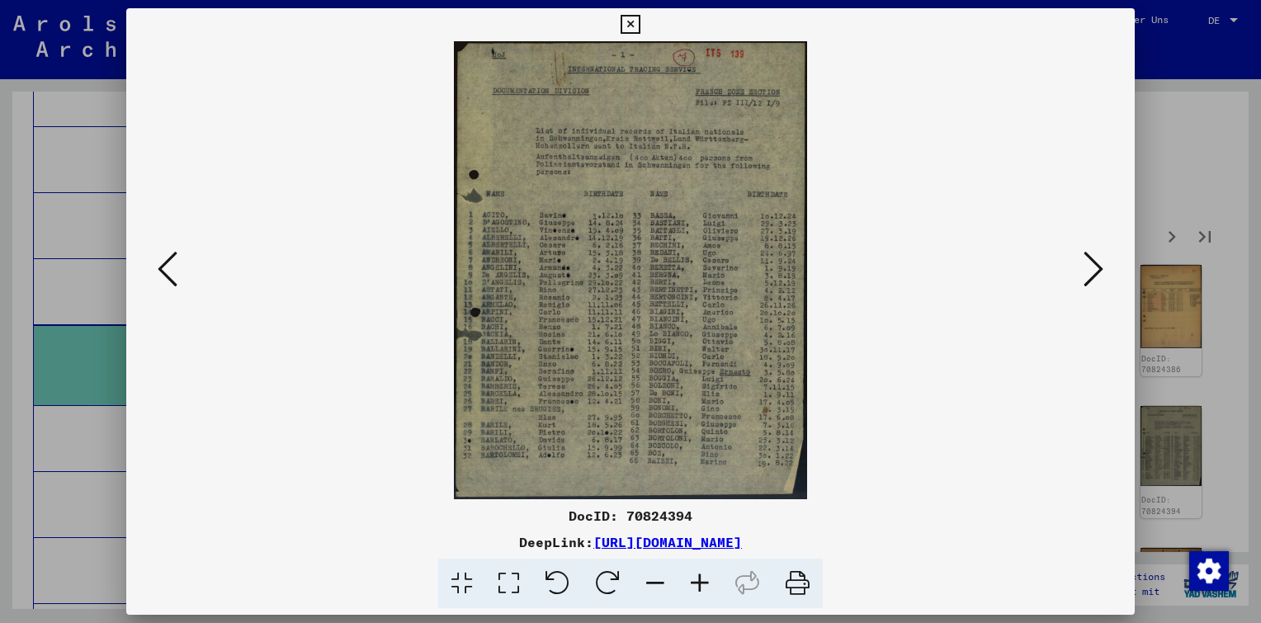
click at [1094, 258] on icon at bounding box center [1094, 269] width 20 height 40
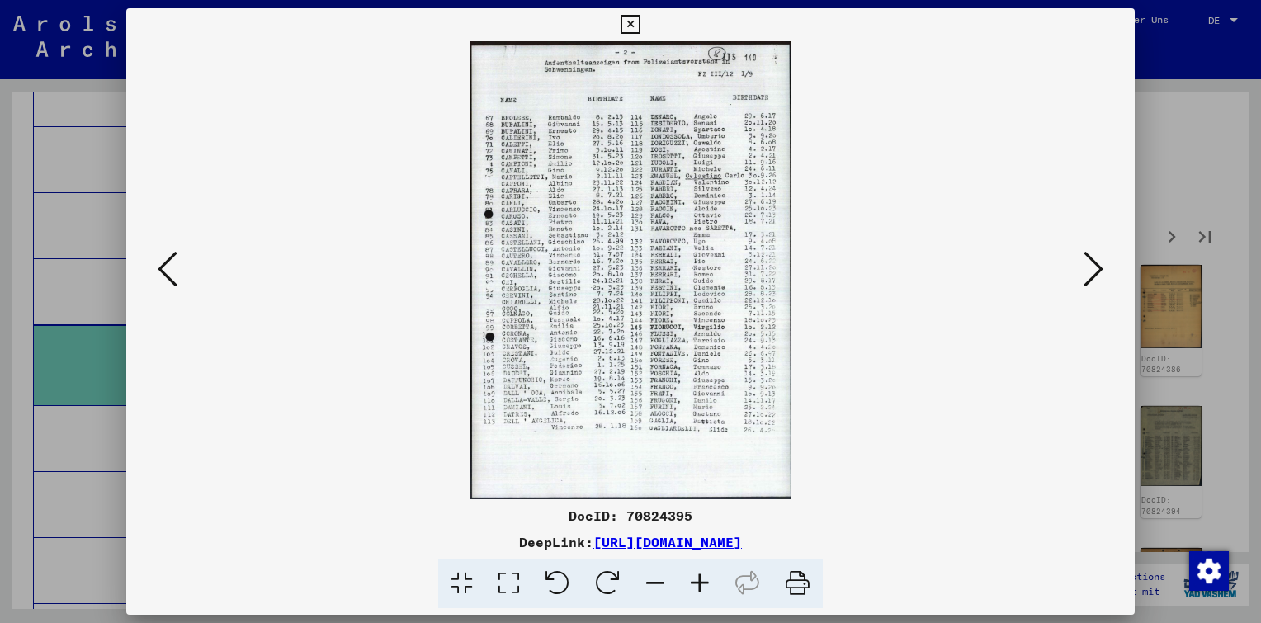
click at [1094, 258] on icon at bounding box center [1094, 269] width 20 height 40
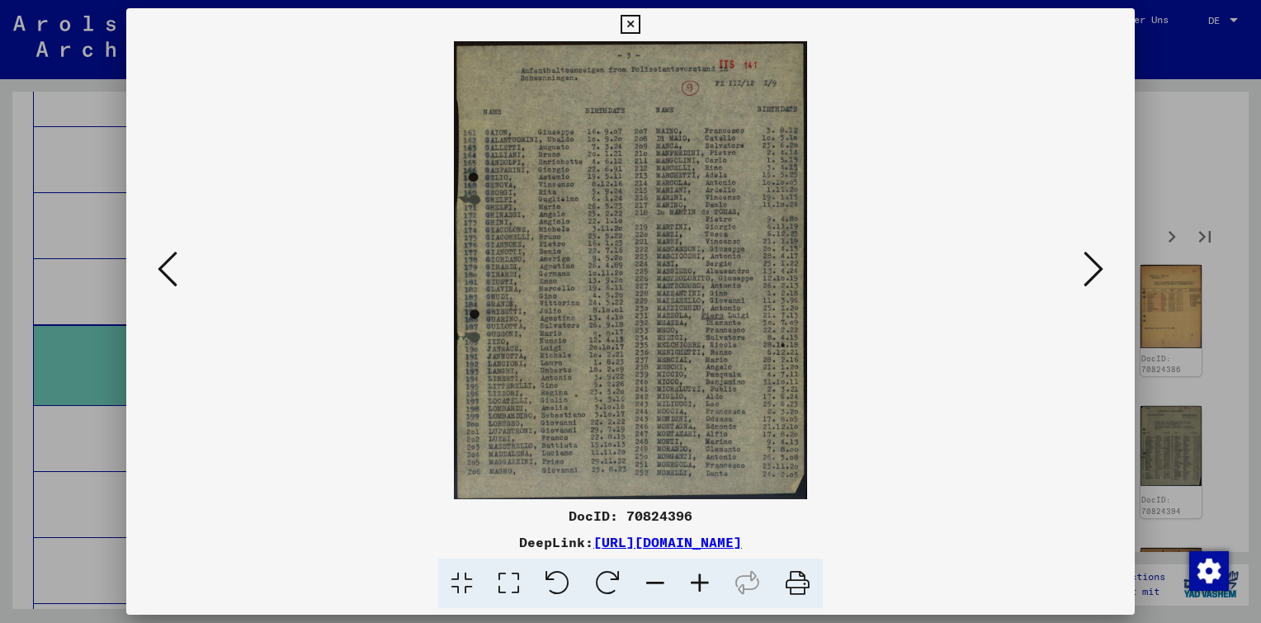
click at [1094, 258] on icon at bounding box center [1094, 269] width 20 height 40
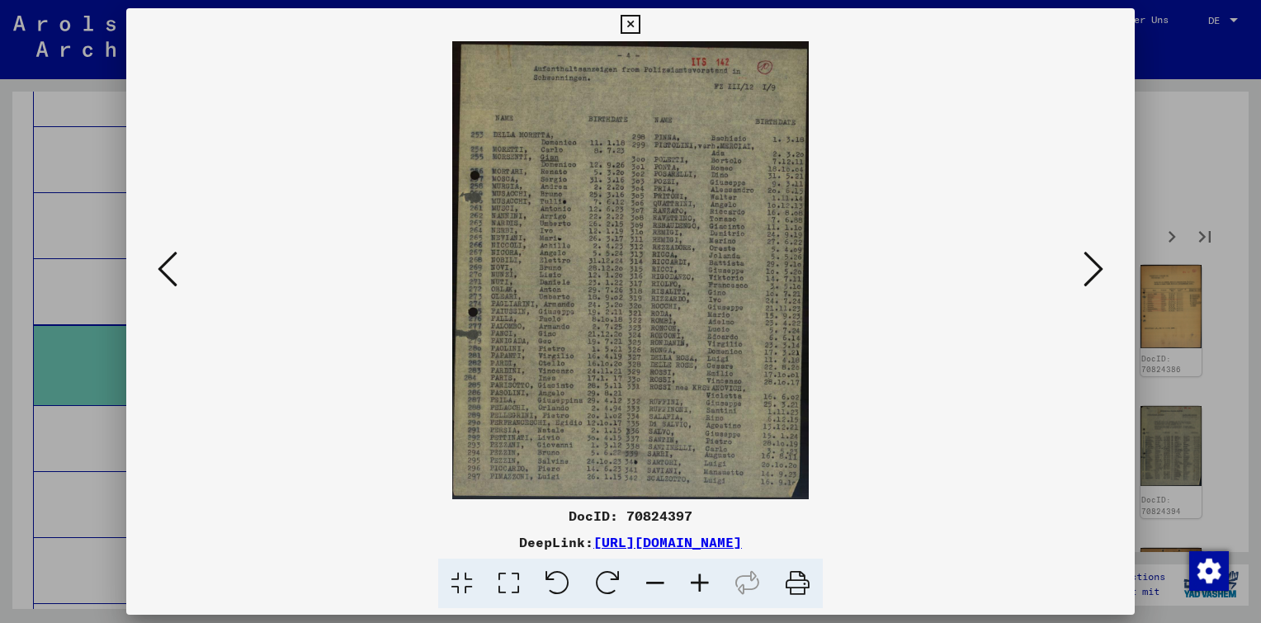
click at [1094, 258] on icon at bounding box center [1094, 269] width 20 height 40
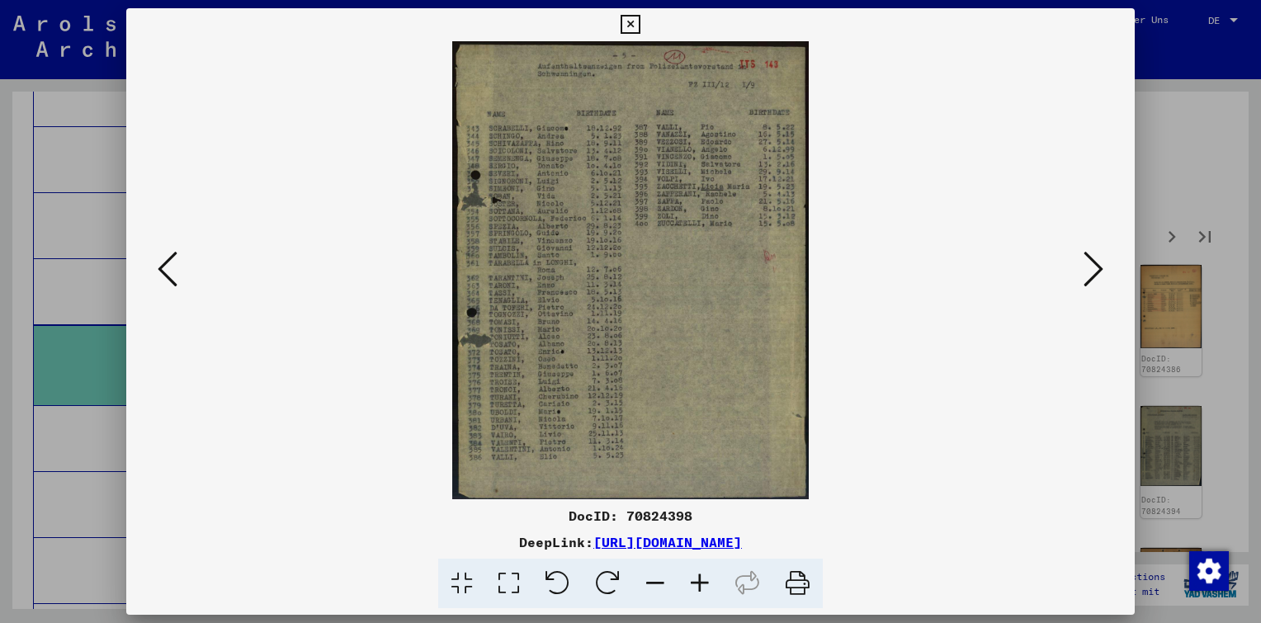
click at [1094, 258] on icon at bounding box center [1094, 269] width 20 height 40
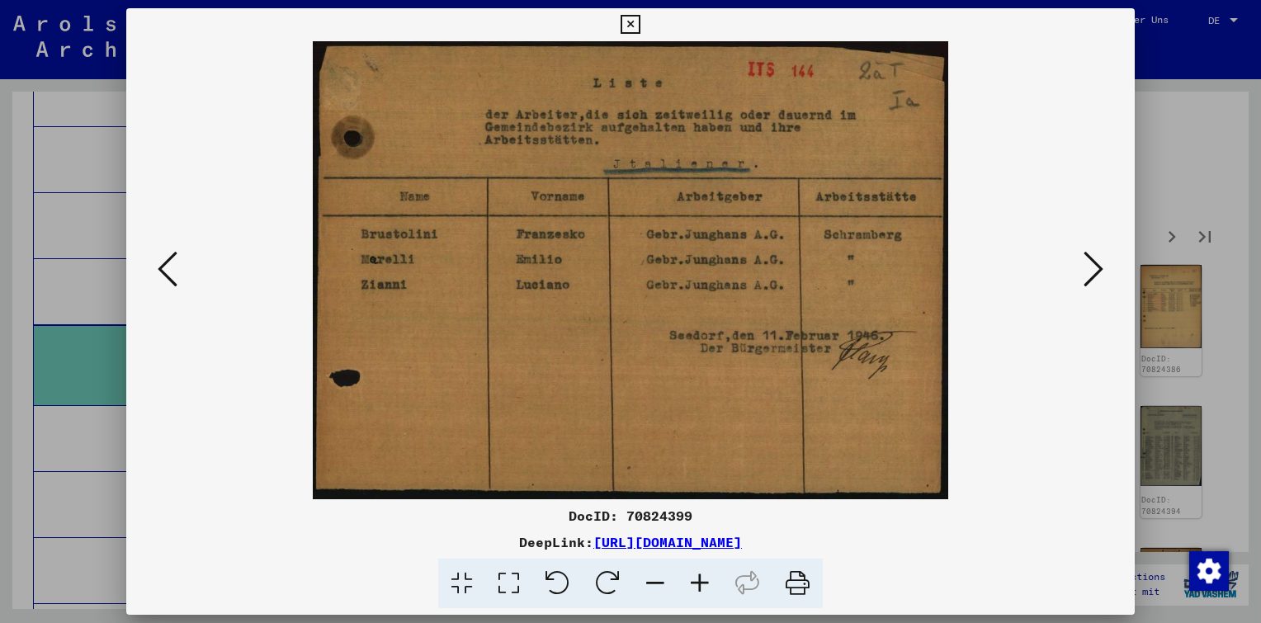
click at [1094, 258] on icon at bounding box center [1094, 269] width 20 height 40
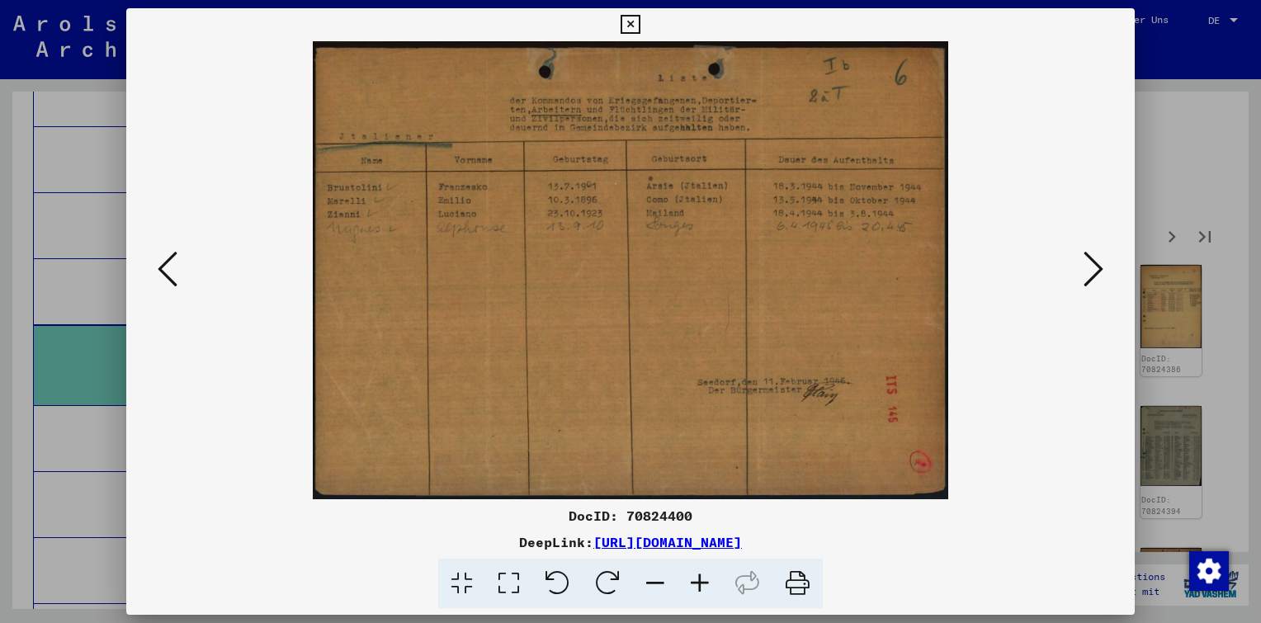
click at [1093, 260] on icon at bounding box center [1094, 269] width 20 height 40
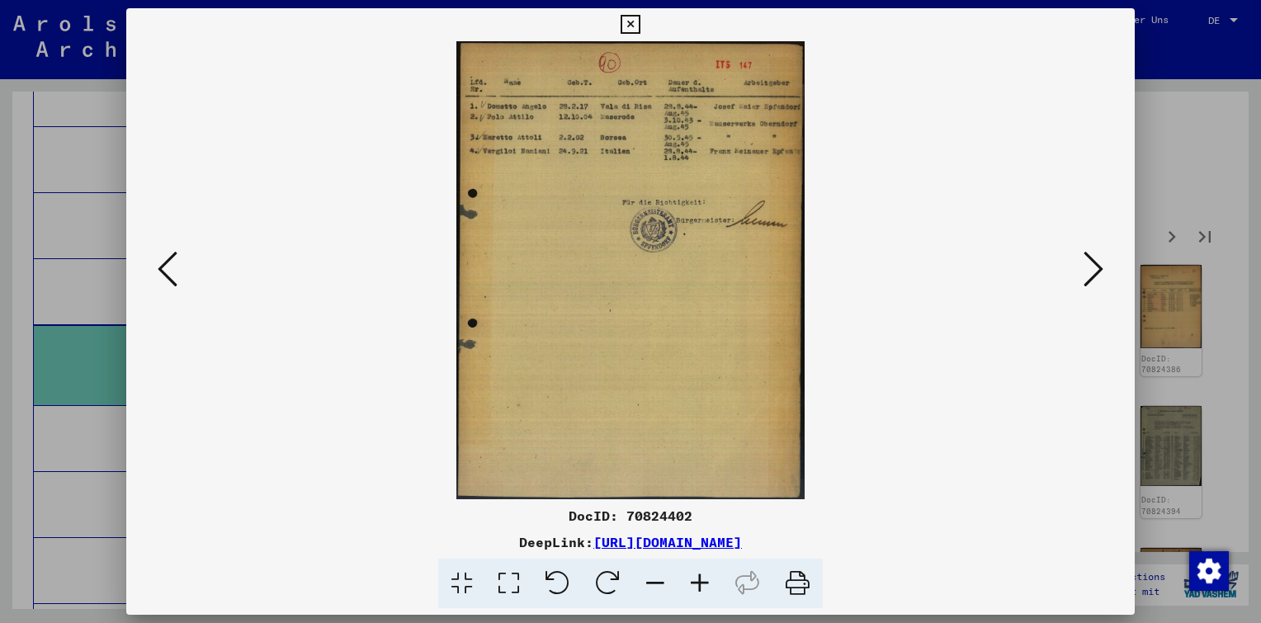
click at [1093, 261] on icon at bounding box center [1094, 269] width 20 height 40
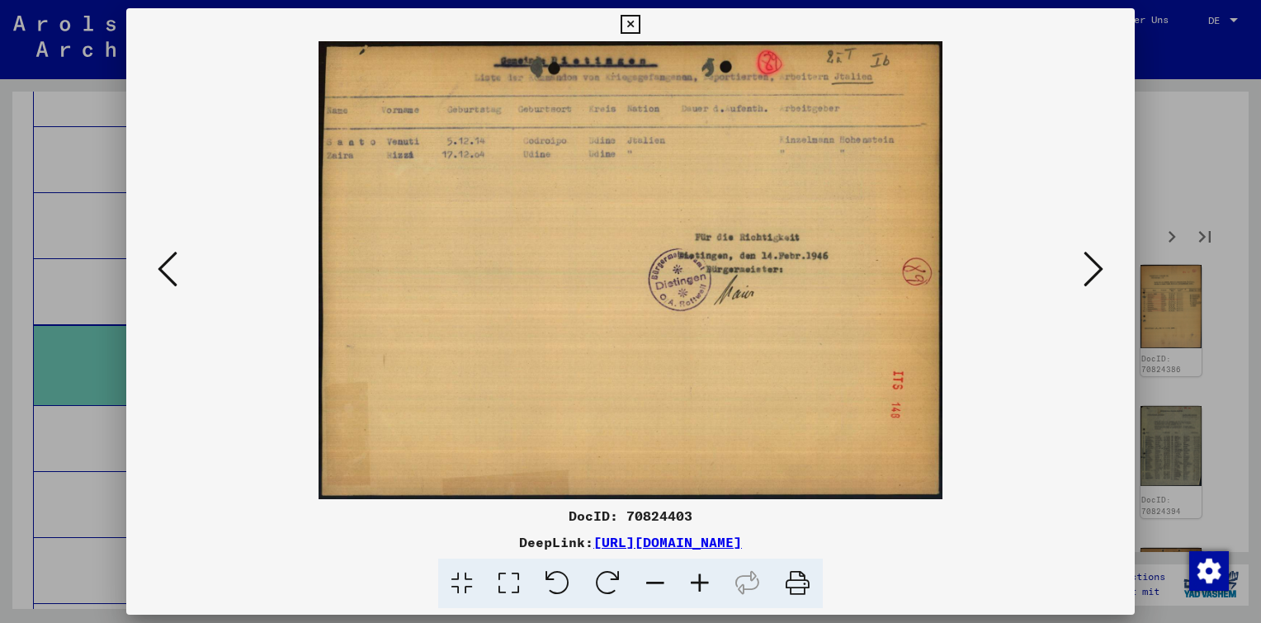
click at [1091, 261] on icon at bounding box center [1094, 269] width 20 height 40
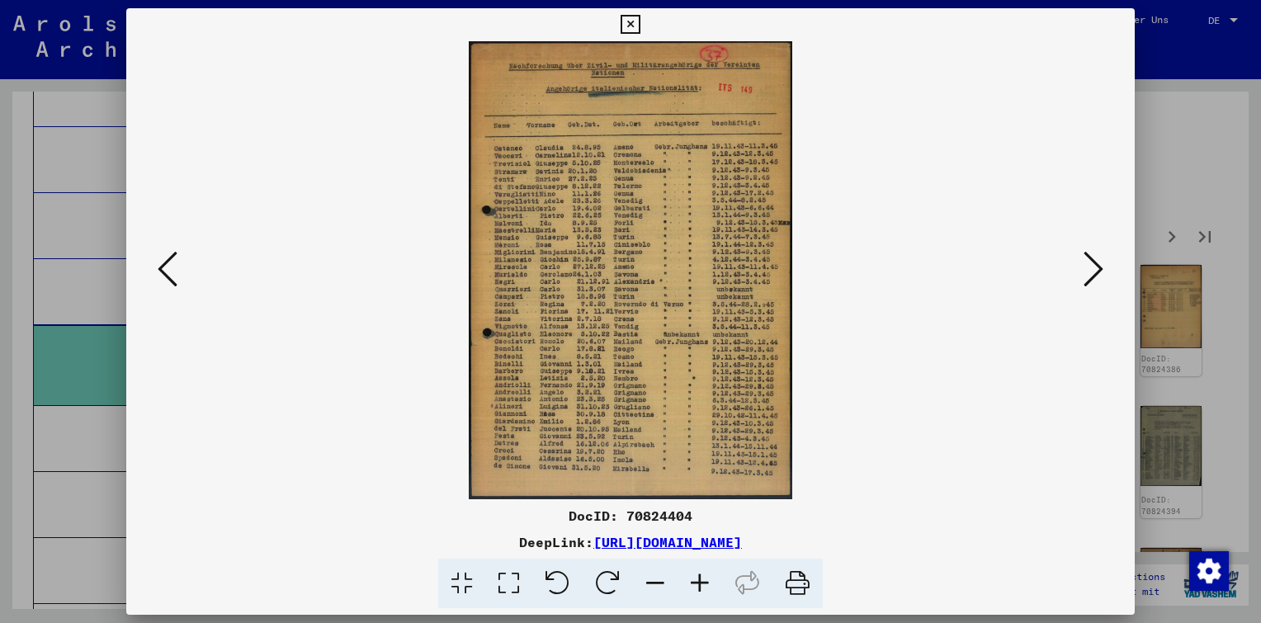
click at [1091, 261] on icon at bounding box center [1094, 269] width 20 height 40
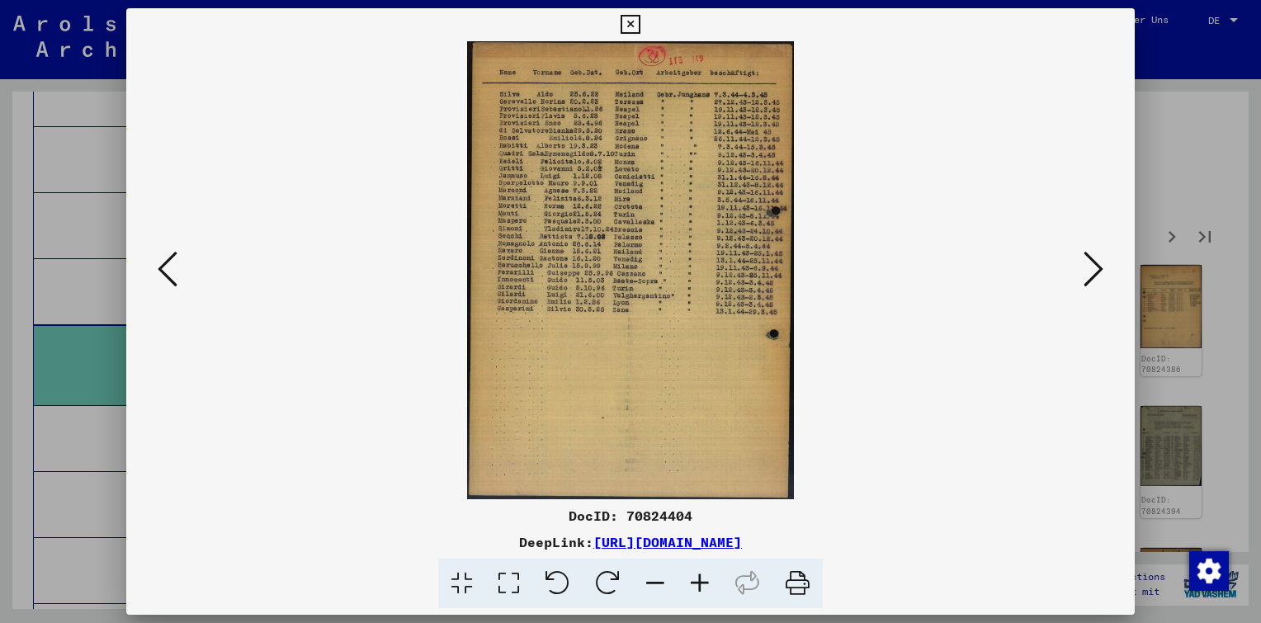
click at [1091, 261] on icon at bounding box center [1094, 269] width 20 height 40
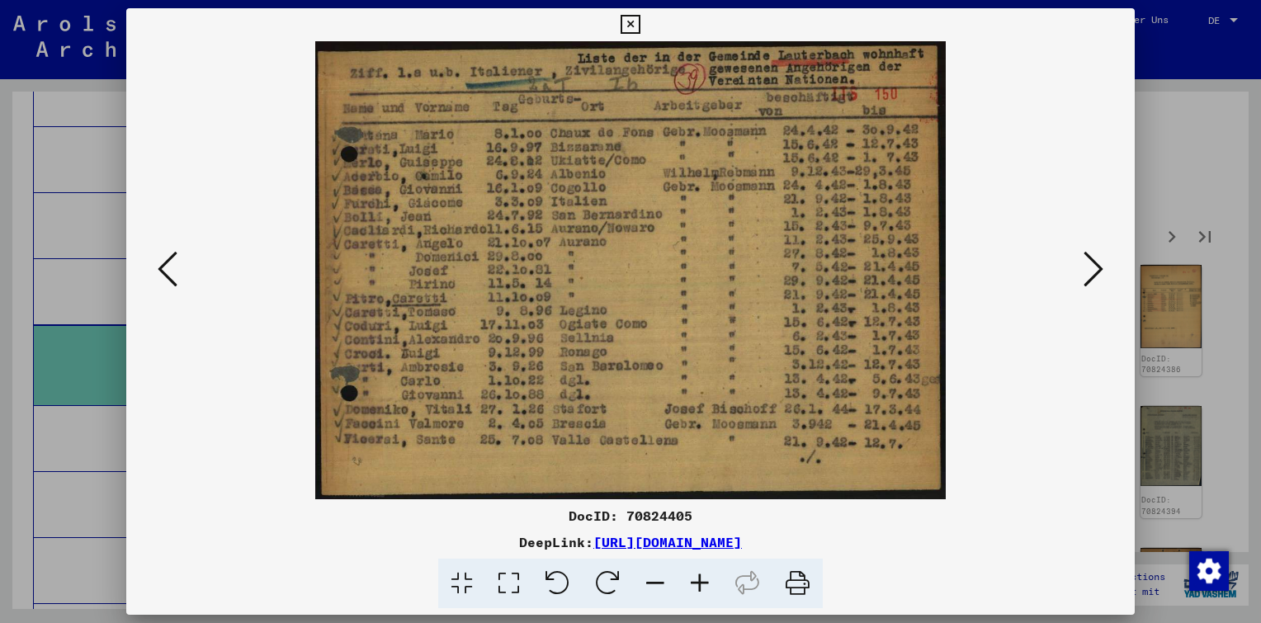
click at [1091, 261] on icon at bounding box center [1094, 269] width 20 height 40
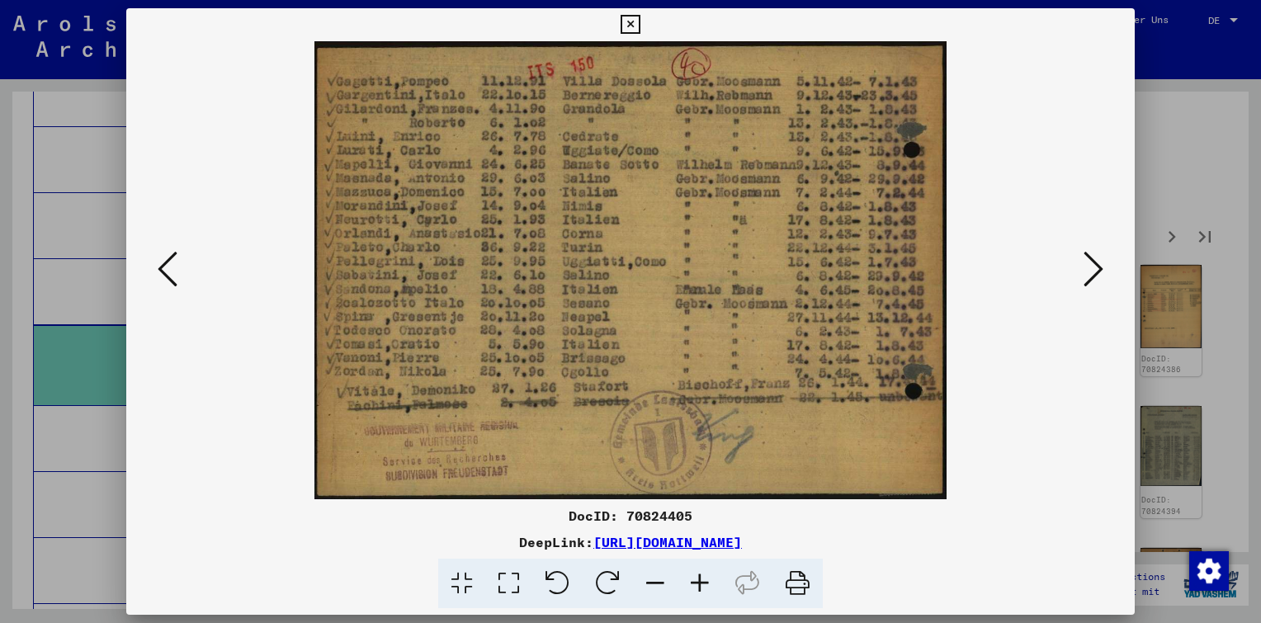
click at [1090, 261] on icon at bounding box center [1094, 269] width 20 height 40
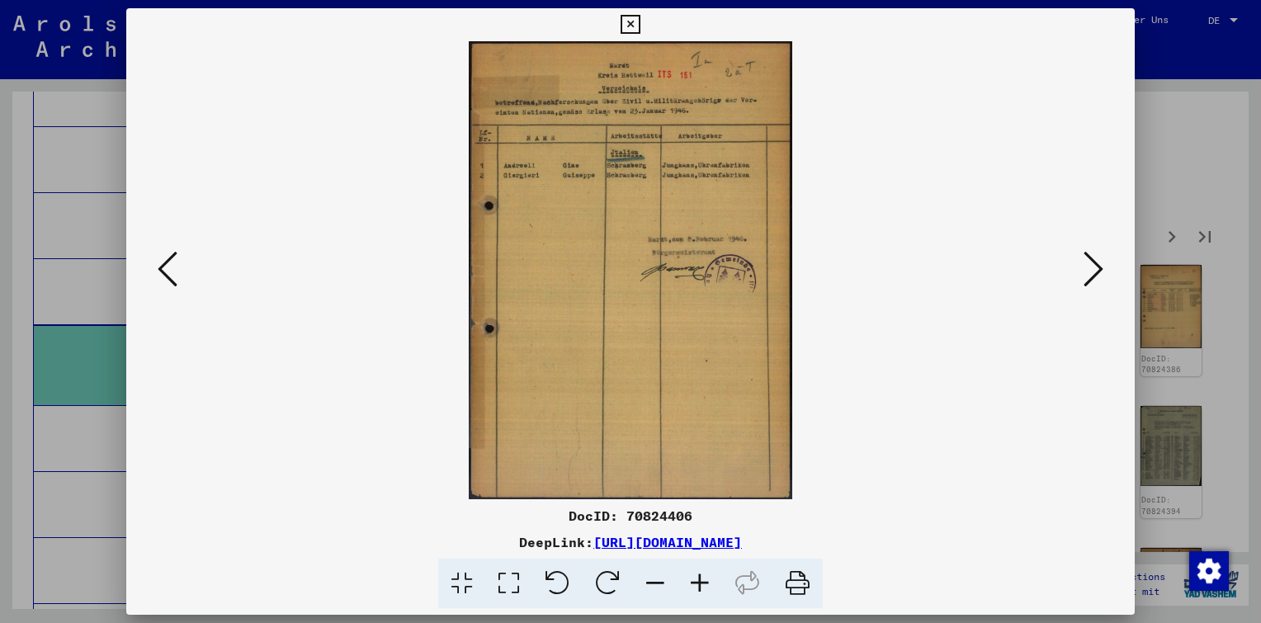
click at [1090, 261] on icon at bounding box center [1094, 269] width 20 height 40
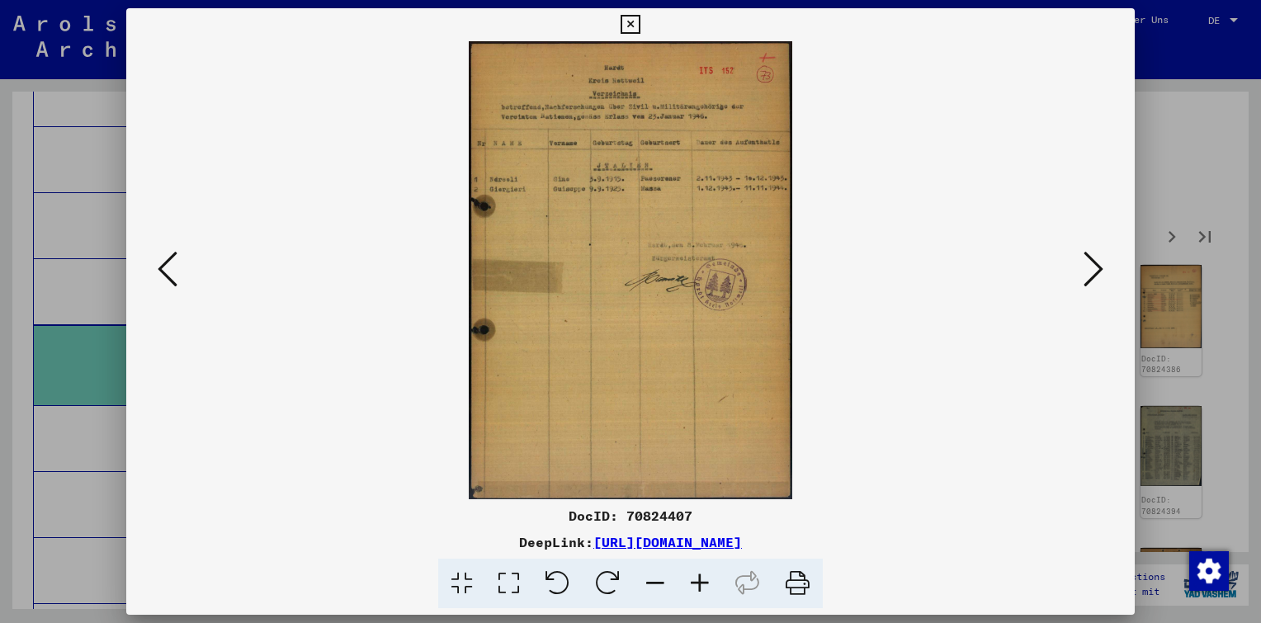
click at [1089, 261] on icon at bounding box center [1094, 269] width 20 height 40
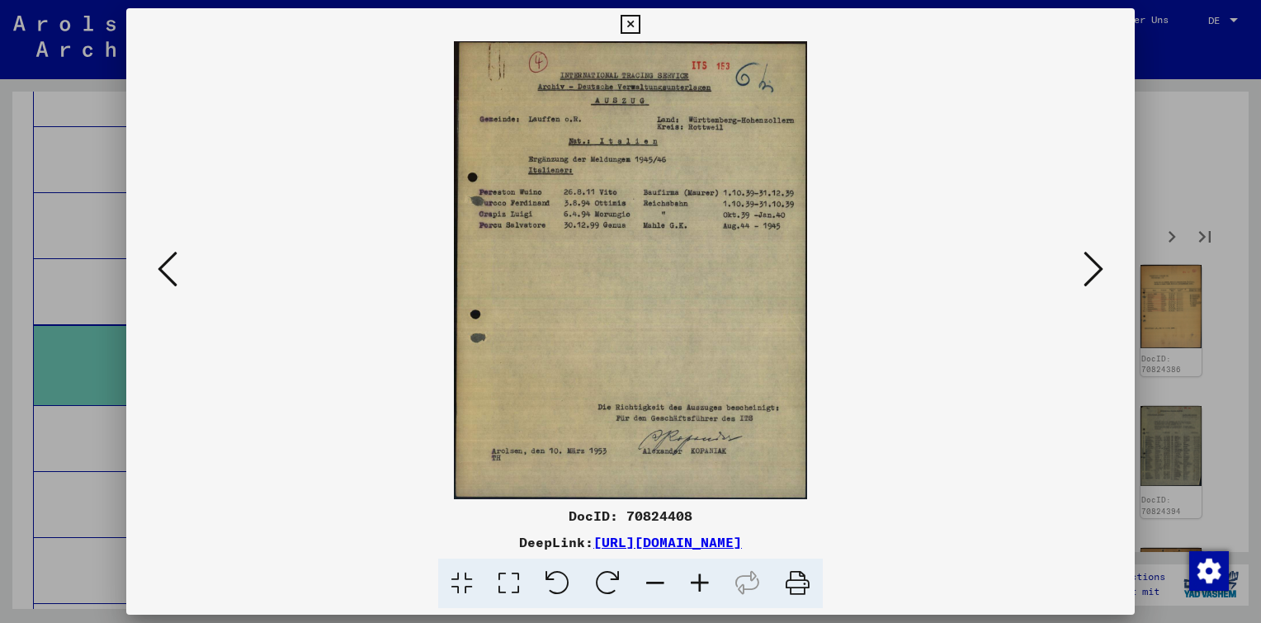
click at [1089, 261] on icon at bounding box center [1094, 269] width 20 height 40
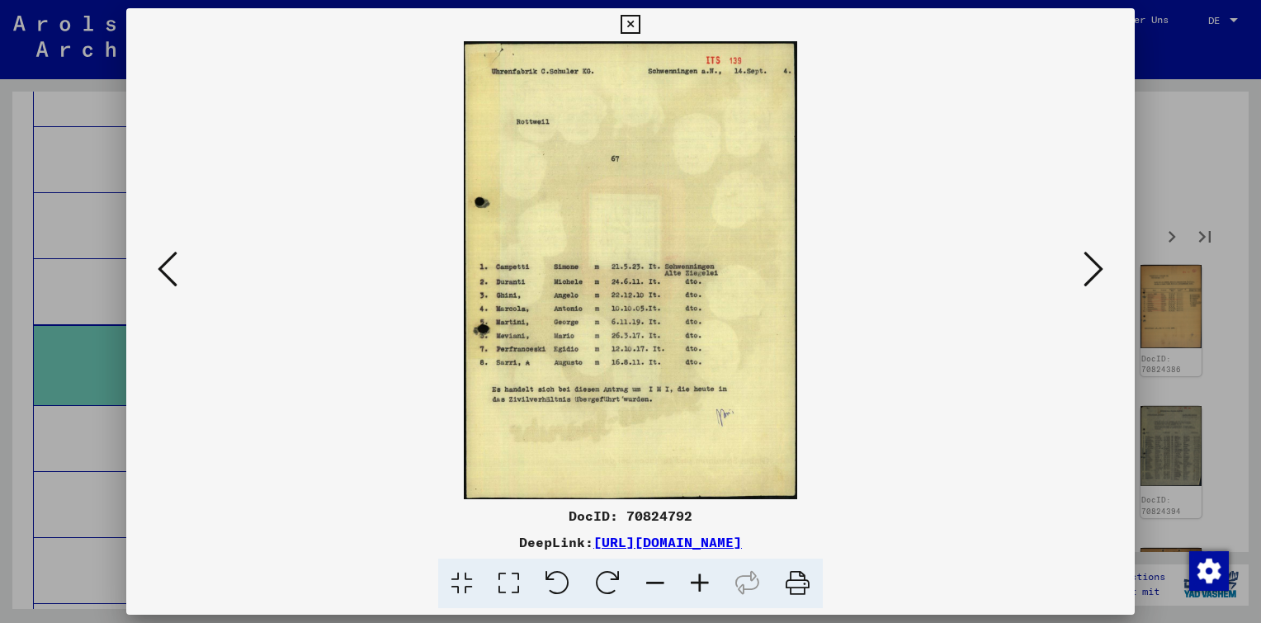
click at [1089, 262] on icon at bounding box center [1094, 269] width 20 height 40
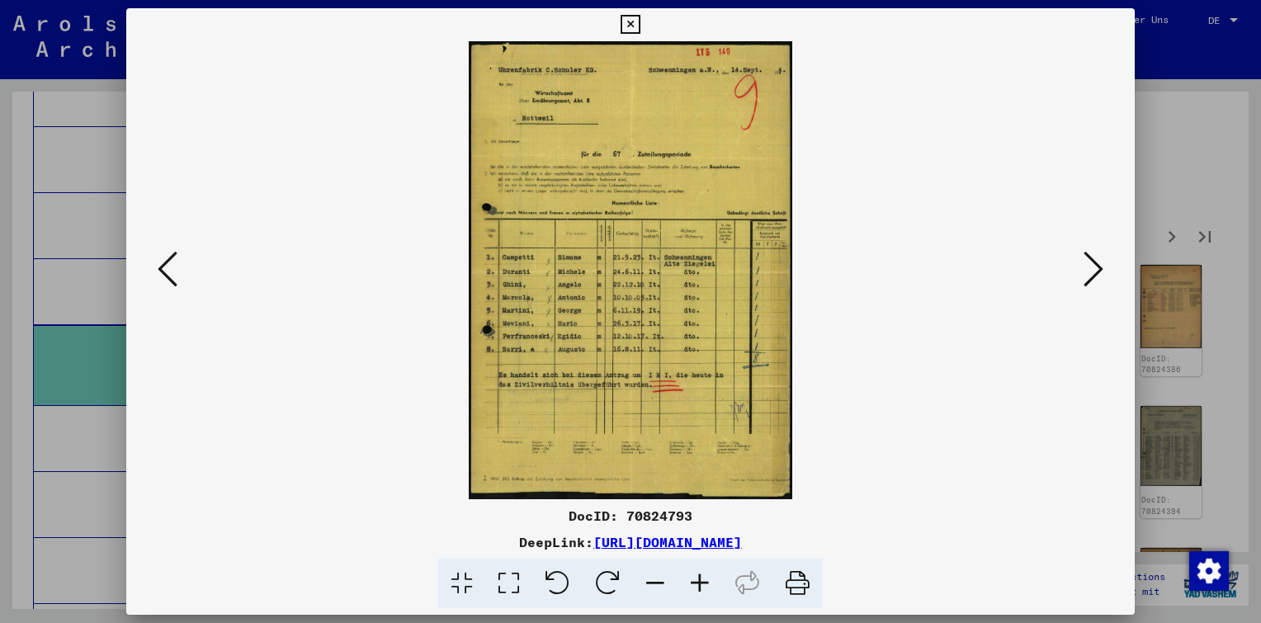
click at [1089, 262] on icon at bounding box center [1094, 269] width 20 height 40
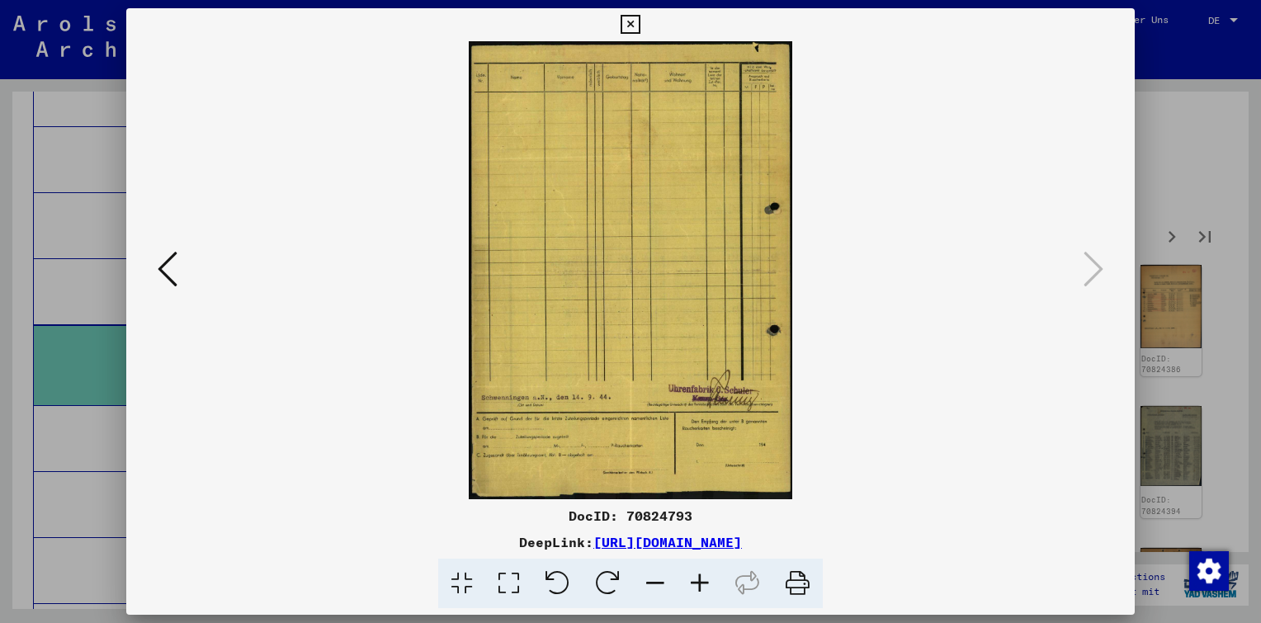
click at [625, 28] on icon at bounding box center [630, 25] width 19 height 20
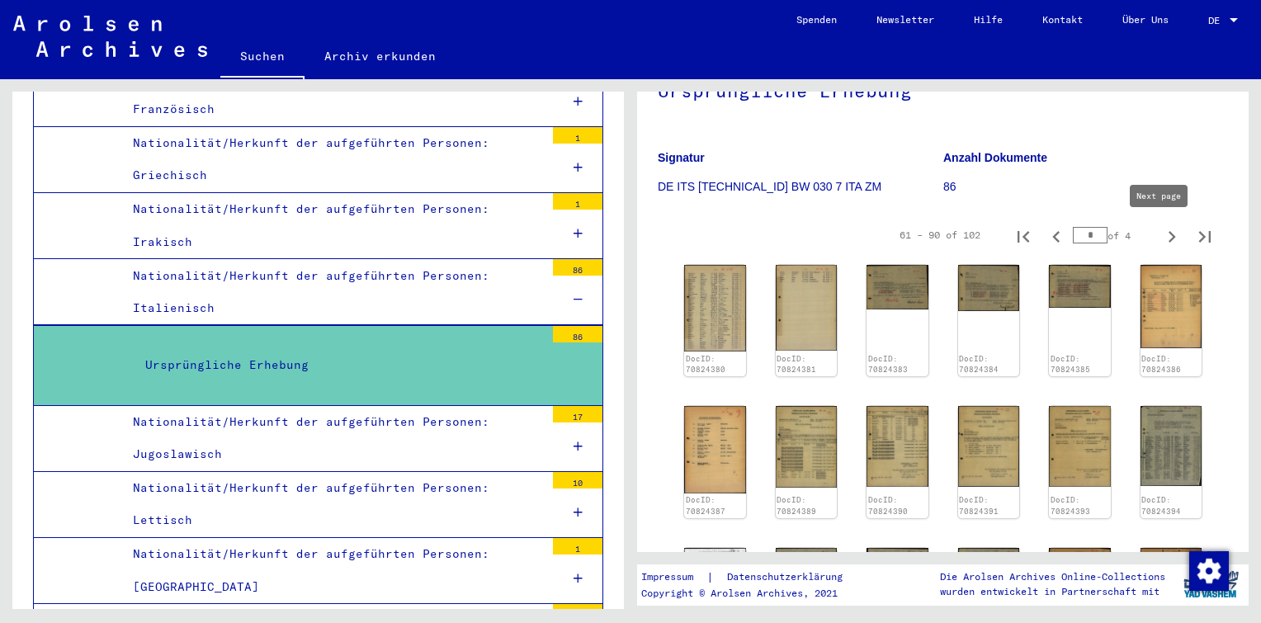
click at [1160, 238] on icon "Next page" at bounding box center [1171, 236] width 23 height 23
type input "*"
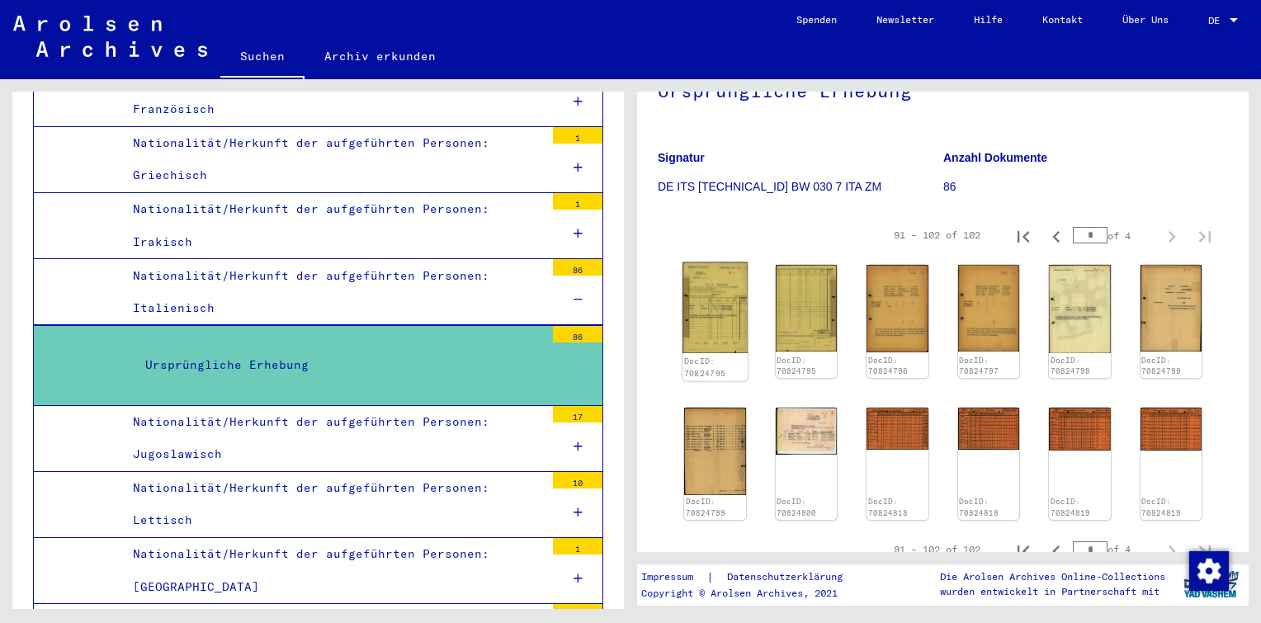
click at [710, 287] on img at bounding box center [715, 307] width 64 height 91
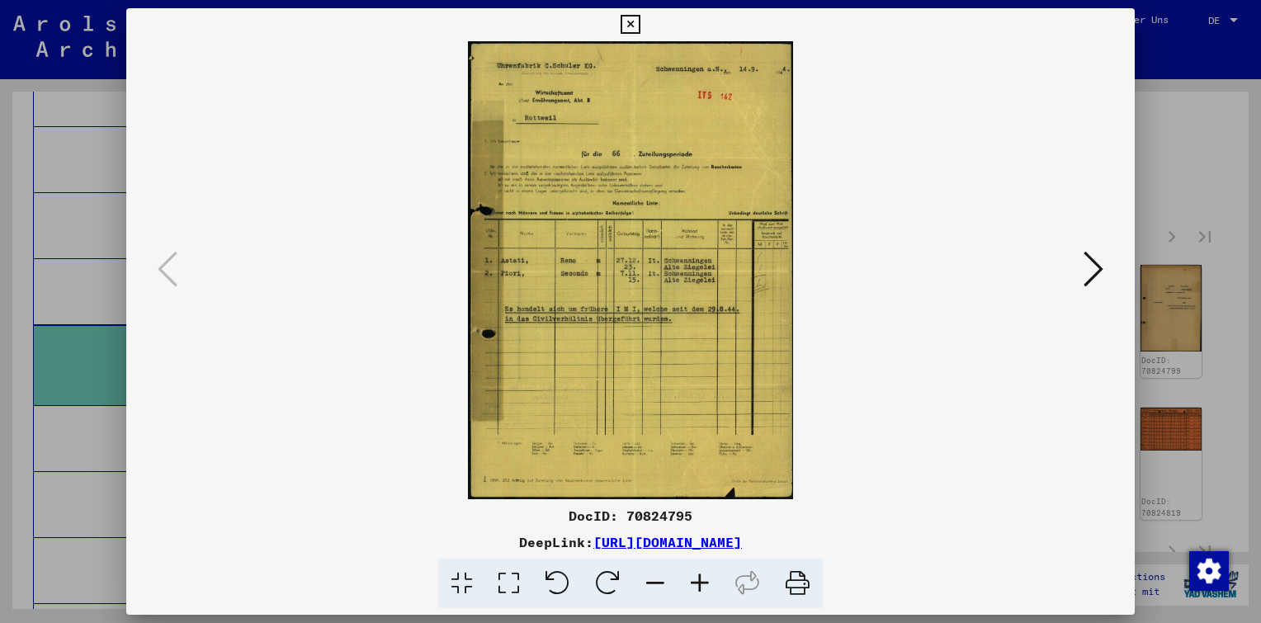
click at [1093, 272] on icon at bounding box center [1094, 269] width 20 height 40
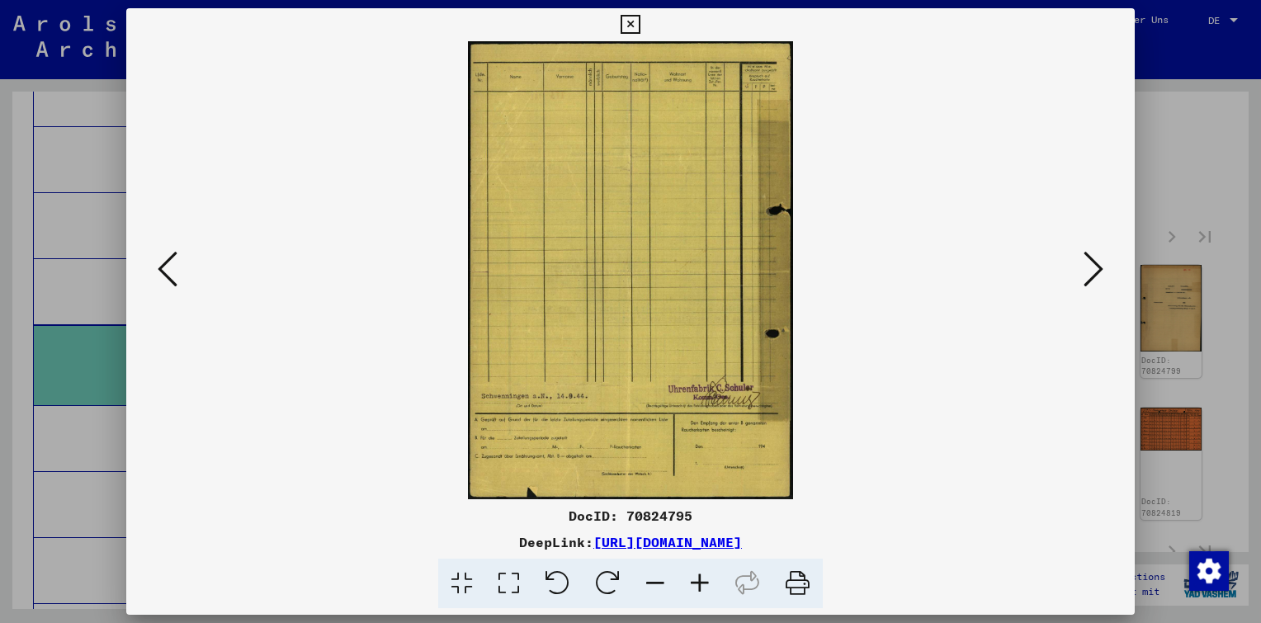
click at [1093, 272] on icon at bounding box center [1094, 269] width 20 height 40
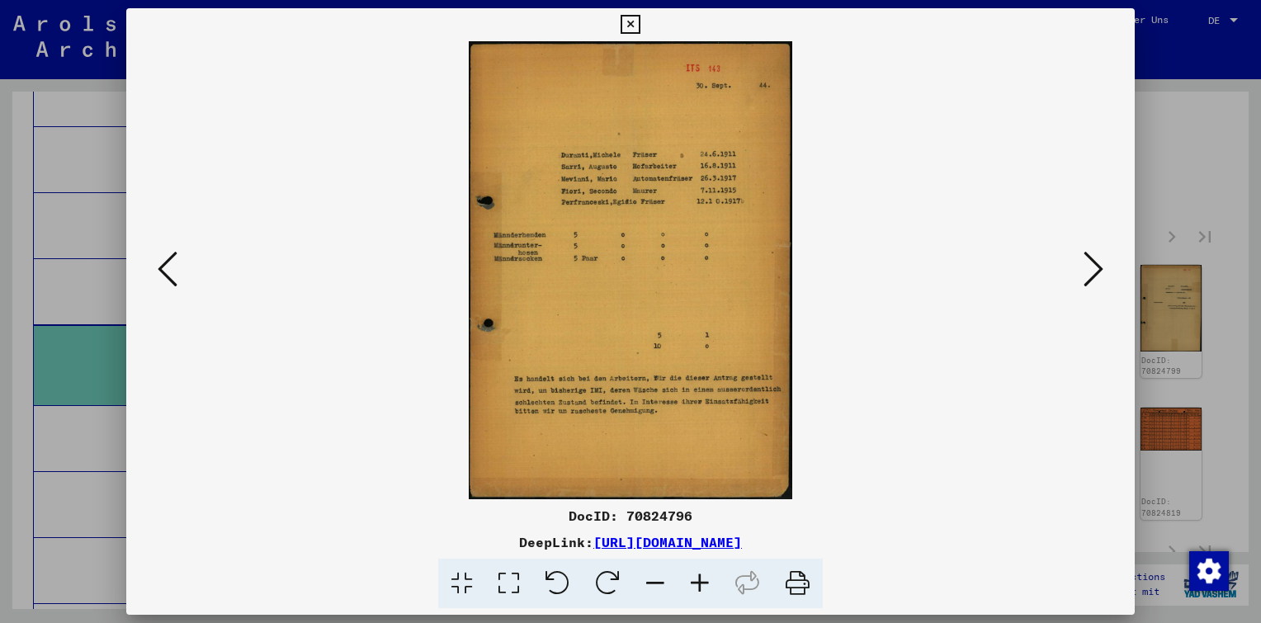
click at [1093, 272] on icon at bounding box center [1094, 269] width 20 height 40
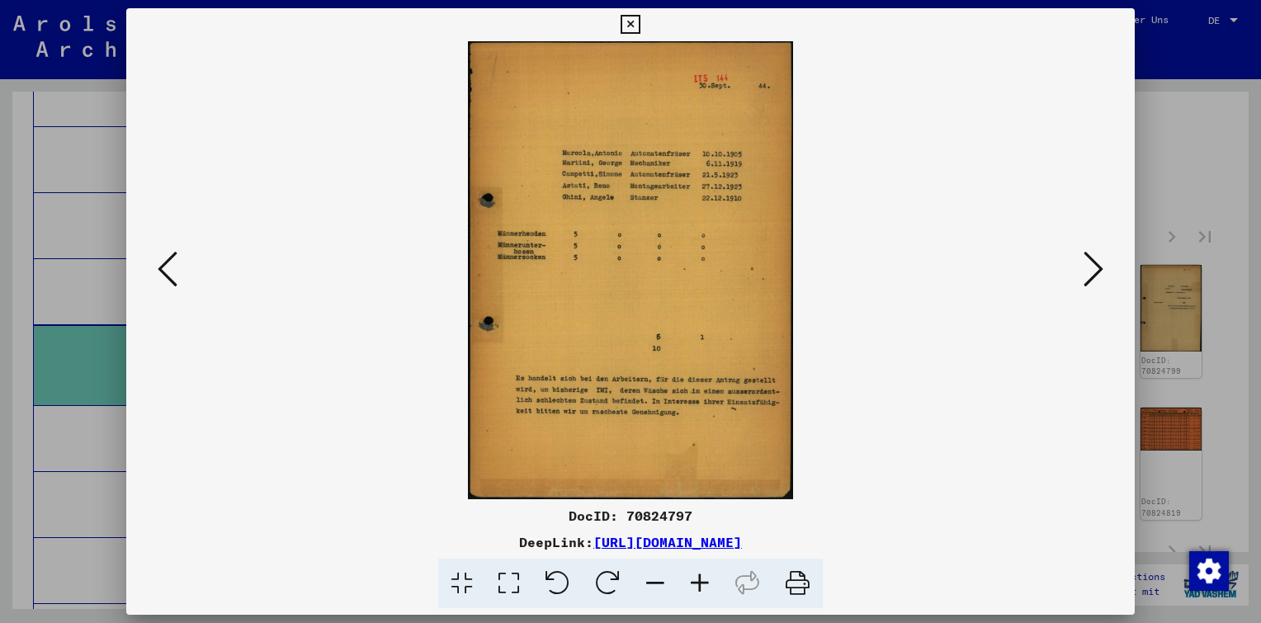
click at [1093, 272] on icon at bounding box center [1094, 269] width 20 height 40
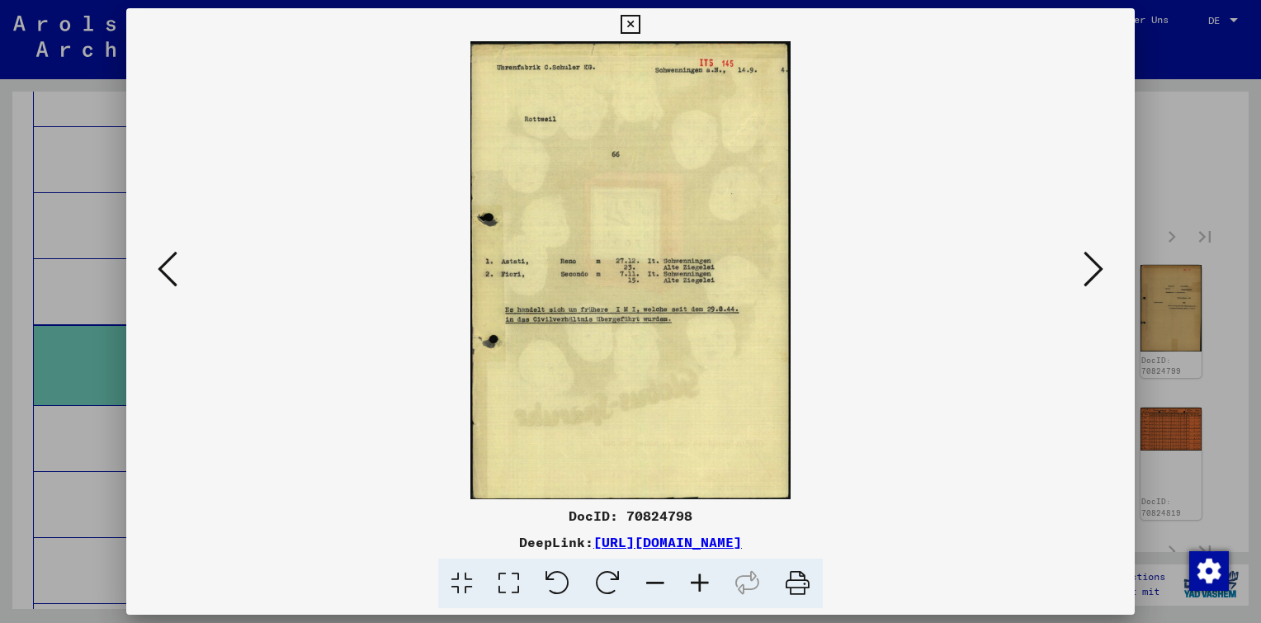
click at [1094, 272] on icon at bounding box center [1094, 269] width 20 height 40
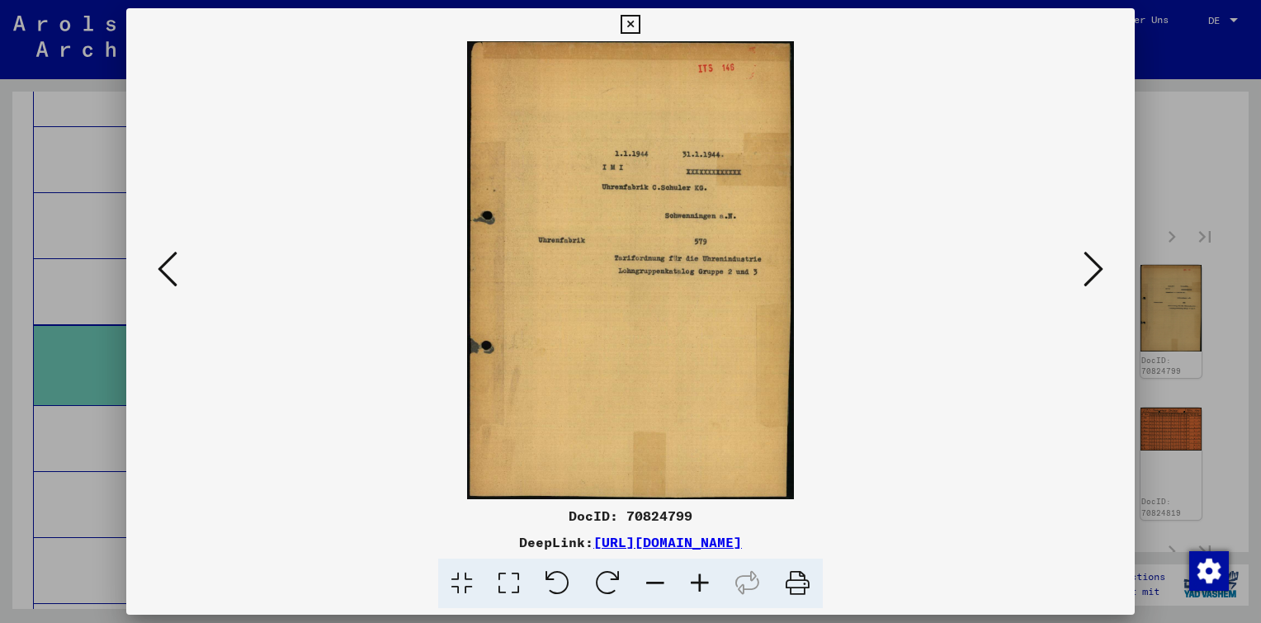
click at [1095, 272] on icon at bounding box center [1094, 269] width 20 height 40
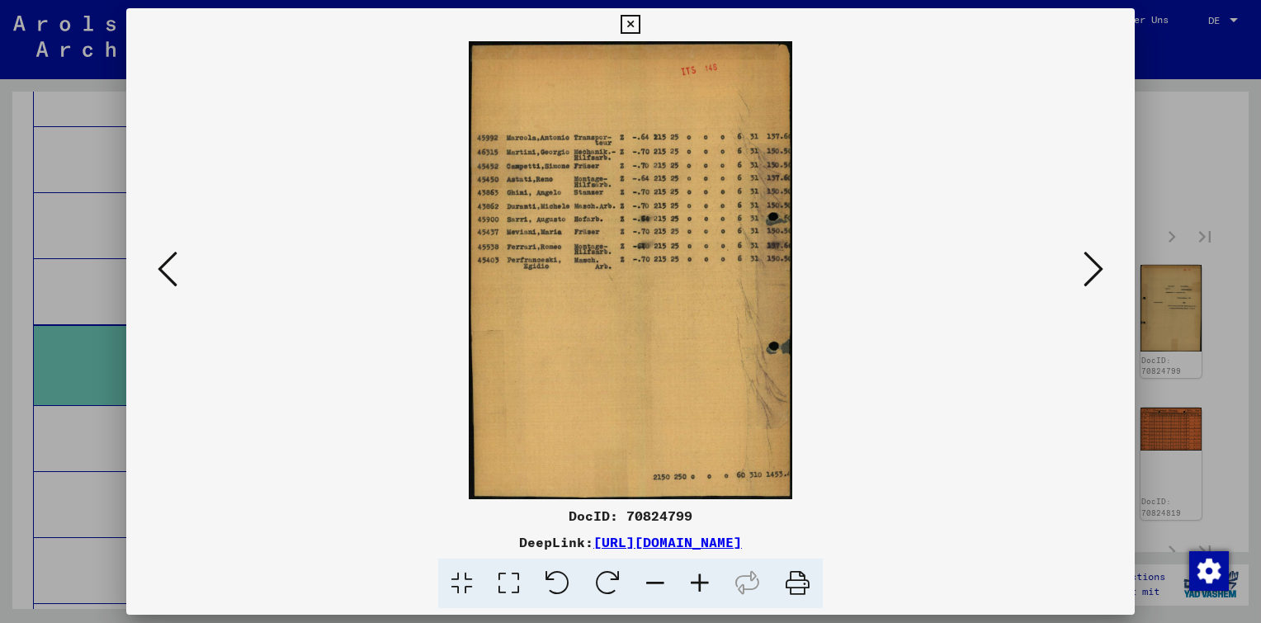
click at [1096, 272] on icon at bounding box center [1094, 269] width 20 height 40
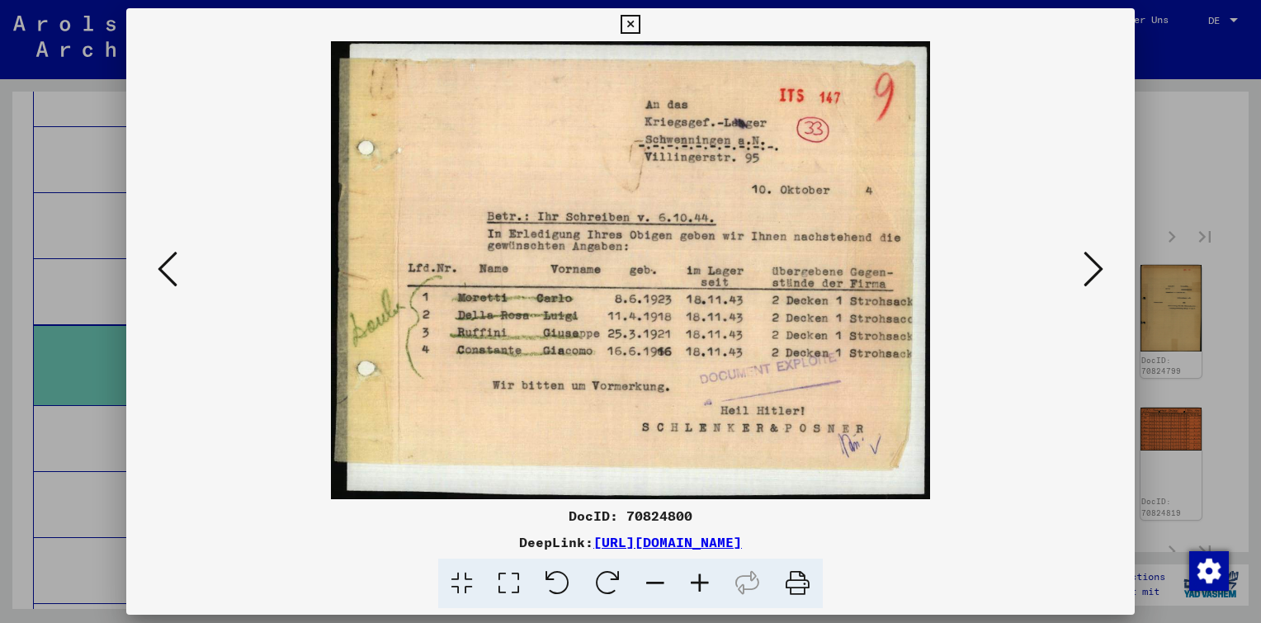
click at [1096, 272] on icon at bounding box center [1094, 269] width 20 height 40
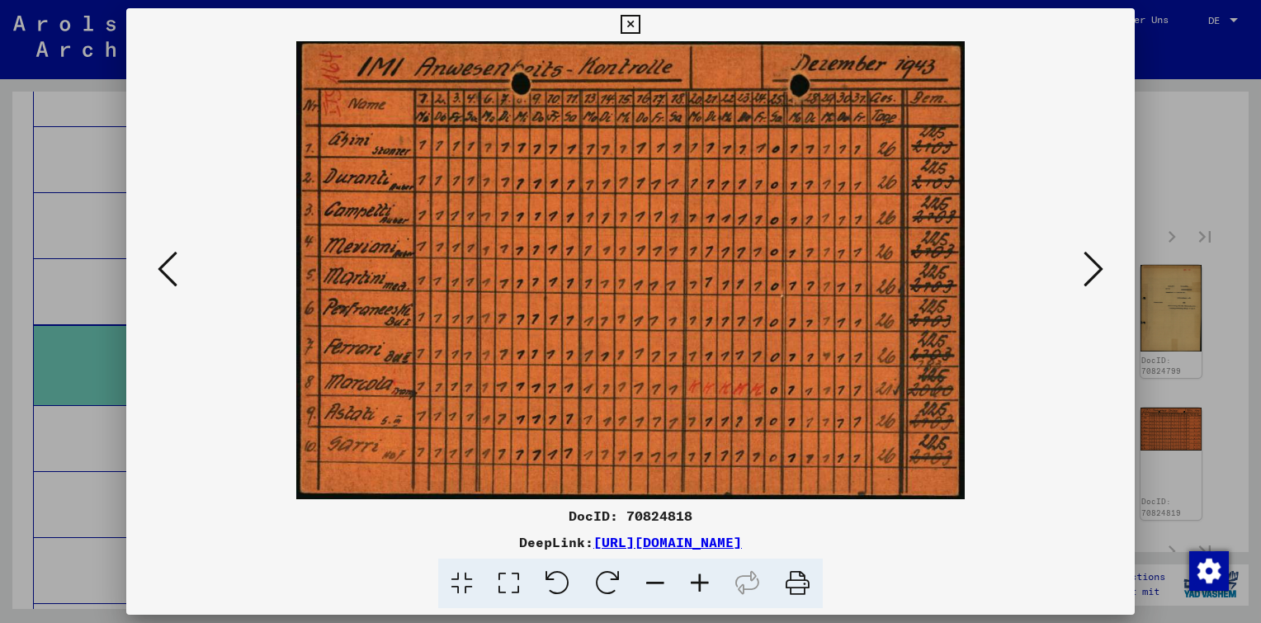
click at [1096, 272] on icon at bounding box center [1094, 269] width 20 height 40
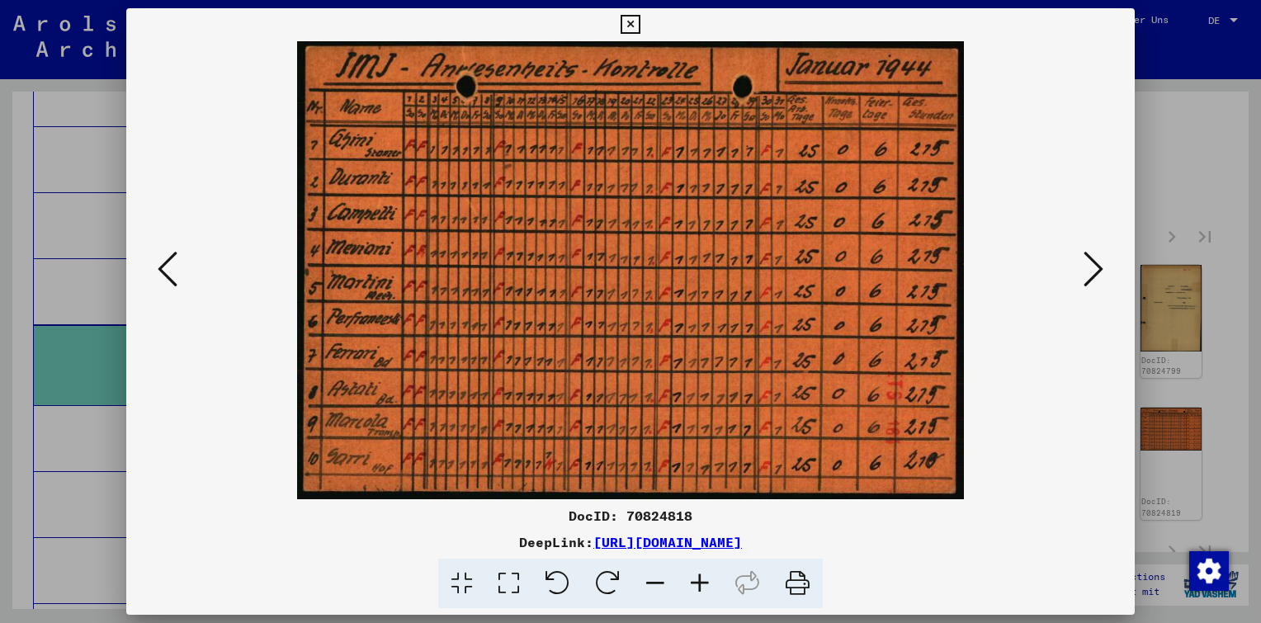
click at [1098, 274] on icon at bounding box center [1094, 269] width 20 height 40
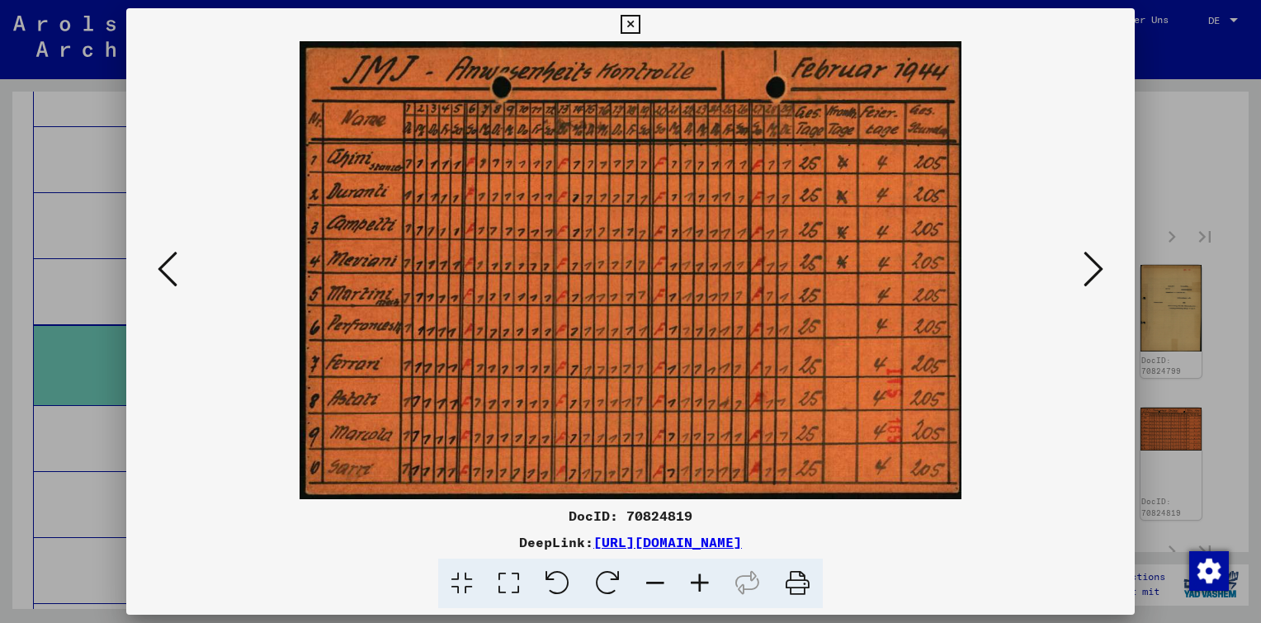
click at [1098, 274] on icon at bounding box center [1094, 269] width 20 height 40
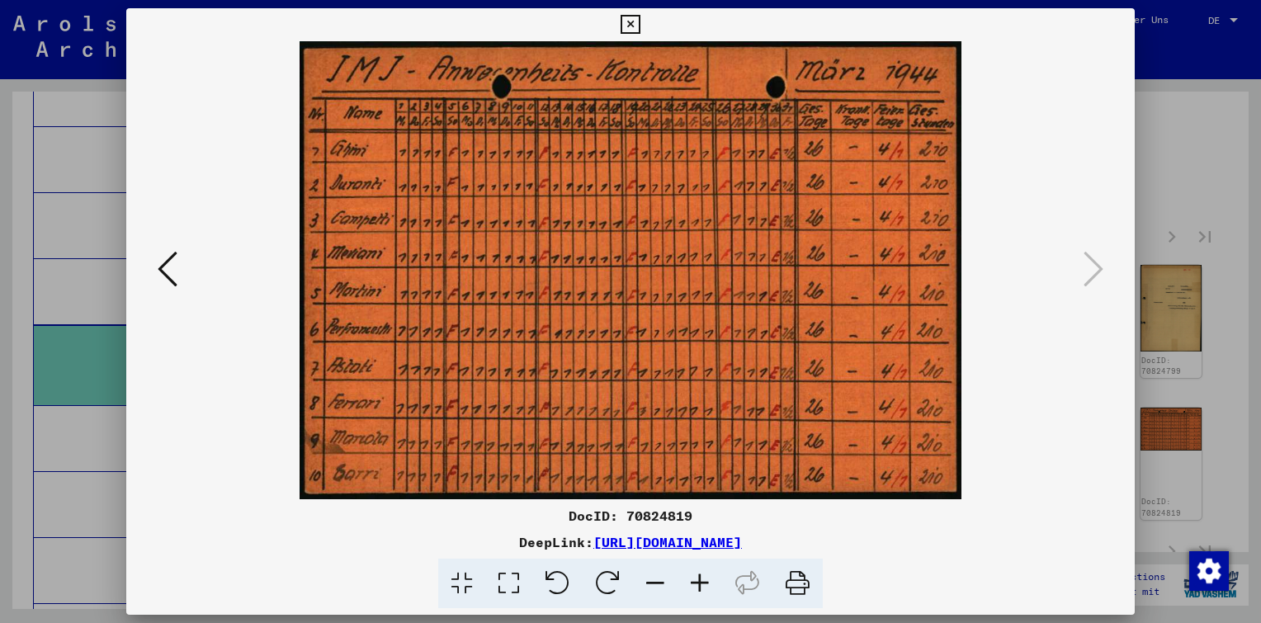
click at [634, 20] on icon at bounding box center [630, 25] width 19 height 20
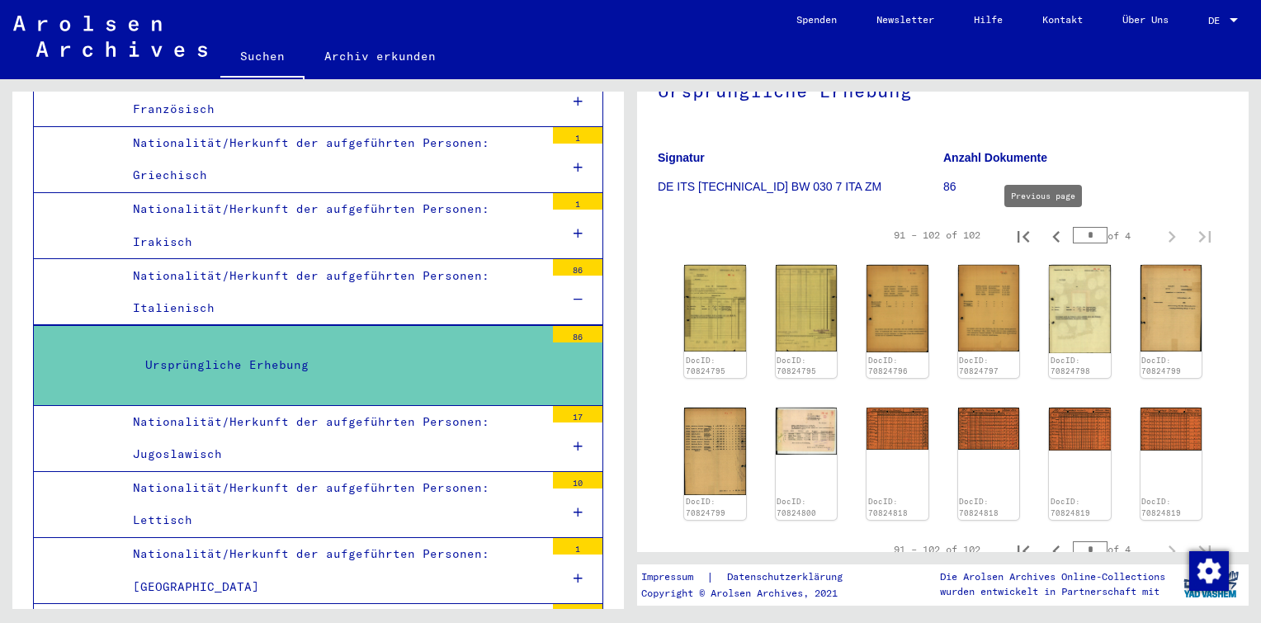
click at [1046, 238] on icon "Previous page" at bounding box center [1056, 236] width 23 height 23
type input "*"
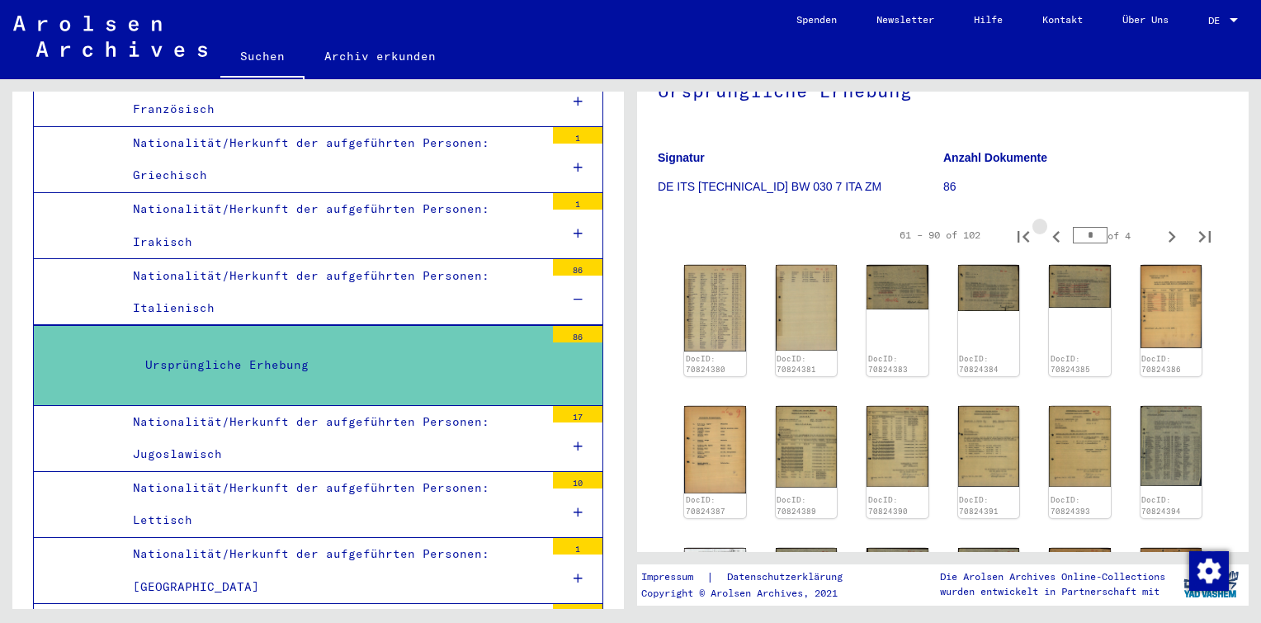
click at [1046, 238] on icon "Previous page" at bounding box center [1056, 236] width 23 height 23
type input "*"
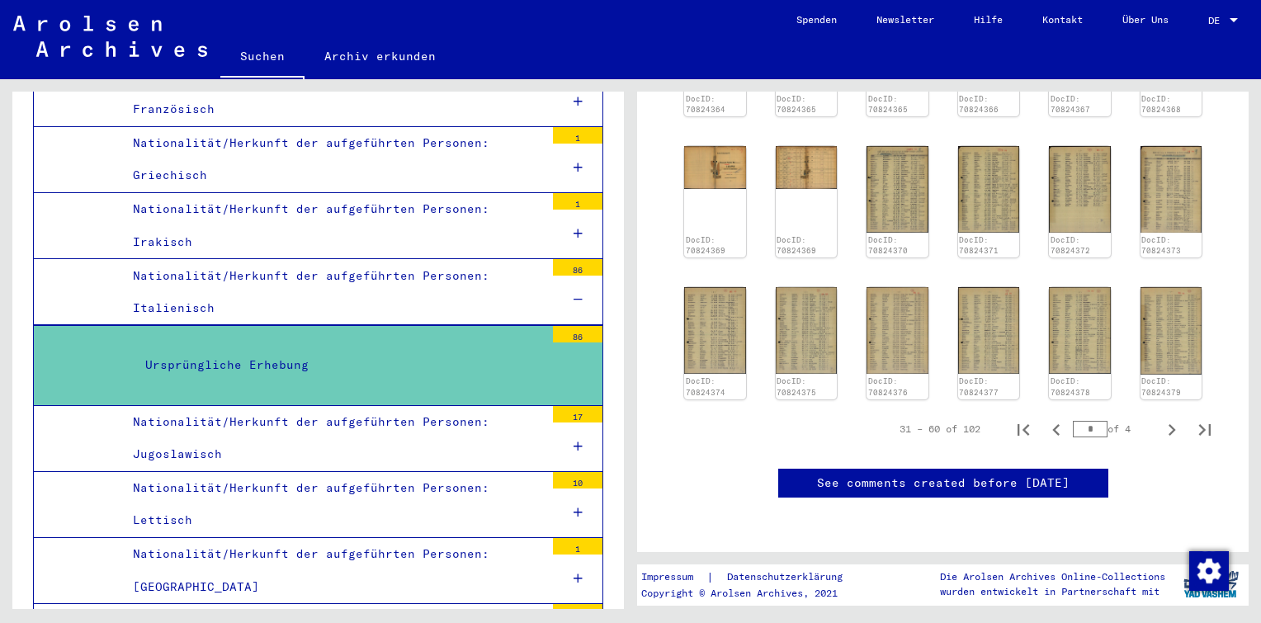
scroll to position [499, 0]
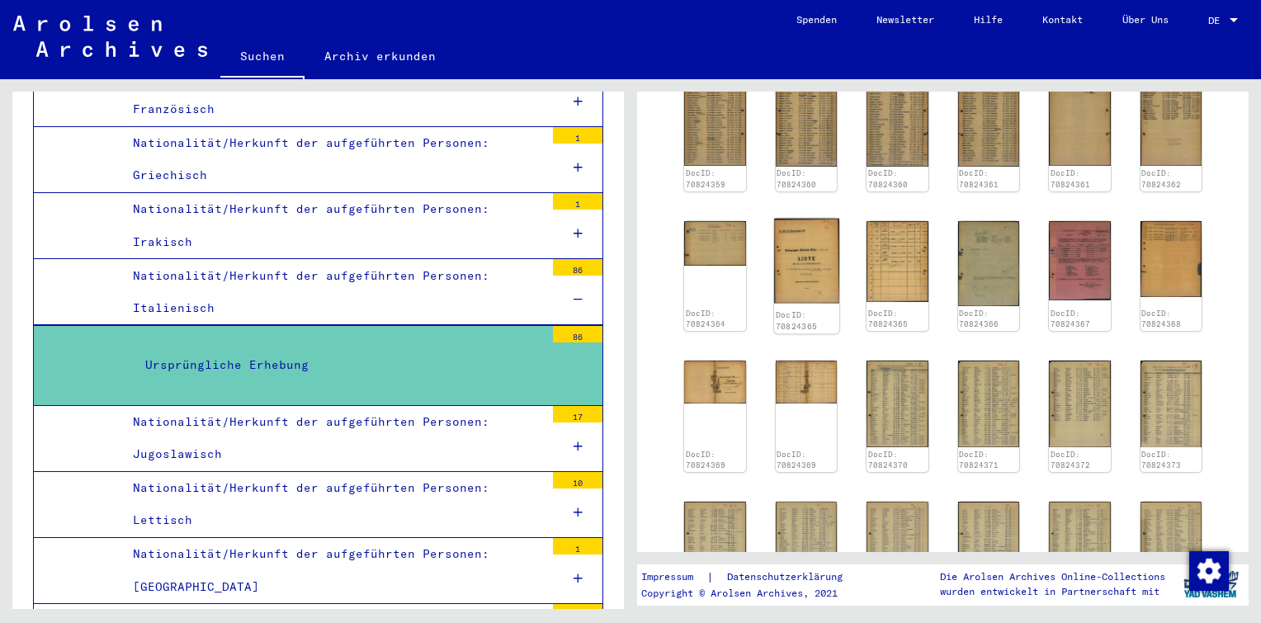
click at [817, 252] on img at bounding box center [806, 261] width 64 height 85
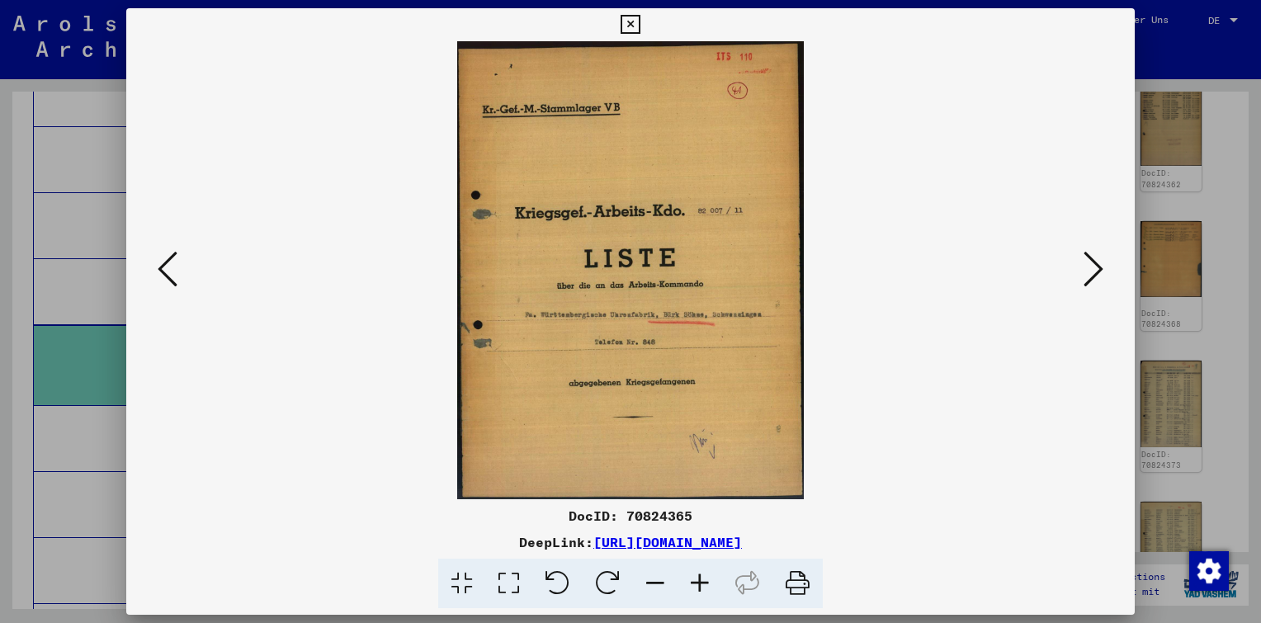
click at [1094, 267] on icon at bounding box center [1094, 269] width 20 height 40
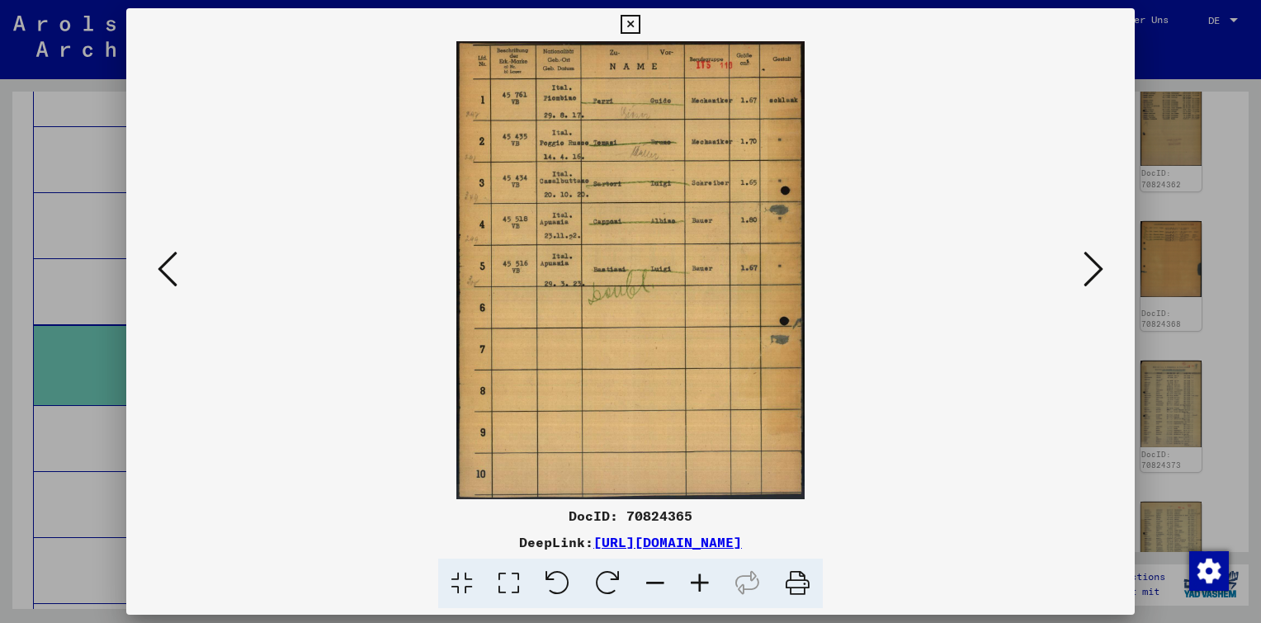
click at [1094, 267] on icon at bounding box center [1094, 269] width 20 height 40
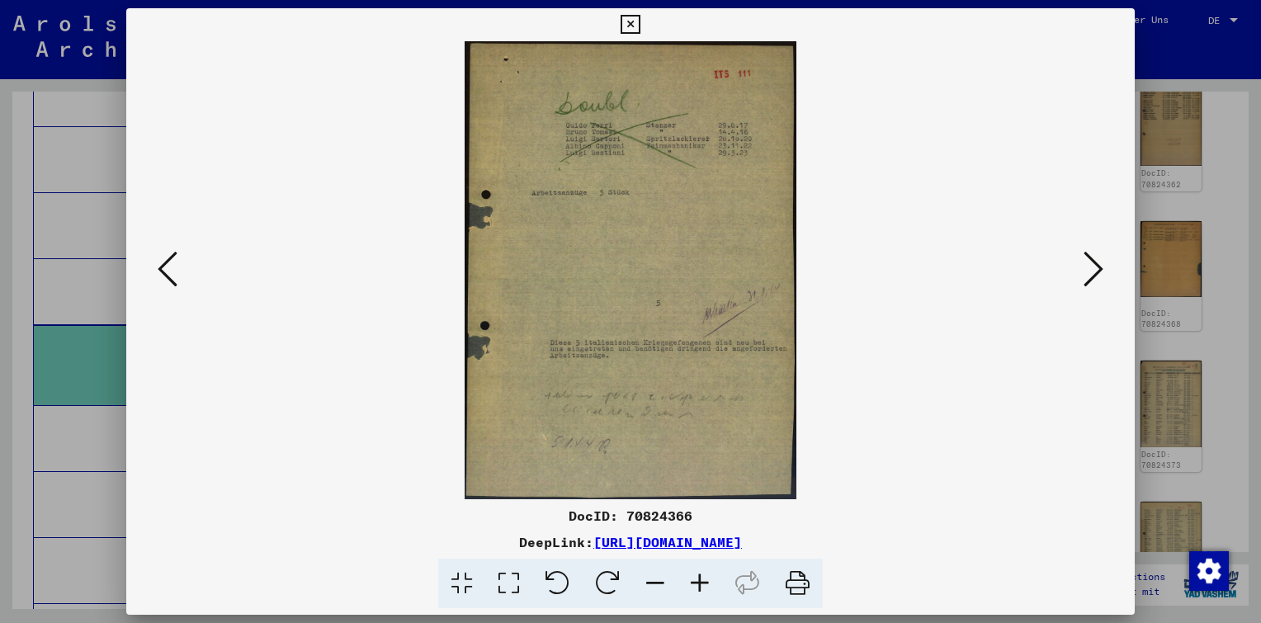
click at [1094, 267] on icon at bounding box center [1094, 269] width 20 height 40
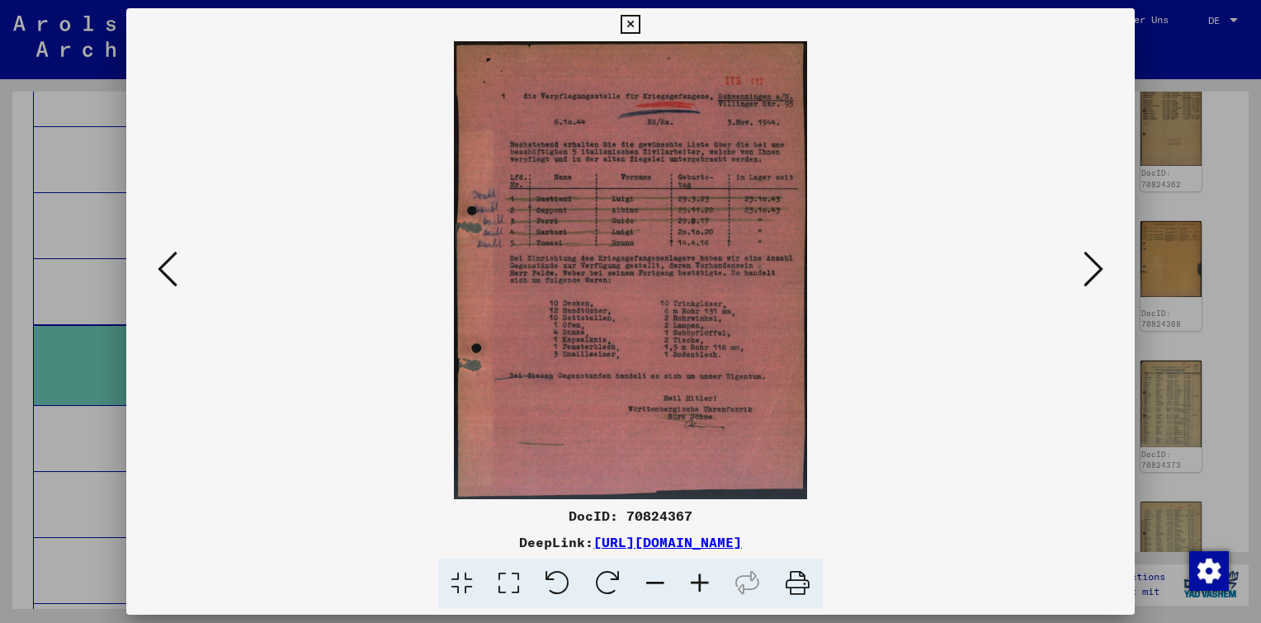
click at [1094, 267] on icon at bounding box center [1094, 269] width 20 height 40
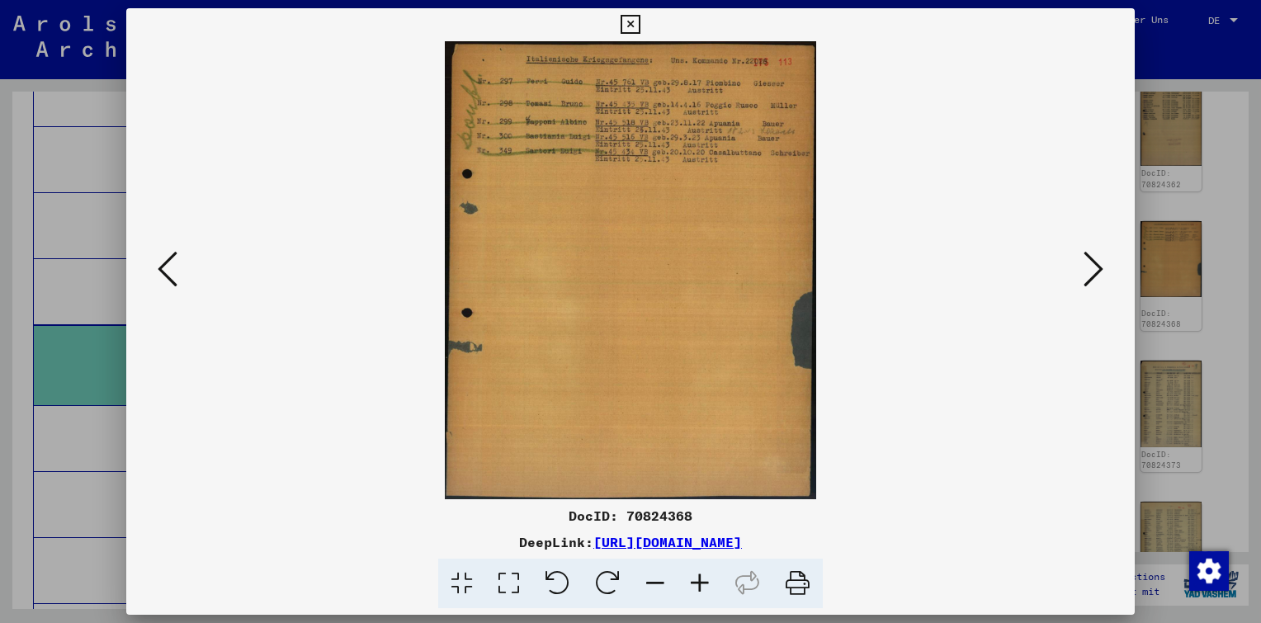
click at [1094, 267] on icon at bounding box center [1094, 269] width 20 height 40
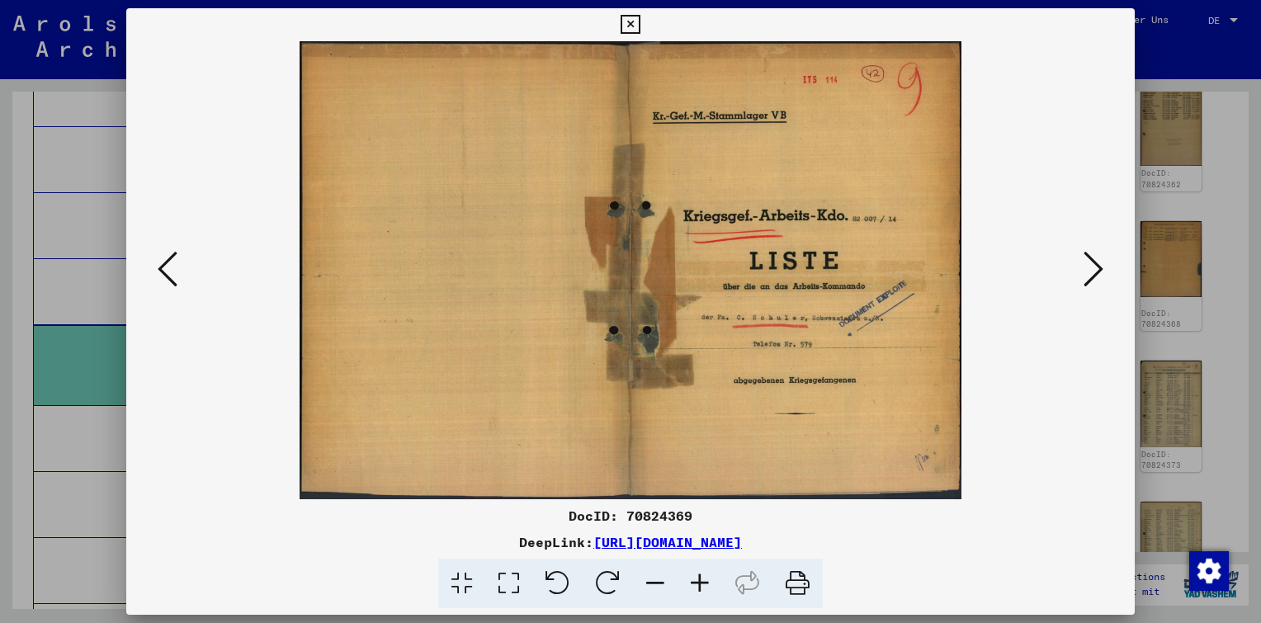
click at [1093, 267] on icon at bounding box center [1094, 269] width 20 height 40
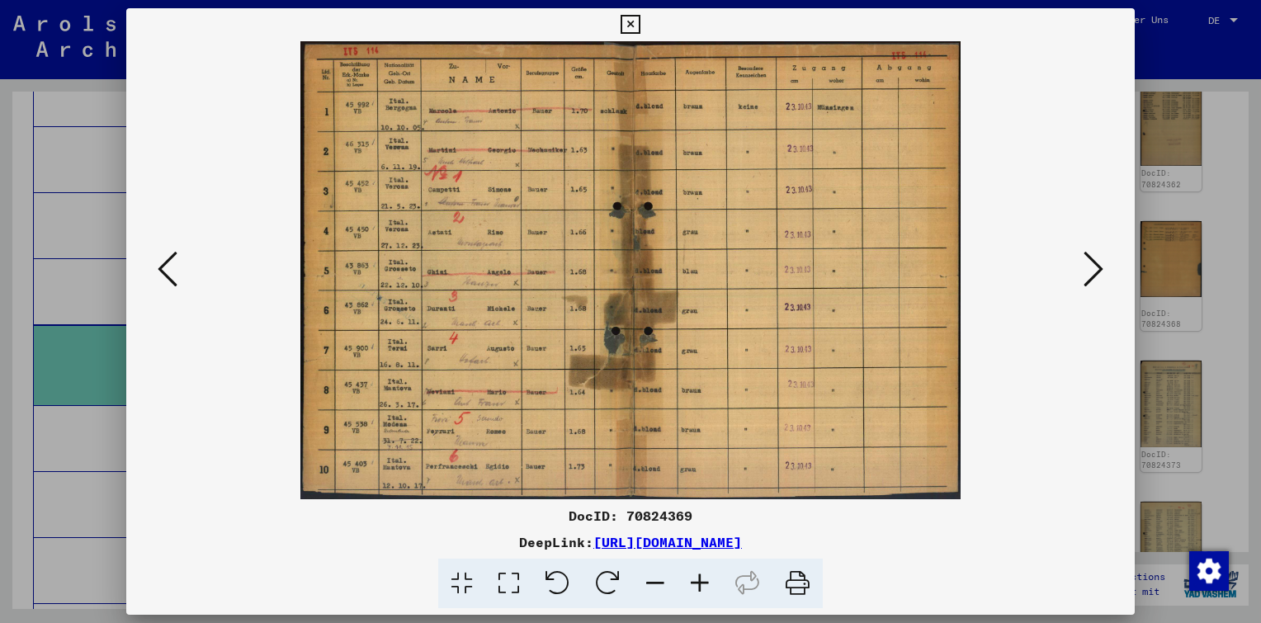
click at [154, 274] on button at bounding box center [168, 270] width 30 height 47
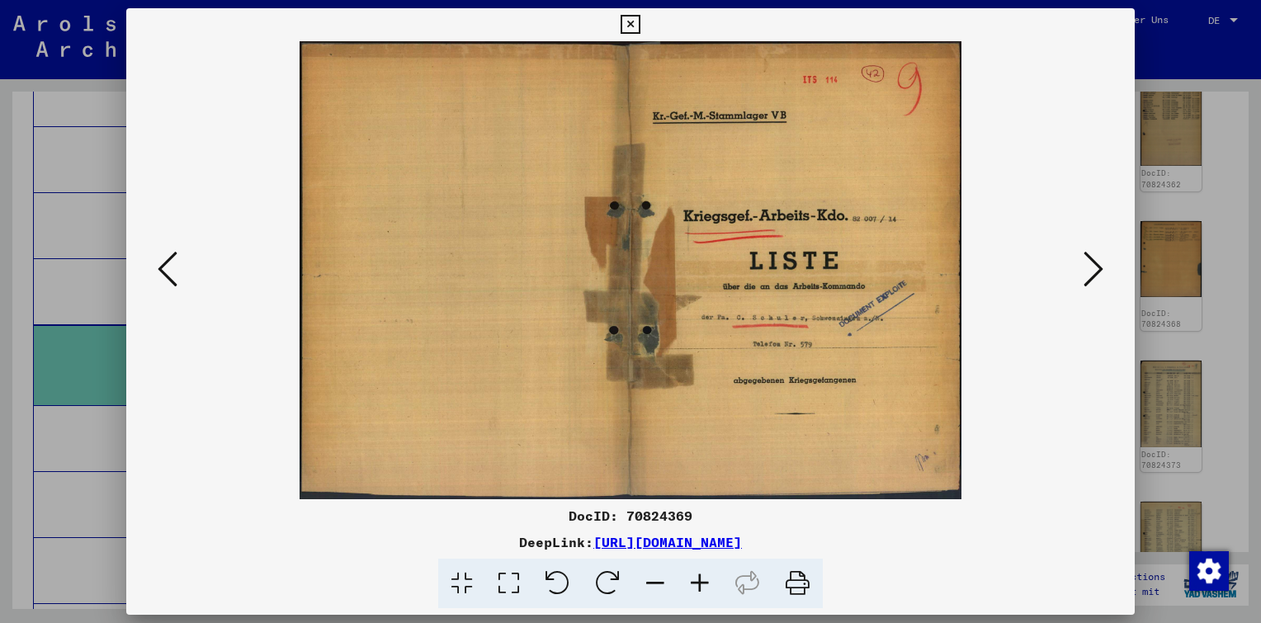
click at [1089, 269] on icon at bounding box center [1094, 269] width 20 height 40
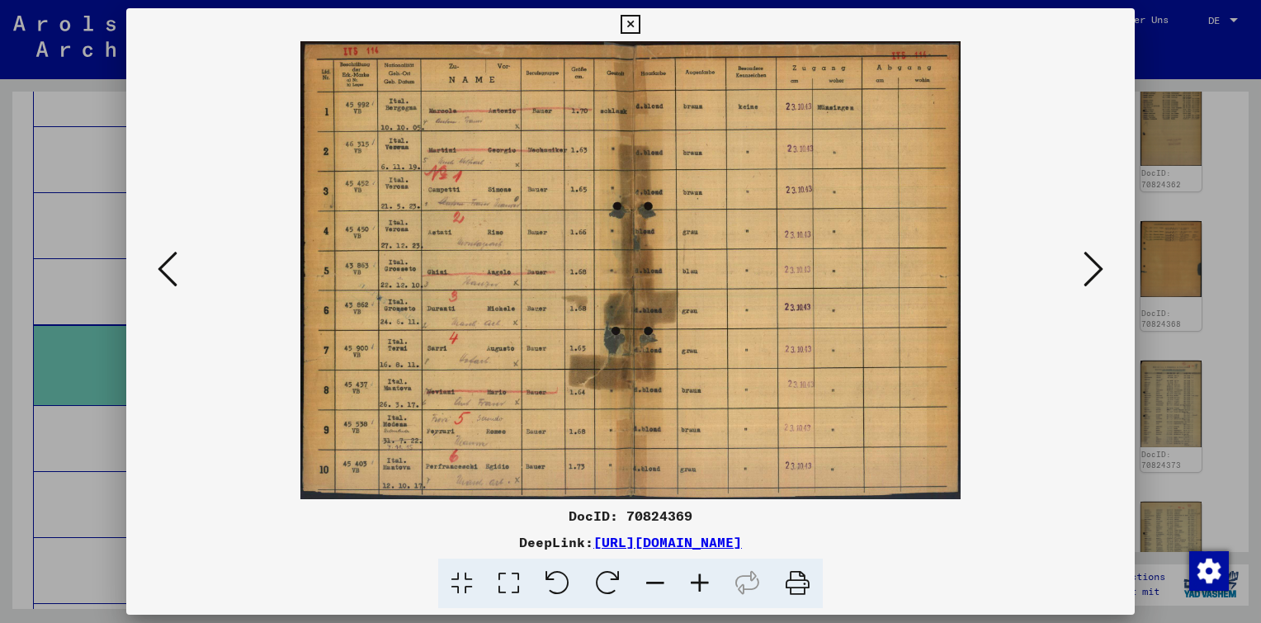
click at [1089, 269] on icon at bounding box center [1094, 269] width 20 height 40
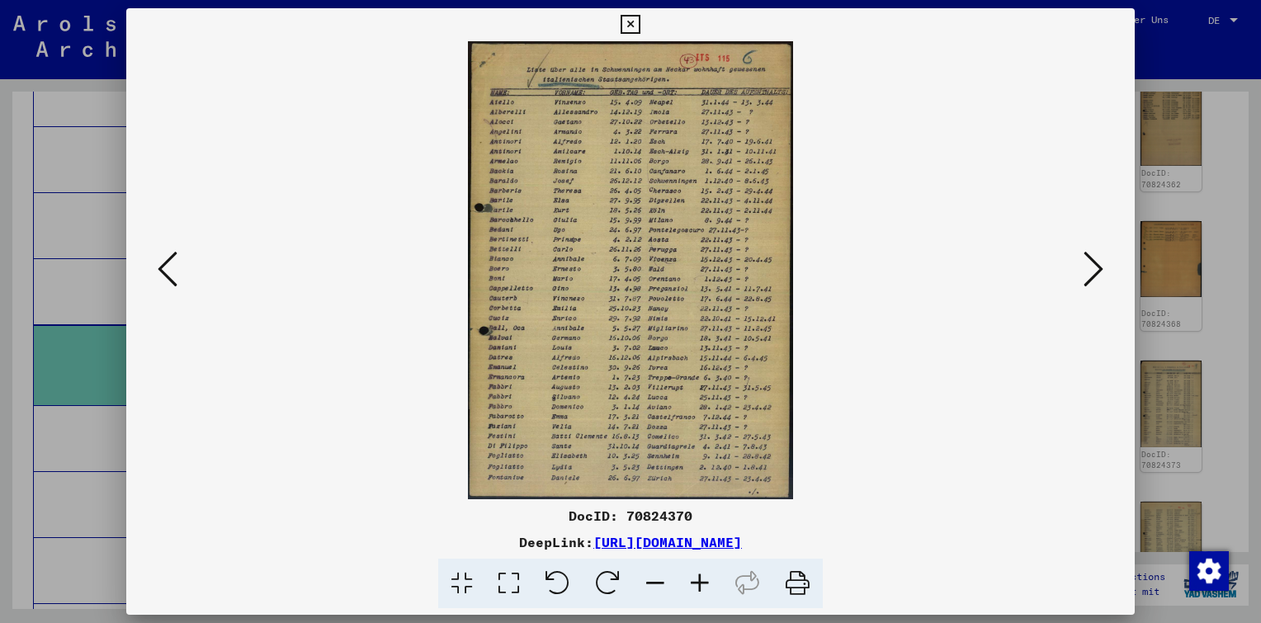
click at [1089, 269] on icon at bounding box center [1094, 269] width 20 height 40
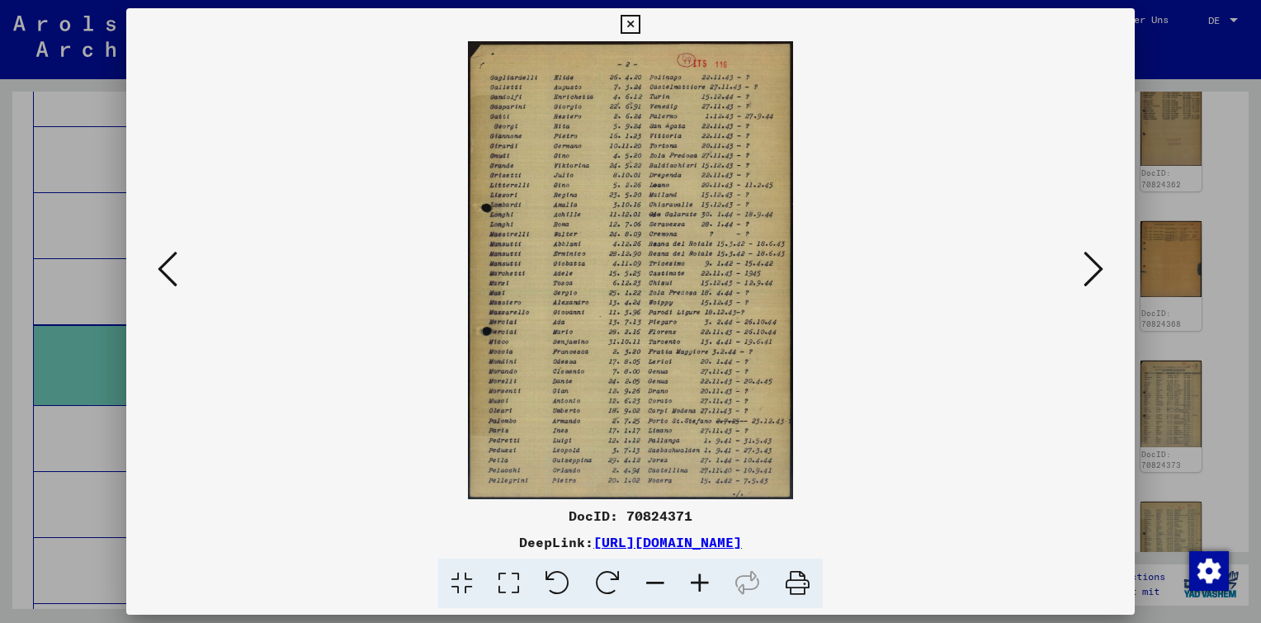
click at [1089, 269] on icon at bounding box center [1094, 269] width 20 height 40
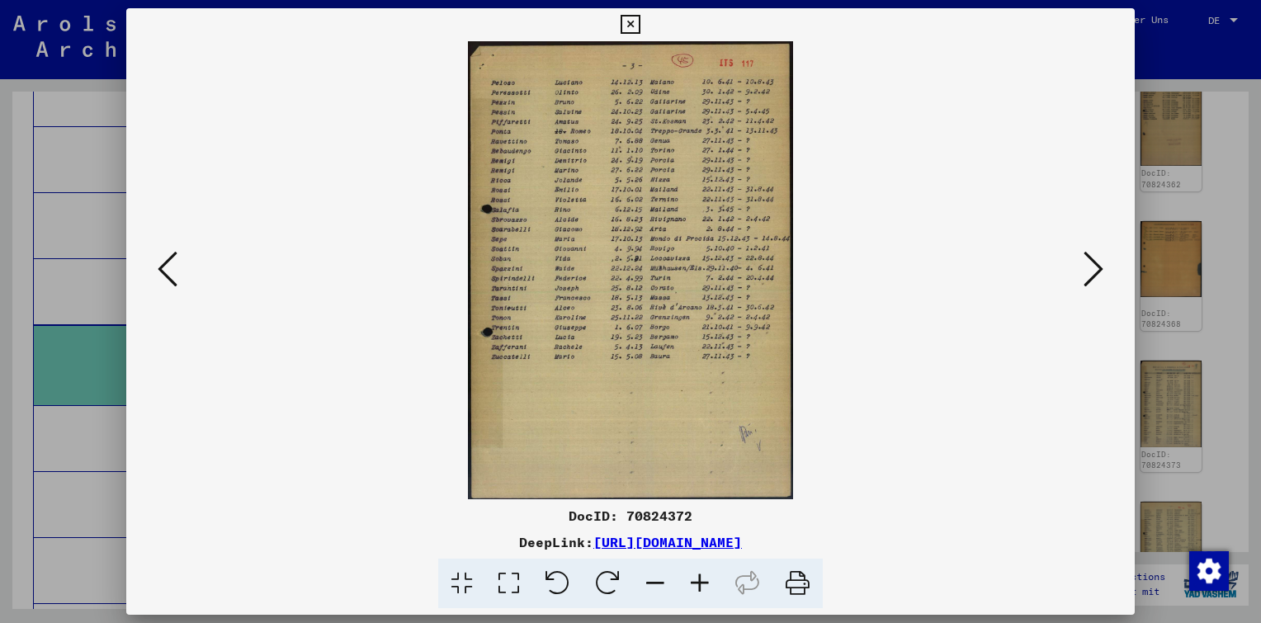
click at [1089, 269] on icon at bounding box center [1094, 269] width 20 height 40
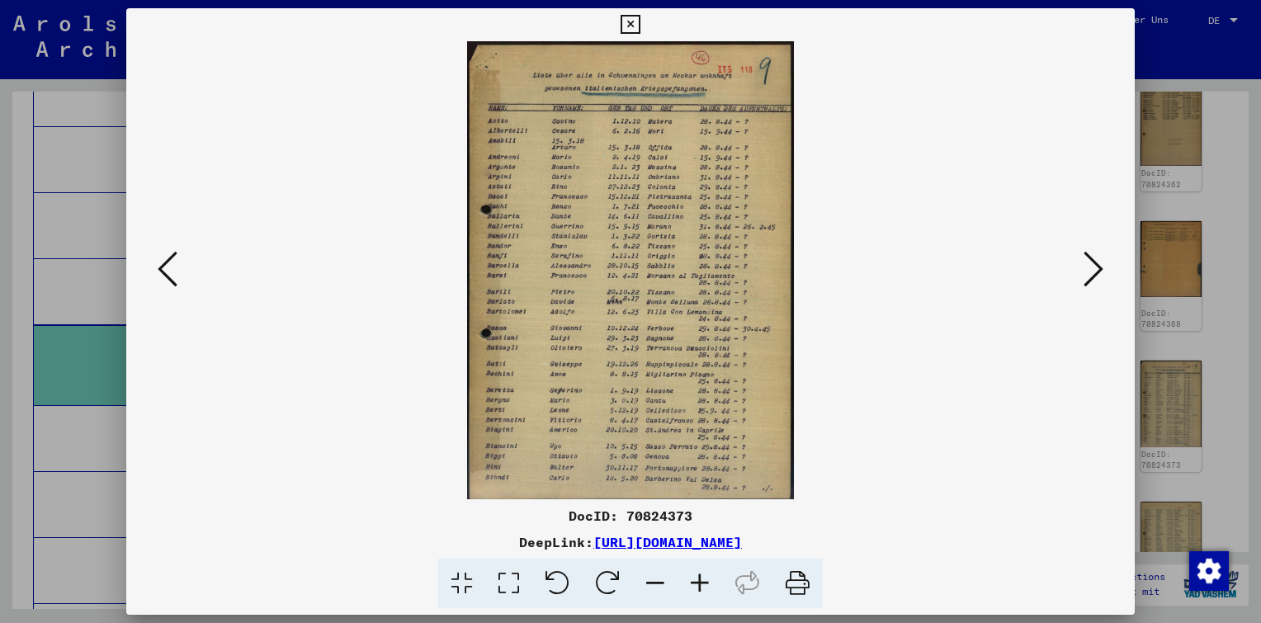
click at [168, 263] on icon at bounding box center [168, 269] width 20 height 40
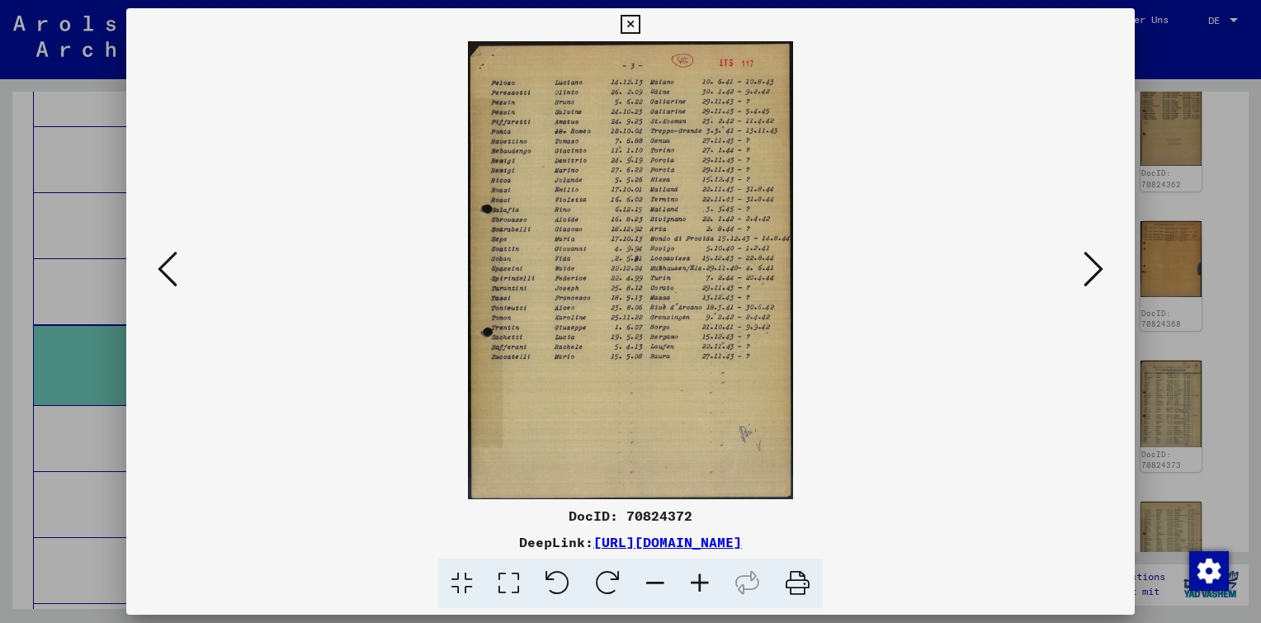
click at [168, 263] on icon at bounding box center [168, 269] width 20 height 40
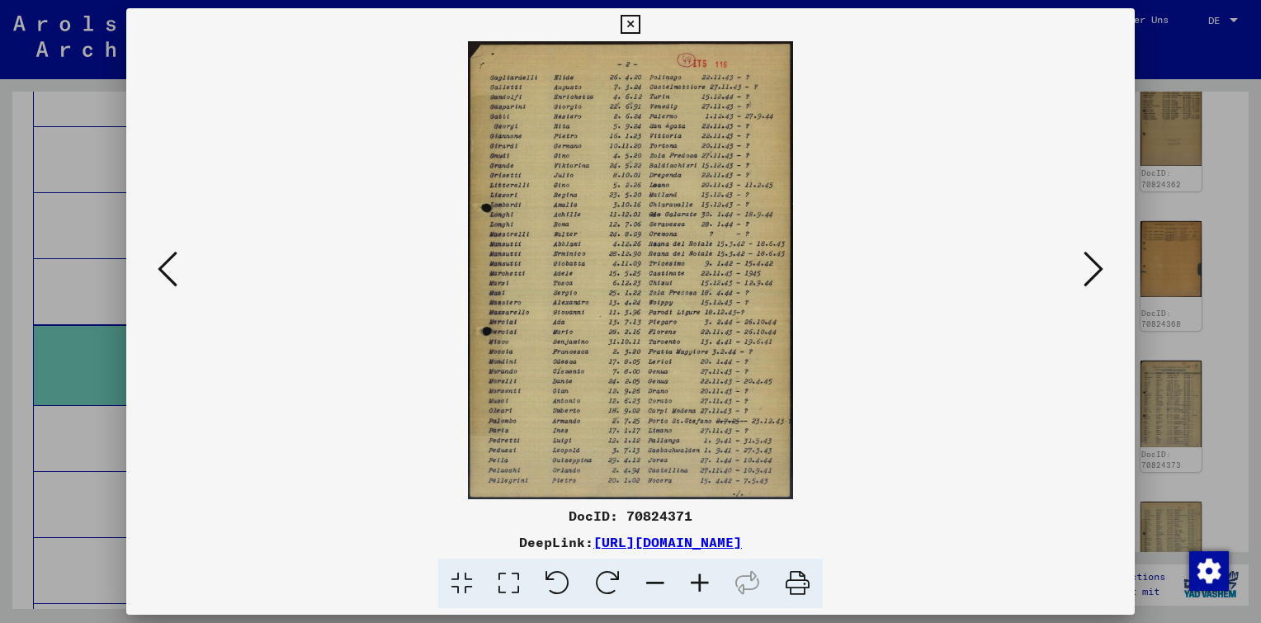
click at [168, 263] on icon at bounding box center [168, 269] width 20 height 40
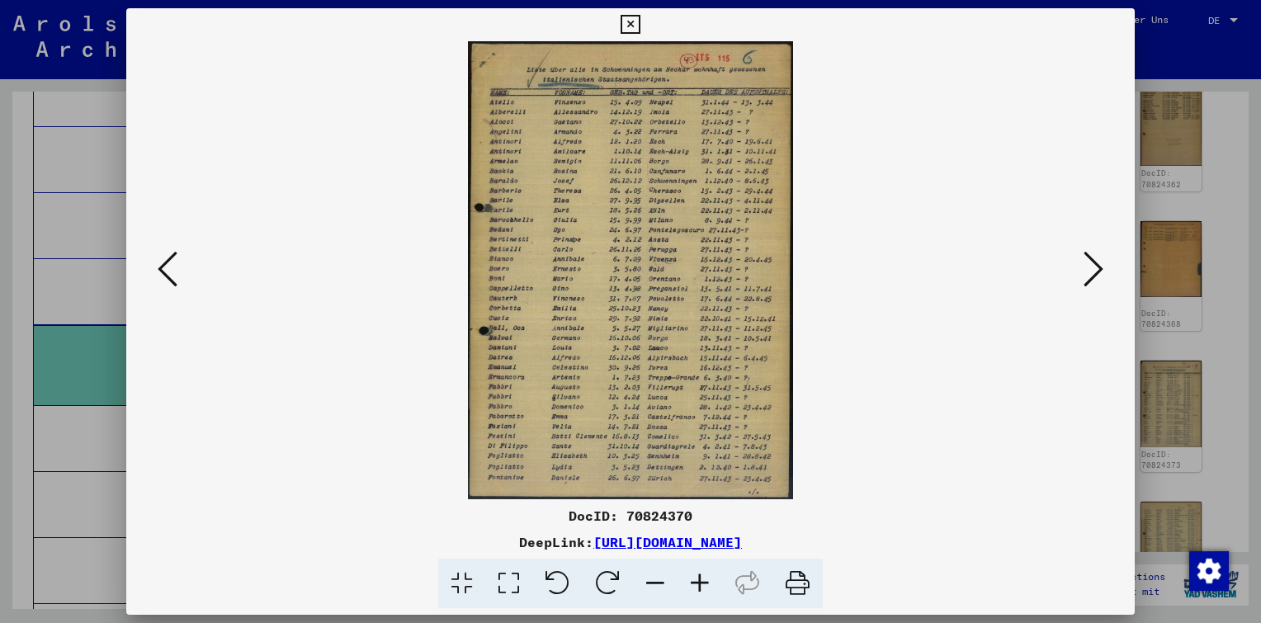
click at [167, 264] on icon at bounding box center [168, 269] width 20 height 40
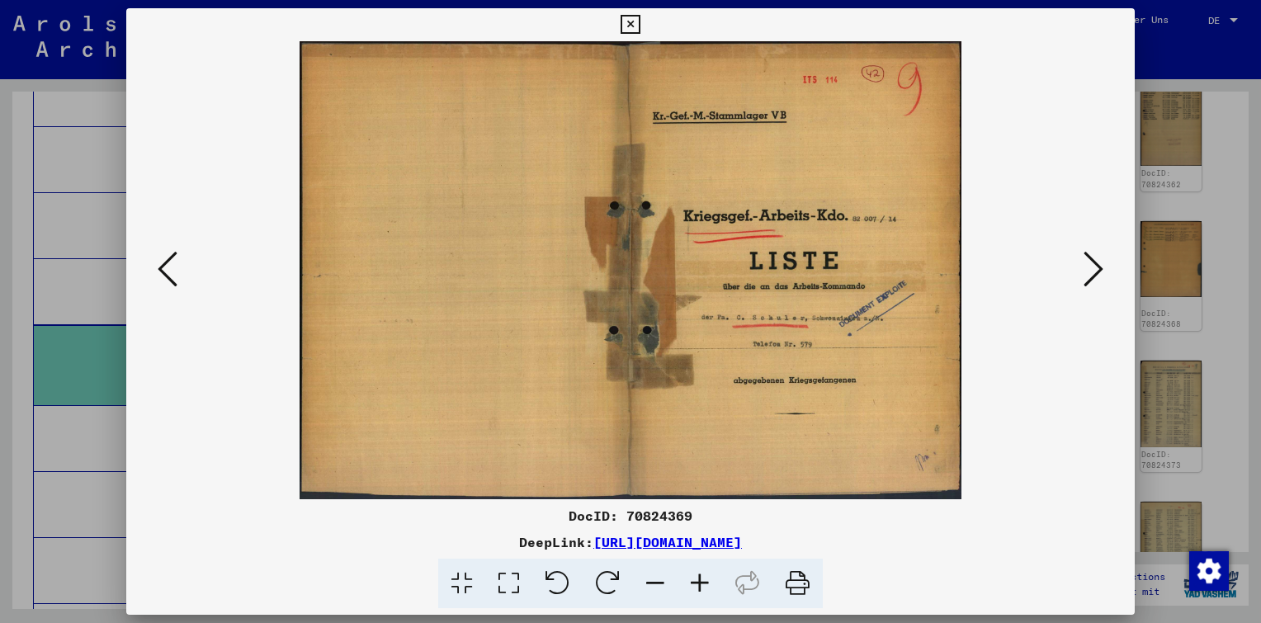
click at [168, 264] on icon at bounding box center [168, 269] width 20 height 40
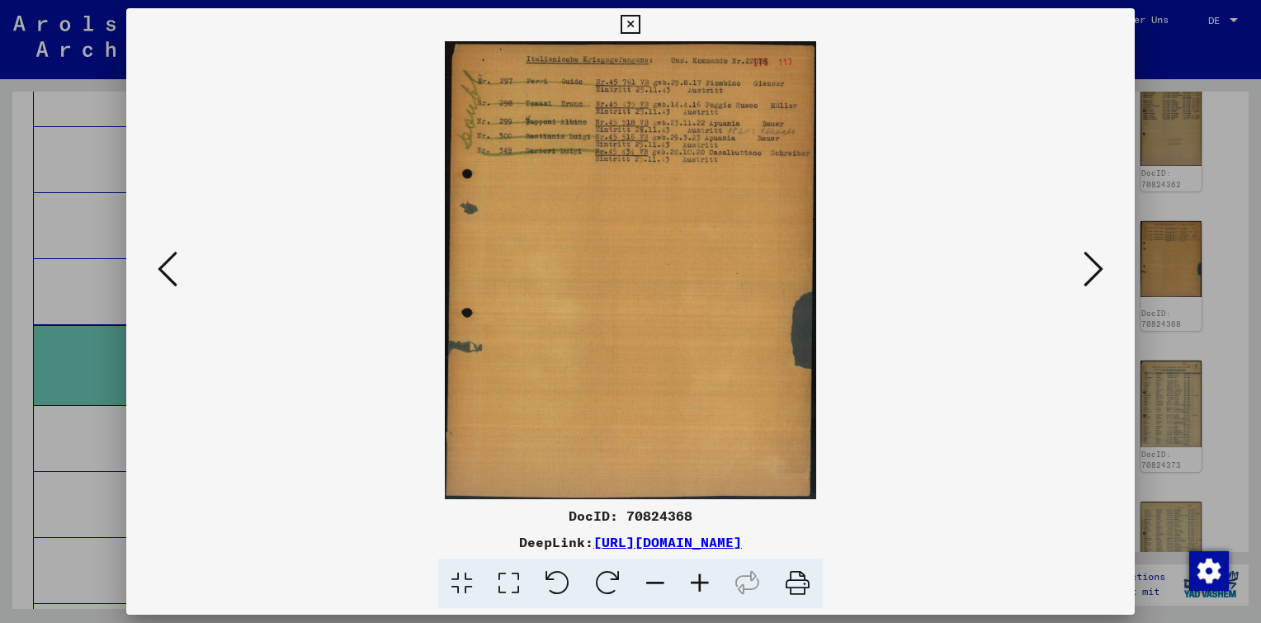
click at [168, 264] on icon at bounding box center [168, 269] width 20 height 40
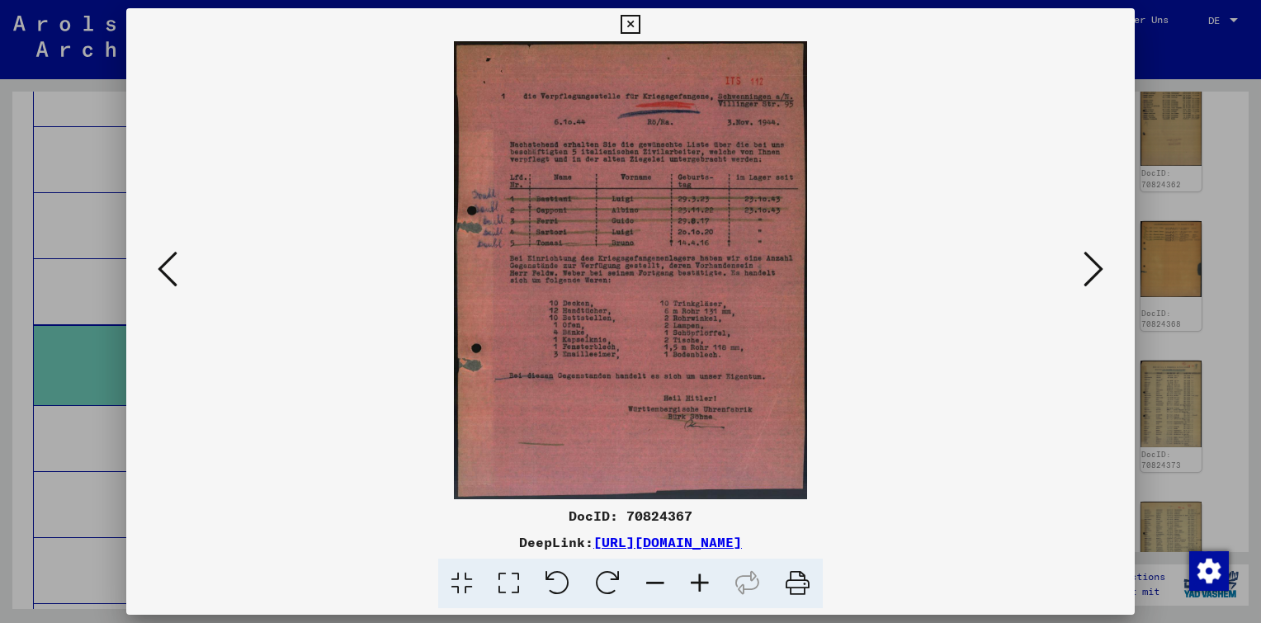
click at [168, 265] on icon at bounding box center [168, 269] width 20 height 40
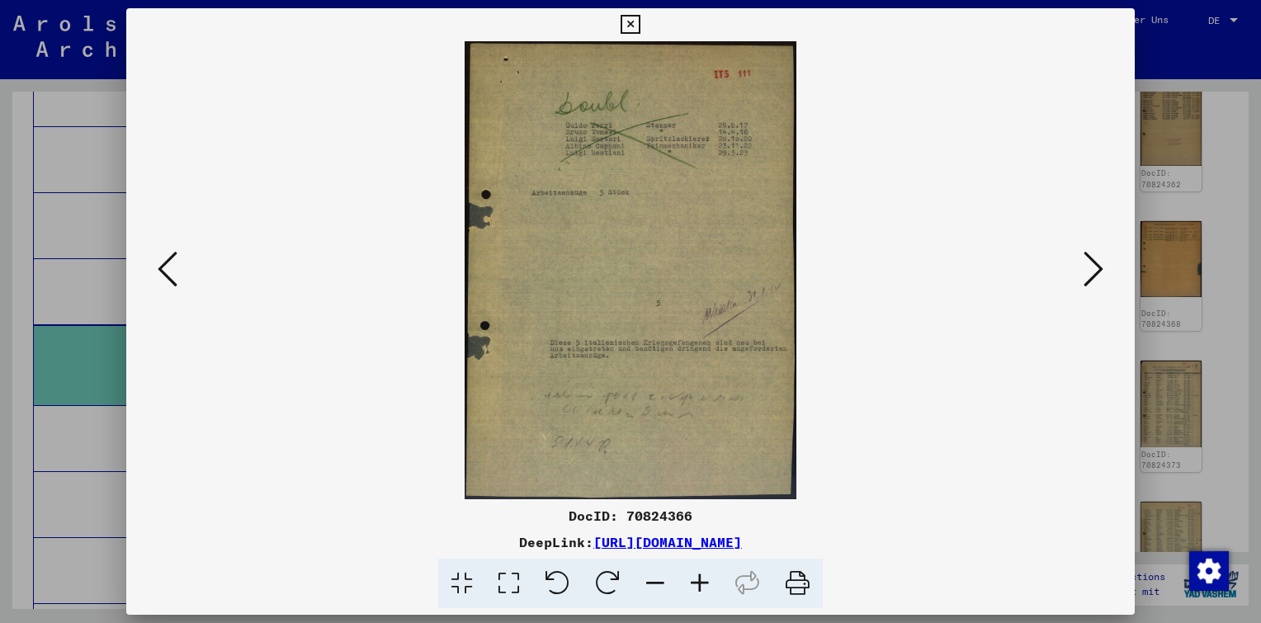
click at [168, 265] on icon at bounding box center [168, 269] width 20 height 40
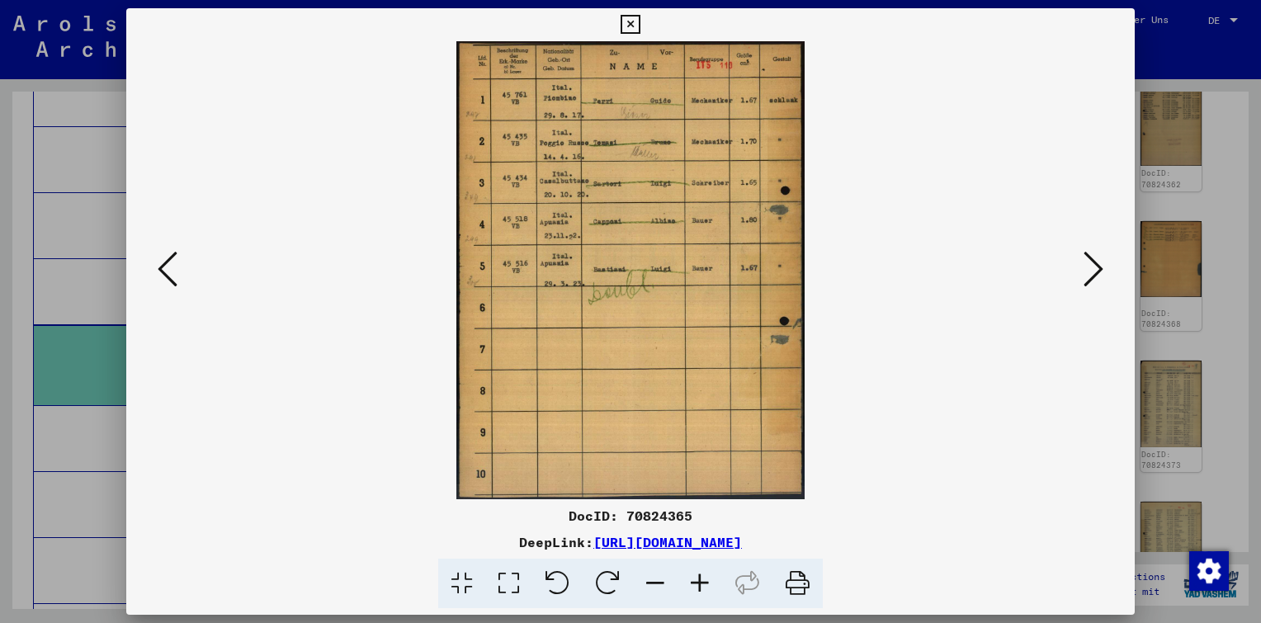
click at [168, 265] on icon at bounding box center [168, 269] width 20 height 40
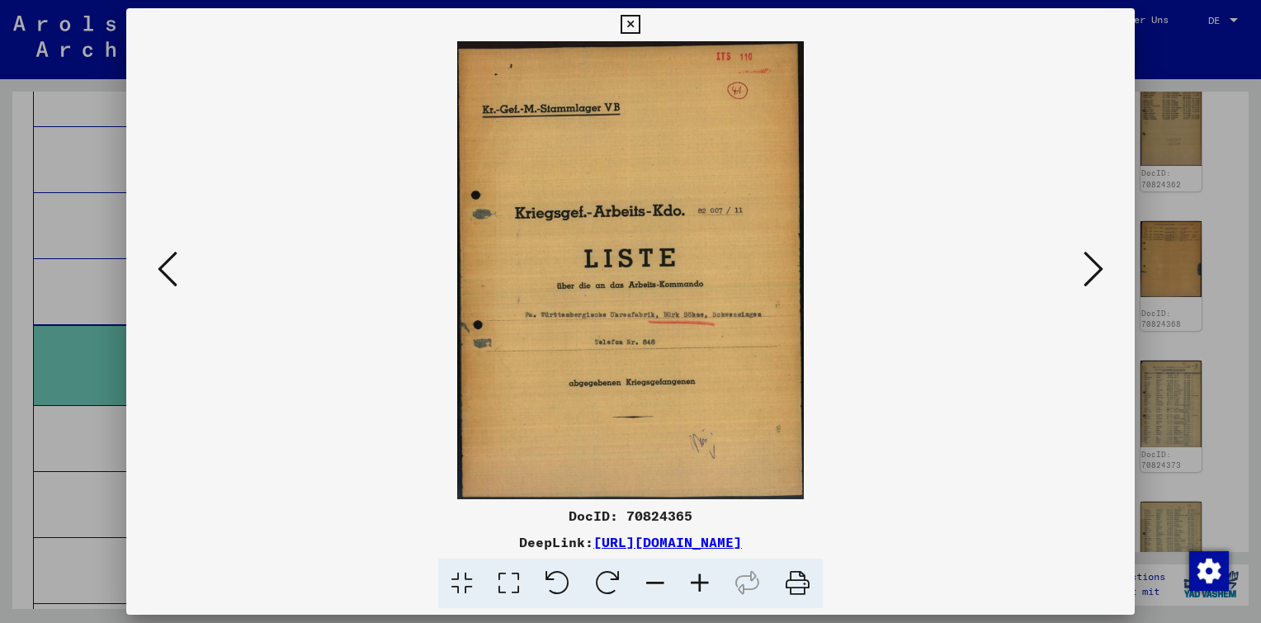
click at [168, 263] on icon at bounding box center [168, 269] width 20 height 40
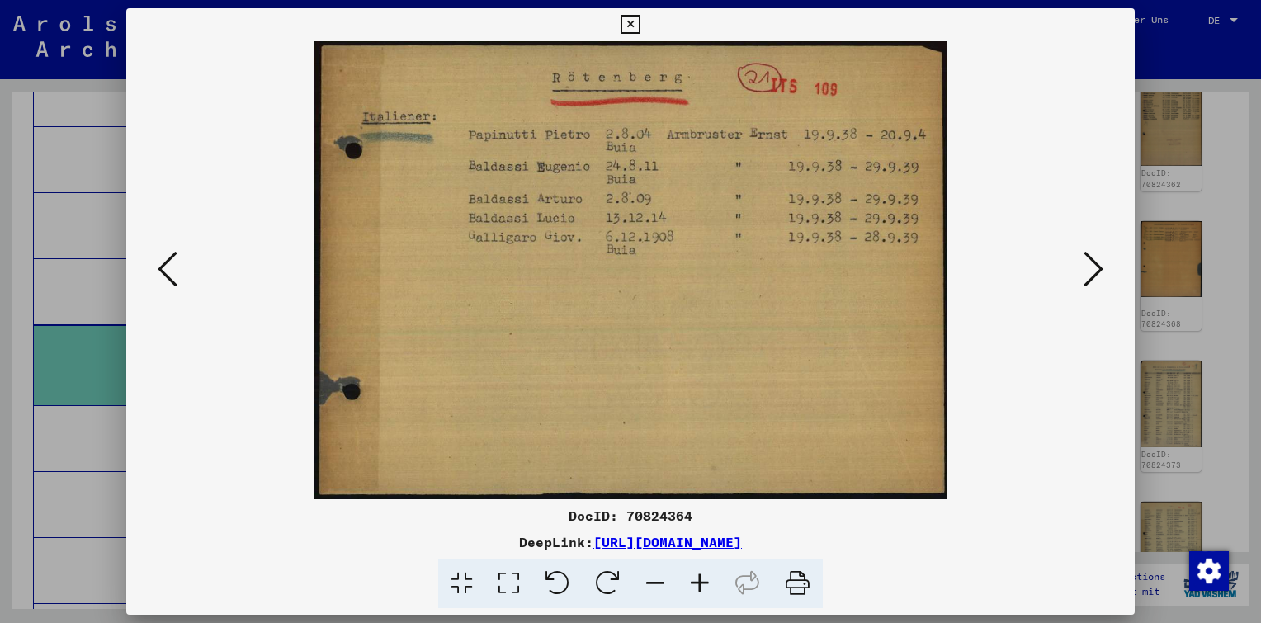
click at [168, 263] on icon at bounding box center [168, 269] width 20 height 40
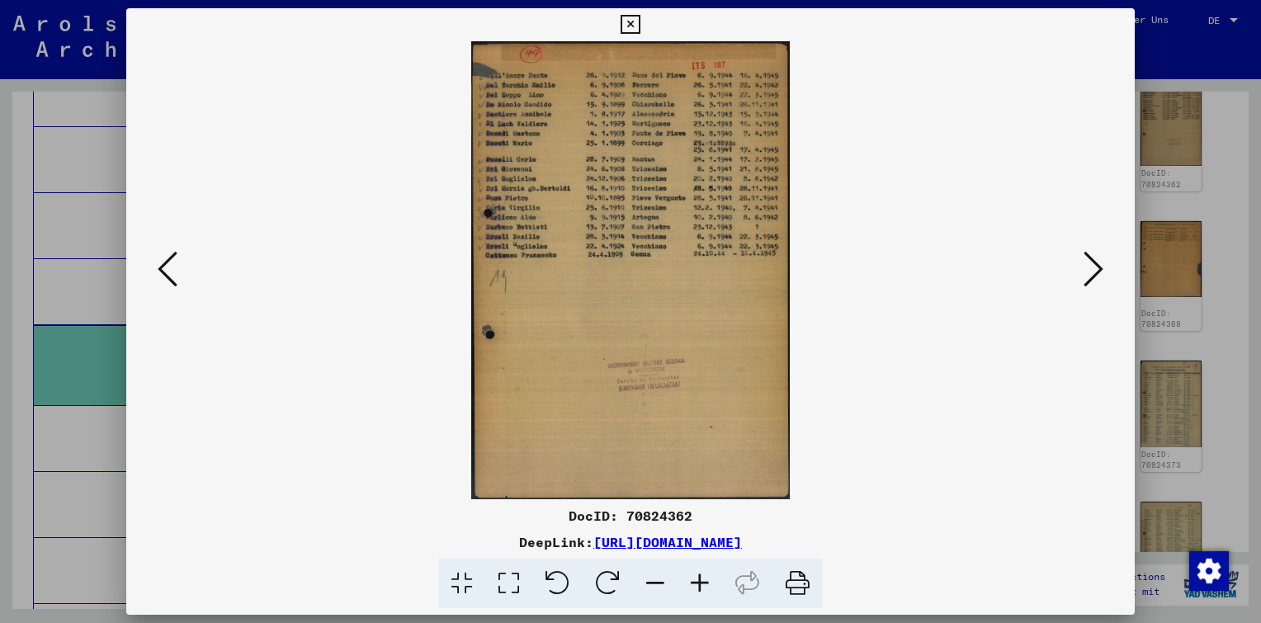
click at [1082, 271] on button at bounding box center [1094, 270] width 30 height 47
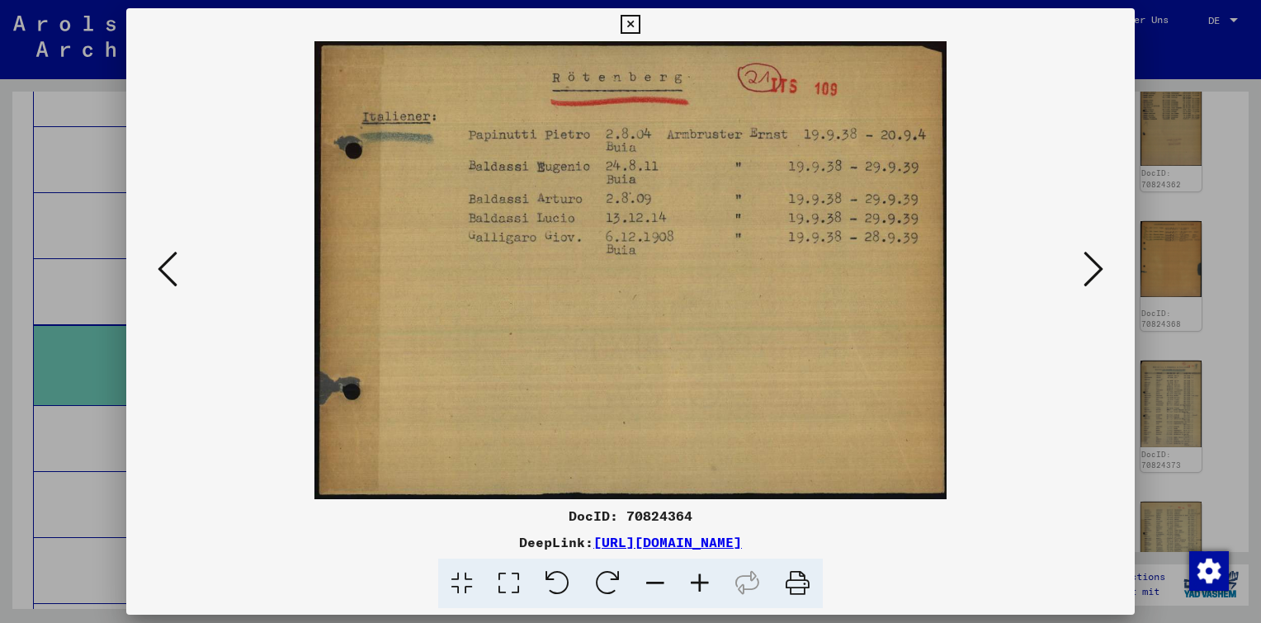
click at [174, 263] on icon at bounding box center [168, 269] width 20 height 40
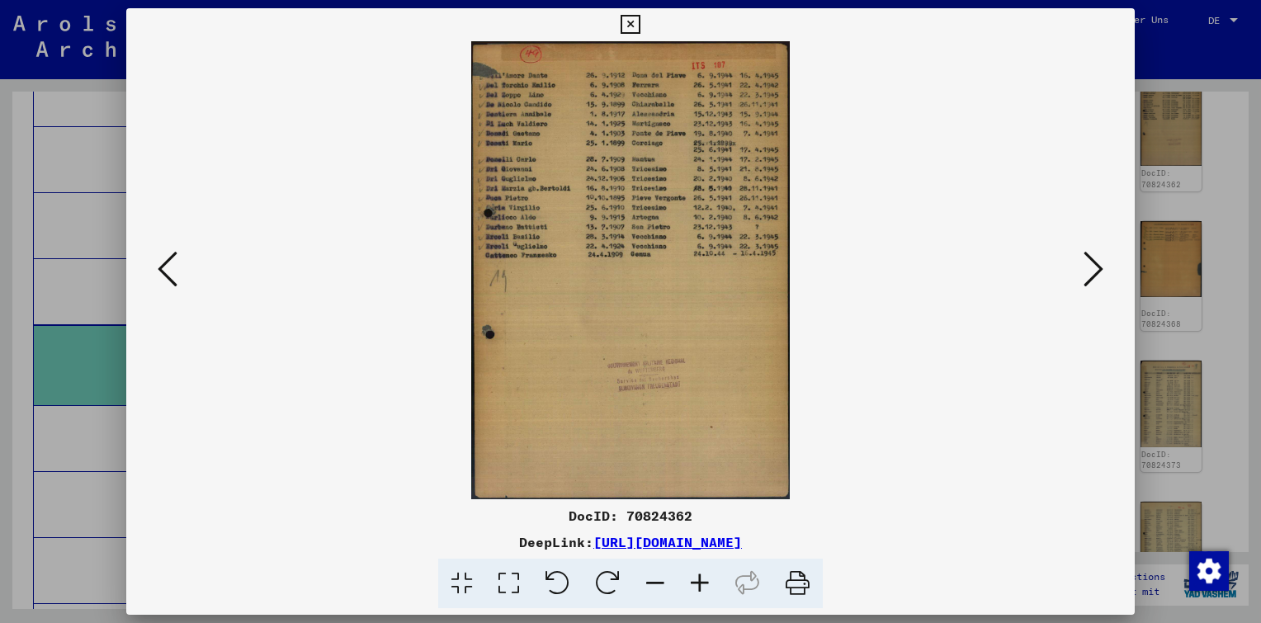
click at [172, 267] on icon at bounding box center [168, 269] width 20 height 40
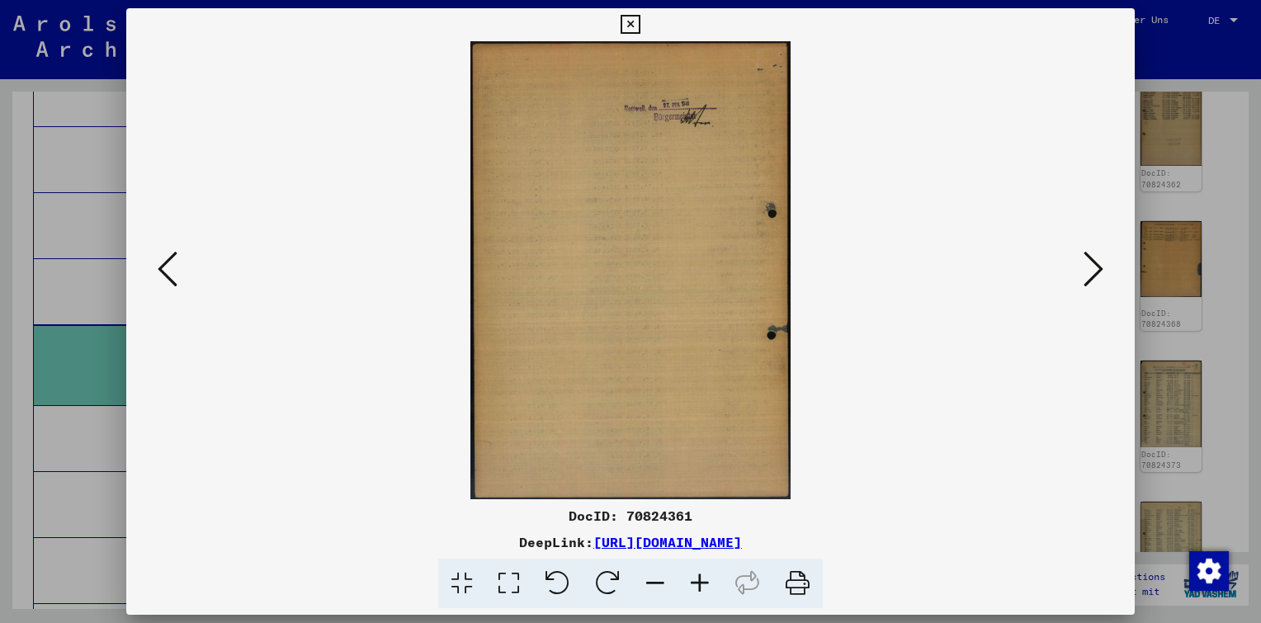
click at [172, 267] on icon at bounding box center [168, 269] width 20 height 40
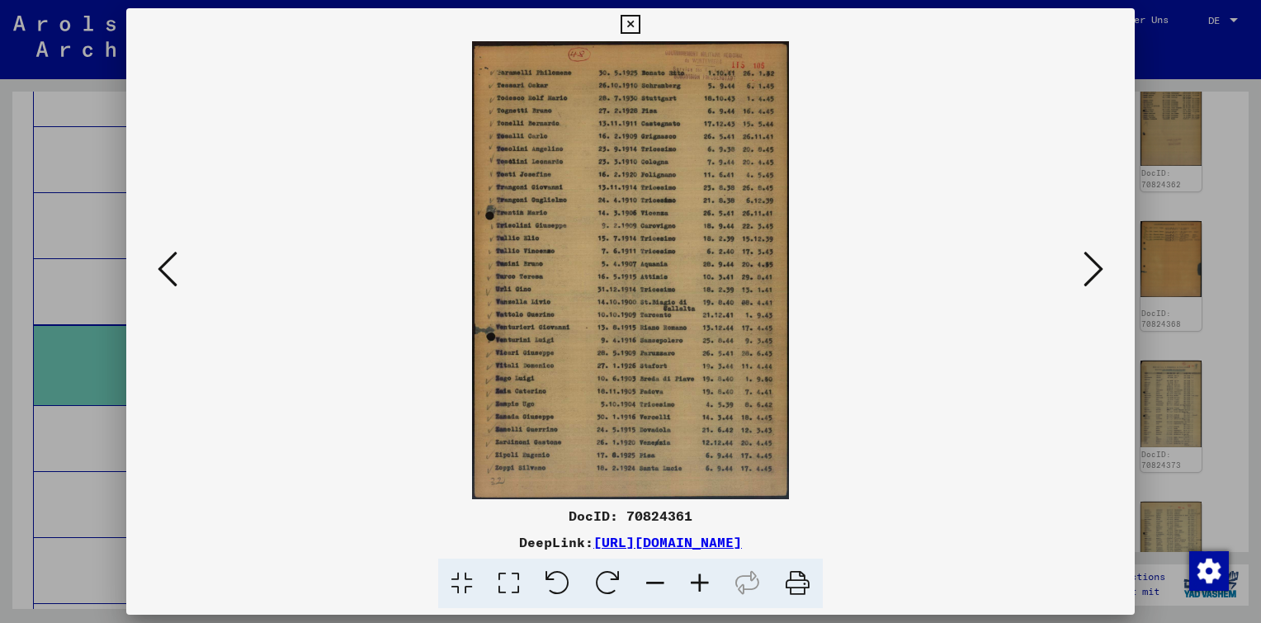
click at [172, 267] on icon at bounding box center [168, 269] width 20 height 40
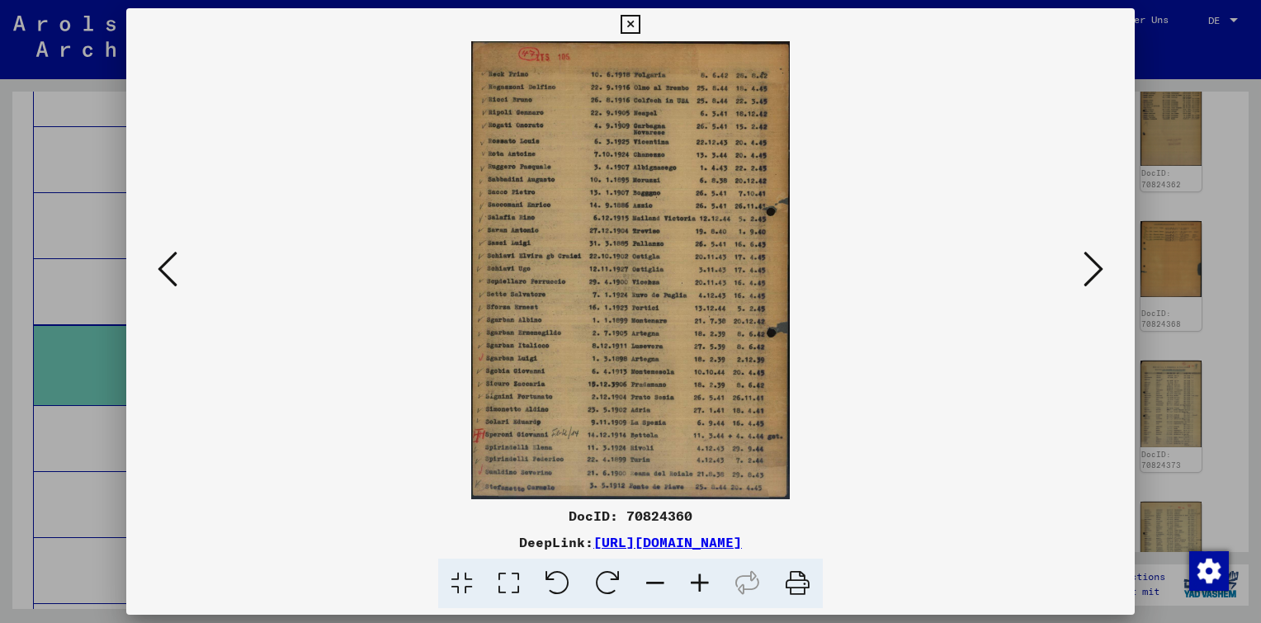
click at [171, 267] on icon at bounding box center [168, 269] width 20 height 40
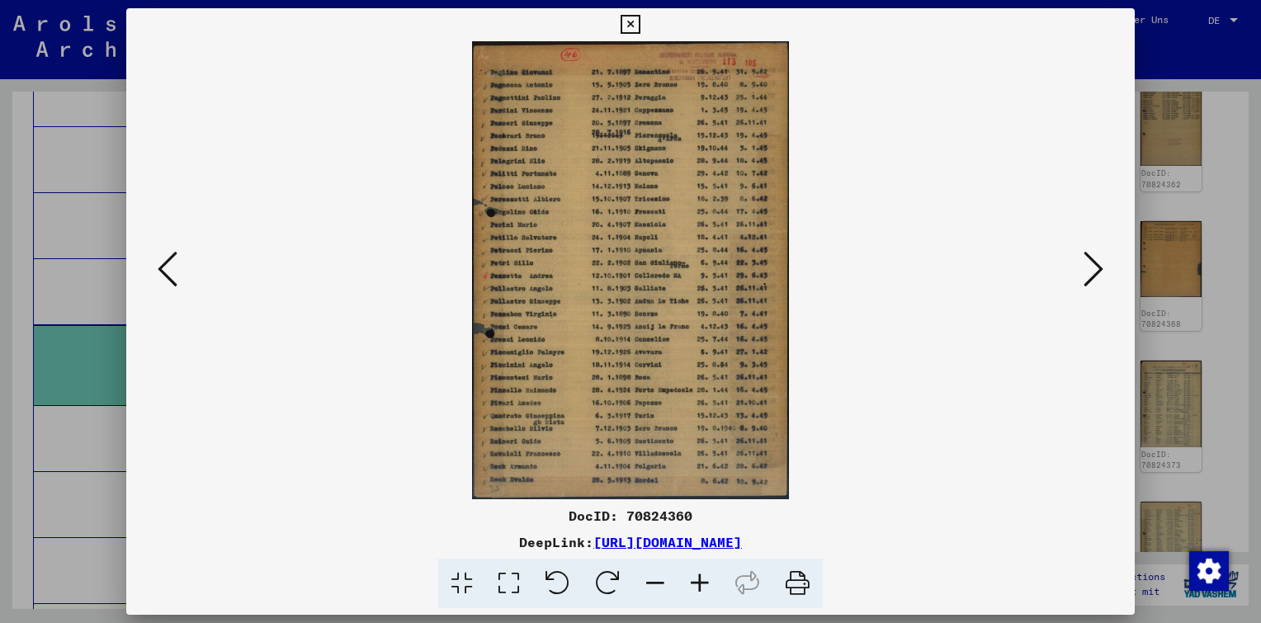
click at [171, 266] on icon at bounding box center [168, 269] width 20 height 40
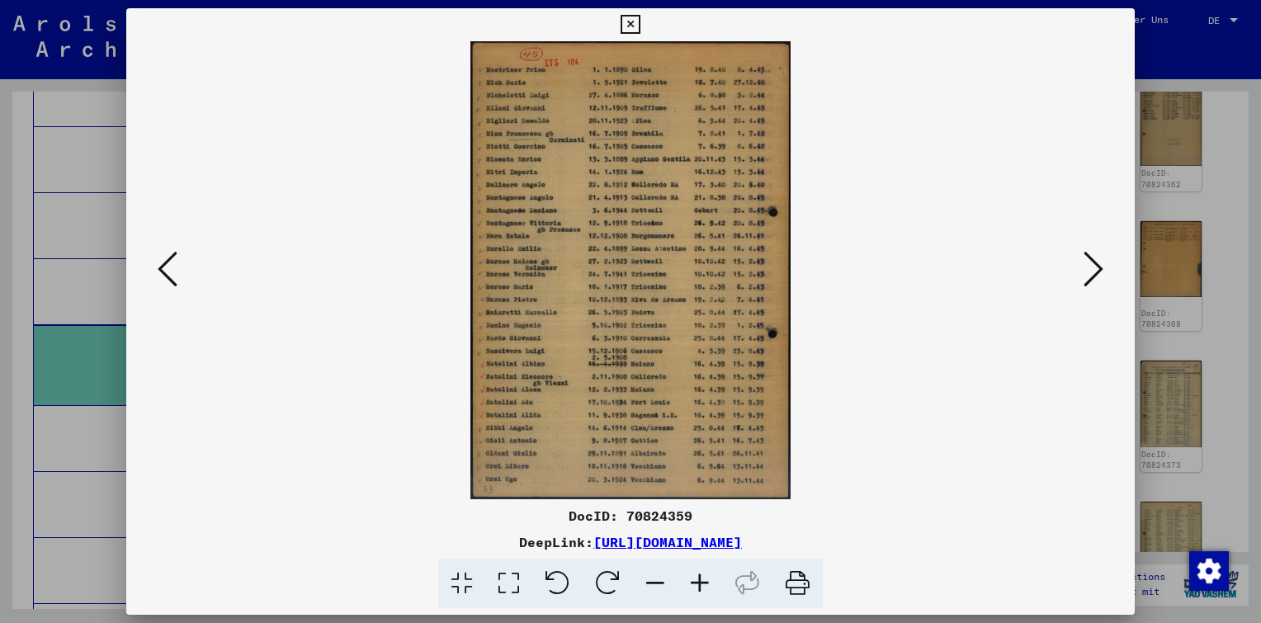
click at [171, 266] on icon at bounding box center [168, 269] width 20 height 40
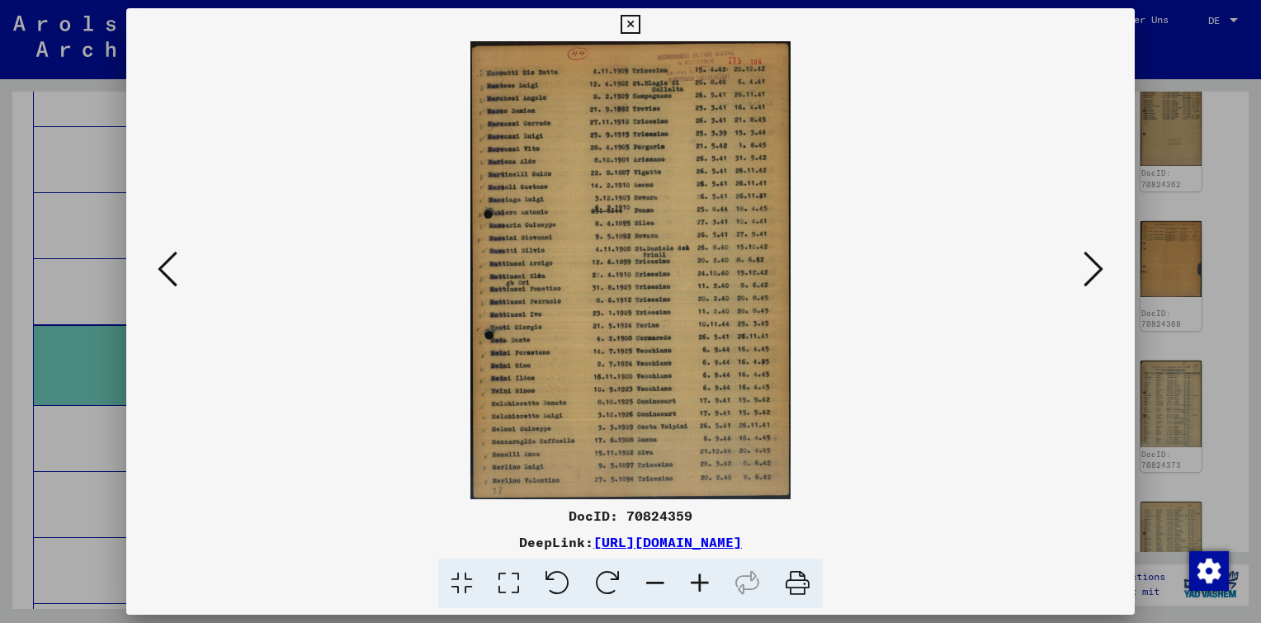
click at [171, 266] on icon at bounding box center [168, 269] width 20 height 40
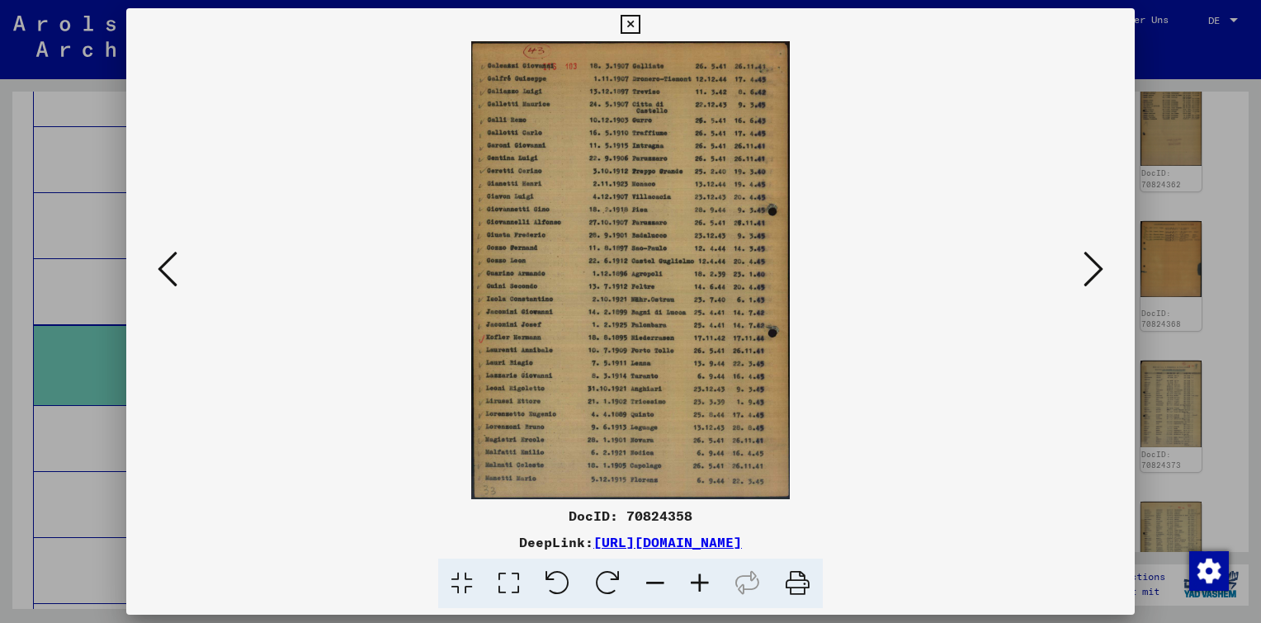
click at [171, 266] on icon at bounding box center [168, 269] width 20 height 40
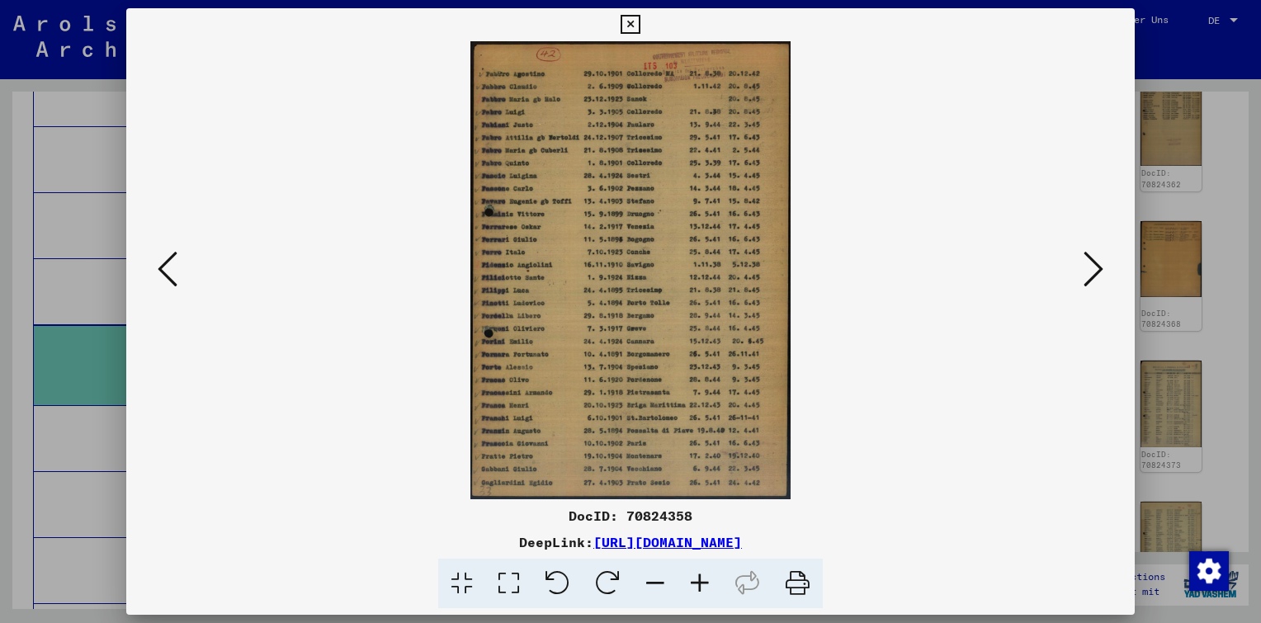
click at [171, 266] on icon at bounding box center [168, 269] width 20 height 40
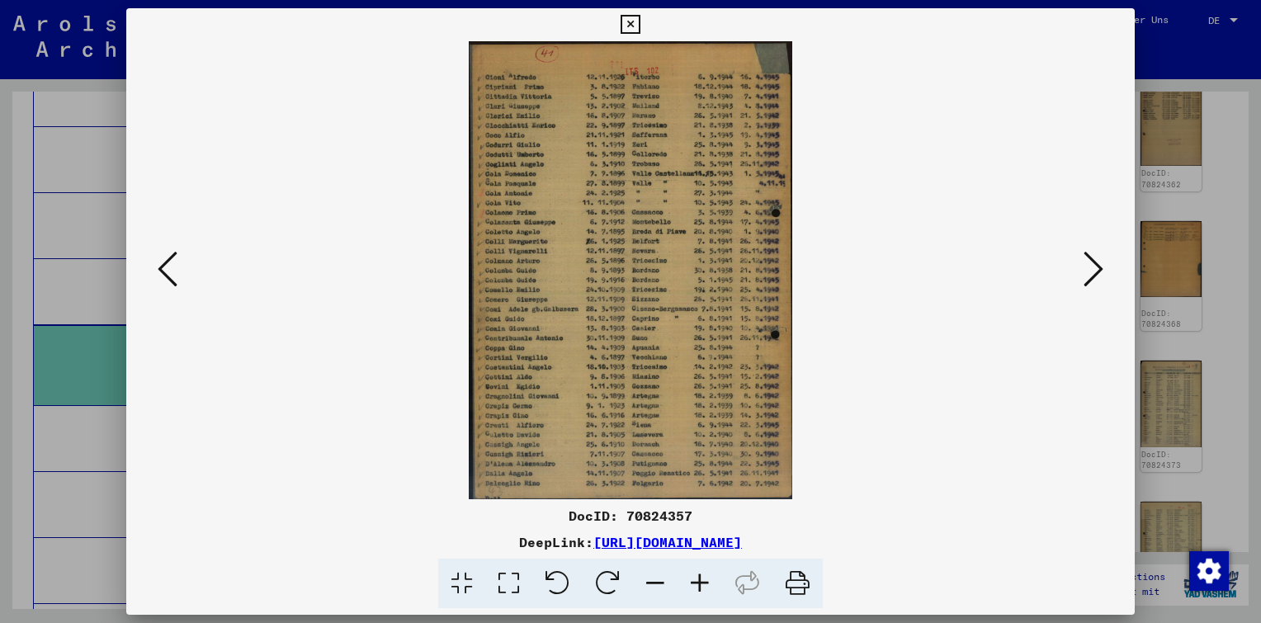
click at [171, 266] on icon at bounding box center [168, 269] width 20 height 40
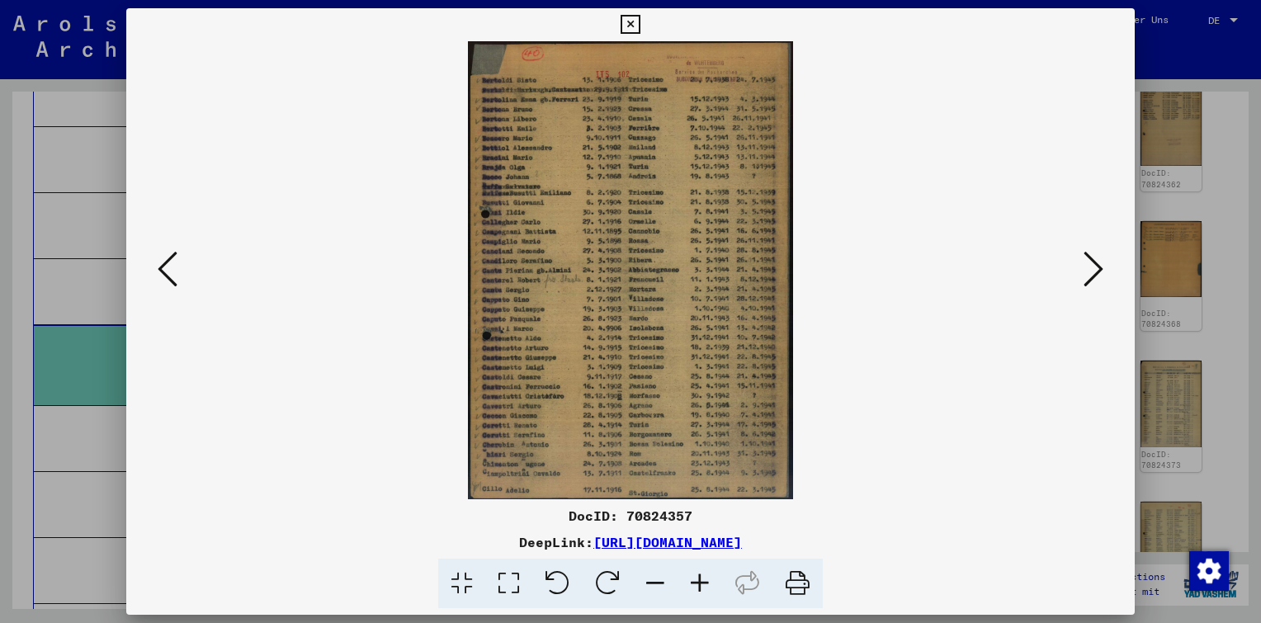
click at [171, 266] on icon at bounding box center [168, 269] width 20 height 40
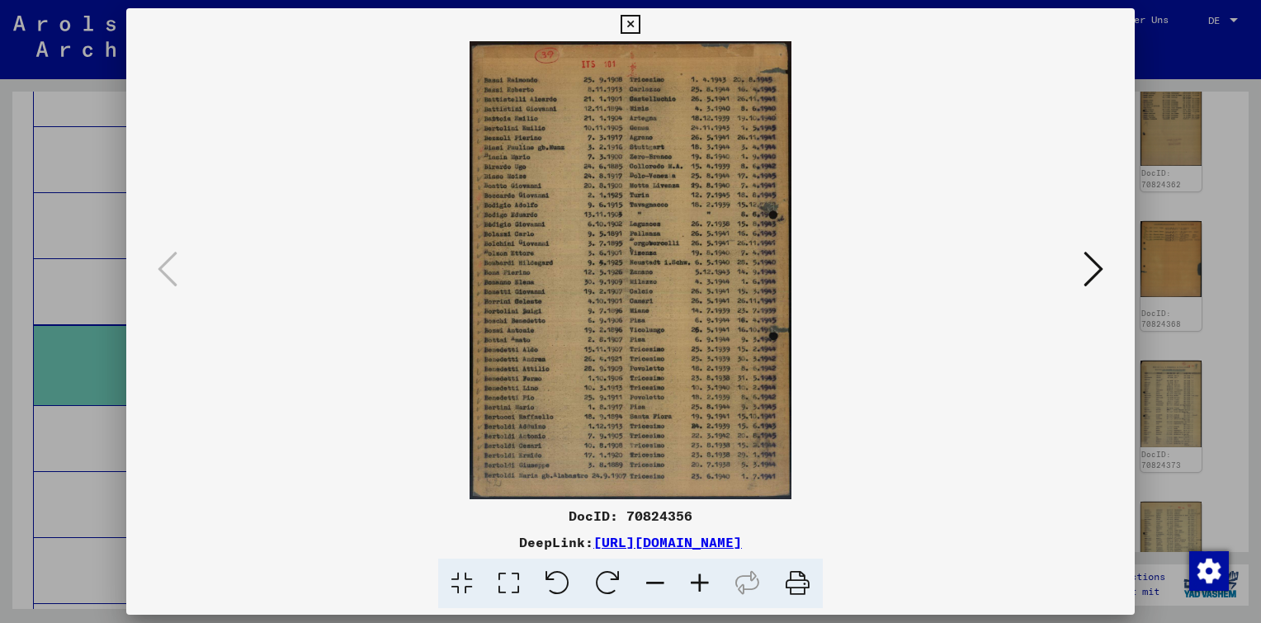
click at [644, 27] on div "DocID: 70824356 DeepLink: [URL][DOMAIN_NAME]" at bounding box center [630, 308] width 1009 height 601
click at [631, 23] on icon at bounding box center [630, 25] width 19 height 20
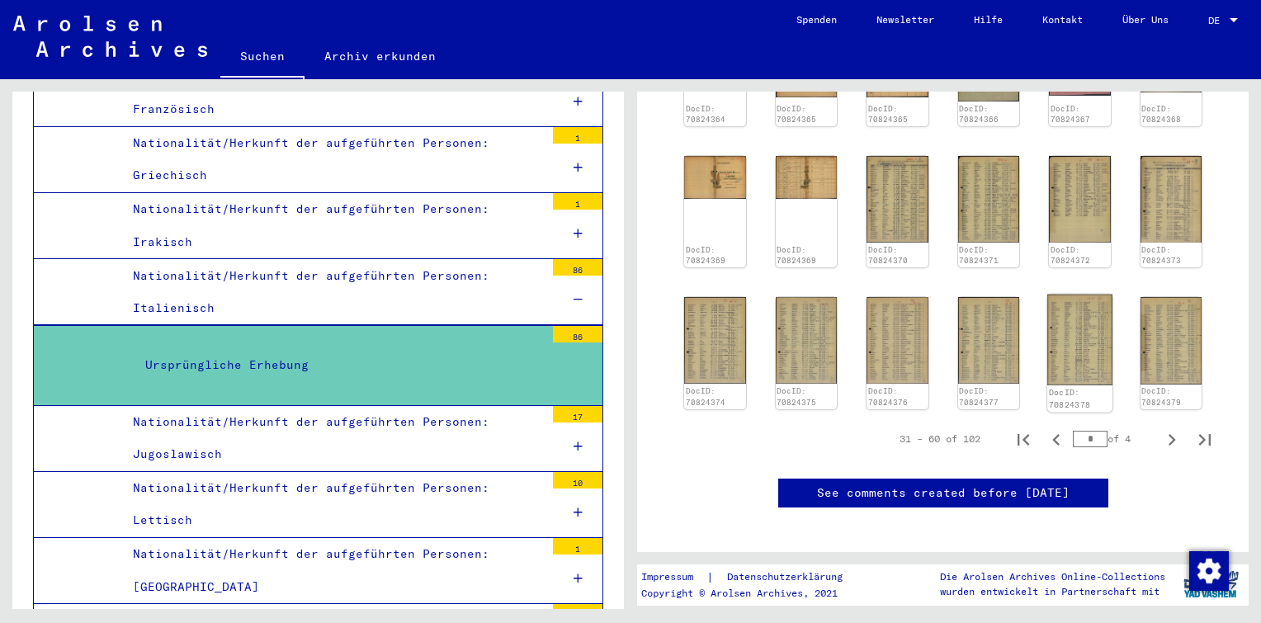
scroll to position [664, 0]
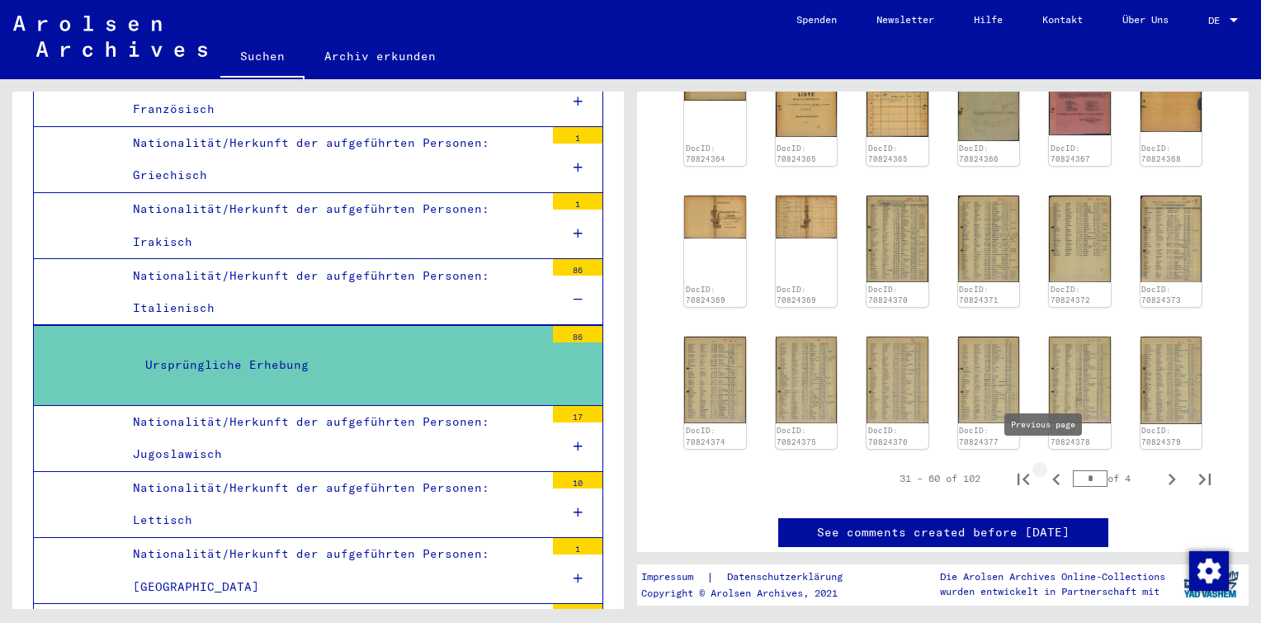
click at [1049, 468] on icon "Previous page" at bounding box center [1056, 479] width 23 height 23
type input "*"
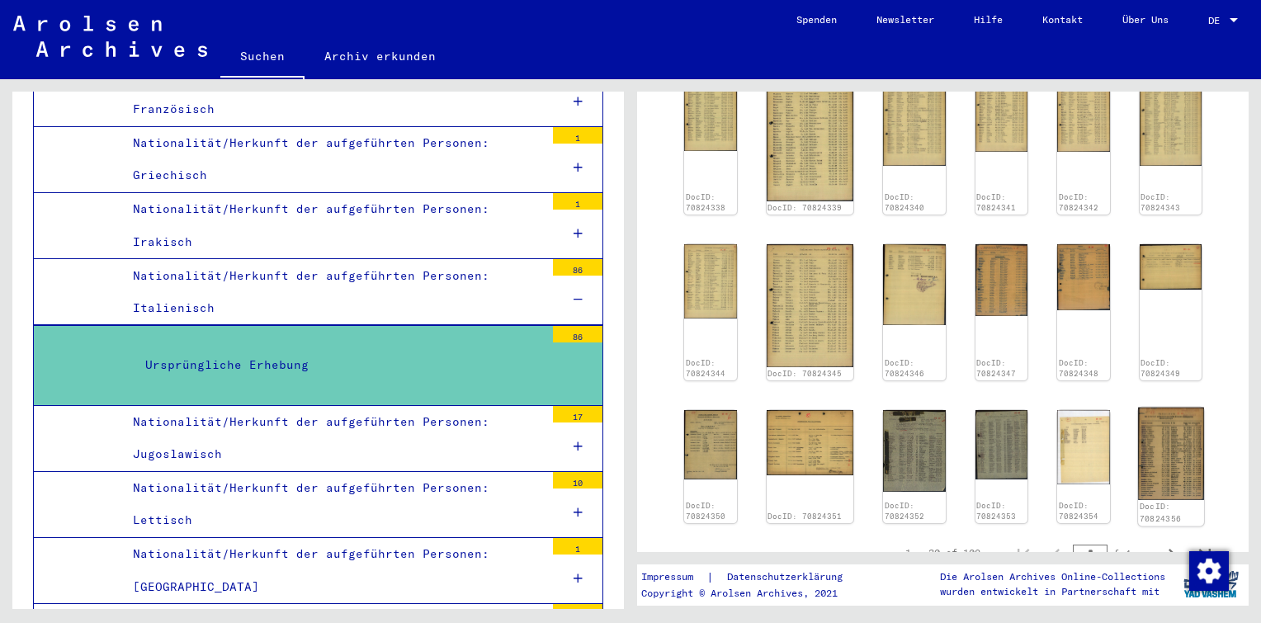
click at [1170, 414] on img at bounding box center [1170, 454] width 65 height 92
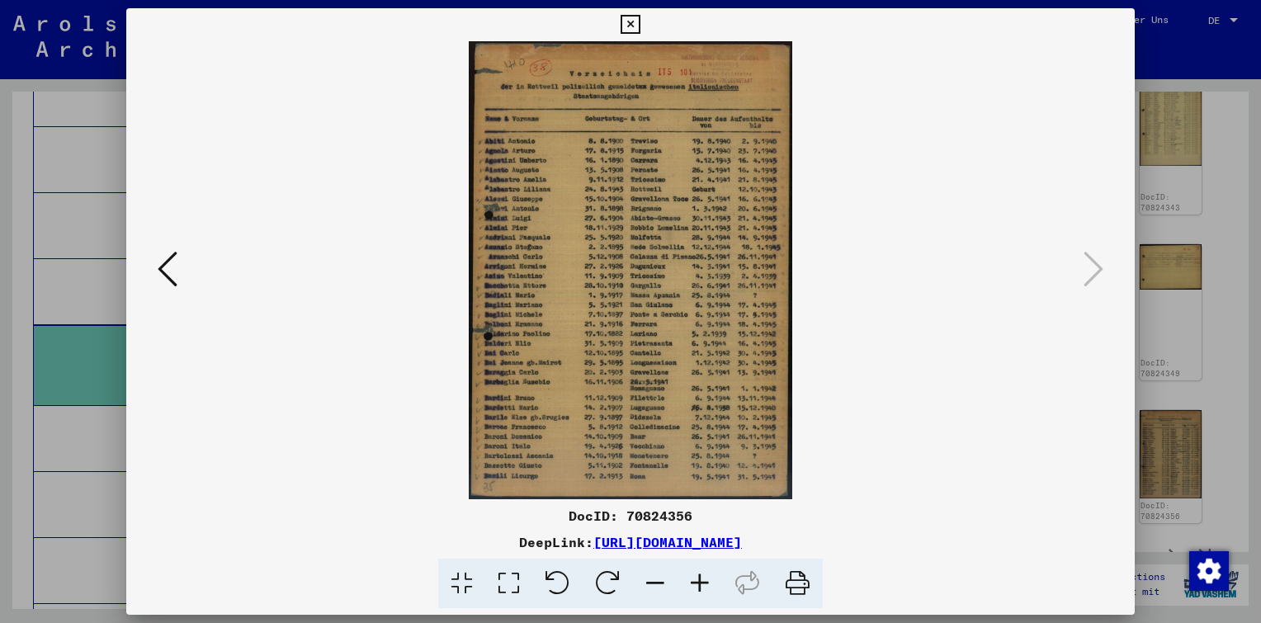
click at [701, 581] on icon at bounding box center [700, 584] width 45 height 50
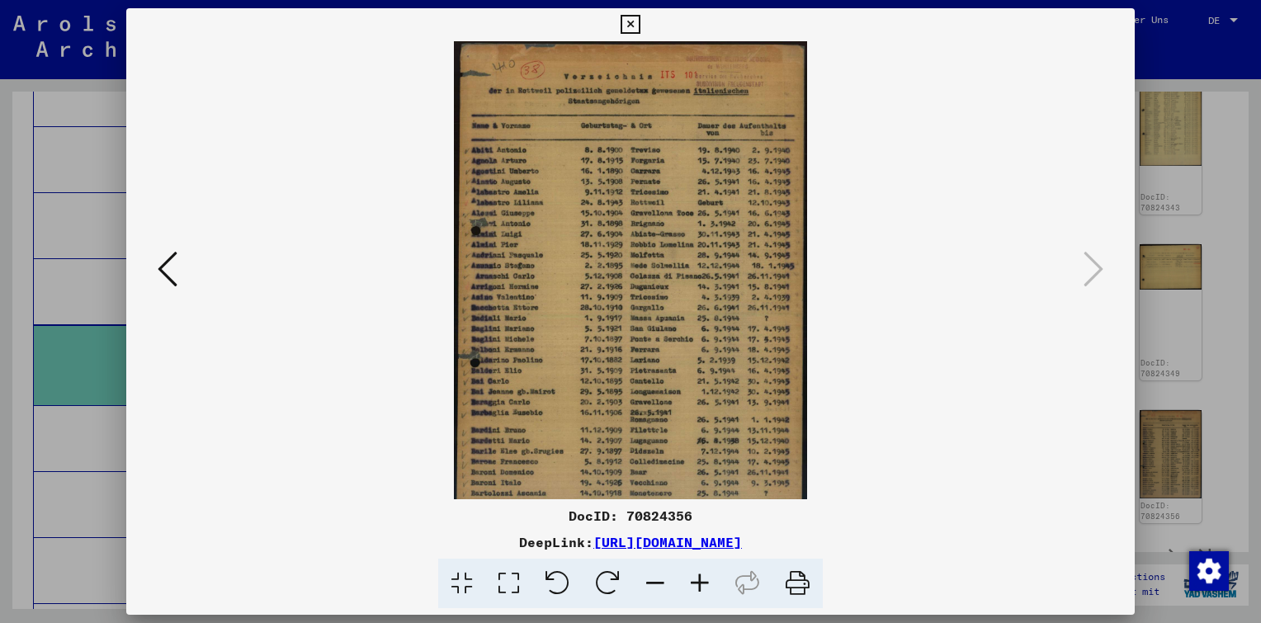
click at [701, 581] on icon at bounding box center [700, 584] width 45 height 50
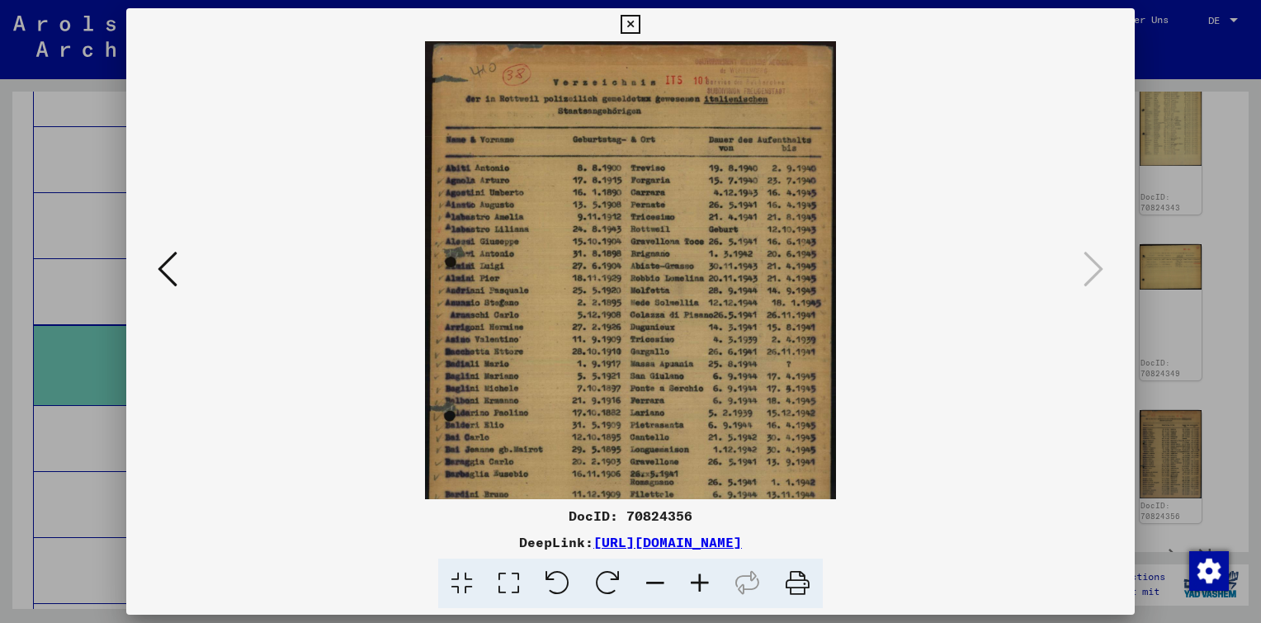
click at [701, 581] on icon at bounding box center [700, 584] width 45 height 50
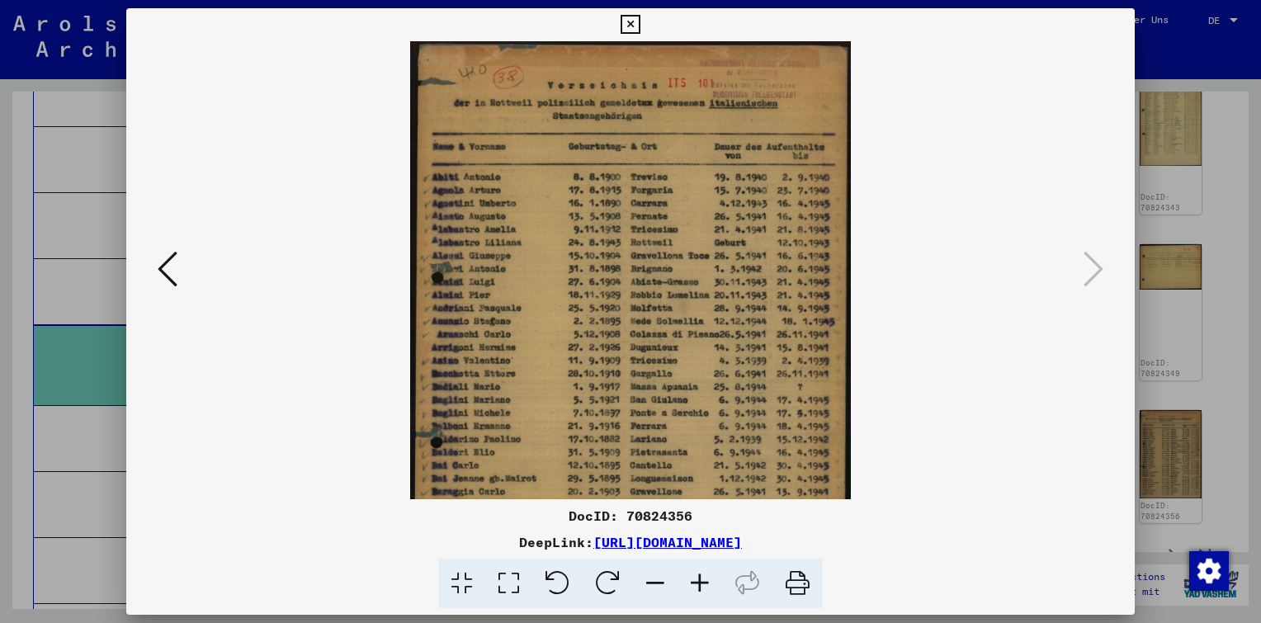
click at [701, 581] on icon at bounding box center [700, 584] width 45 height 50
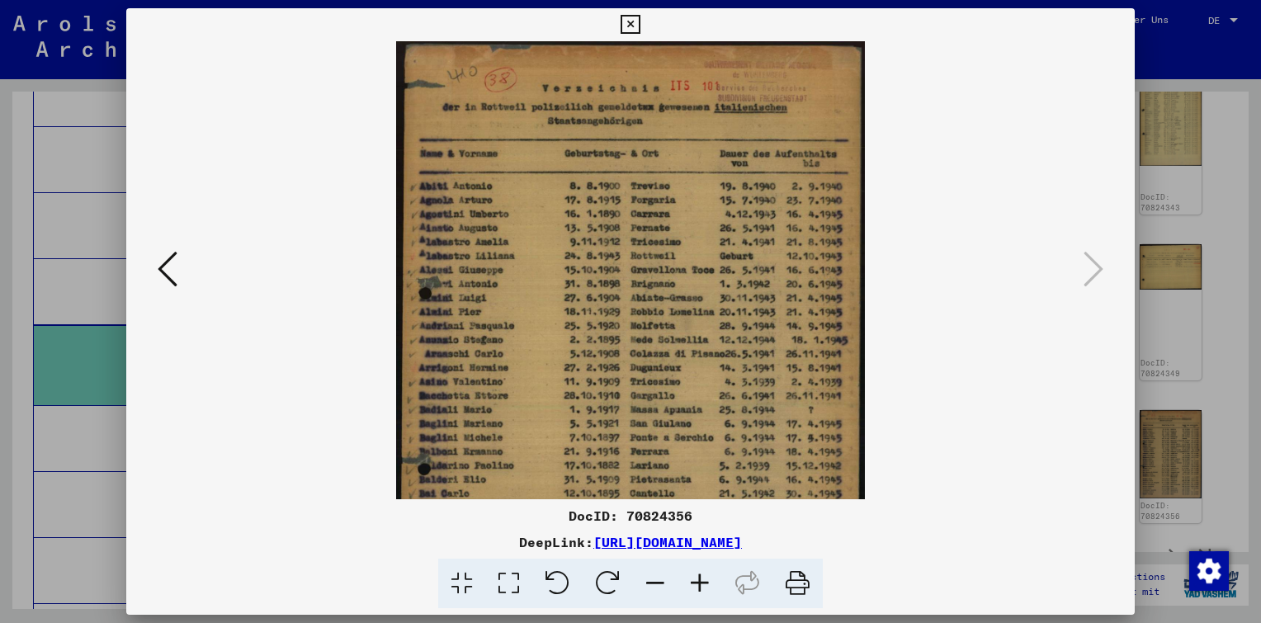
click at [701, 581] on icon at bounding box center [700, 584] width 45 height 50
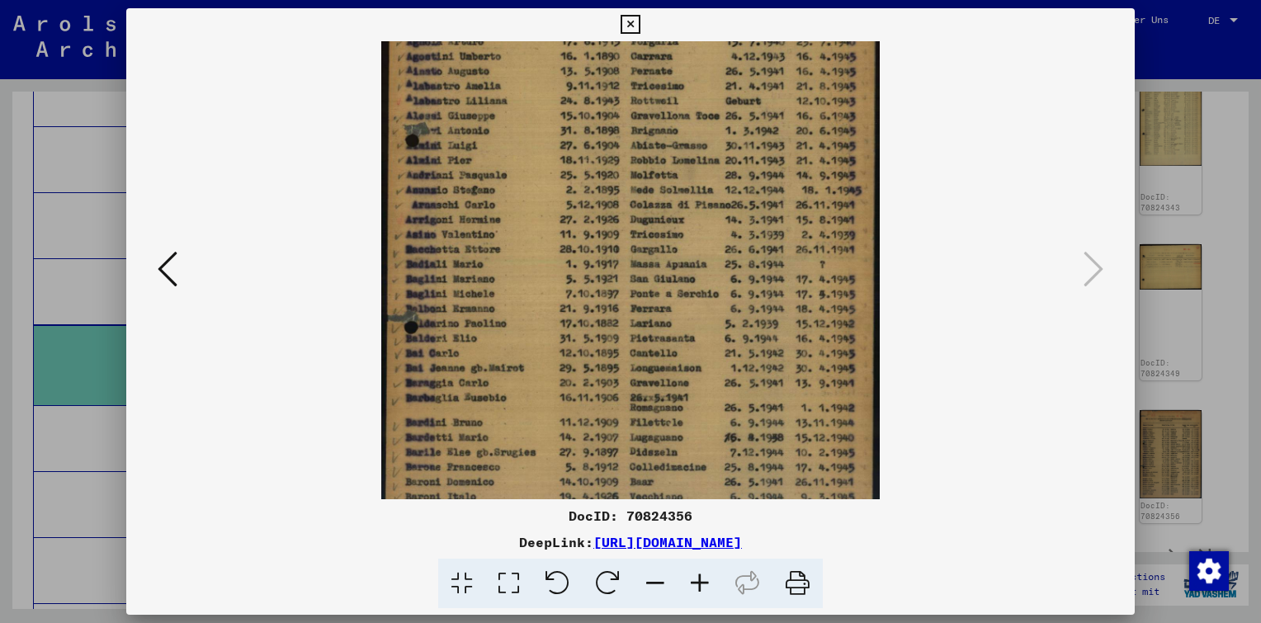
scroll to position [248, 0]
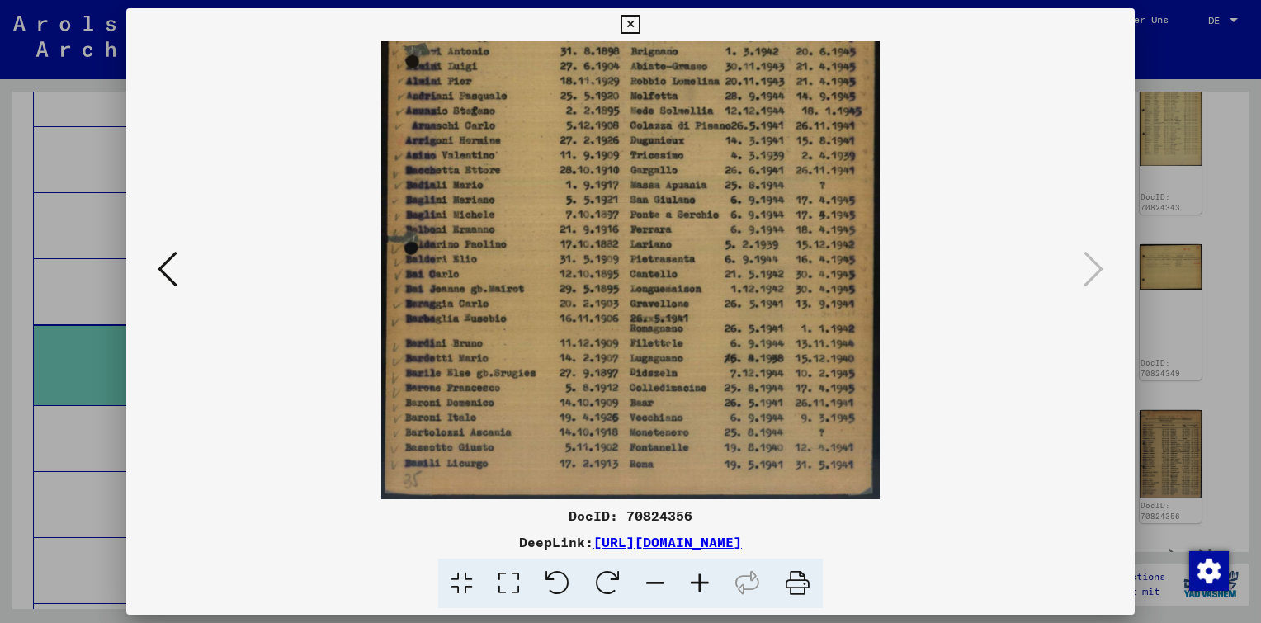
drag, startPoint x: 628, startPoint y: 349, endPoint x: 664, endPoint y: 34, distance: 317.3
click at [664, 34] on div "DocID: 70824356 DeepLink: [URL][DOMAIN_NAME]" at bounding box center [630, 308] width 1009 height 601
click at [170, 264] on icon at bounding box center [168, 269] width 20 height 40
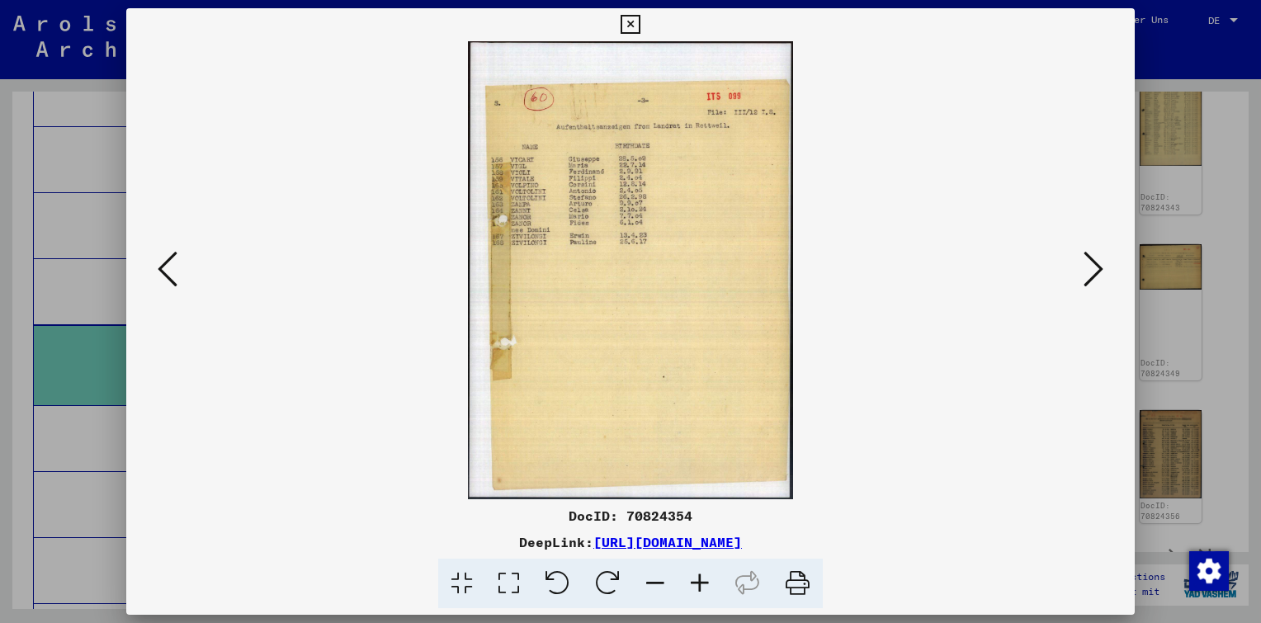
scroll to position [0, 0]
click at [697, 589] on icon at bounding box center [700, 584] width 45 height 50
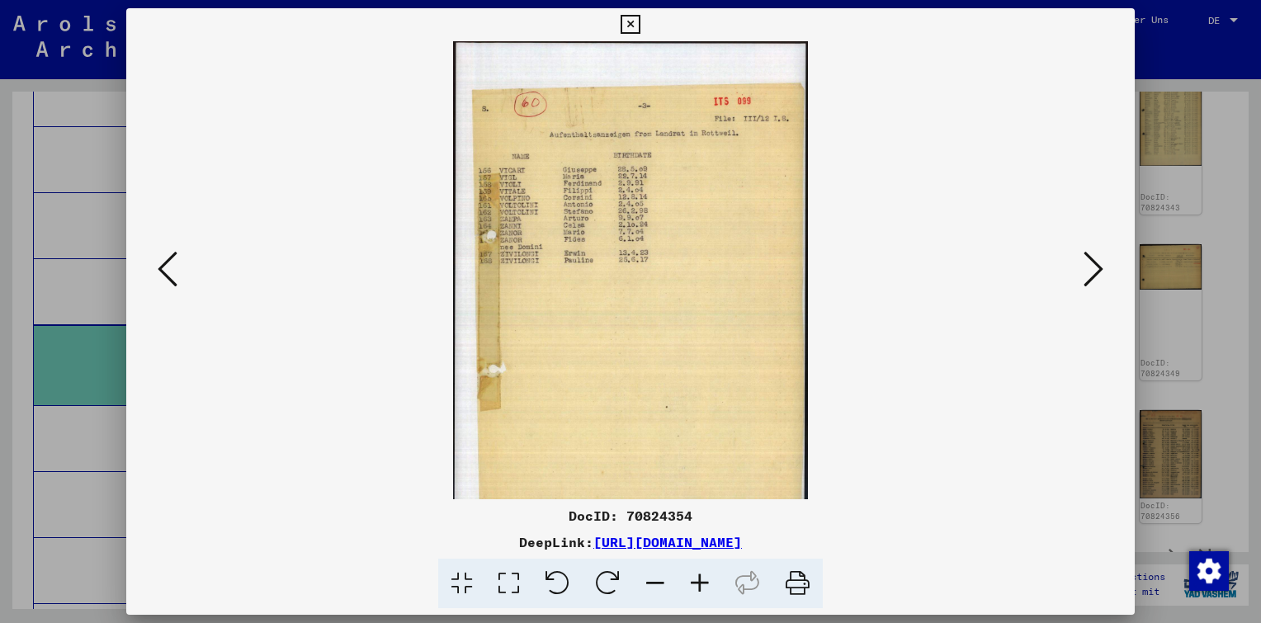
click at [697, 589] on icon at bounding box center [700, 584] width 45 height 50
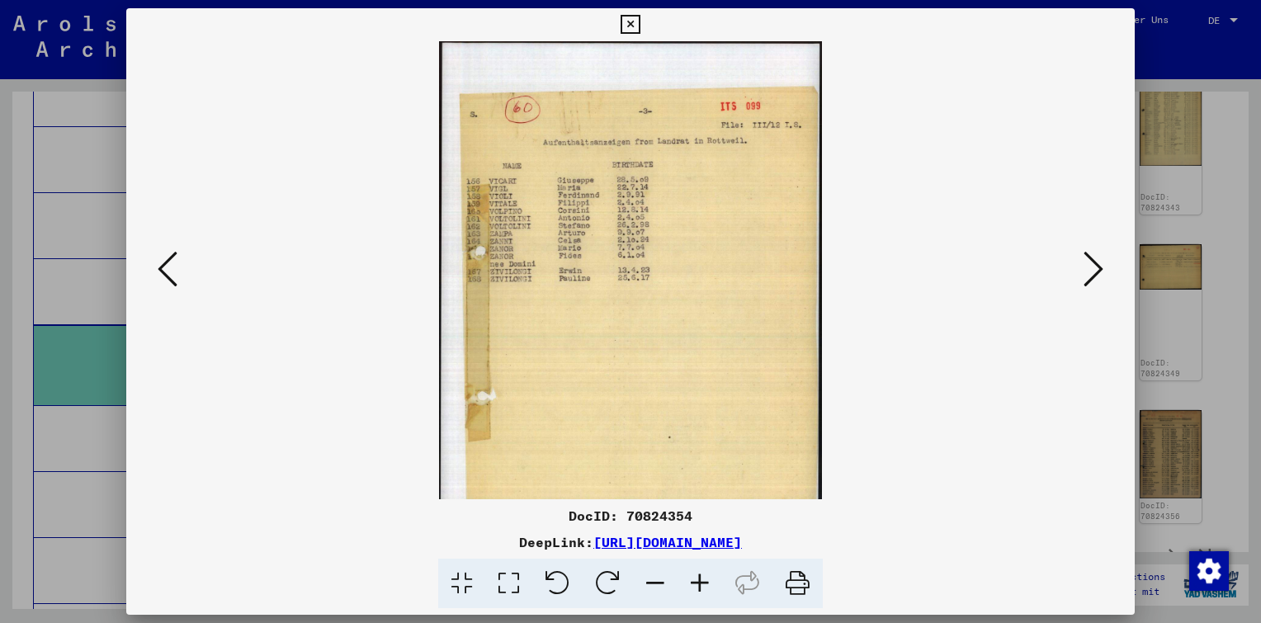
click at [697, 589] on icon at bounding box center [700, 584] width 45 height 50
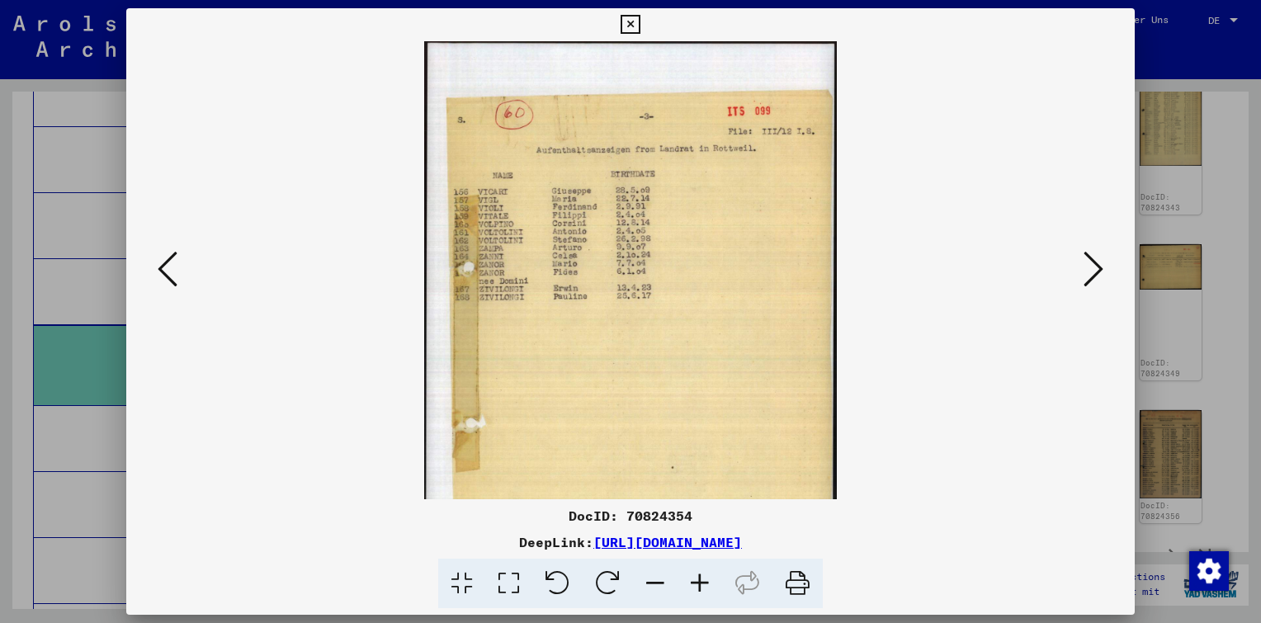
click at [697, 589] on icon at bounding box center [700, 584] width 45 height 50
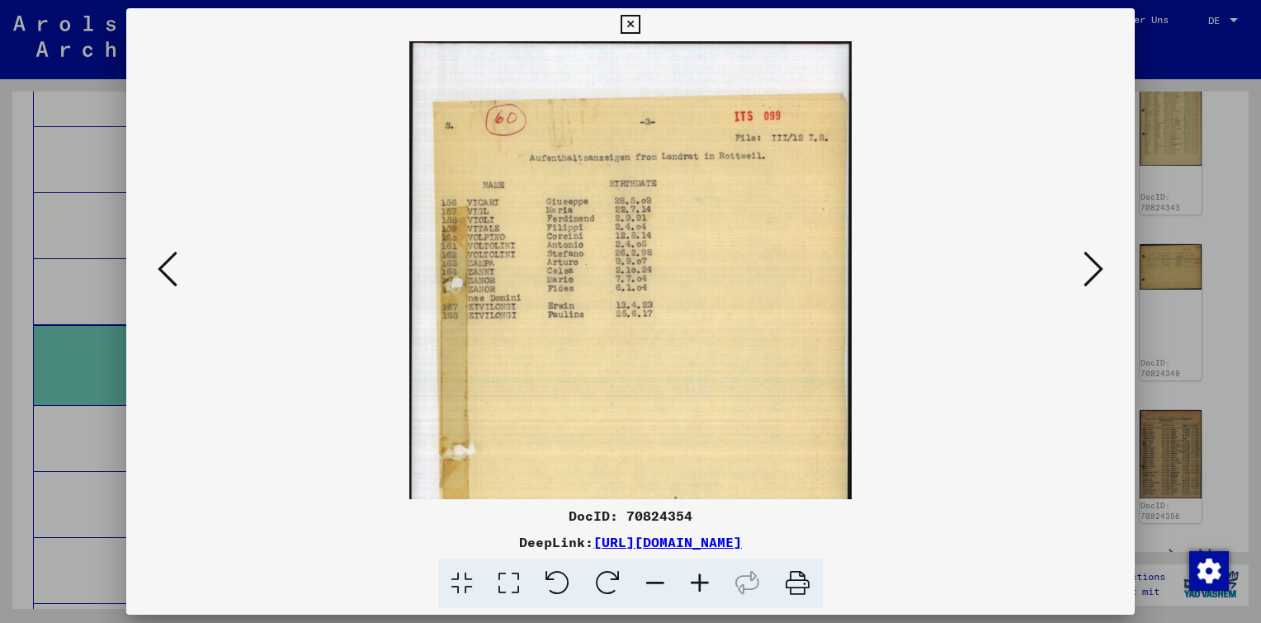
click at [697, 589] on icon at bounding box center [700, 584] width 45 height 50
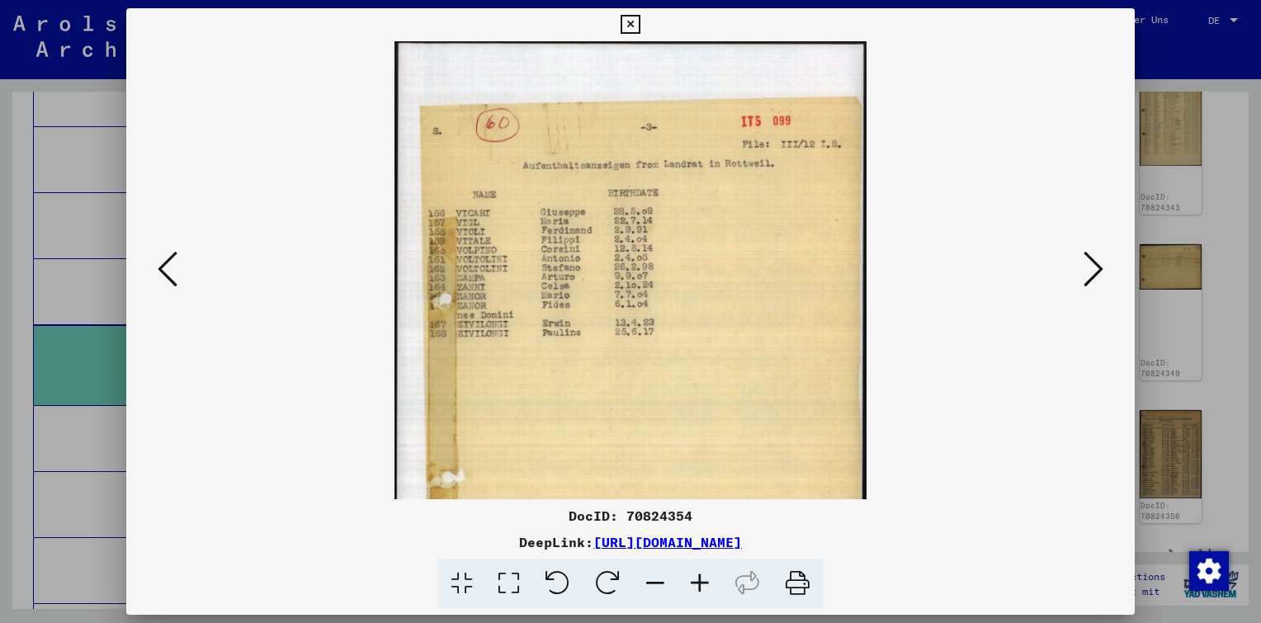
click at [697, 589] on icon at bounding box center [700, 584] width 45 height 50
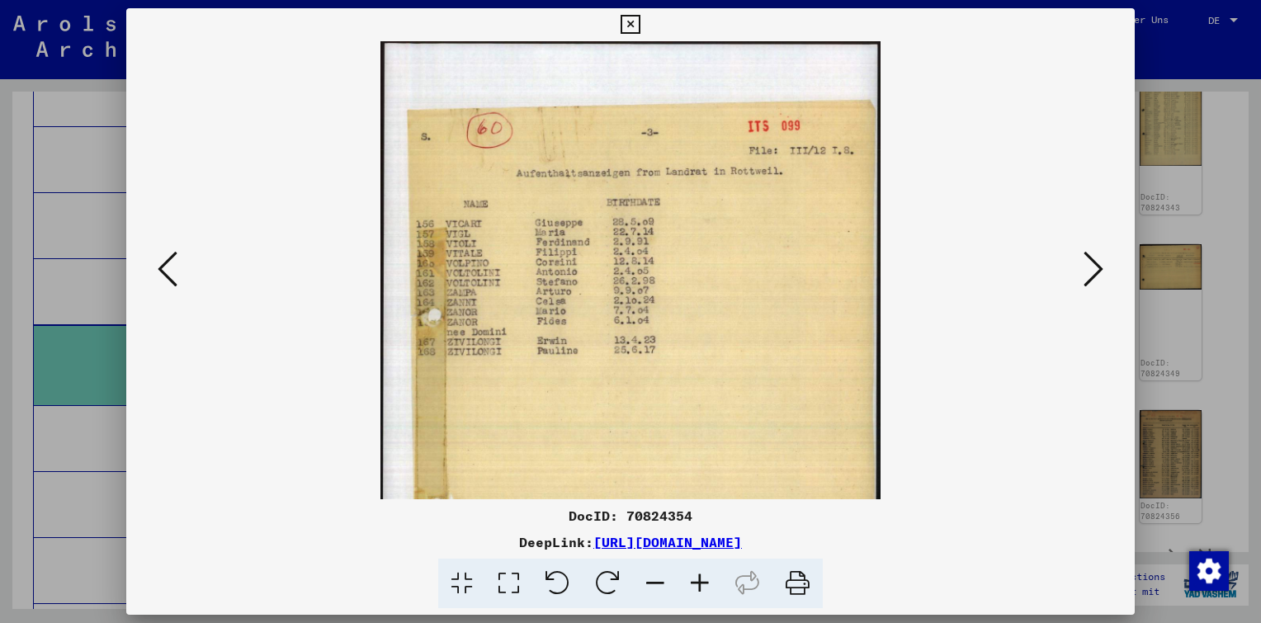
click at [165, 267] on icon at bounding box center [168, 269] width 20 height 40
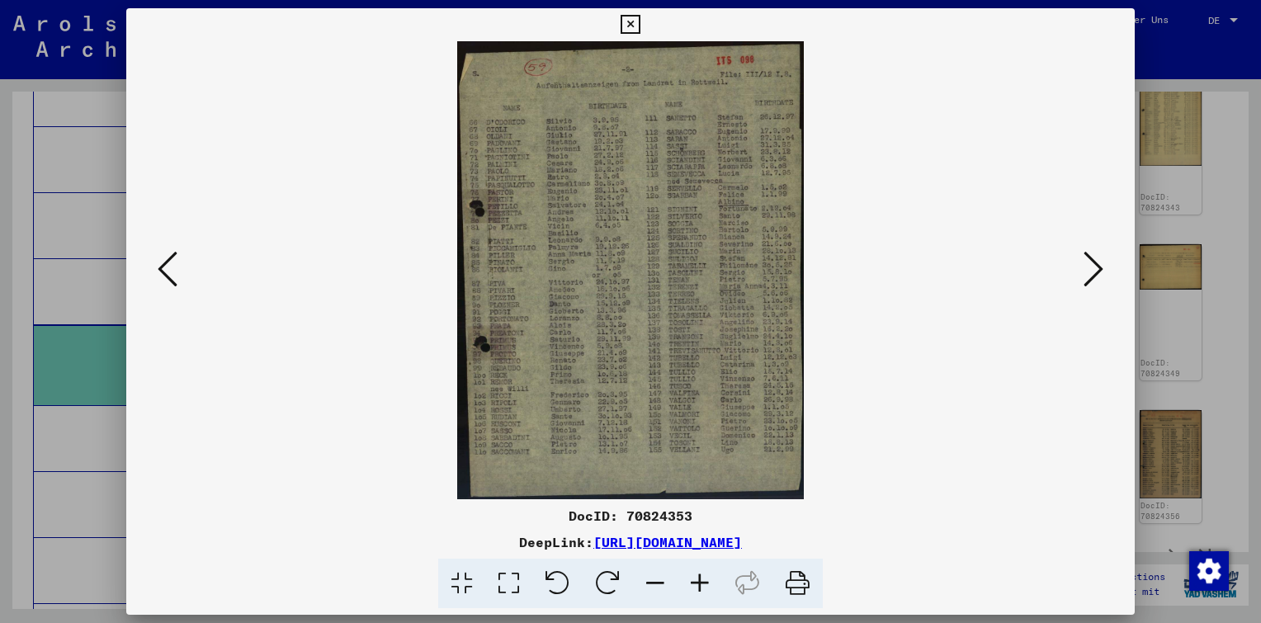
click at [165, 264] on icon at bounding box center [168, 269] width 20 height 40
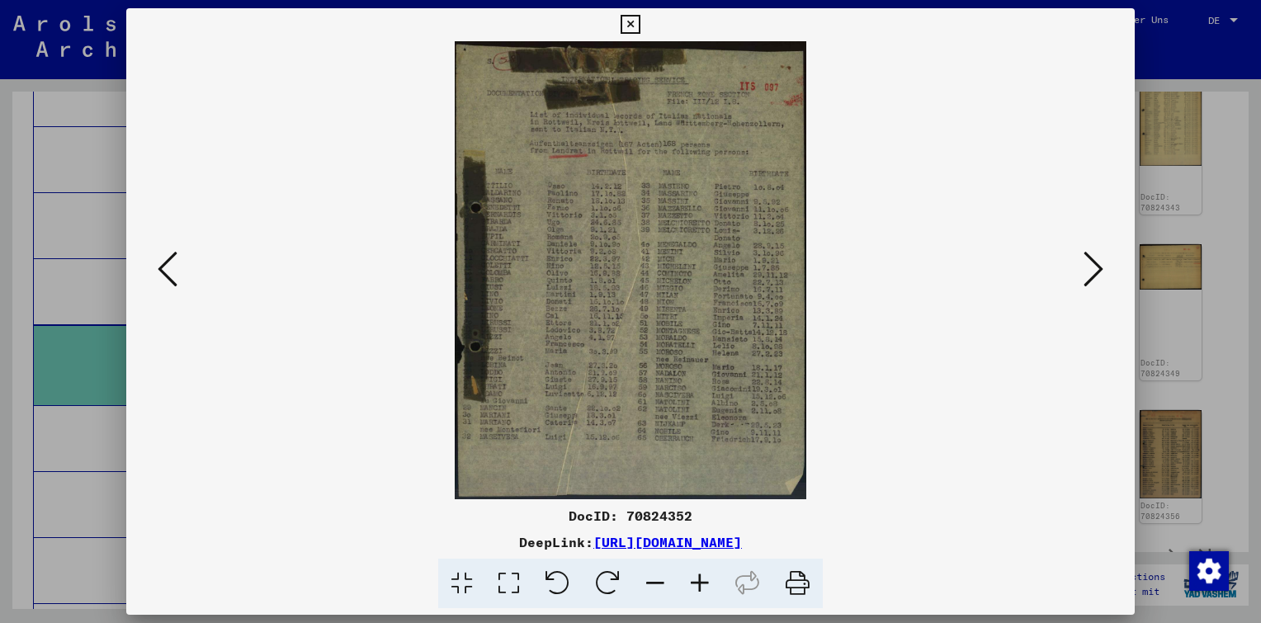
click at [165, 263] on icon at bounding box center [168, 269] width 20 height 40
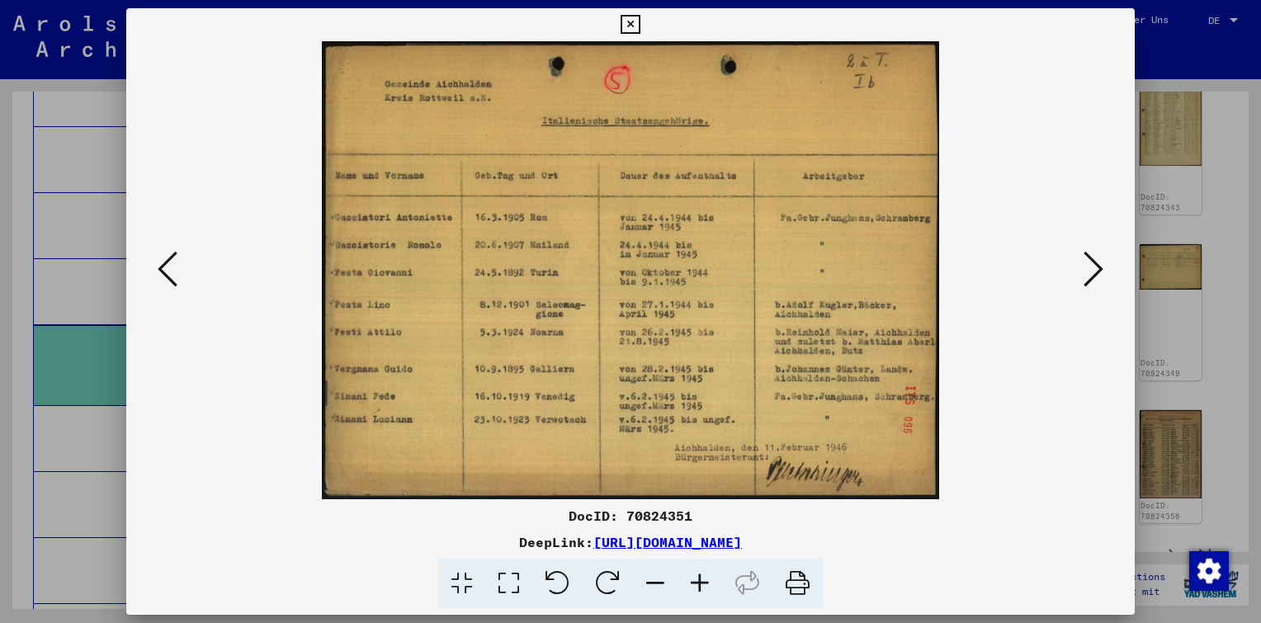
click at [165, 263] on icon at bounding box center [168, 269] width 20 height 40
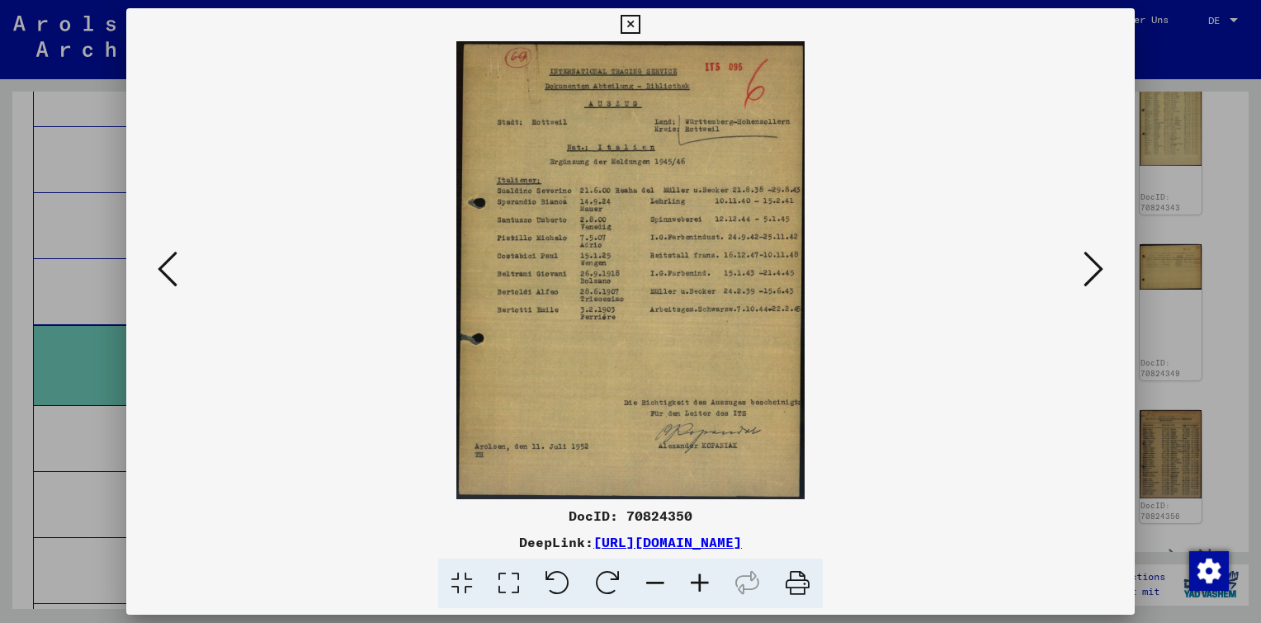
click at [165, 263] on icon at bounding box center [168, 269] width 20 height 40
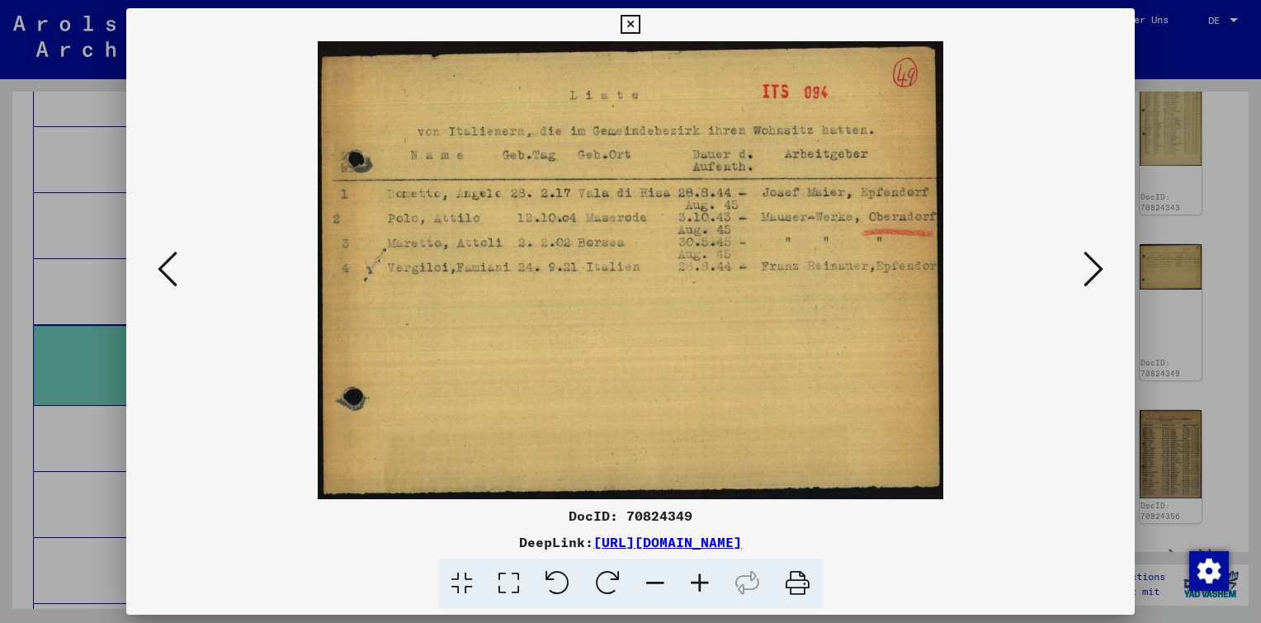
click at [165, 262] on icon at bounding box center [168, 269] width 20 height 40
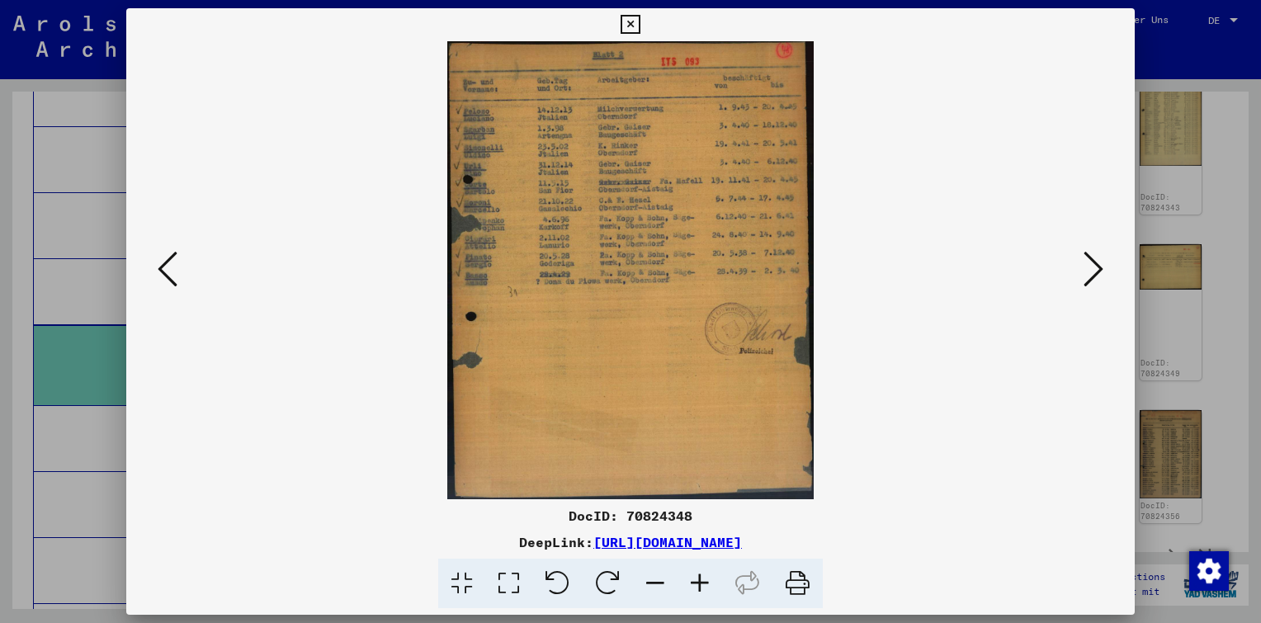
click at [1080, 263] on button at bounding box center [1094, 270] width 30 height 47
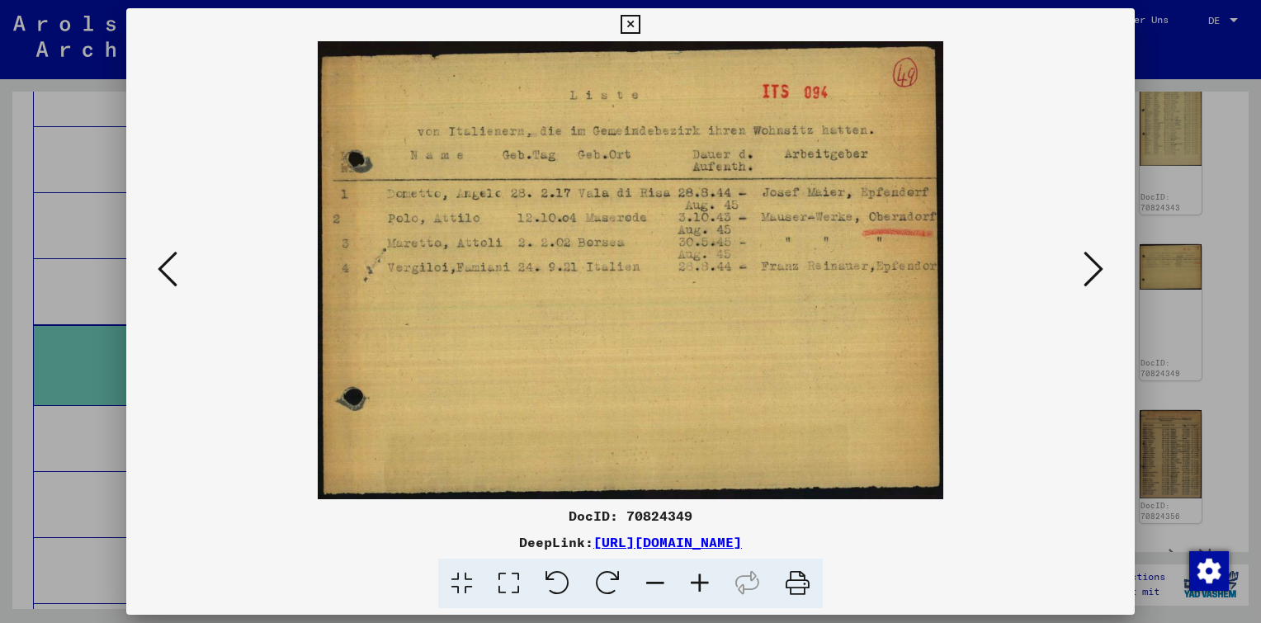
click at [166, 272] on icon at bounding box center [168, 269] width 20 height 40
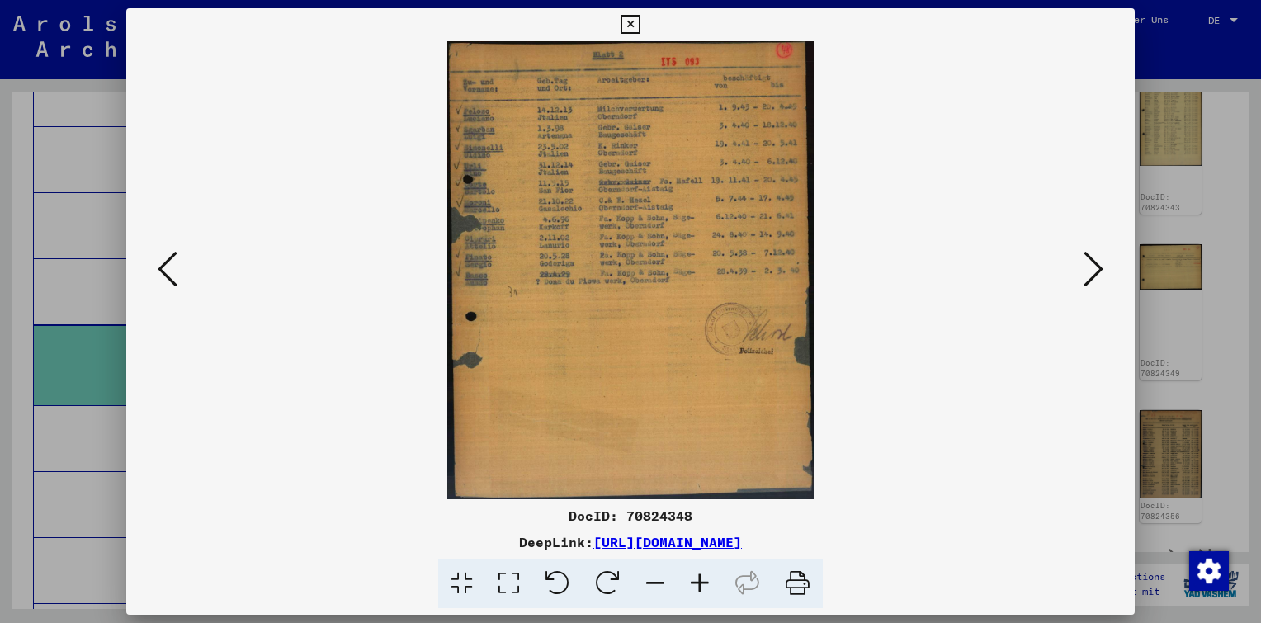
click at [166, 272] on icon at bounding box center [168, 269] width 20 height 40
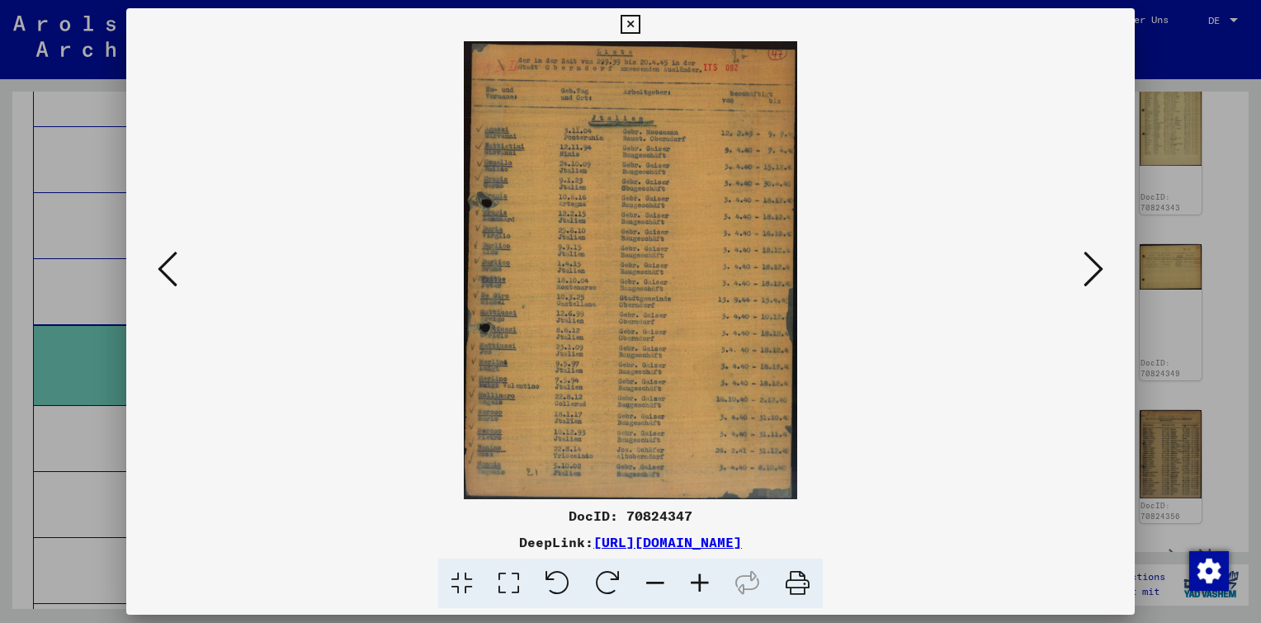
click at [168, 271] on icon at bounding box center [168, 269] width 20 height 40
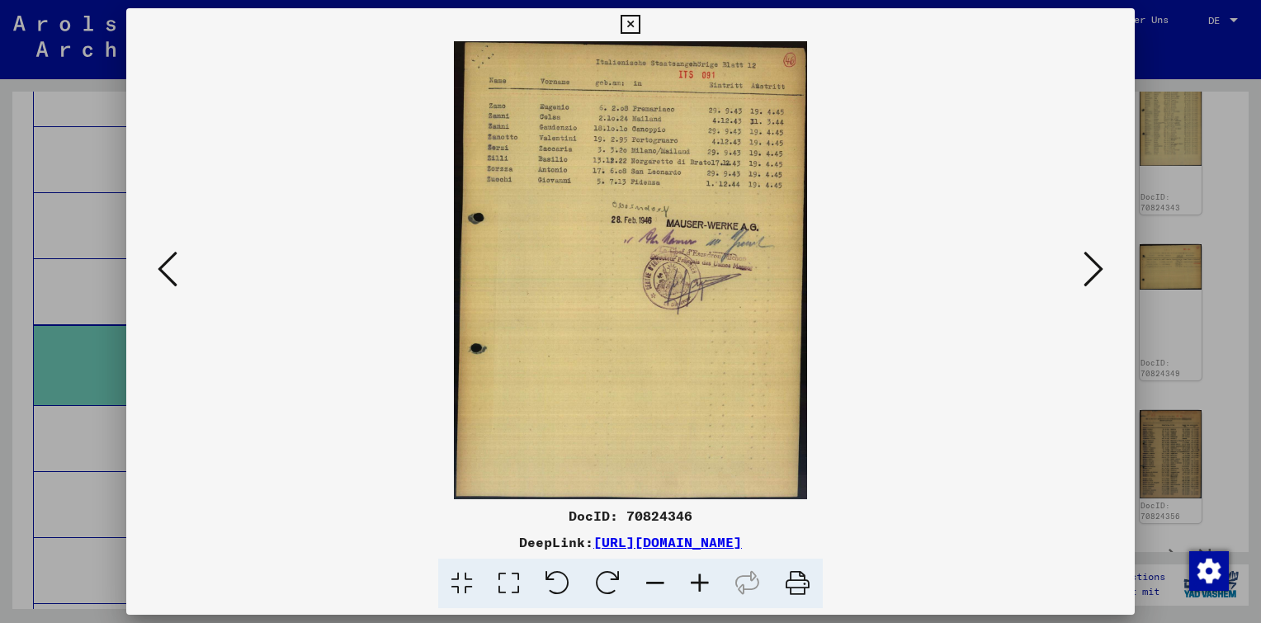
click at [168, 271] on icon at bounding box center [168, 269] width 20 height 40
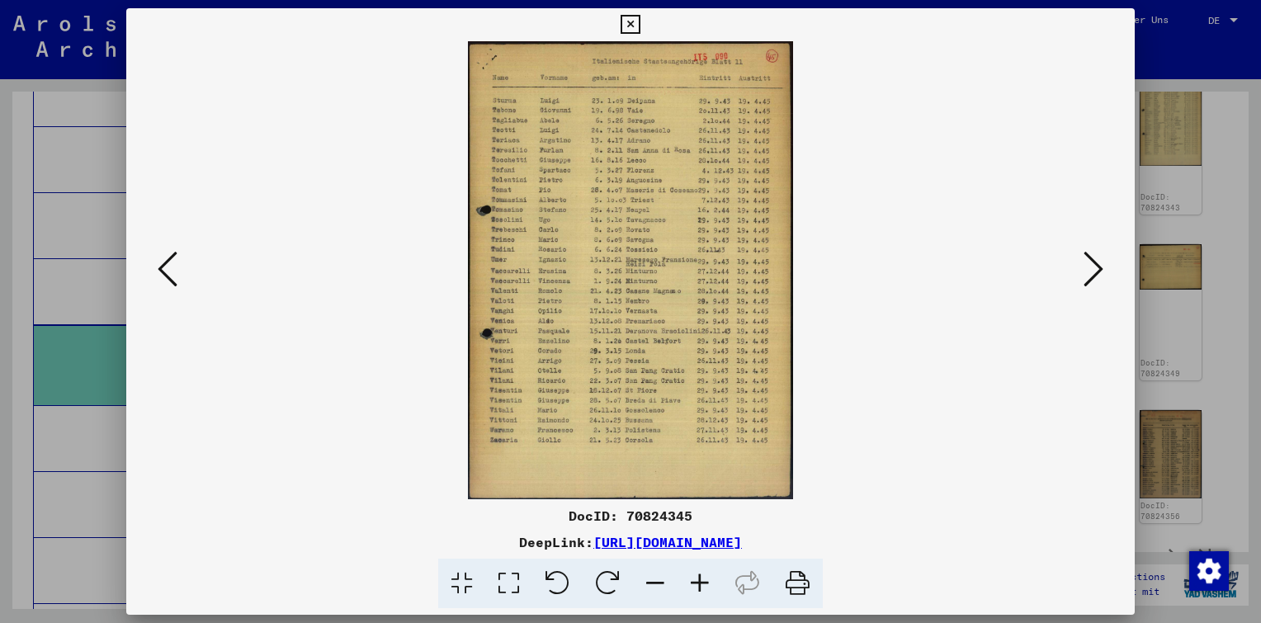
click at [168, 271] on icon at bounding box center [168, 269] width 20 height 40
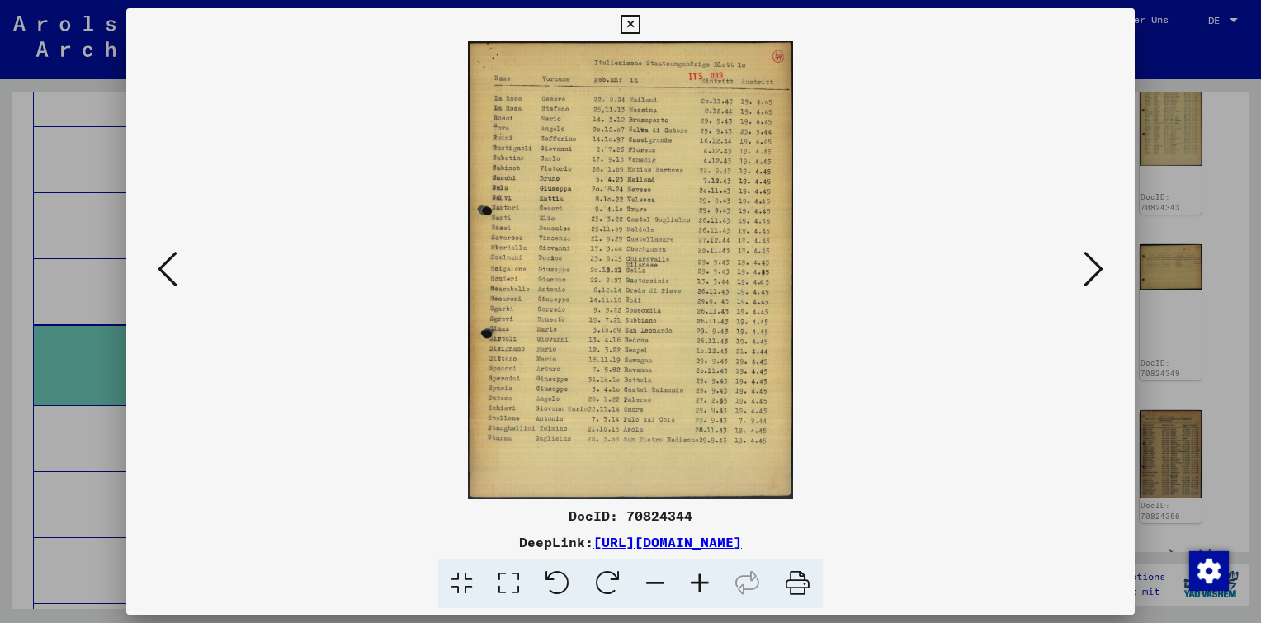
click at [168, 271] on icon at bounding box center [168, 269] width 20 height 40
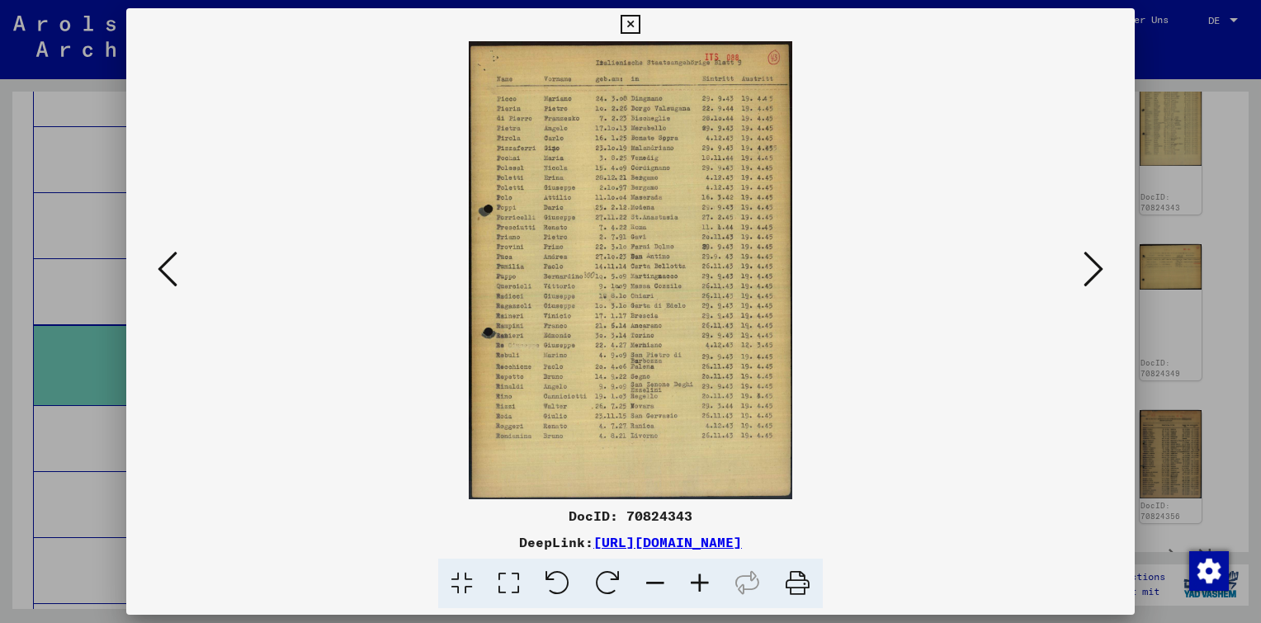
click at [168, 271] on icon at bounding box center [168, 269] width 20 height 40
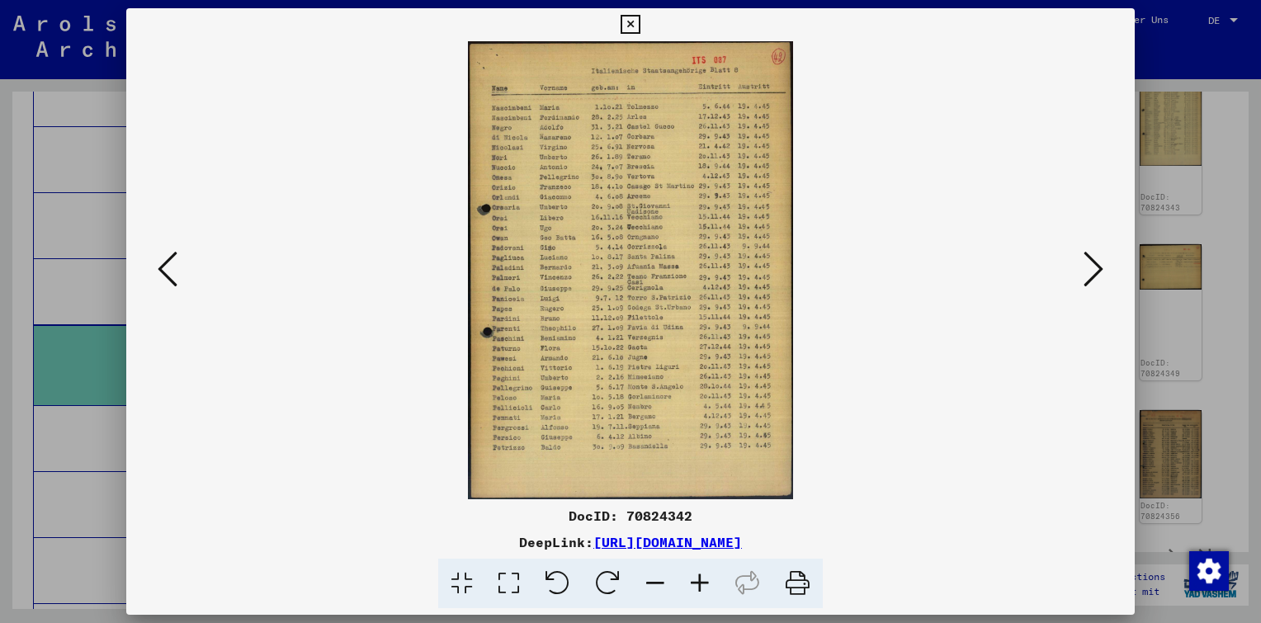
click at [168, 271] on icon at bounding box center [168, 269] width 20 height 40
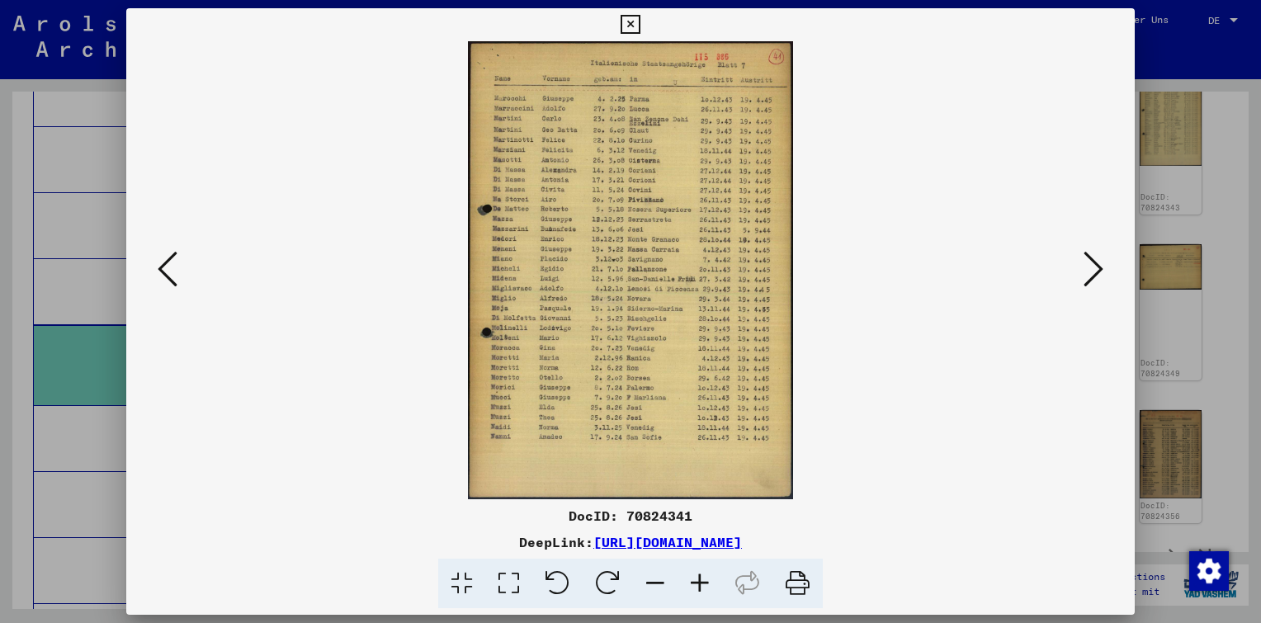
click at [168, 271] on icon at bounding box center [168, 269] width 20 height 40
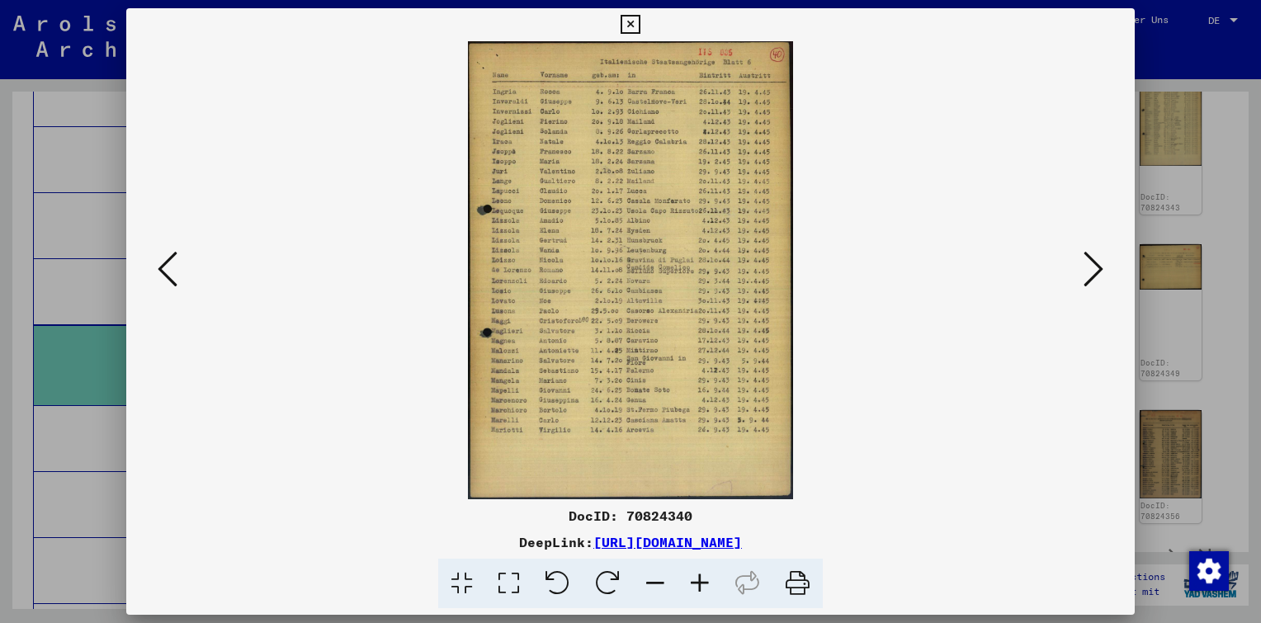
click at [168, 271] on icon at bounding box center [168, 269] width 20 height 40
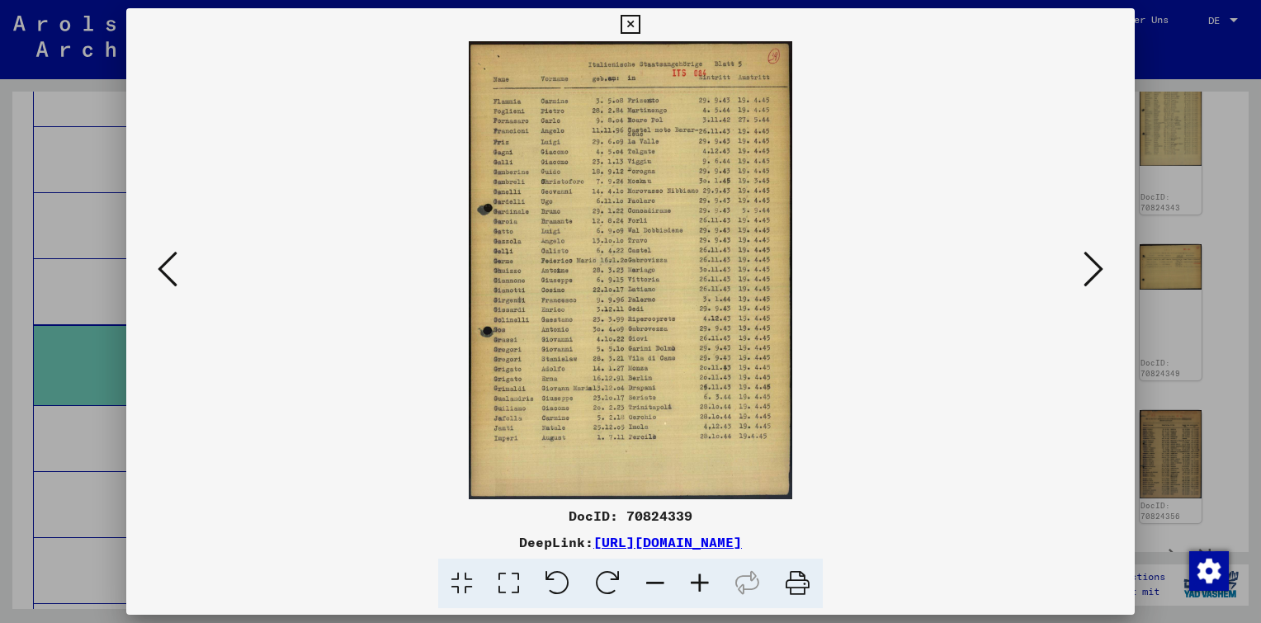
click at [168, 271] on icon at bounding box center [168, 269] width 20 height 40
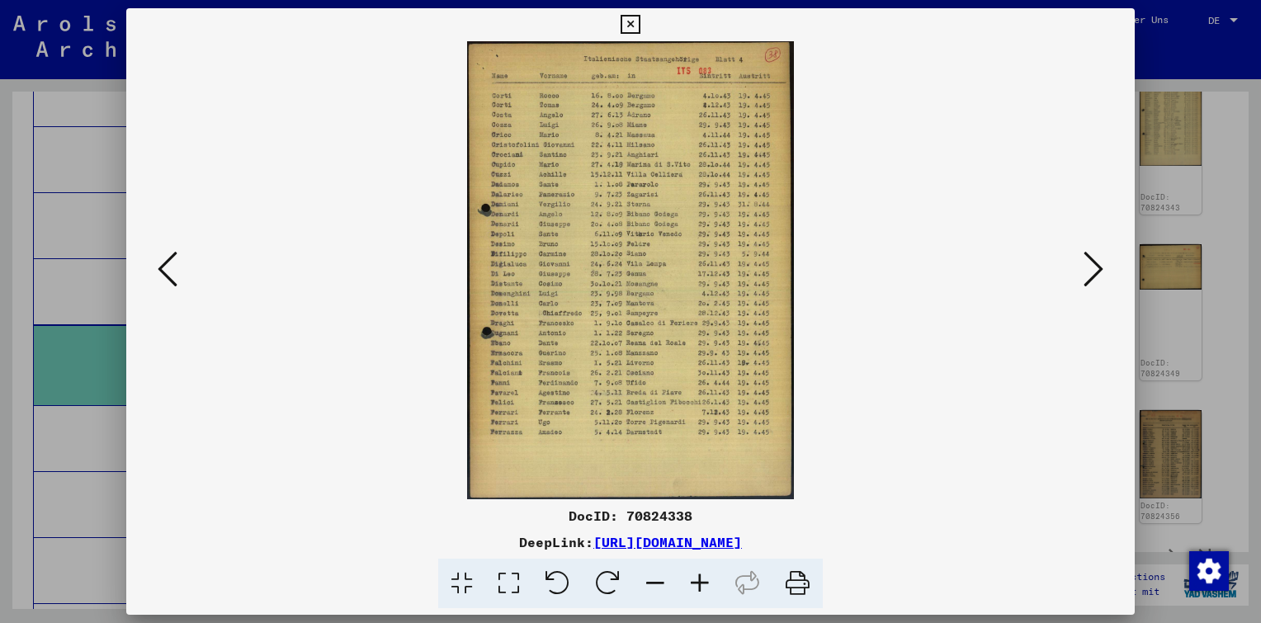
click at [168, 272] on icon at bounding box center [168, 269] width 20 height 40
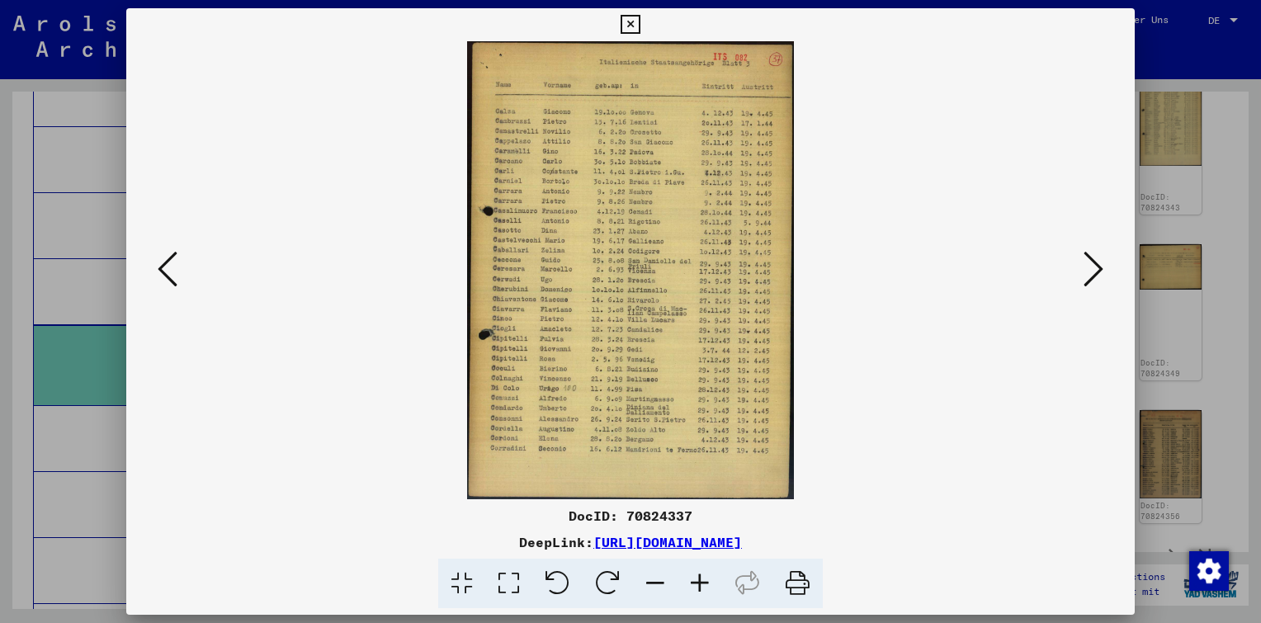
click at [168, 272] on icon at bounding box center [168, 269] width 20 height 40
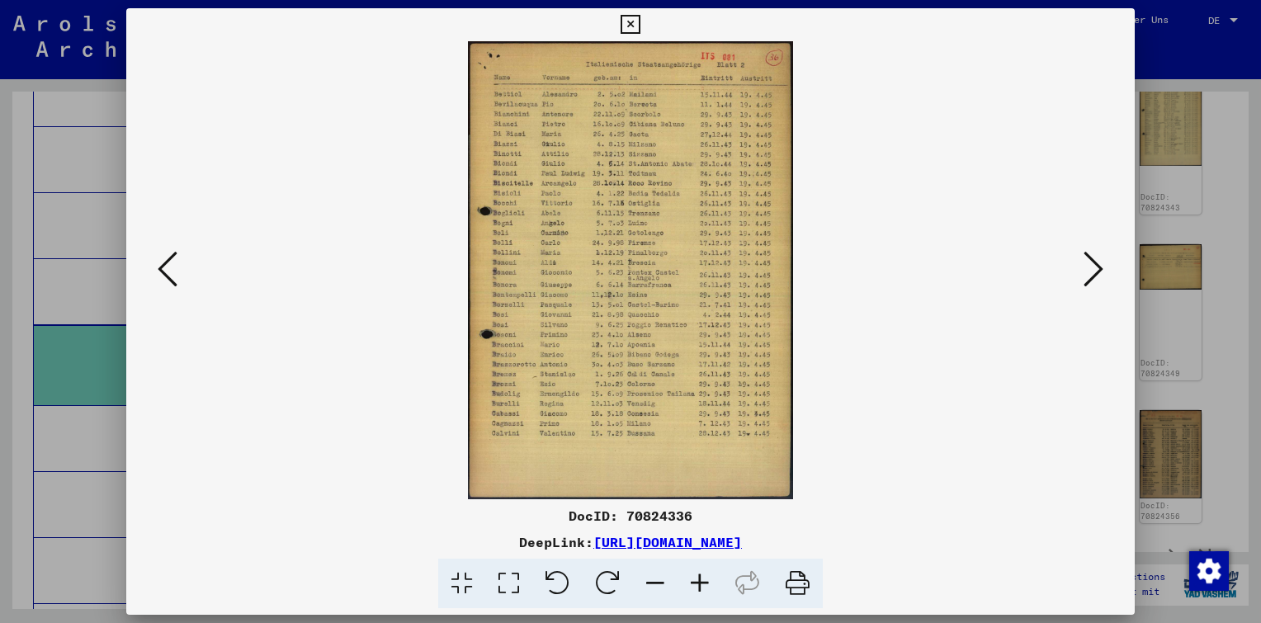
click at [168, 272] on icon at bounding box center [168, 269] width 20 height 40
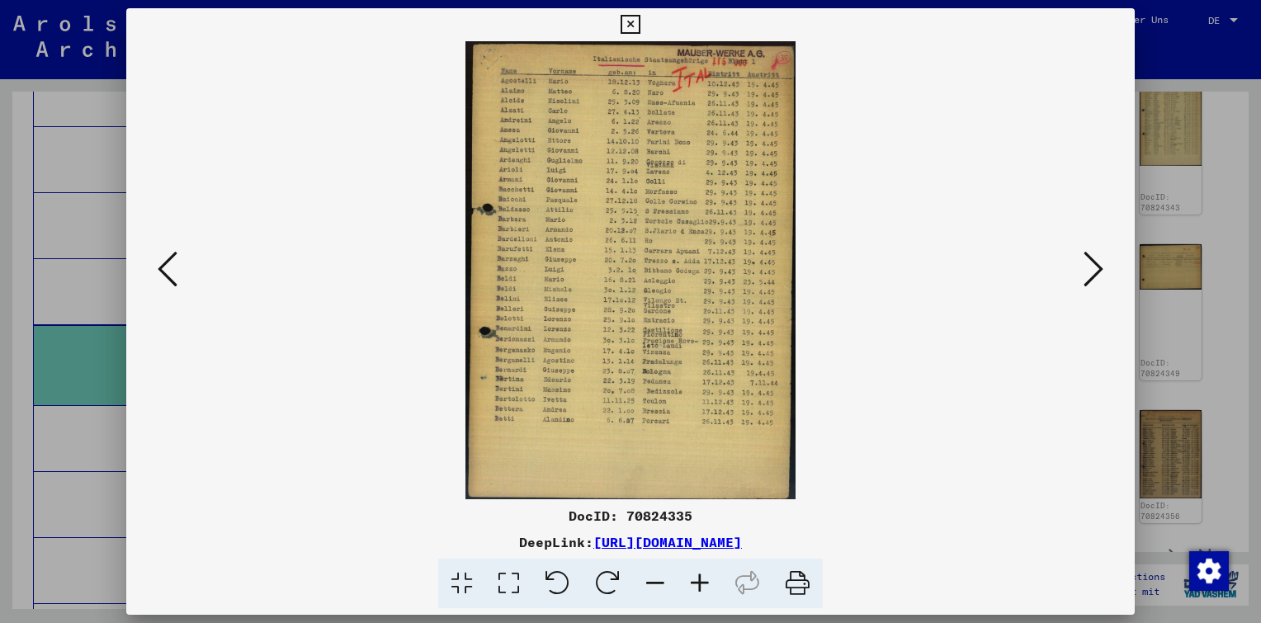
click at [168, 272] on icon at bounding box center [168, 269] width 20 height 40
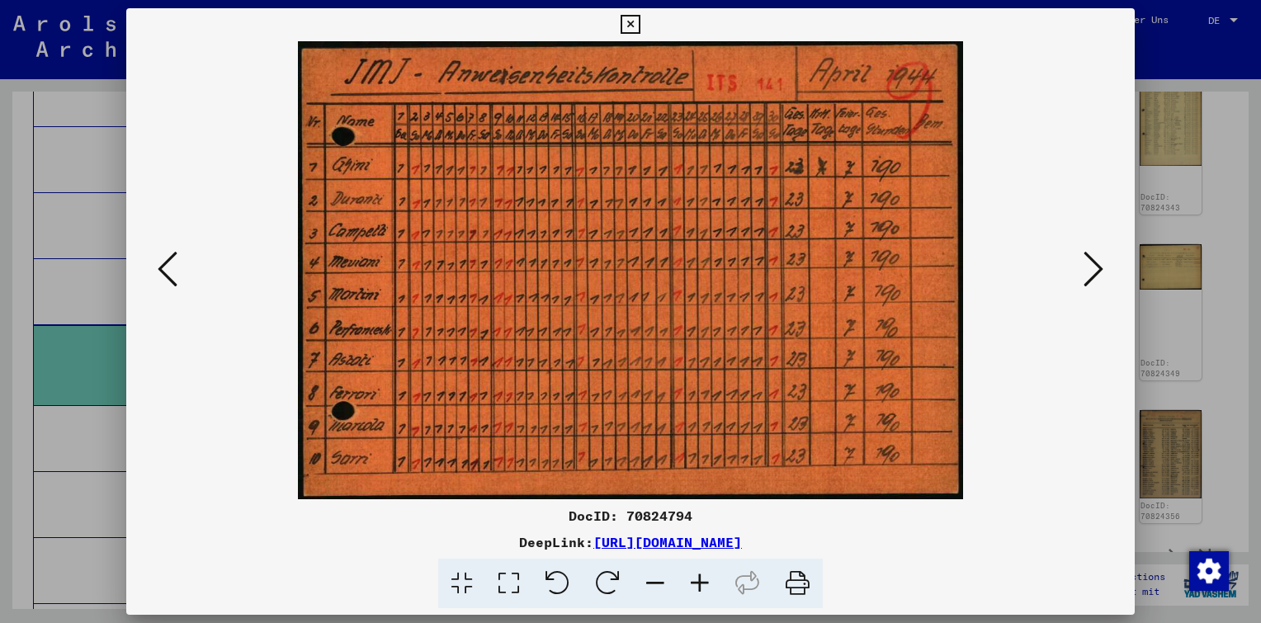
click at [1096, 274] on icon at bounding box center [1094, 269] width 20 height 40
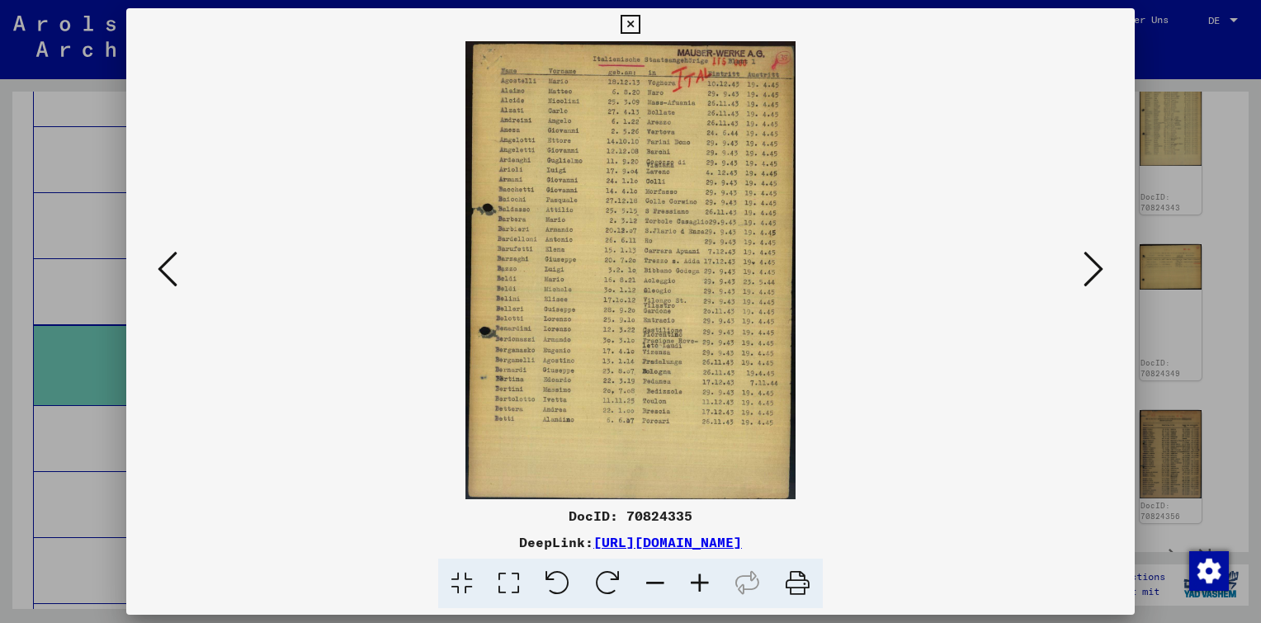
click at [697, 584] on icon at bounding box center [700, 584] width 45 height 50
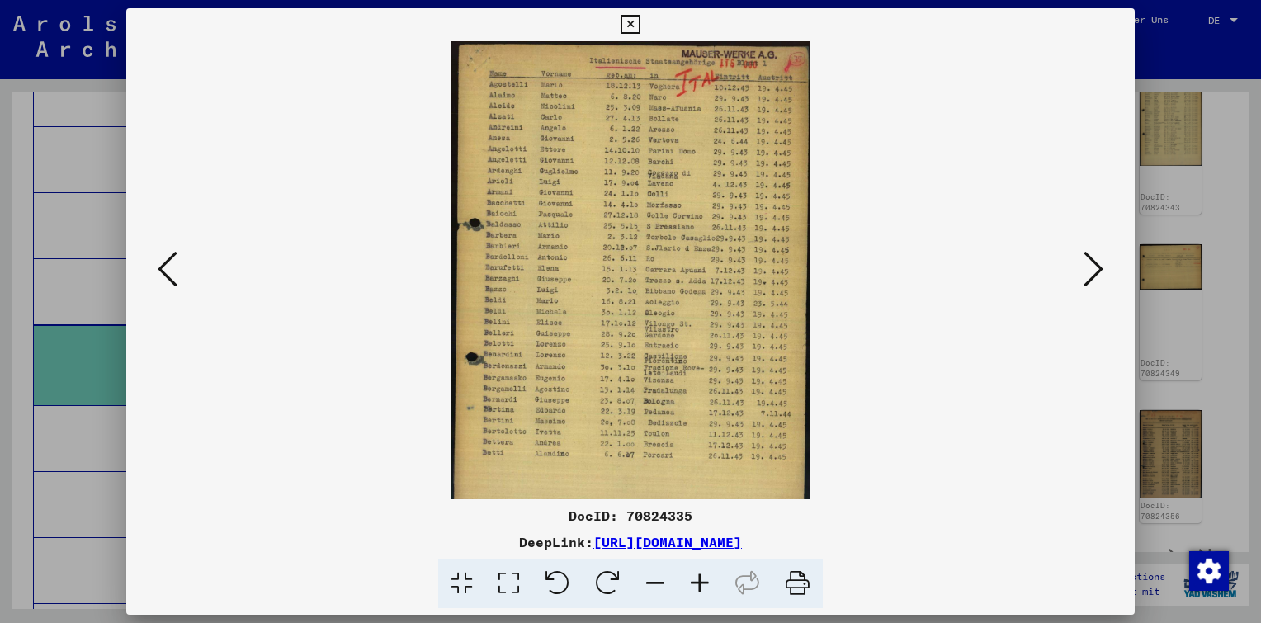
click at [697, 584] on icon at bounding box center [700, 584] width 45 height 50
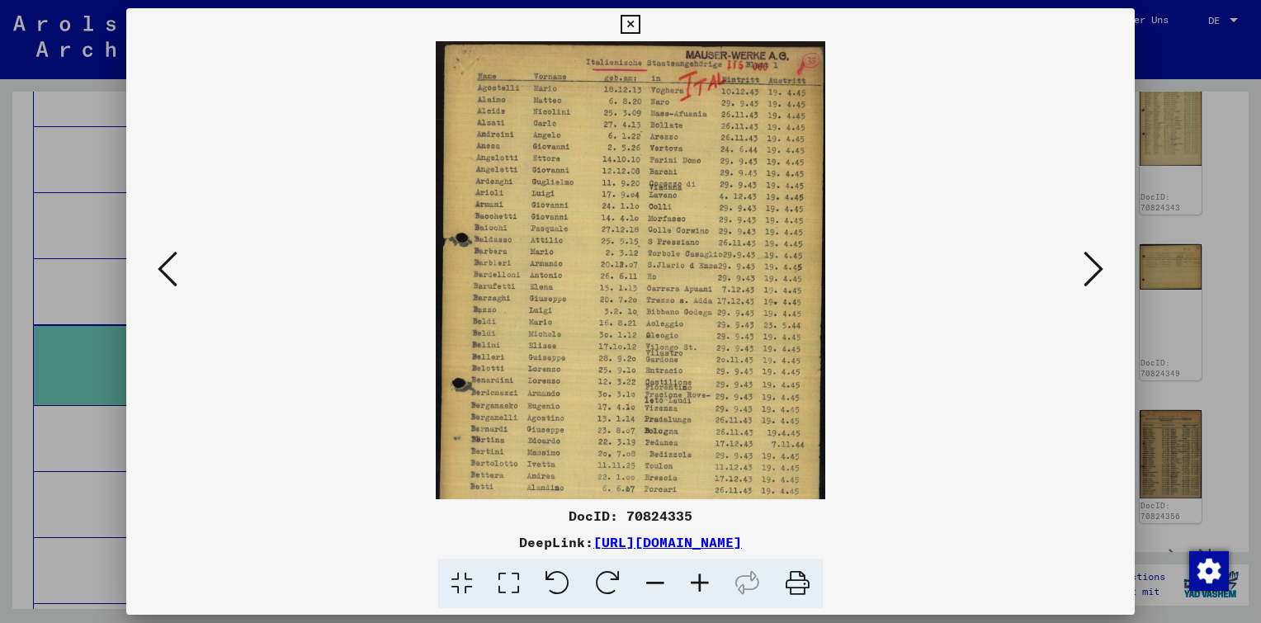
click at [697, 584] on icon at bounding box center [700, 584] width 45 height 50
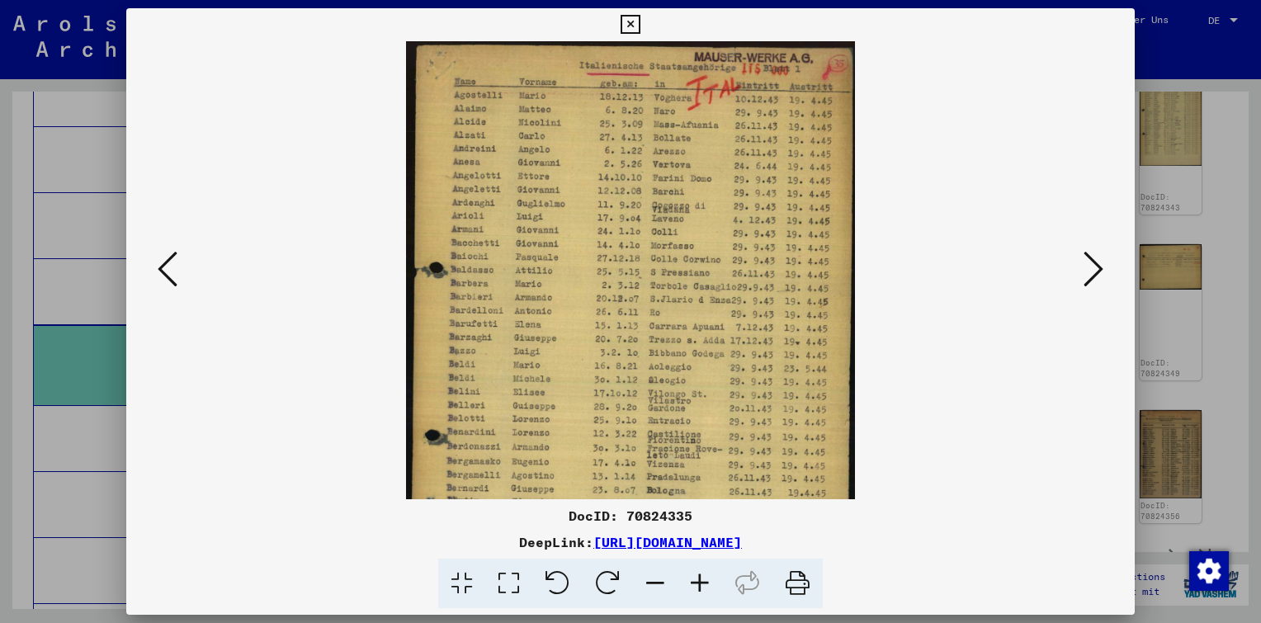
click at [697, 584] on icon at bounding box center [700, 584] width 45 height 50
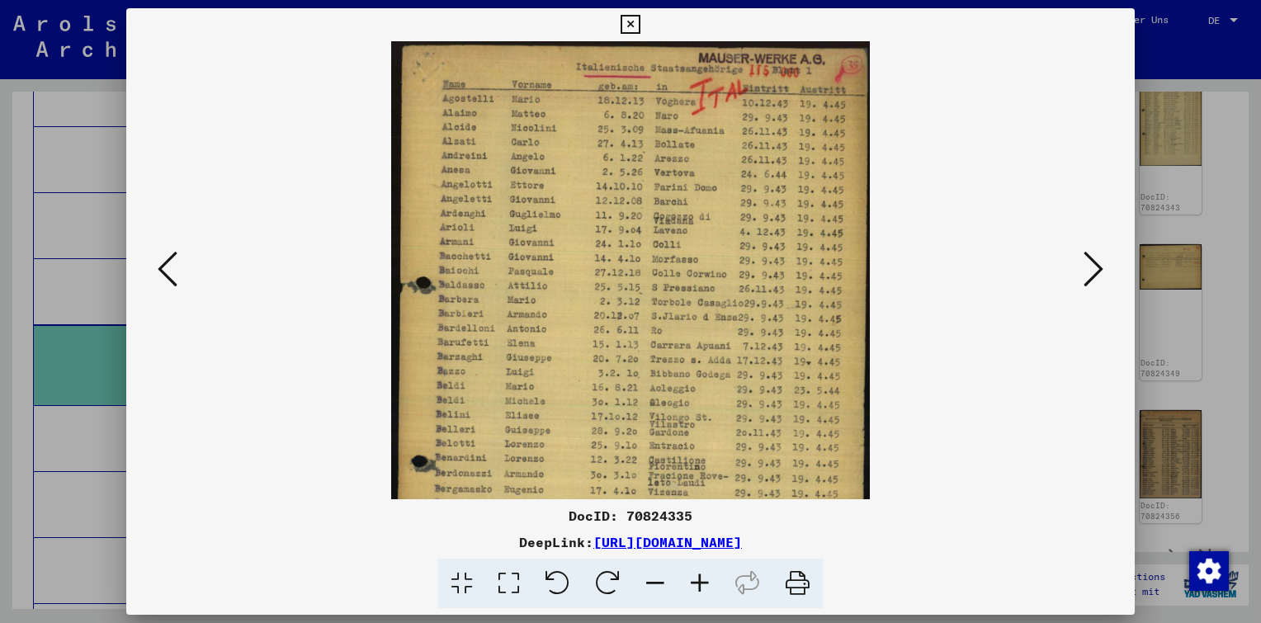
click at [697, 584] on icon at bounding box center [700, 584] width 45 height 50
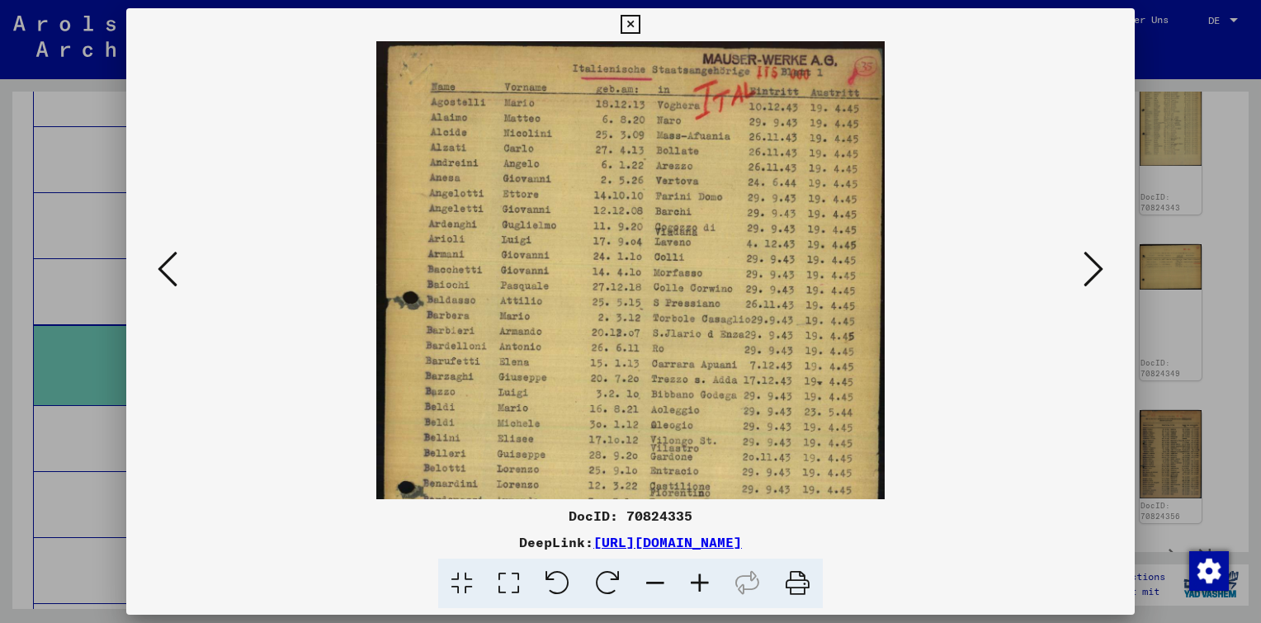
click at [697, 584] on icon at bounding box center [700, 584] width 45 height 50
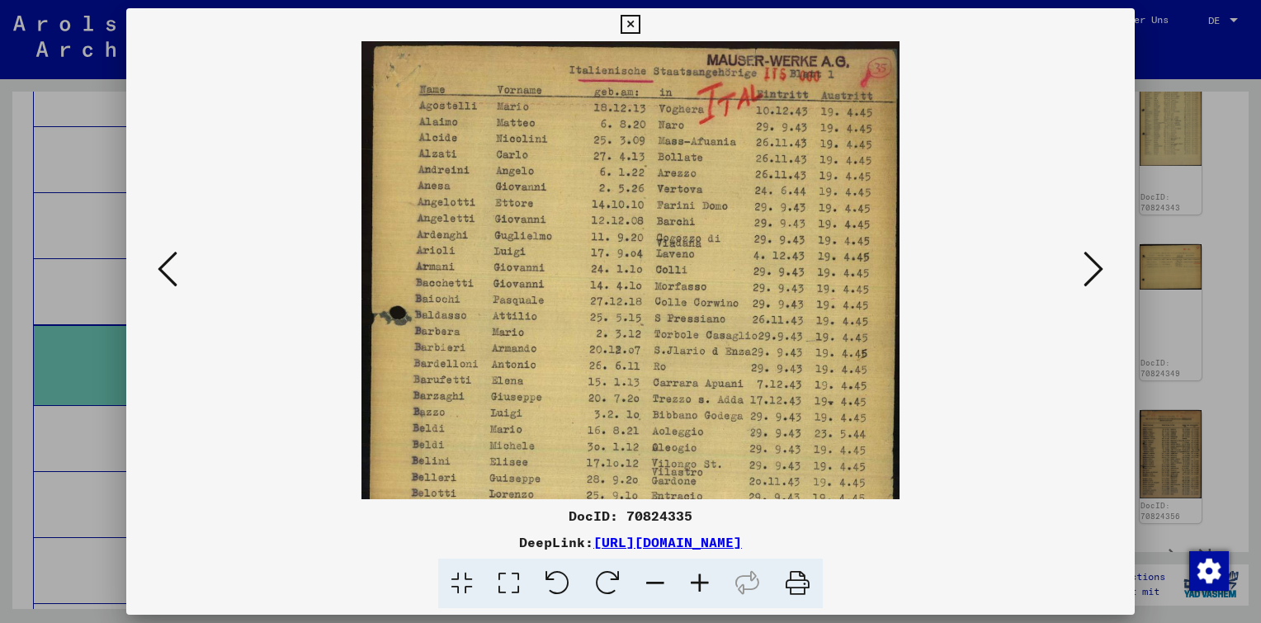
click at [1092, 266] on icon at bounding box center [1094, 269] width 20 height 40
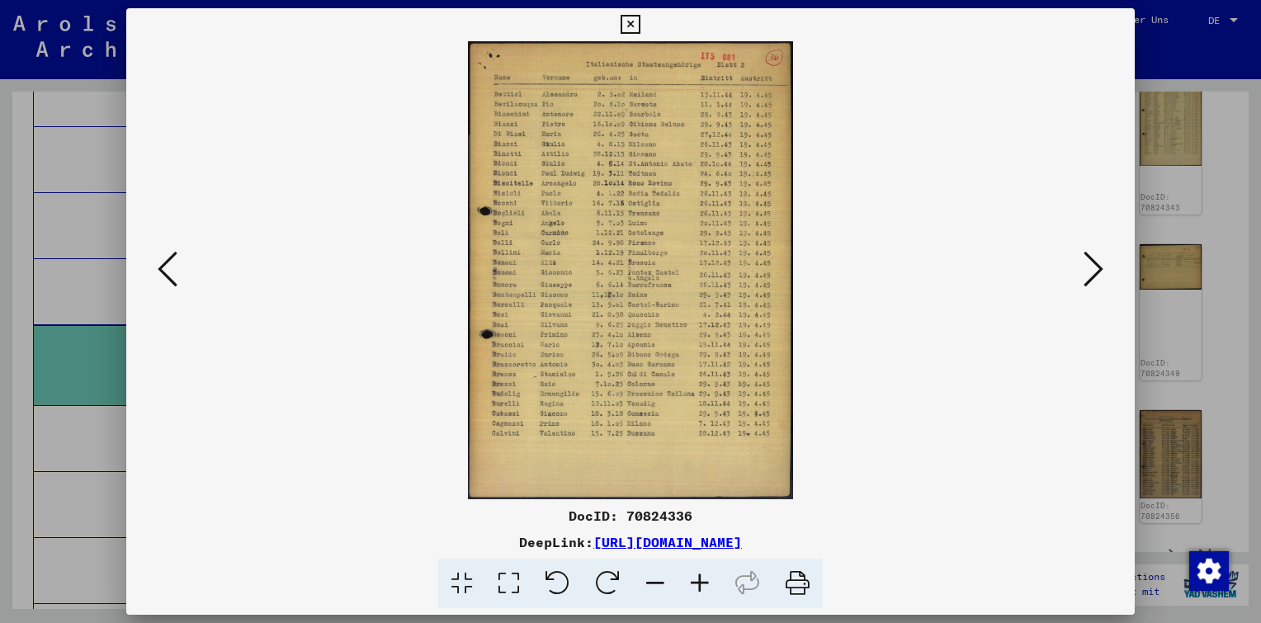
click at [1092, 266] on icon at bounding box center [1094, 269] width 20 height 40
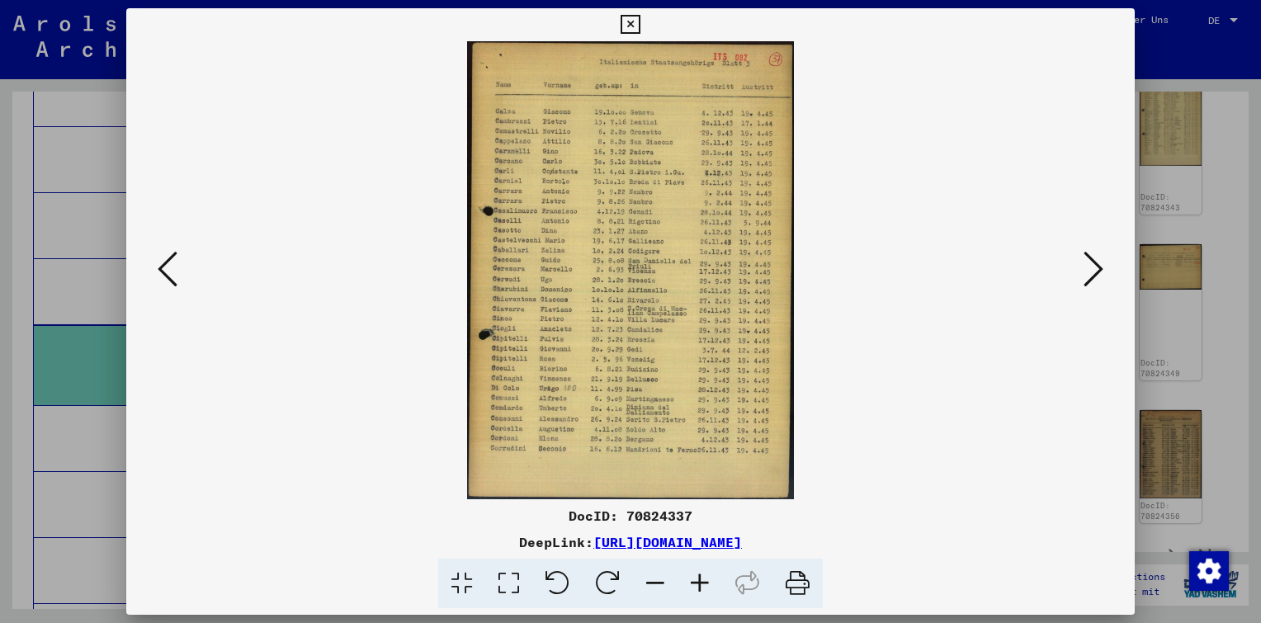
click at [1092, 266] on icon at bounding box center [1094, 269] width 20 height 40
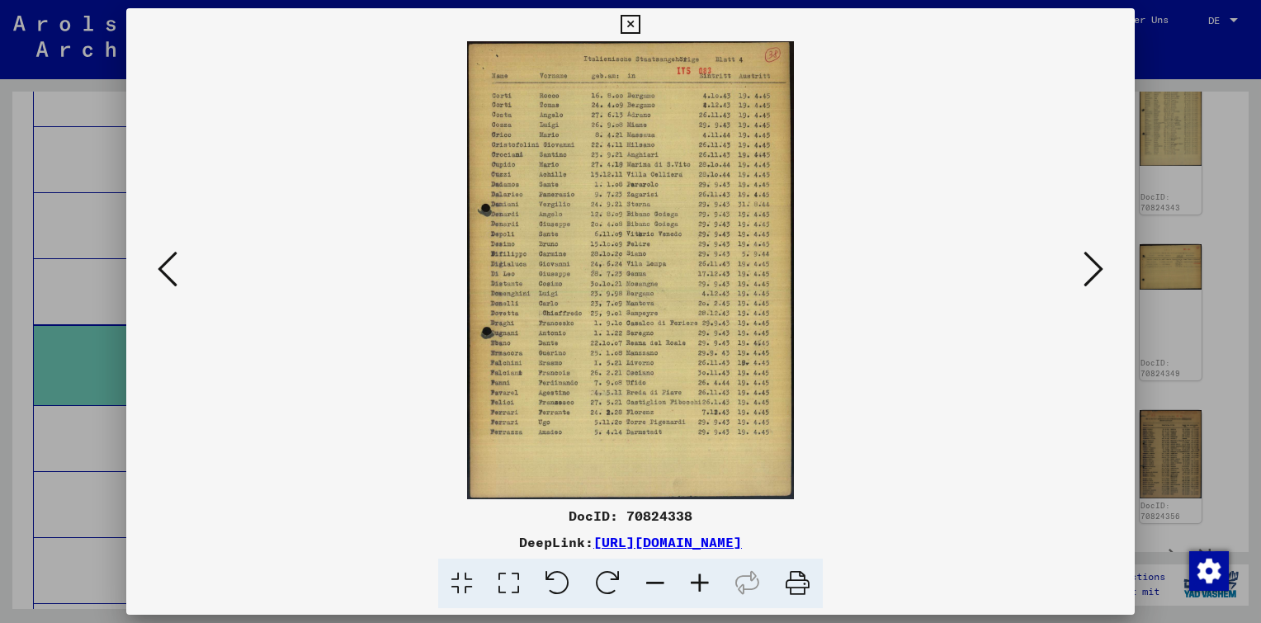
click at [1092, 266] on icon at bounding box center [1094, 269] width 20 height 40
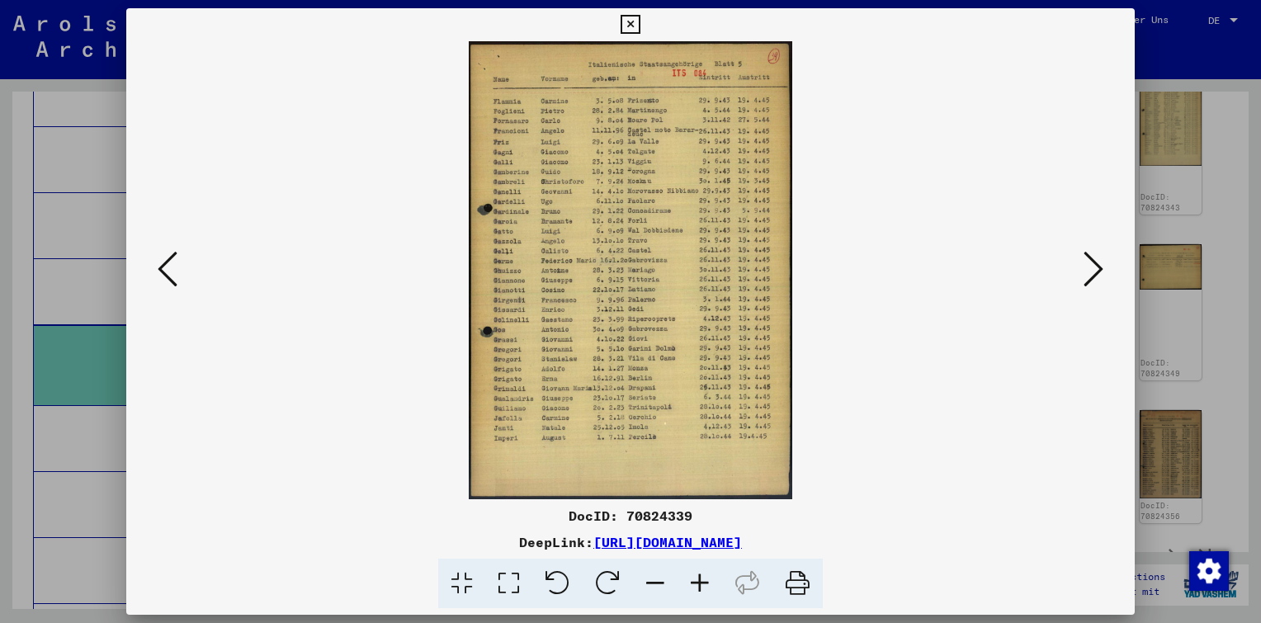
click at [1092, 266] on icon at bounding box center [1094, 269] width 20 height 40
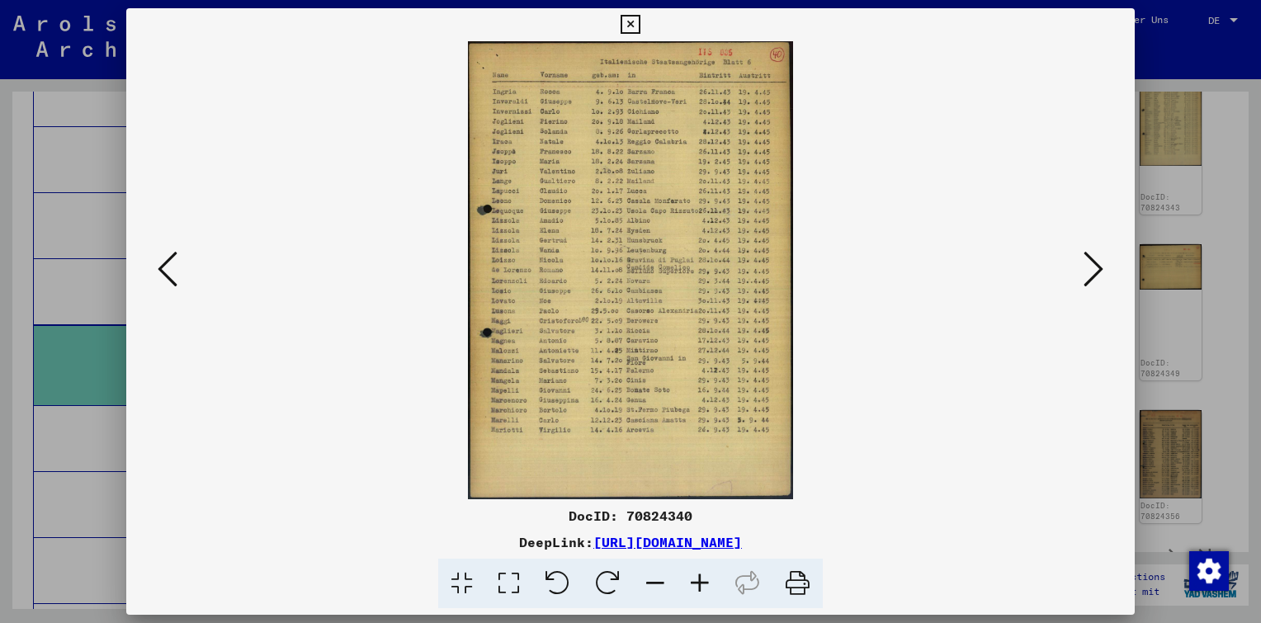
click at [1092, 266] on icon at bounding box center [1094, 269] width 20 height 40
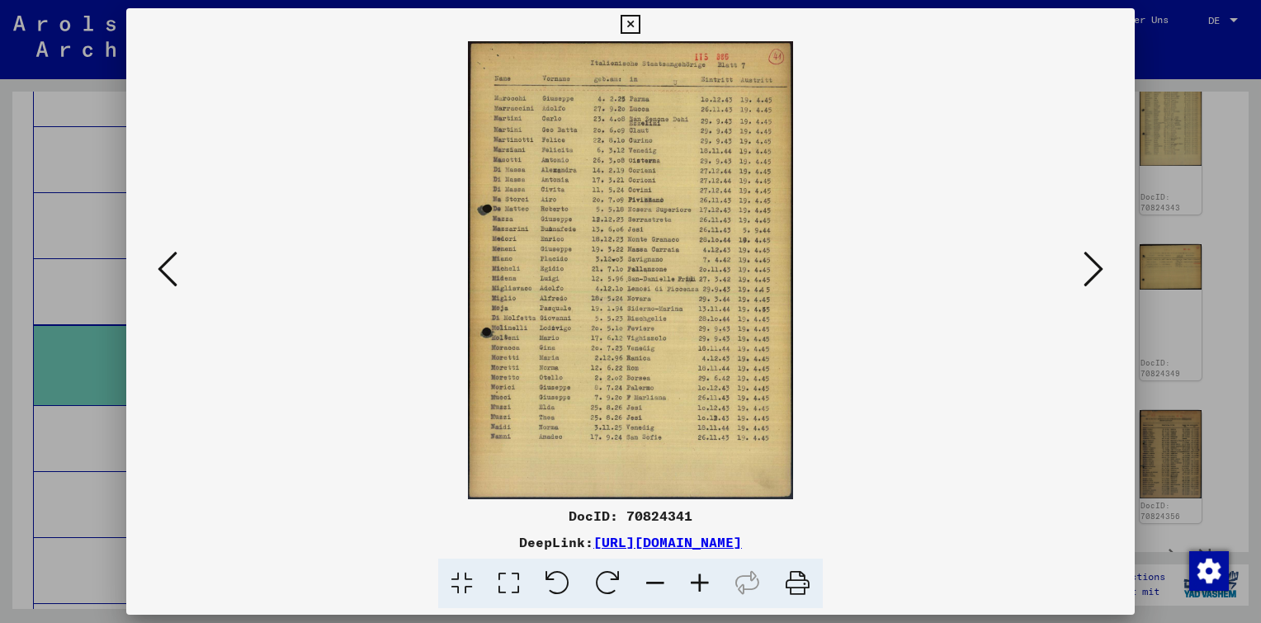
click at [1092, 266] on icon at bounding box center [1094, 269] width 20 height 40
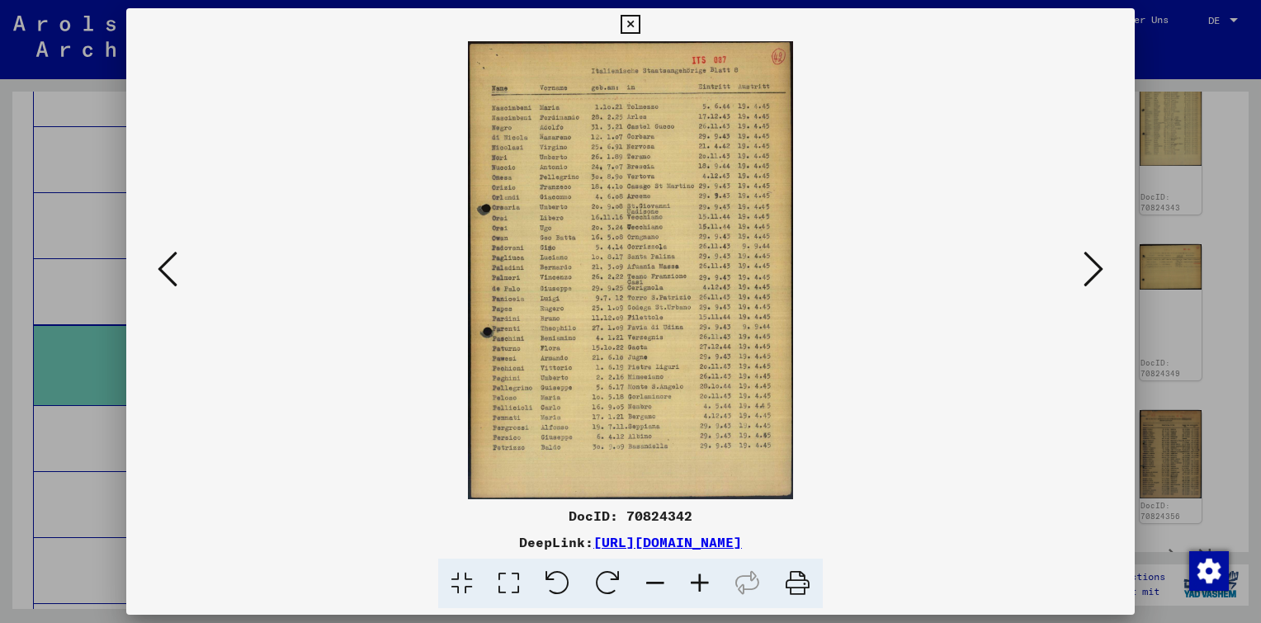
click at [1092, 266] on icon at bounding box center [1094, 269] width 20 height 40
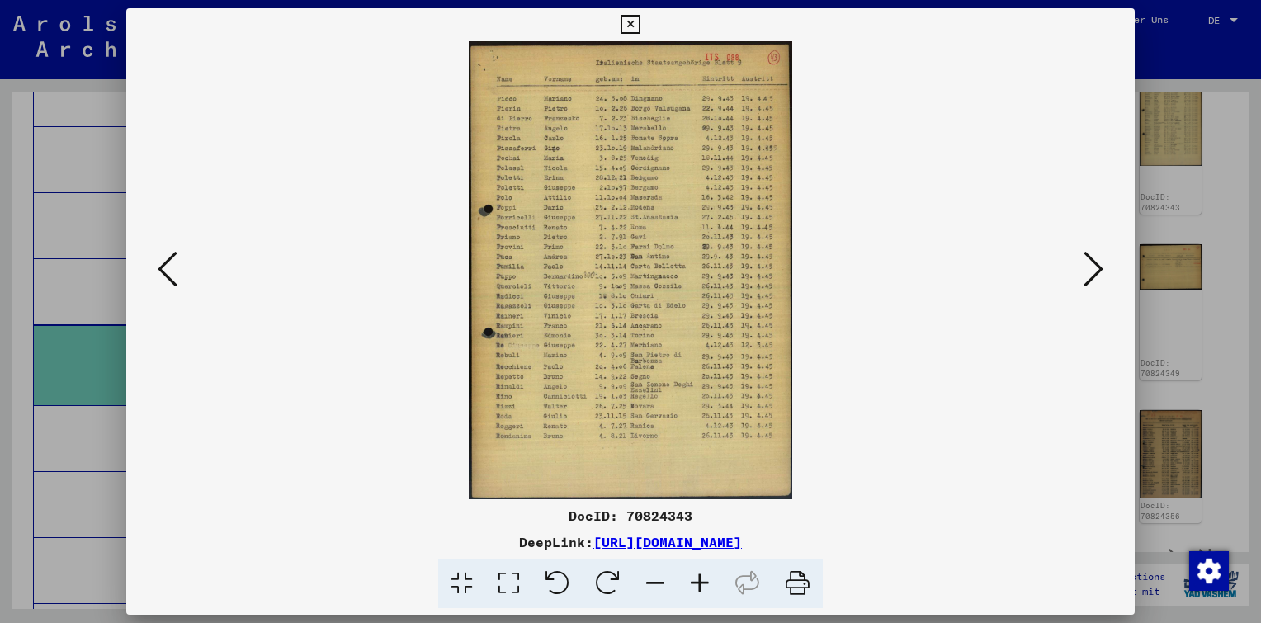
click at [1092, 266] on icon at bounding box center [1094, 269] width 20 height 40
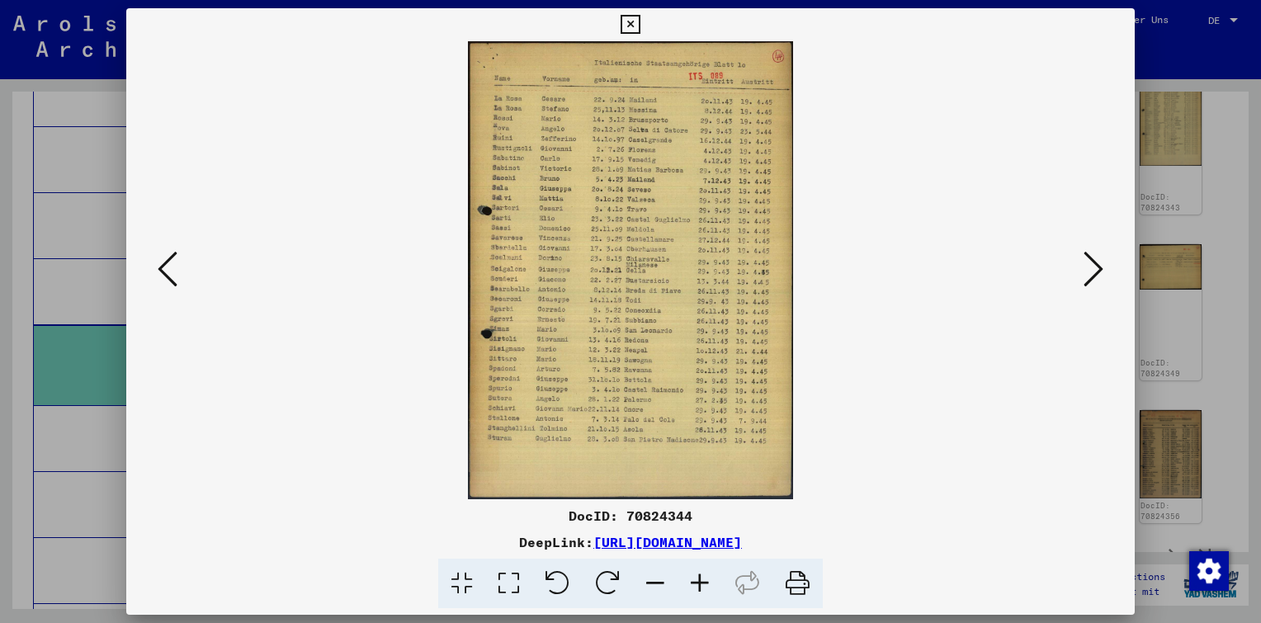
click at [1092, 266] on icon at bounding box center [1094, 269] width 20 height 40
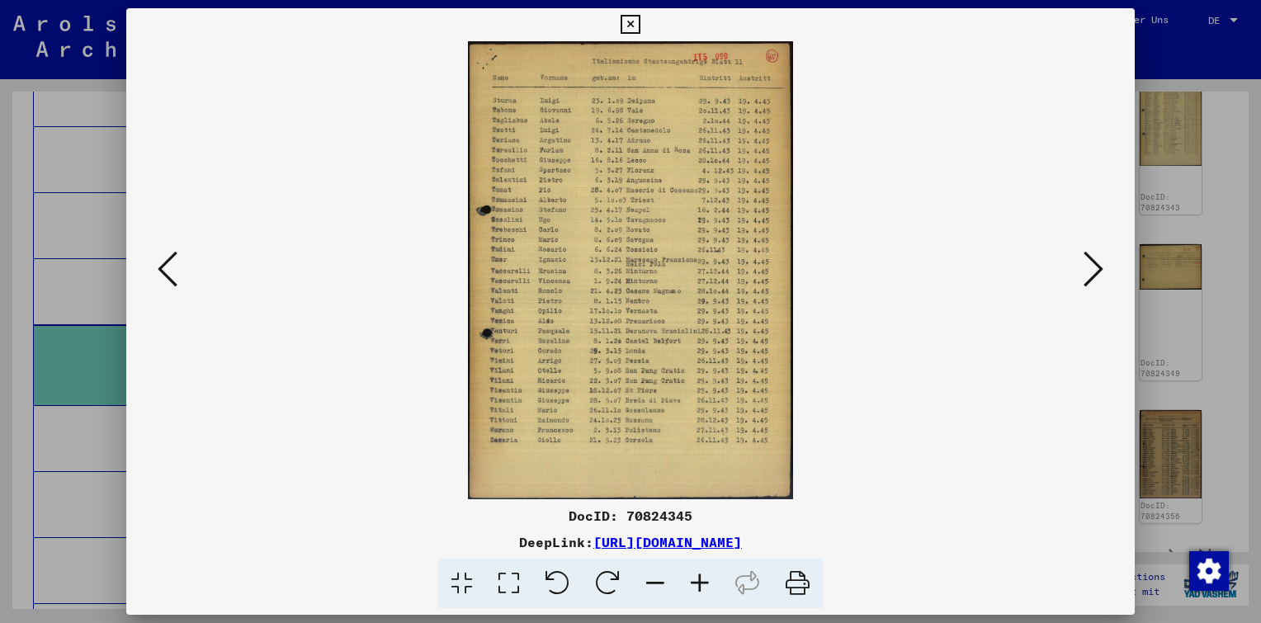
click at [1092, 266] on icon at bounding box center [1094, 269] width 20 height 40
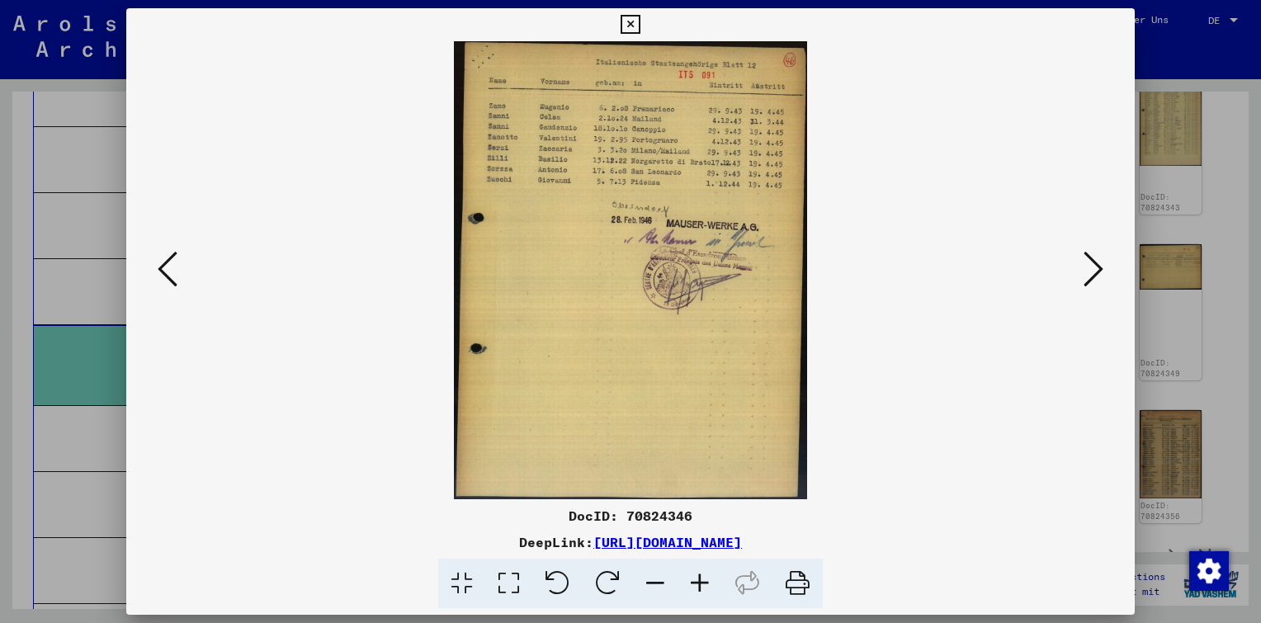
click at [1092, 266] on icon at bounding box center [1094, 269] width 20 height 40
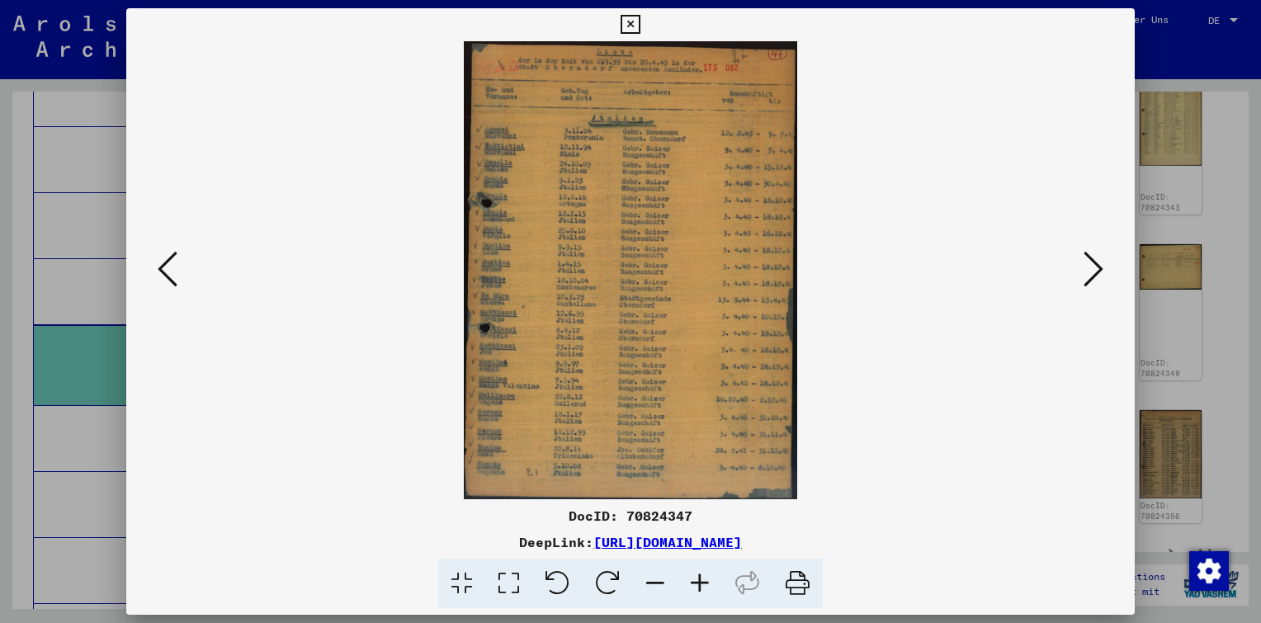
click at [168, 265] on icon at bounding box center [168, 269] width 20 height 40
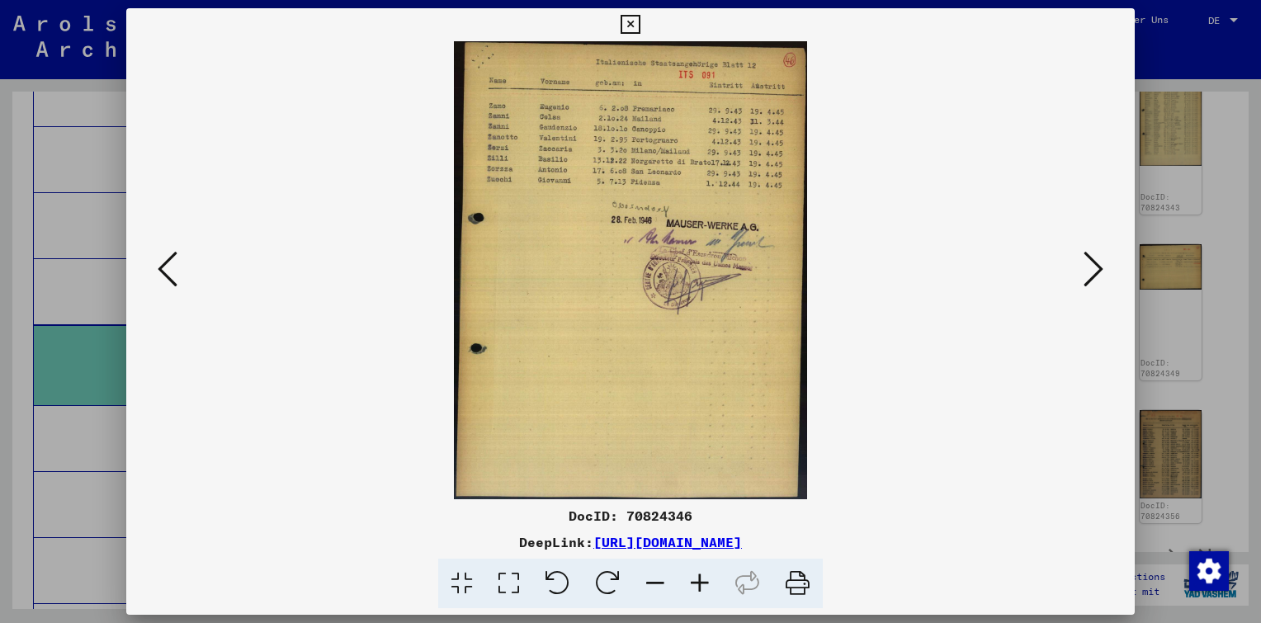
click at [168, 265] on icon at bounding box center [168, 269] width 20 height 40
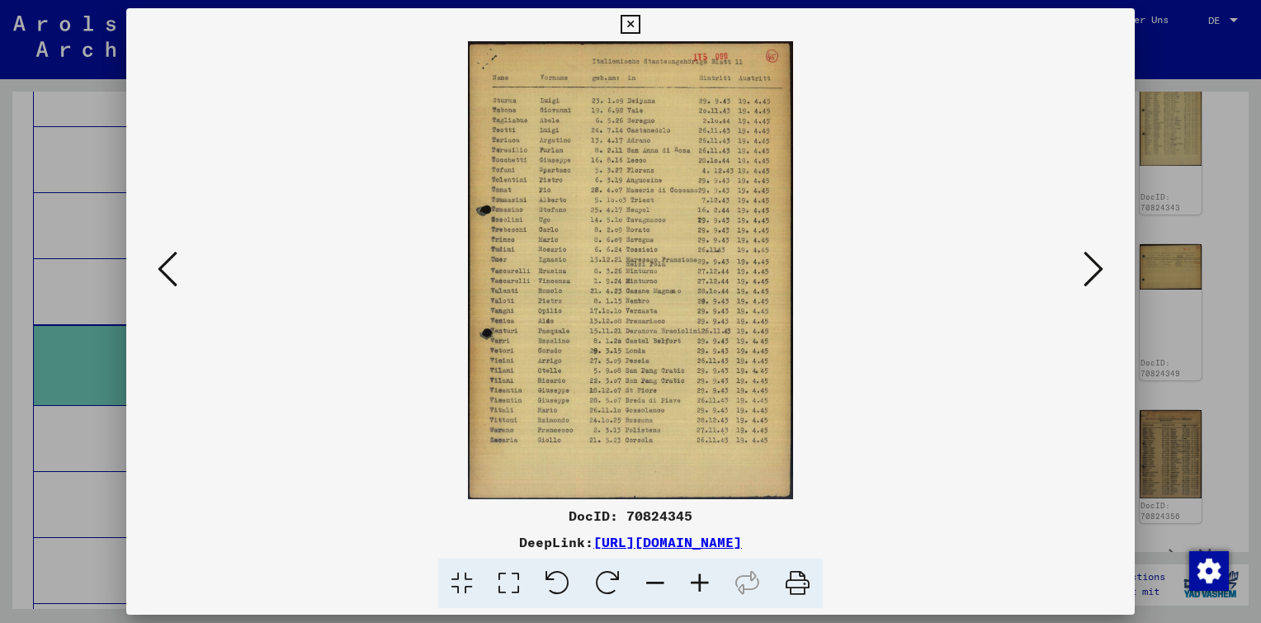
click at [167, 265] on icon at bounding box center [168, 269] width 20 height 40
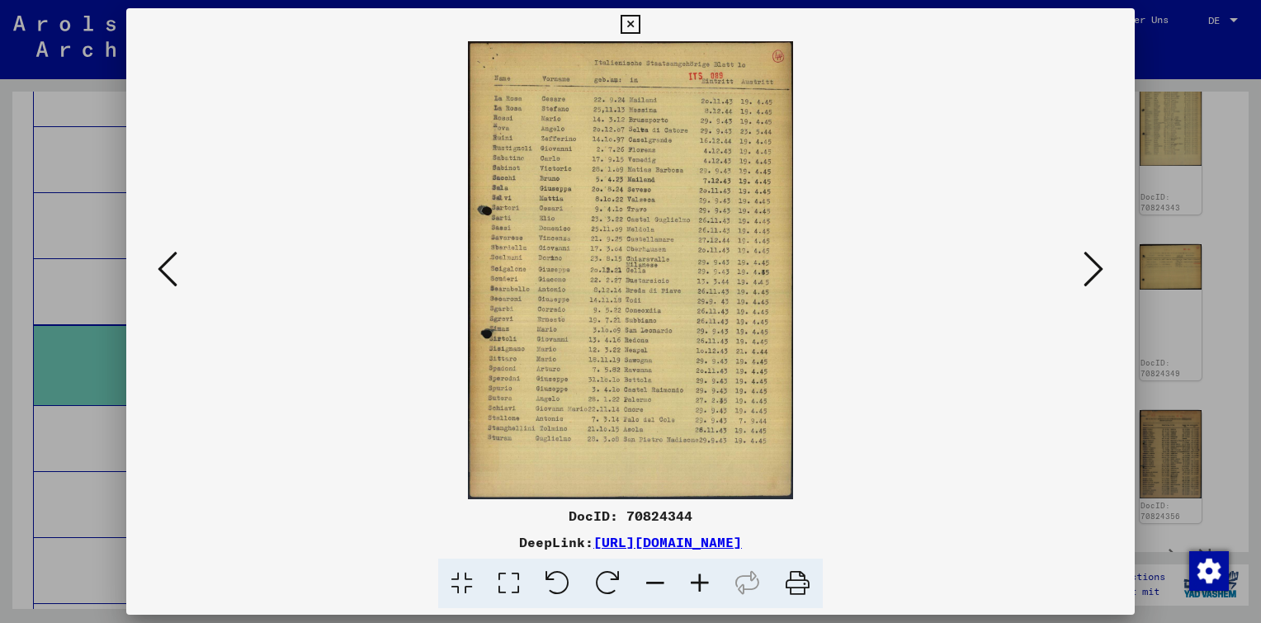
click at [167, 265] on icon at bounding box center [168, 269] width 20 height 40
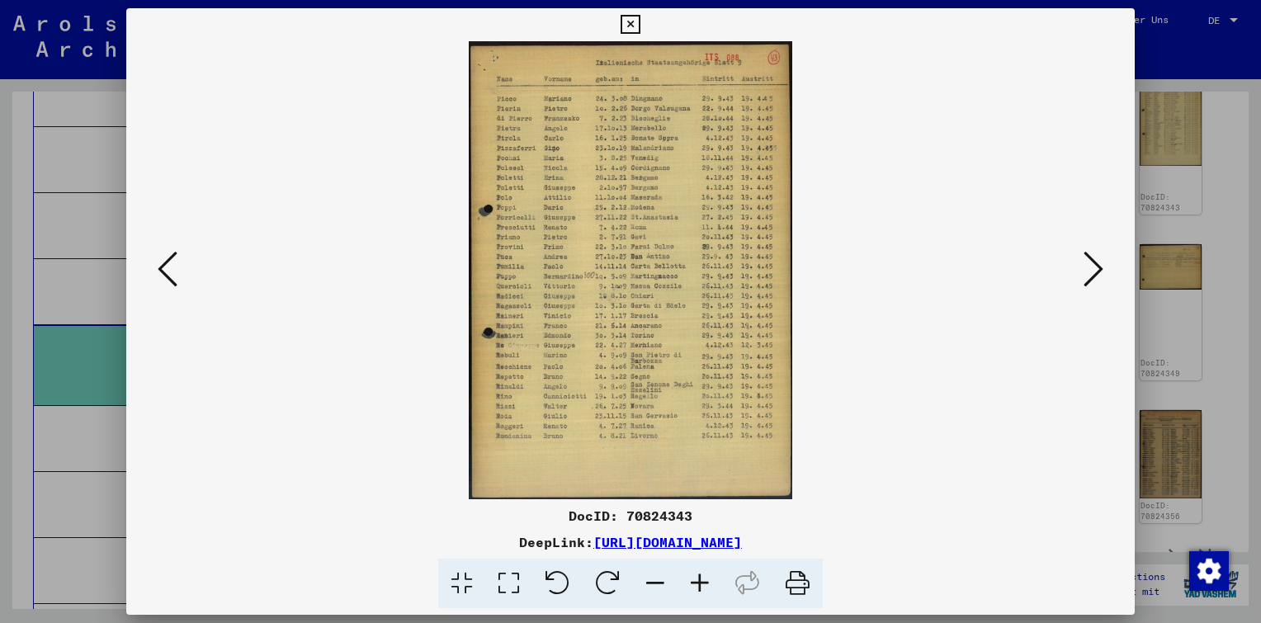
click at [167, 265] on icon at bounding box center [168, 269] width 20 height 40
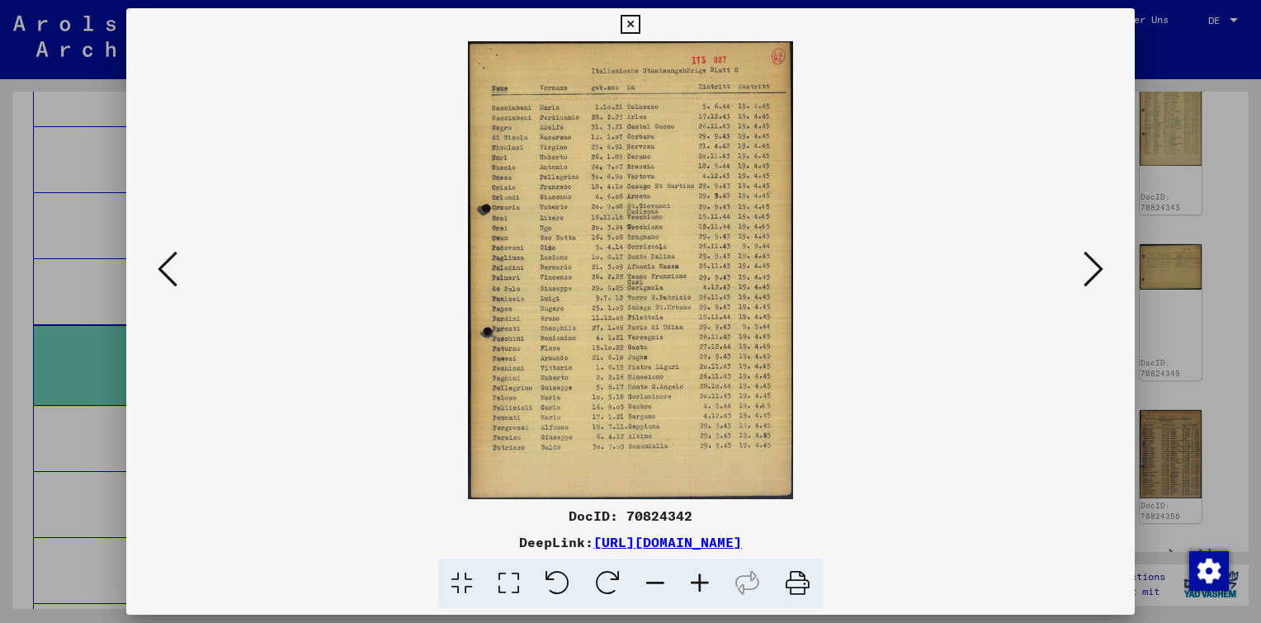
click at [167, 265] on icon at bounding box center [168, 269] width 20 height 40
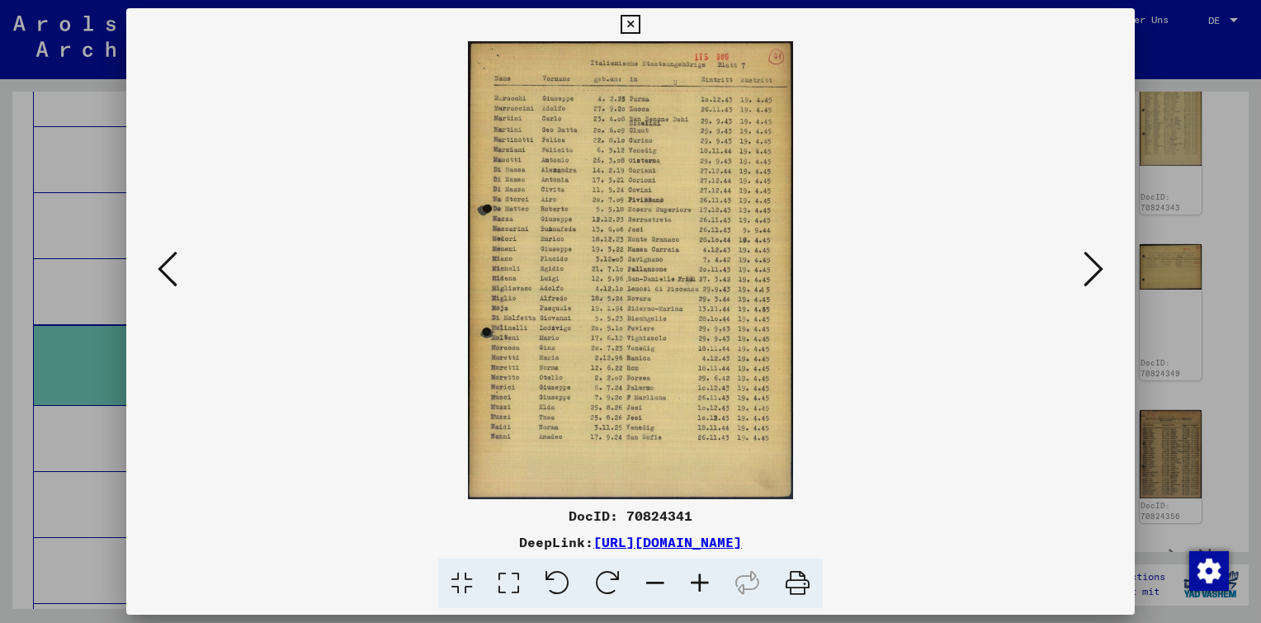
click at [168, 264] on icon at bounding box center [168, 269] width 20 height 40
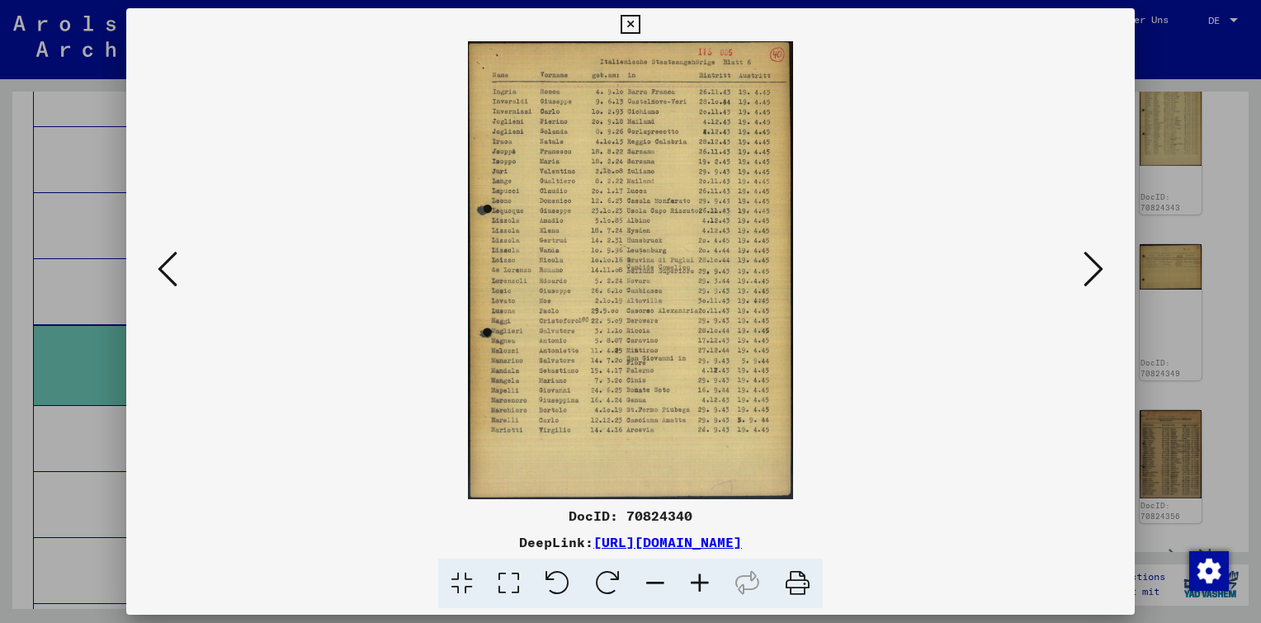
click at [168, 264] on icon at bounding box center [168, 269] width 20 height 40
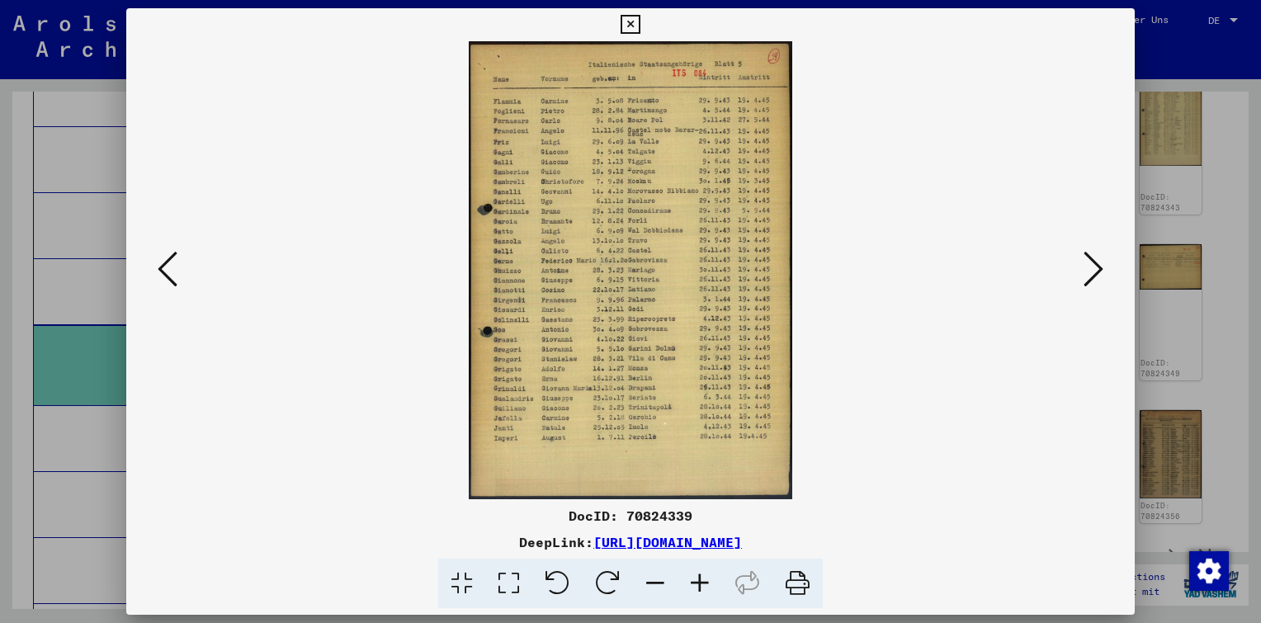
click at [168, 264] on icon at bounding box center [168, 269] width 20 height 40
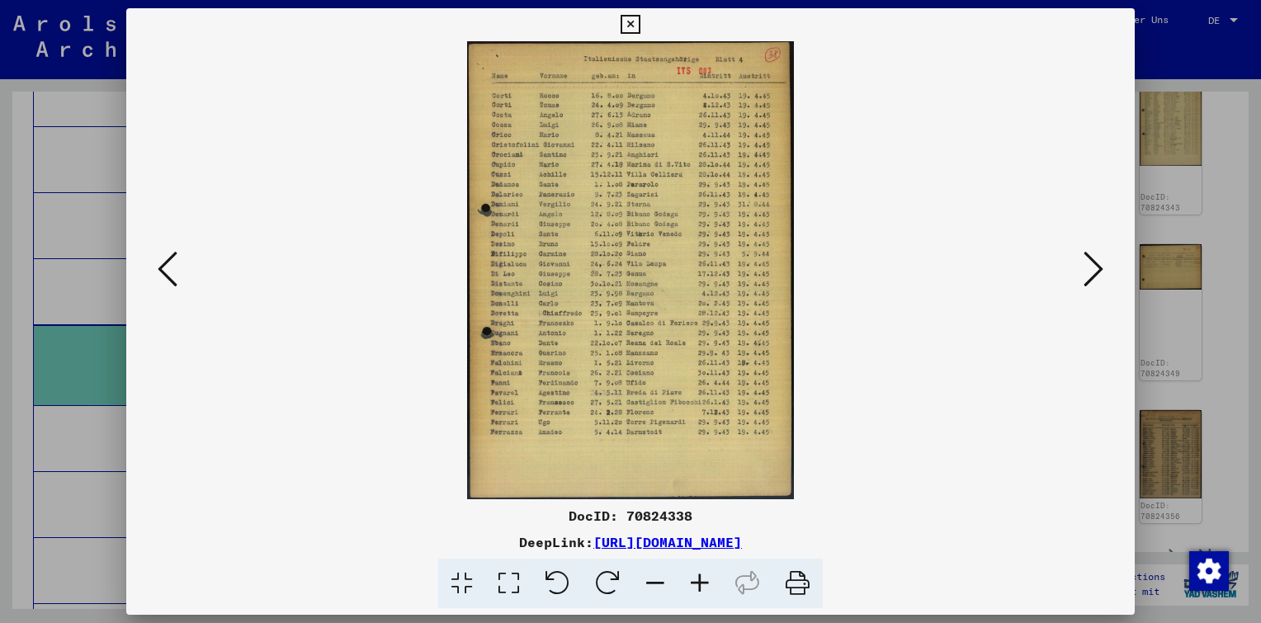
click at [168, 264] on icon at bounding box center [168, 269] width 20 height 40
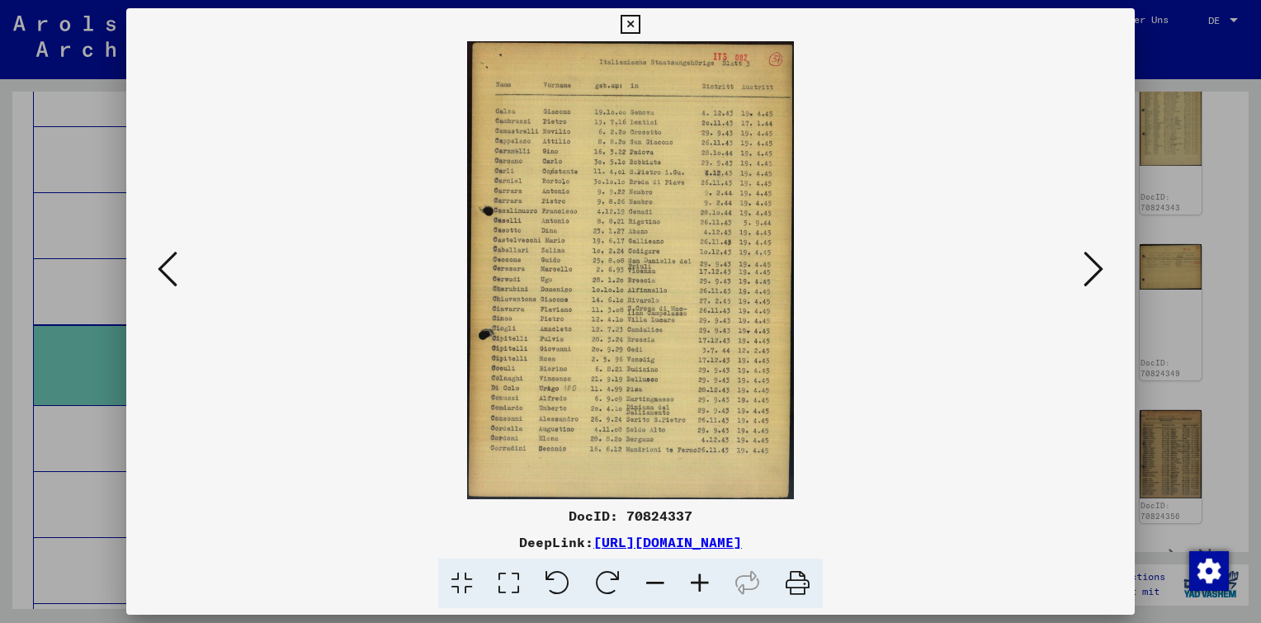
click at [169, 264] on icon at bounding box center [168, 269] width 20 height 40
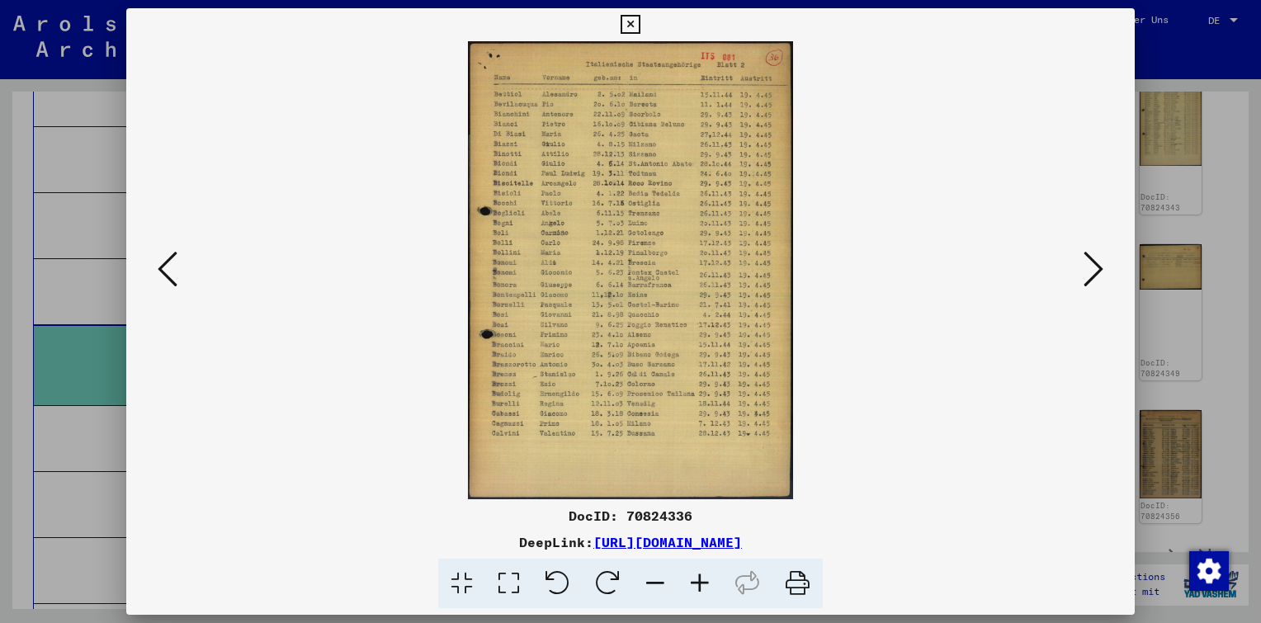
click at [172, 264] on icon at bounding box center [168, 269] width 20 height 40
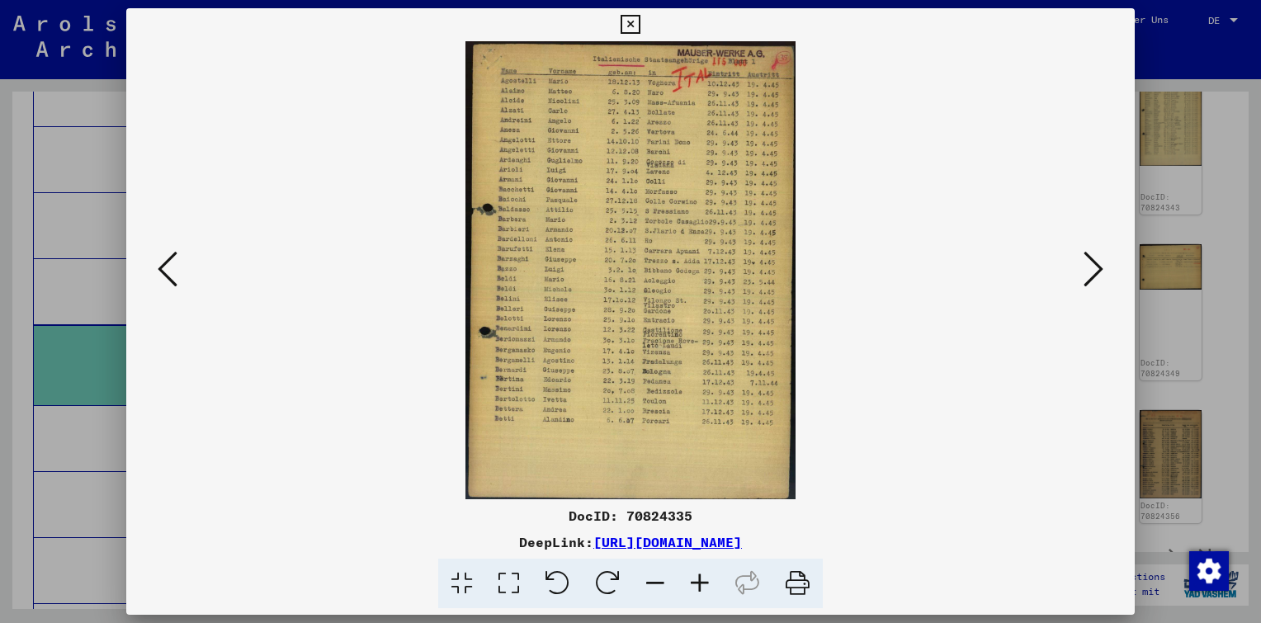
click at [173, 261] on icon at bounding box center [168, 269] width 20 height 40
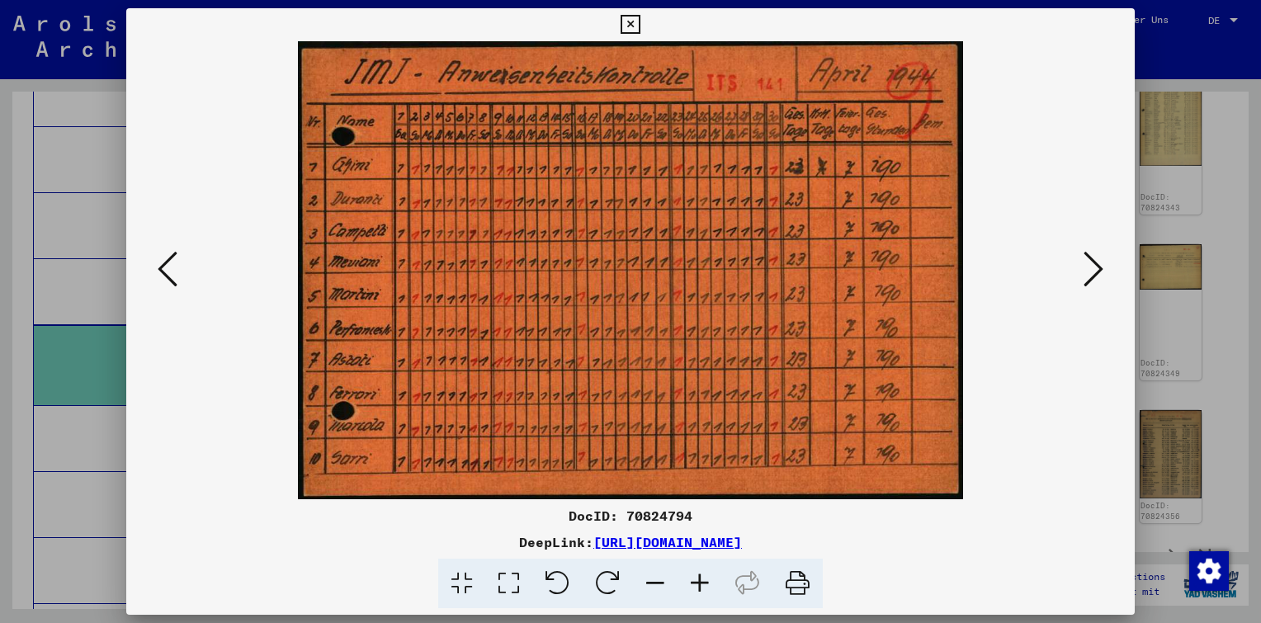
click at [173, 261] on icon at bounding box center [168, 269] width 20 height 40
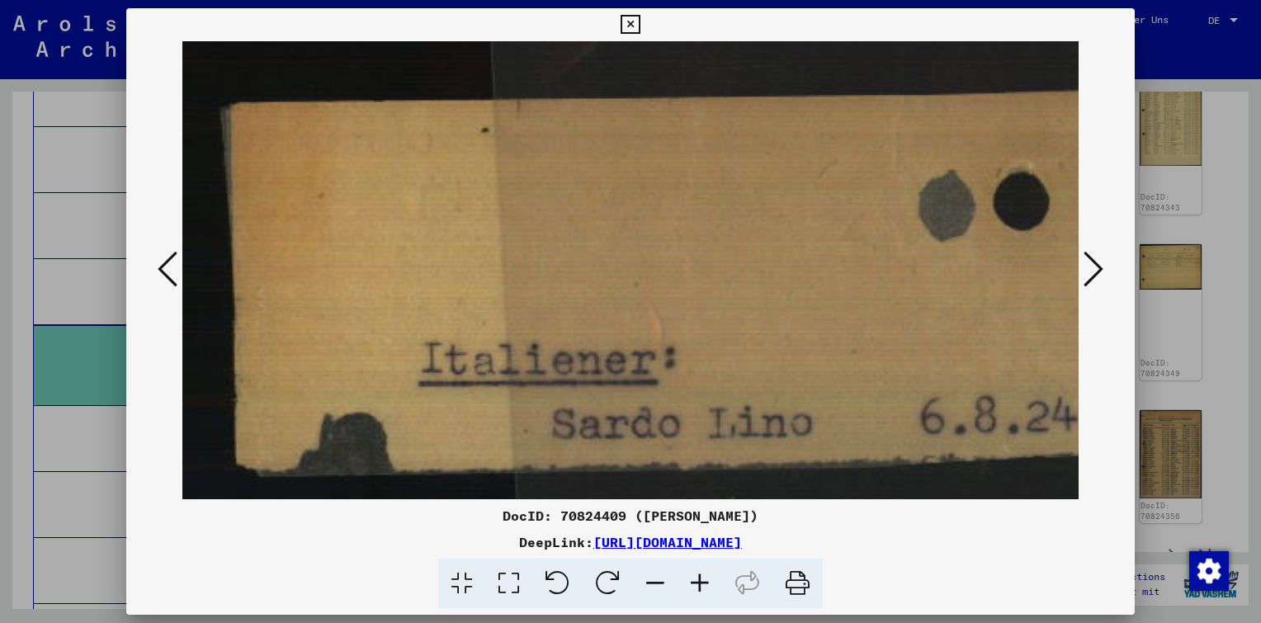
click at [173, 261] on icon at bounding box center [168, 269] width 20 height 40
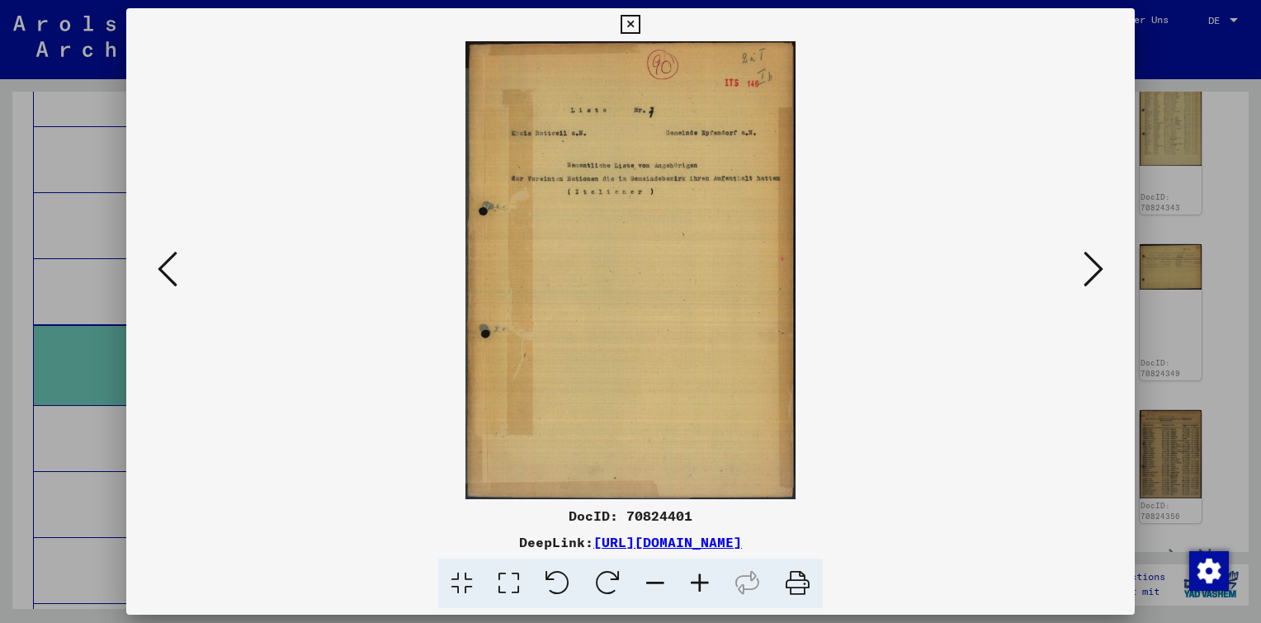
click at [173, 261] on icon at bounding box center [168, 269] width 20 height 40
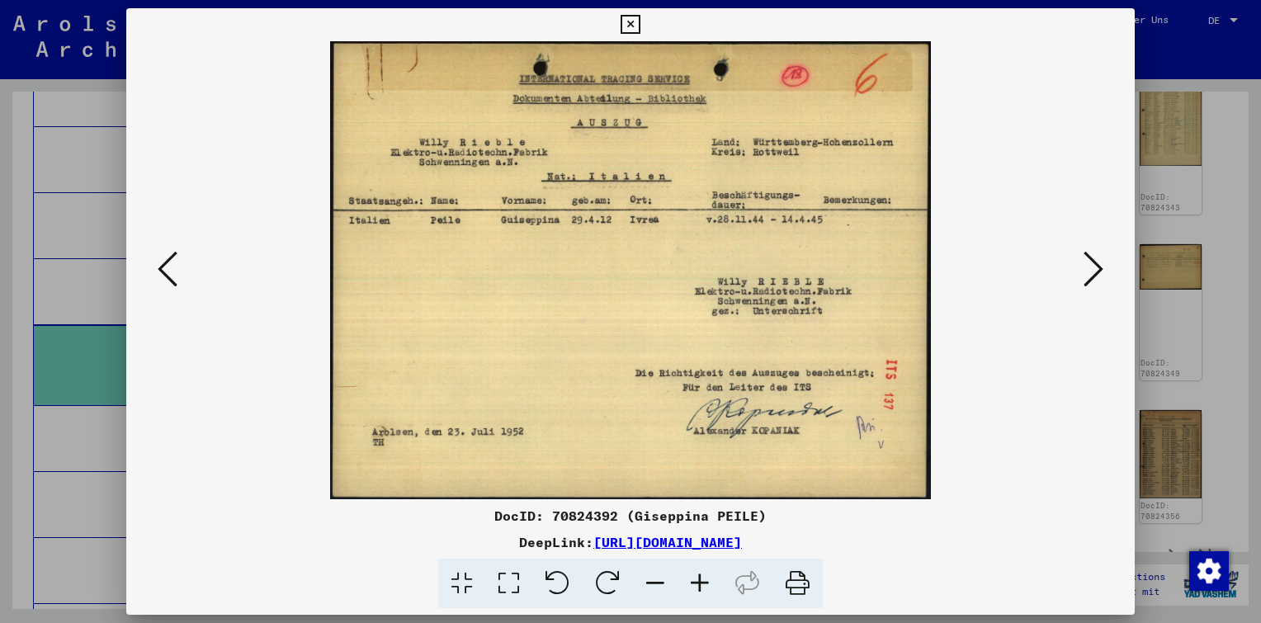
click at [175, 275] on icon at bounding box center [168, 269] width 20 height 40
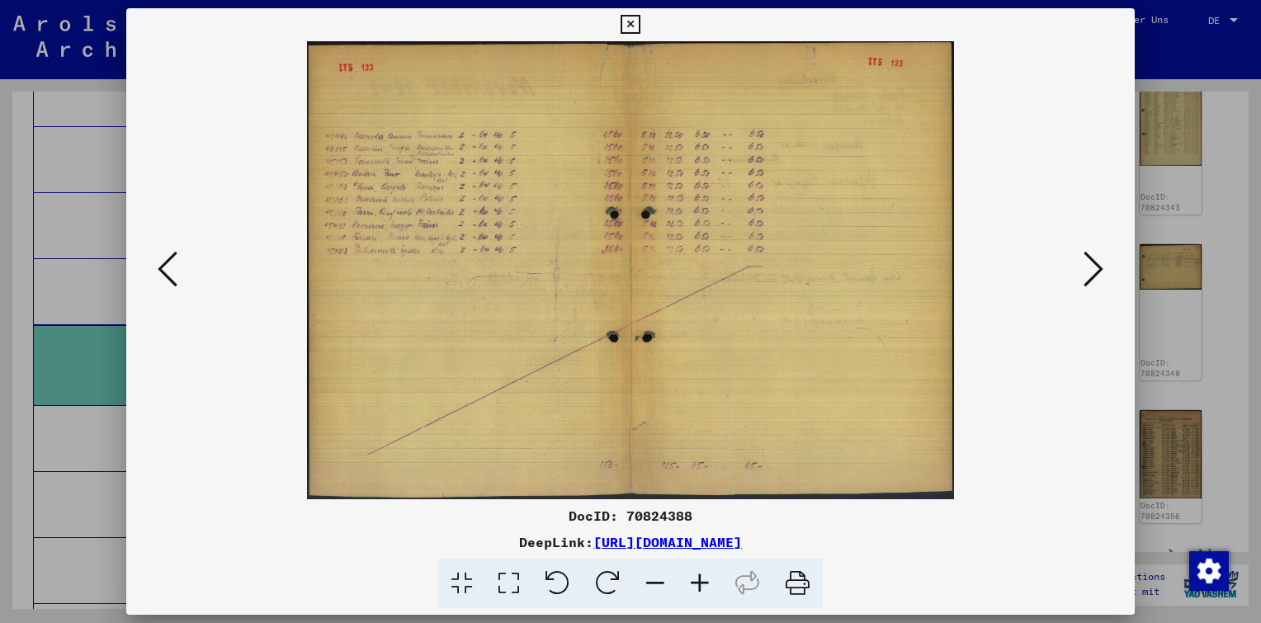
click at [174, 274] on icon at bounding box center [168, 269] width 20 height 40
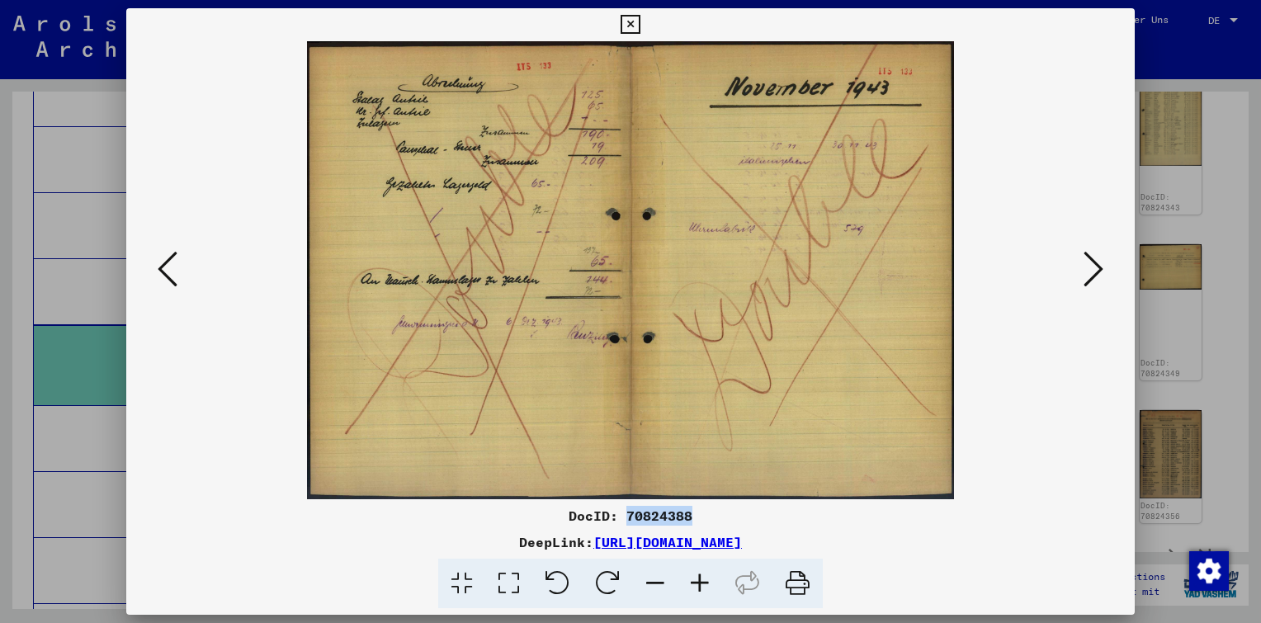
drag, startPoint x: 698, startPoint y: 519, endPoint x: 628, endPoint y: 522, distance: 70.2
click at [628, 522] on div "DocID: 70824388" at bounding box center [630, 516] width 1009 height 20
click at [1089, 268] on icon at bounding box center [1094, 269] width 20 height 40
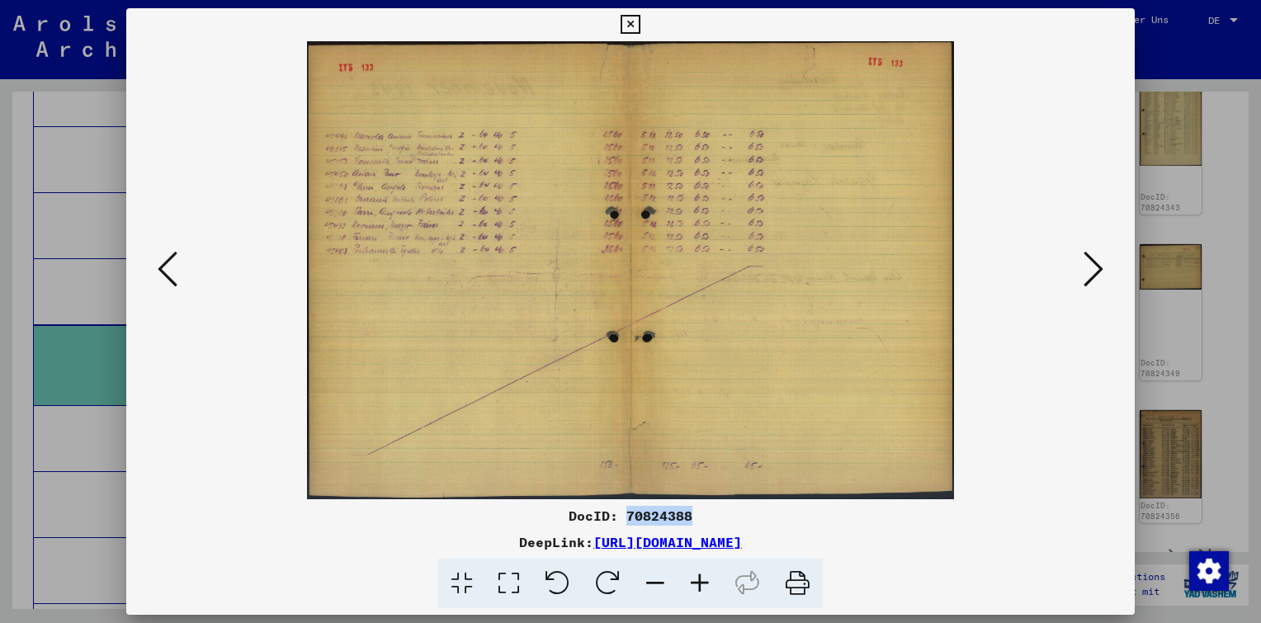
click at [170, 271] on icon at bounding box center [168, 269] width 20 height 40
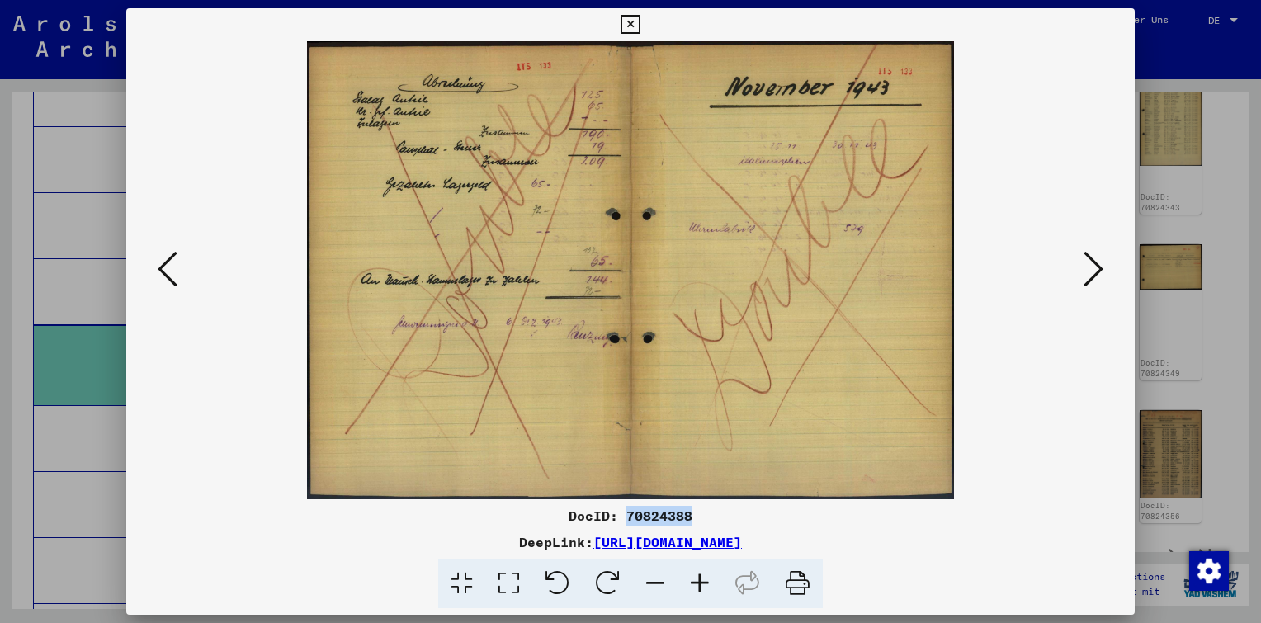
click at [171, 271] on icon at bounding box center [168, 269] width 20 height 40
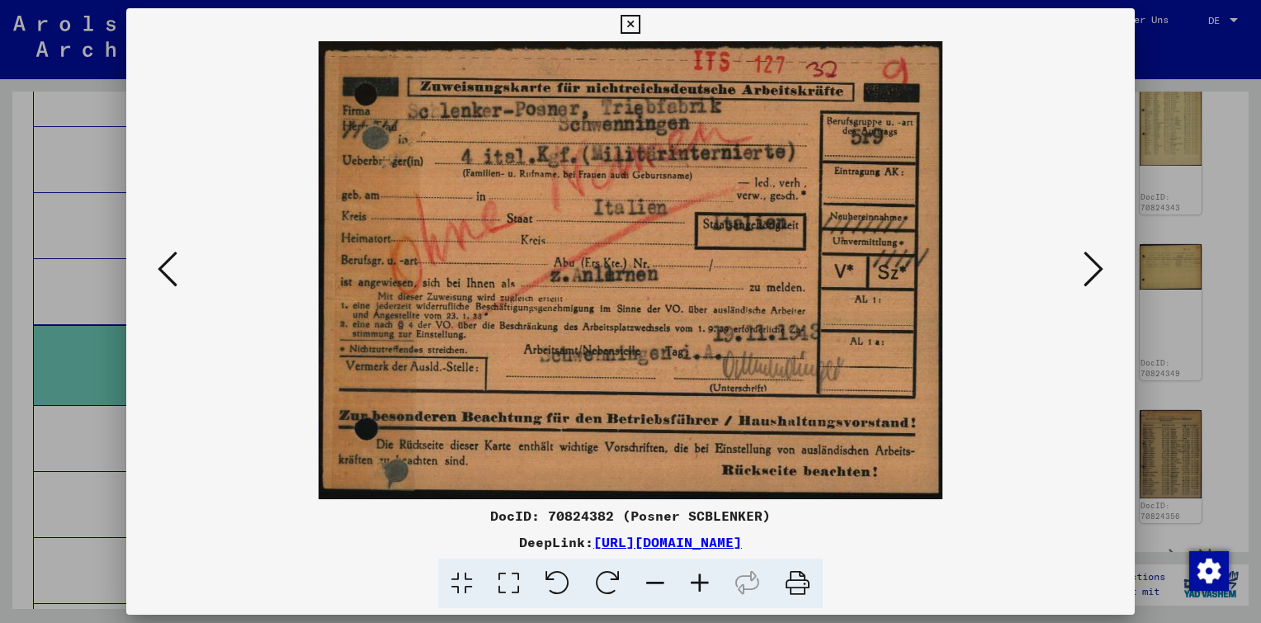
click at [172, 271] on icon at bounding box center [168, 269] width 20 height 40
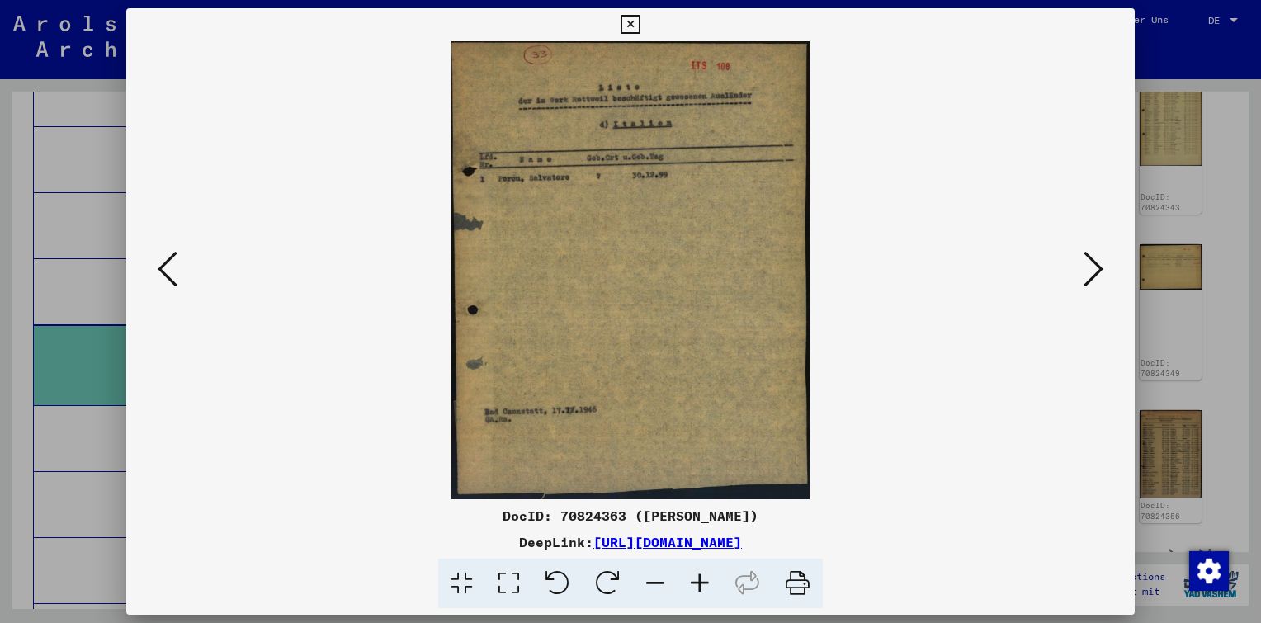
click at [1089, 260] on icon at bounding box center [1094, 269] width 20 height 40
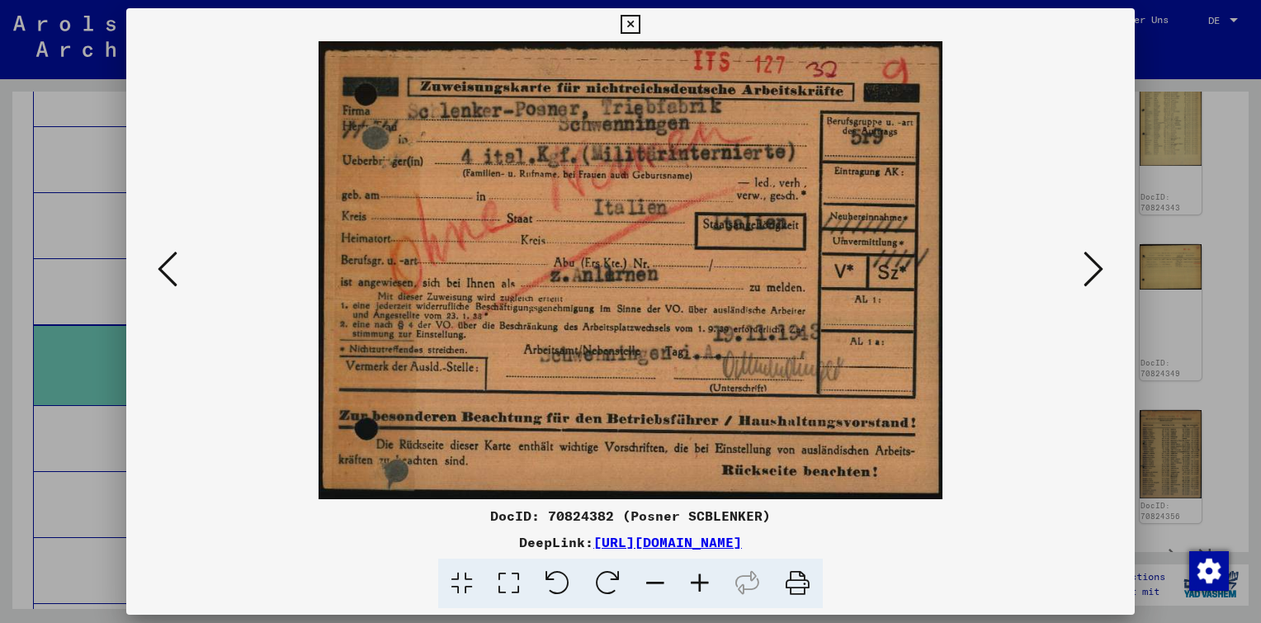
click at [169, 266] on icon at bounding box center [168, 269] width 20 height 40
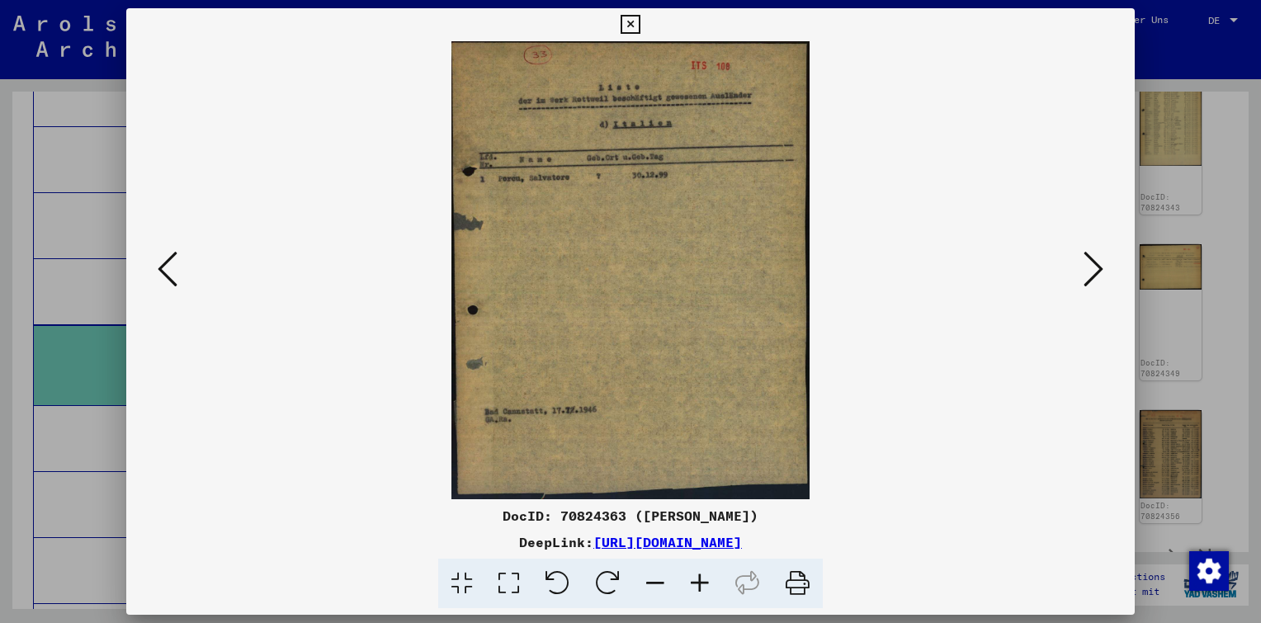
click at [697, 587] on icon at bounding box center [700, 584] width 45 height 50
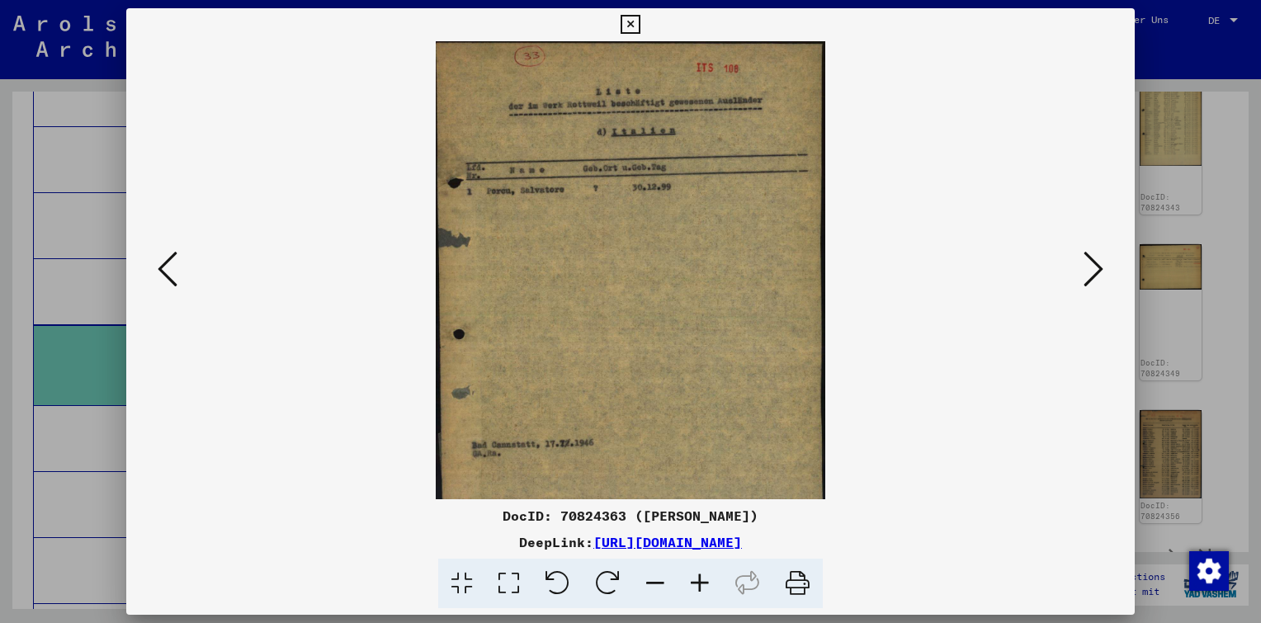
click at [697, 587] on icon at bounding box center [700, 584] width 45 height 50
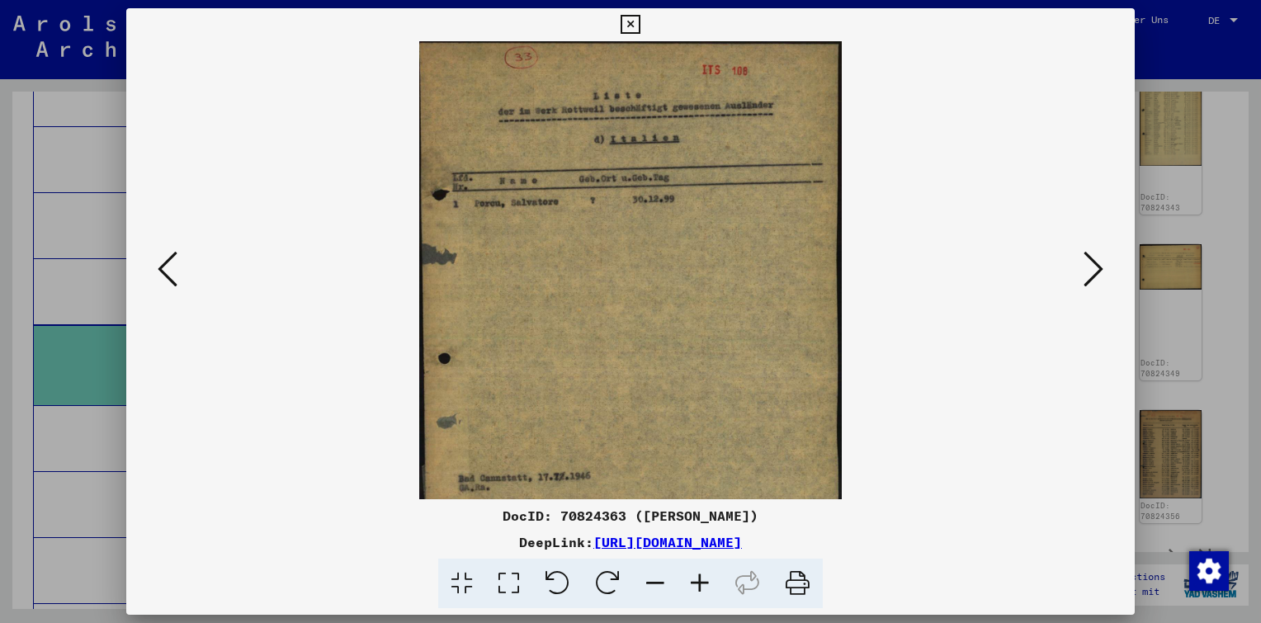
click at [697, 587] on icon at bounding box center [700, 584] width 45 height 50
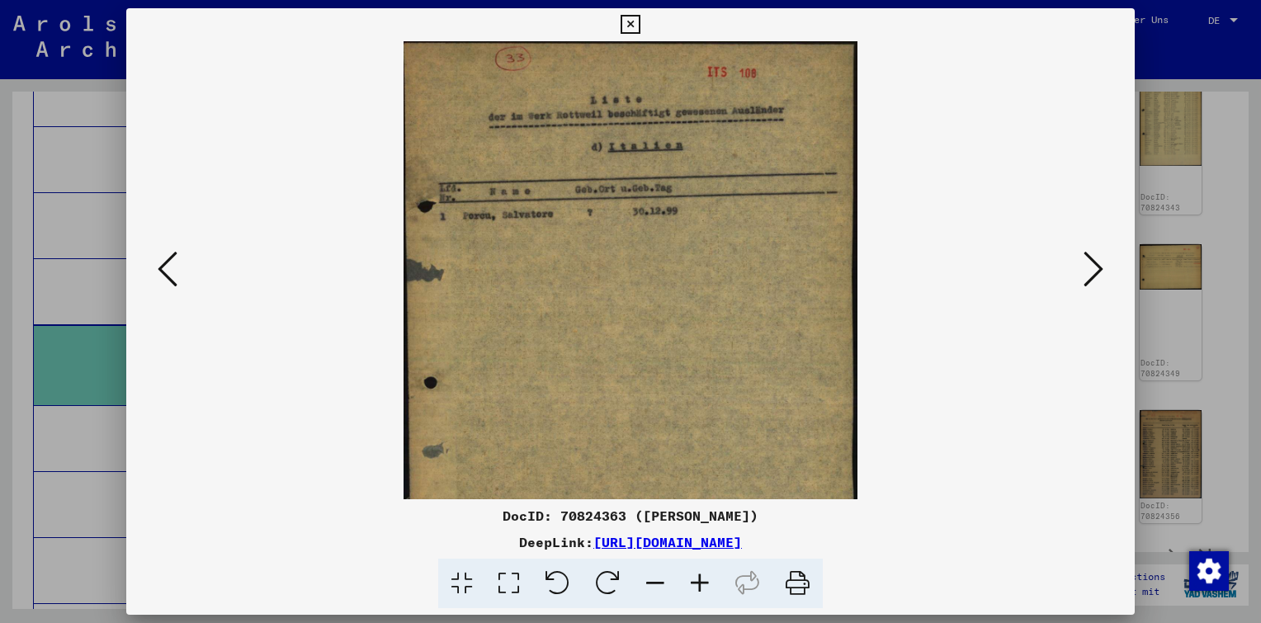
click at [697, 587] on icon at bounding box center [700, 584] width 45 height 50
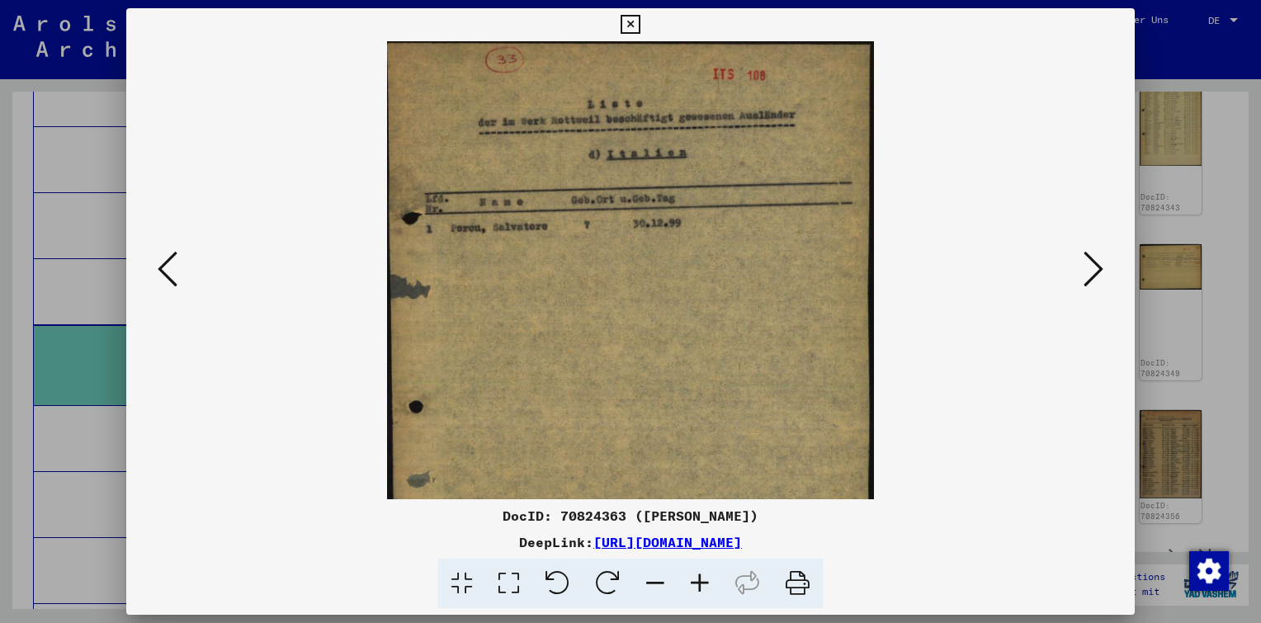
click at [697, 587] on icon at bounding box center [700, 584] width 45 height 50
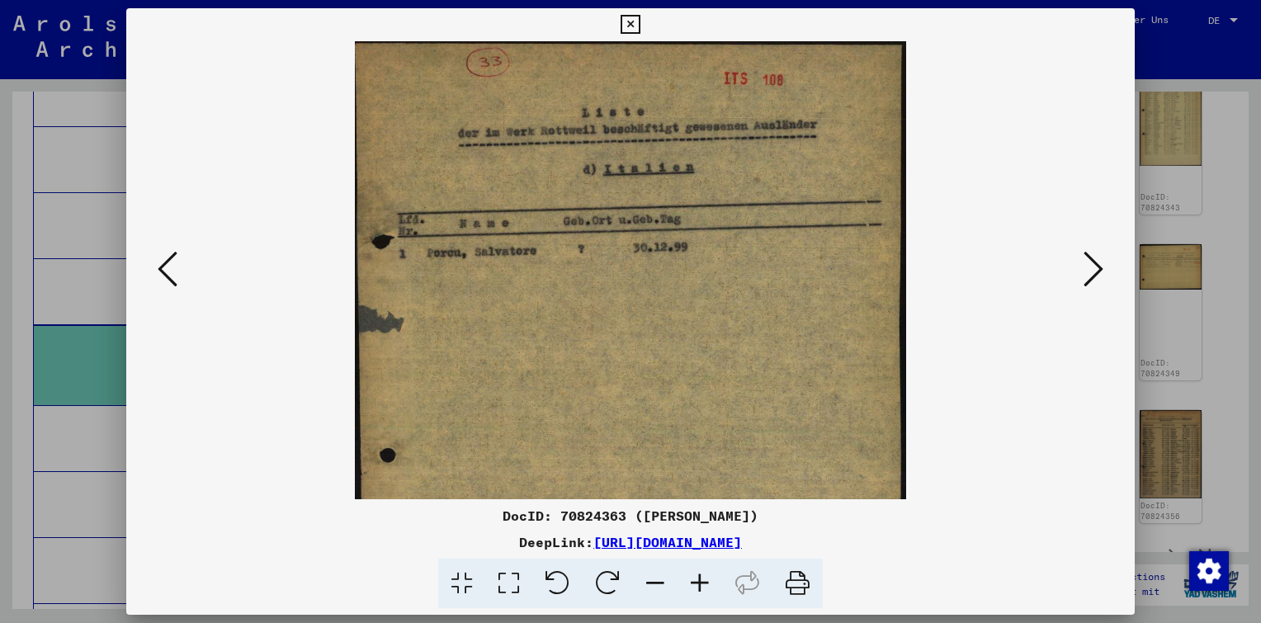
click at [697, 587] on icon at bounding box center [700, 584] width 45 height 50
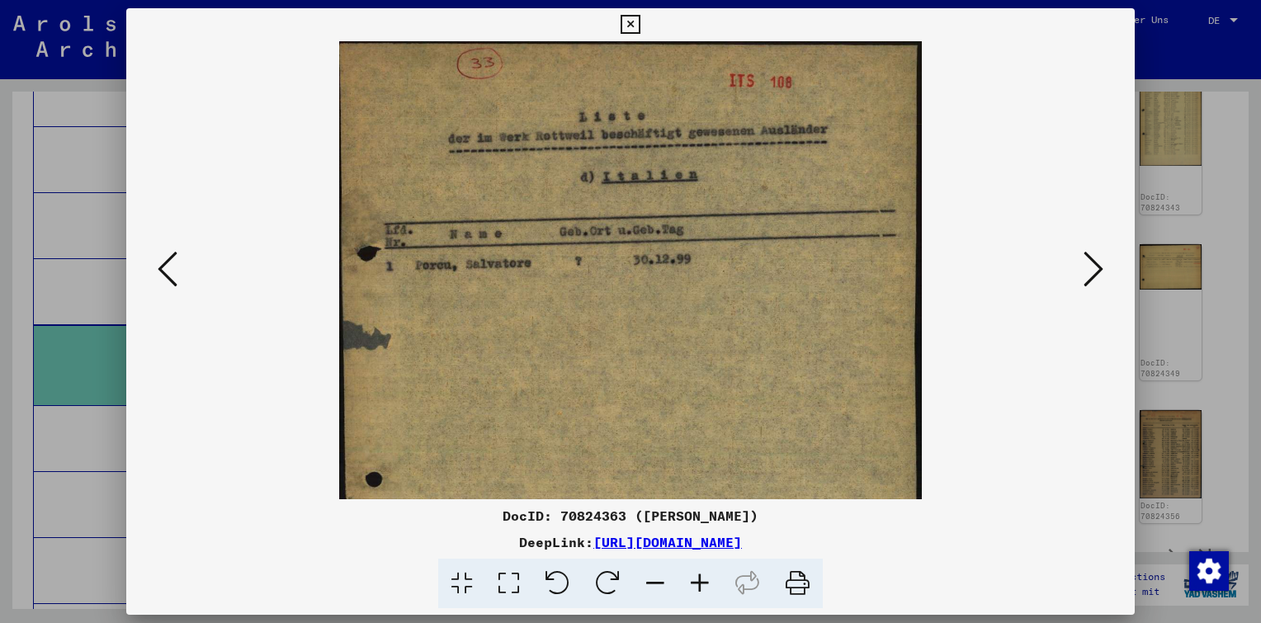
click at [697, 587] on icon at bounding box center [700, 584] width 45 height 50
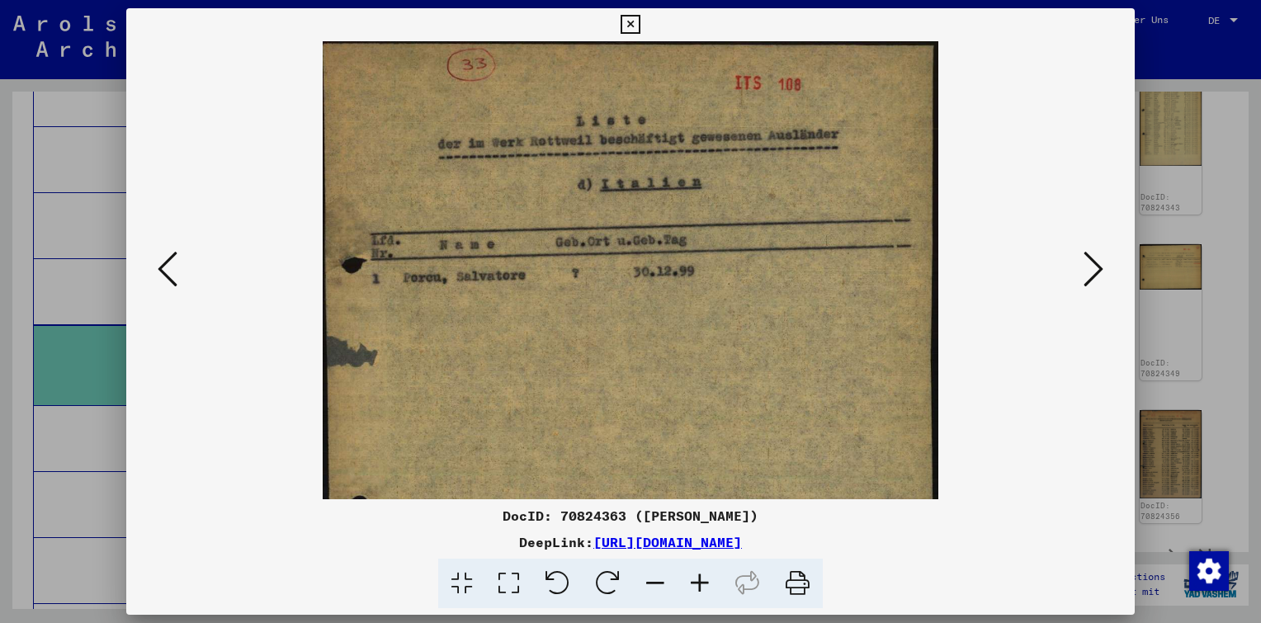
click at [697, 587] on icon at bounding box center [700, 584] width 45 height 50
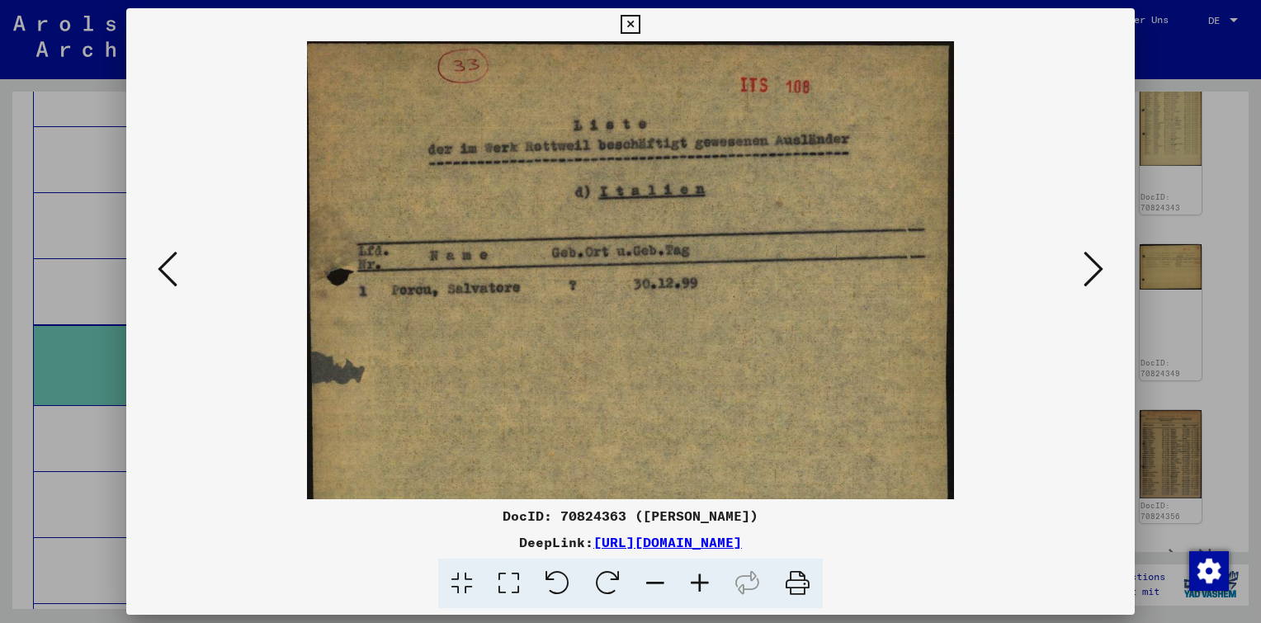
click at [697, 587] on icon at bounding box center [700, 584] width 45 height 50
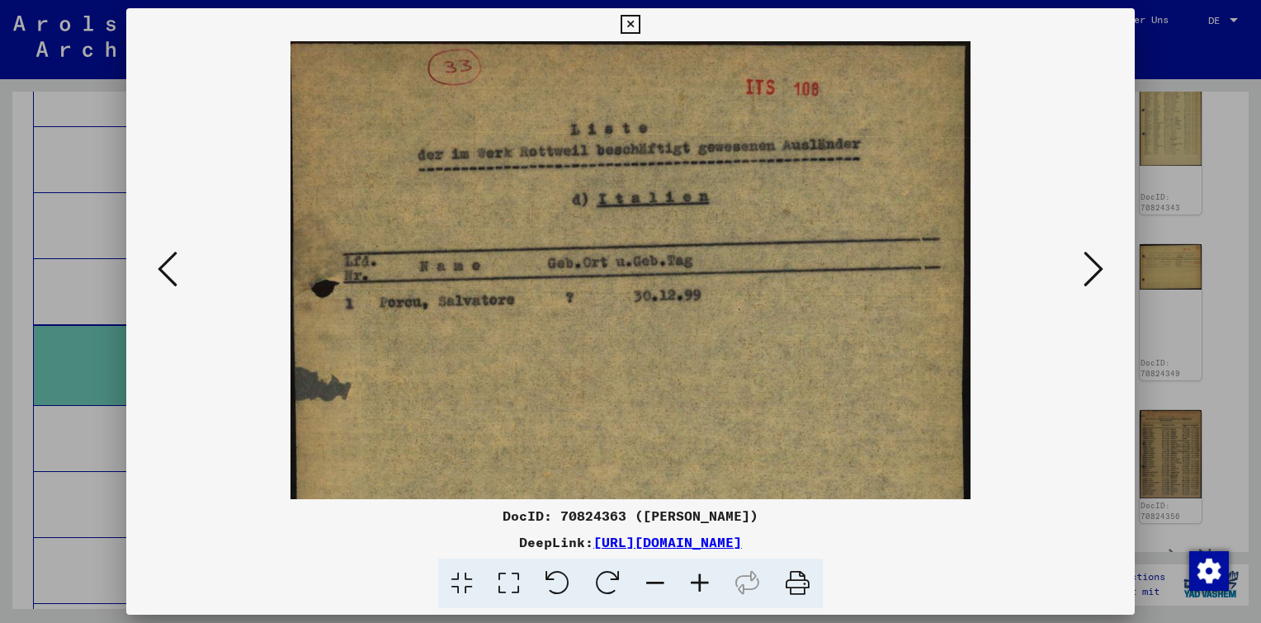
click at [697, 585] on icon at bounding box center [700, 584] width 45 height 50
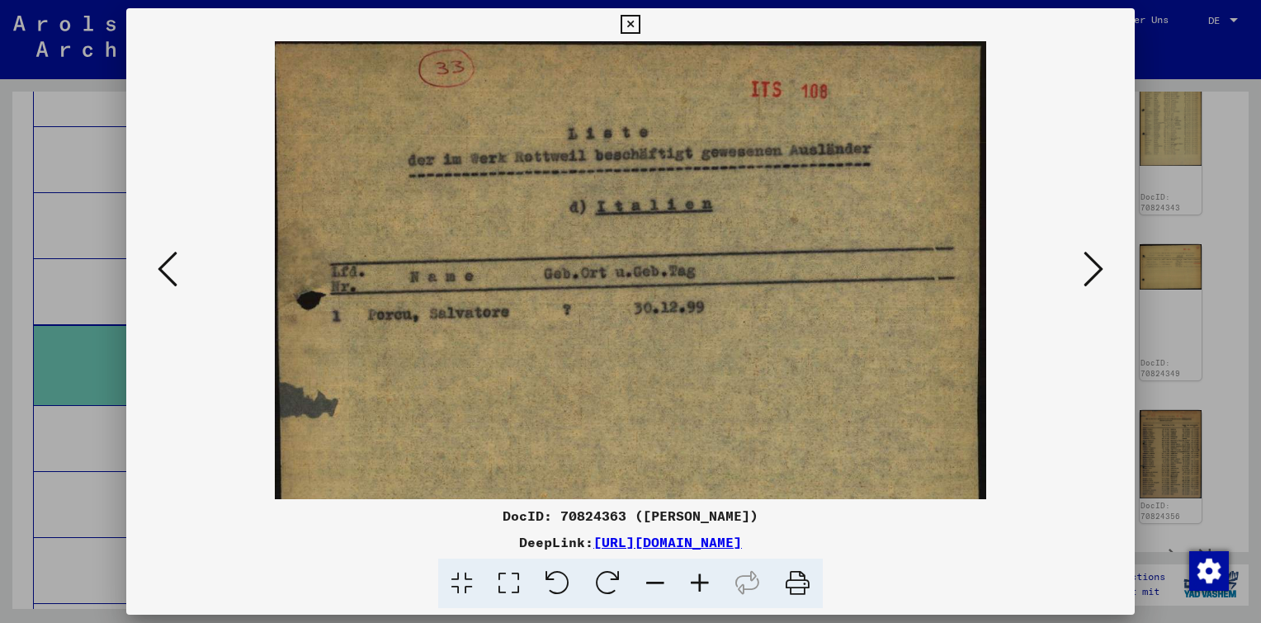
drag, startPoint x: 657, startPoint y: 330, endPoint x: 647, endPoint y: 345, distance: 17.9
click at [647, 345] on img at bounding box center [631, 497] width 712 height 912
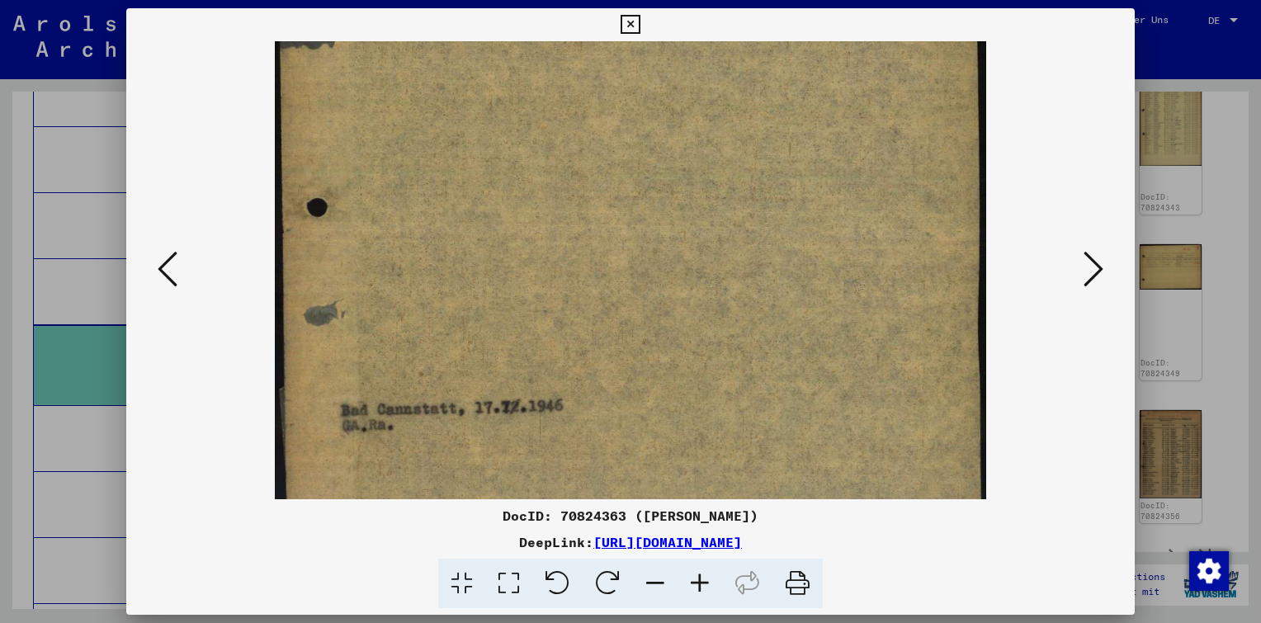
scroll to position [423, 0]
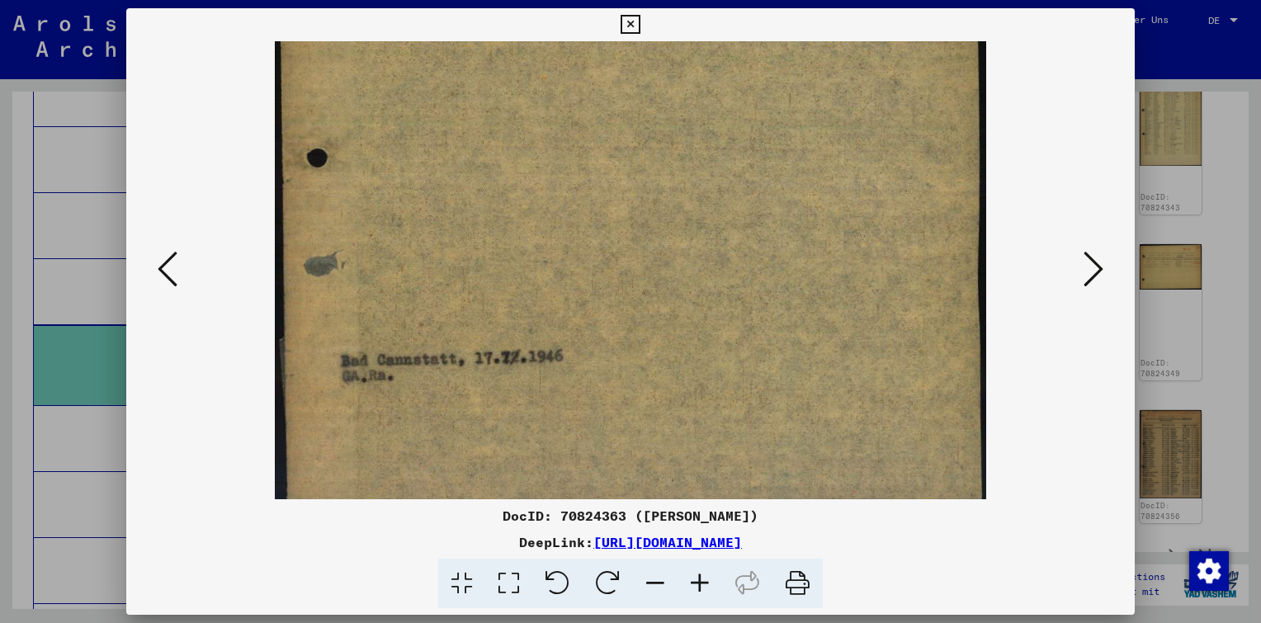
drag, startPoint x: 655, startPoint y: 409, endPoint x: 692, endPoint y: -14, distance: 425.0
click at [692, 0] on html "Suchen Archiv erkunden Spenden Newsletter Hilfe Kontakt Über Uns Suchen Archiv …" at bounding box center [630, 311] width 1261 height 623
click at [166, 270] on icon at bounding box center [168, 269] width 20 height 40
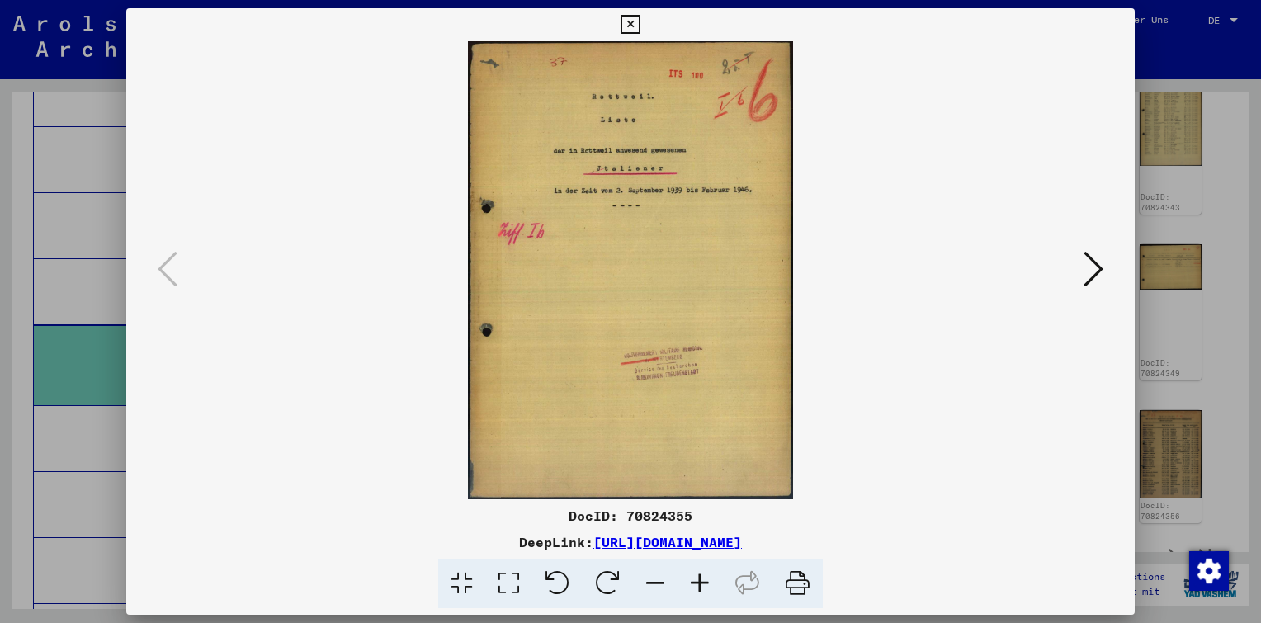
scroll to position [0, 0]
click at [693, 584] on icon at bounding box center [700, 584] width 45 height 50
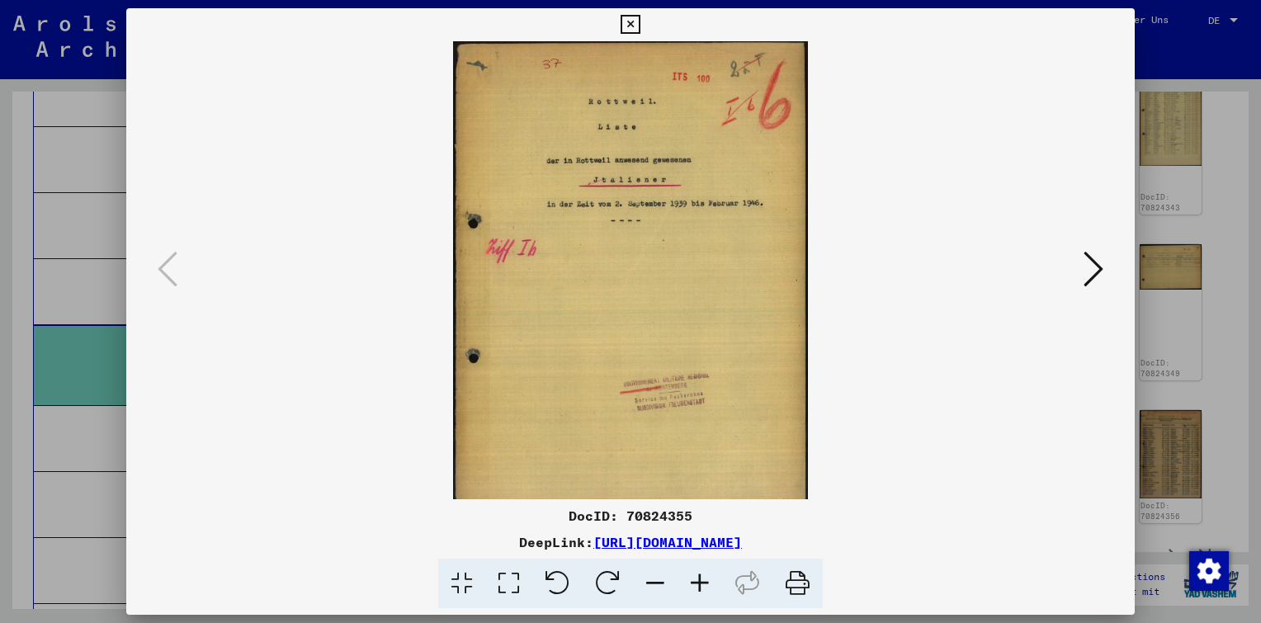
click at [693, 584] on icon at bounding box center [700, 584] width 45 height 50
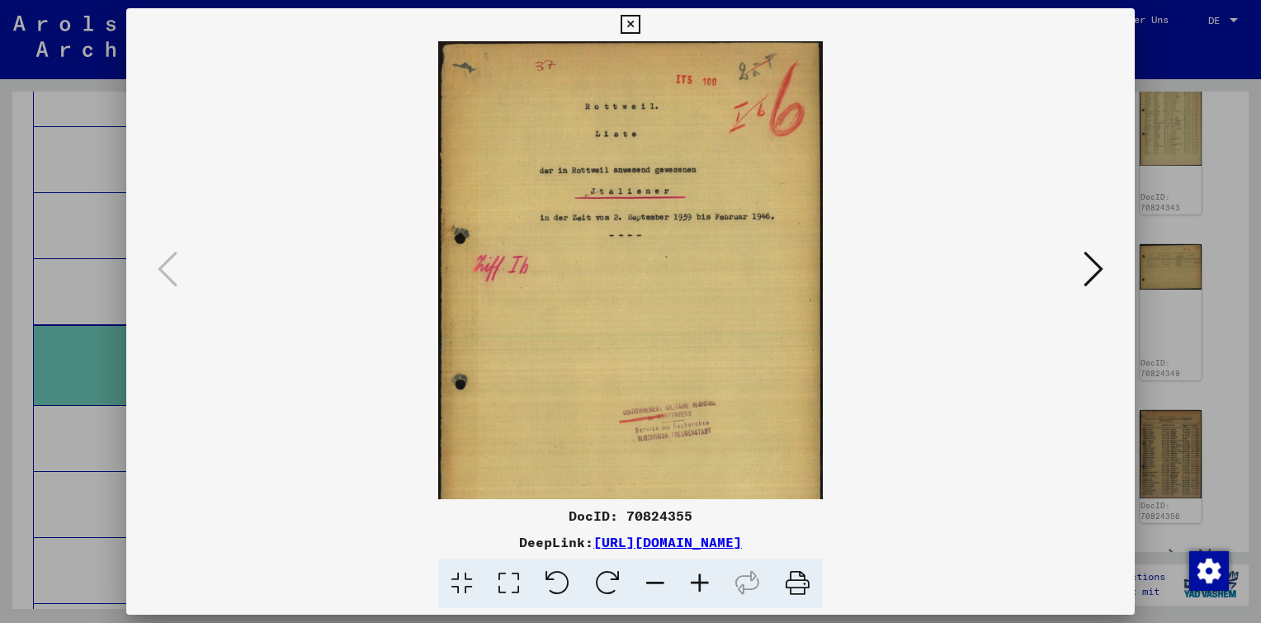
click at [693, 584] on icon at bounding box center [700, 584] width 45 height 50
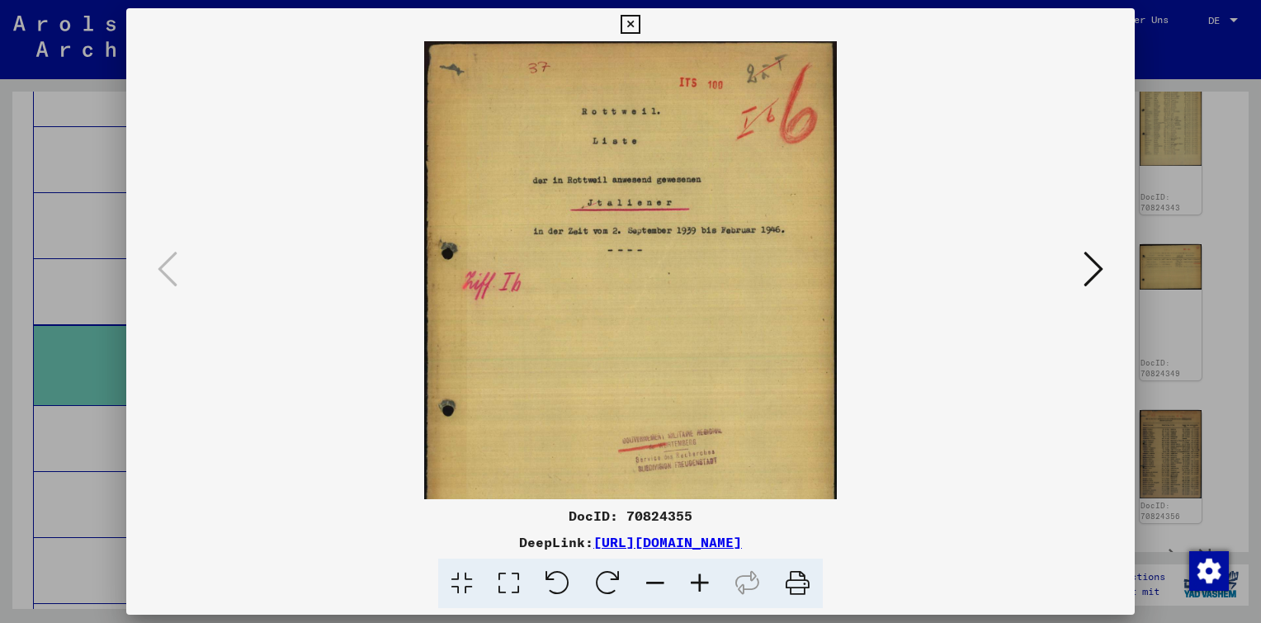
click at [693, 584] on icon at bounding box center [700, 584] width 45 height 50
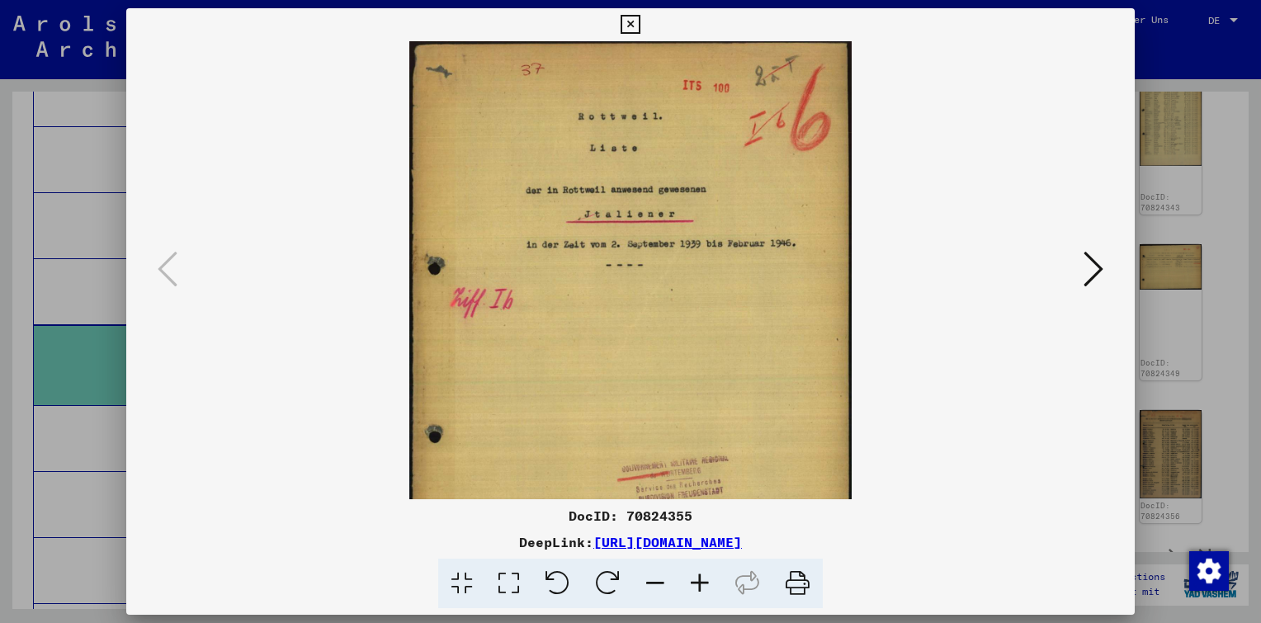
click at [693, 584] on icon at bounding box center [700, 584] width 45 height 50
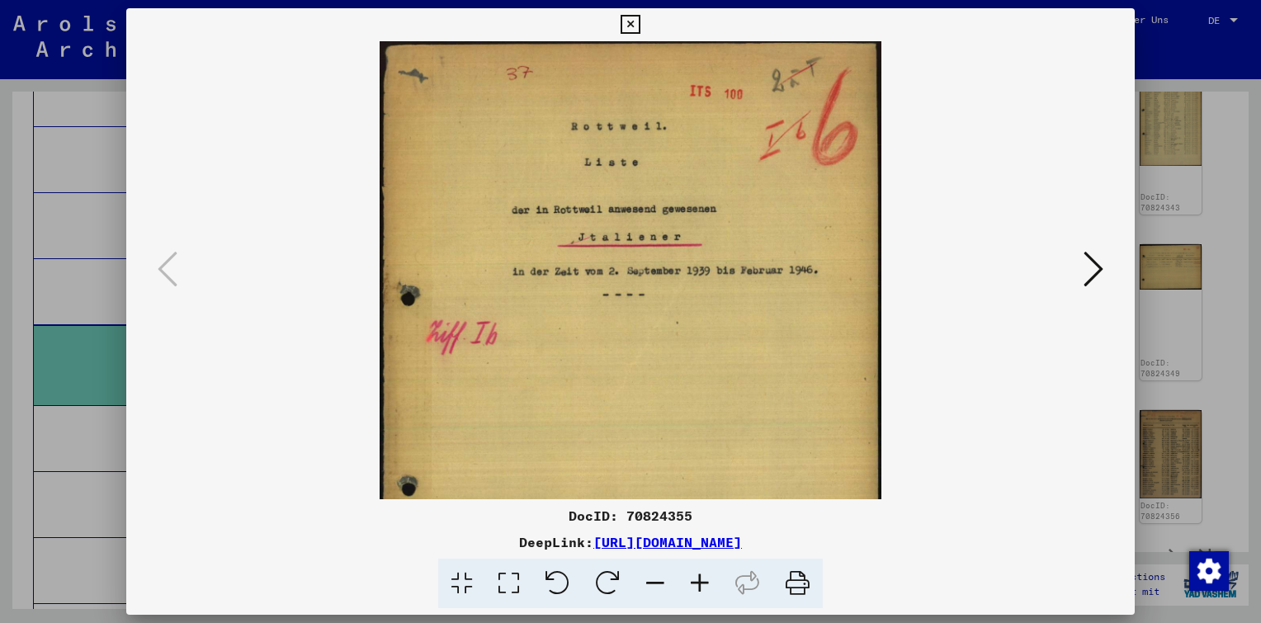
click at [693, 584] on icon at bounding box center [700, 584] width 45 height 50
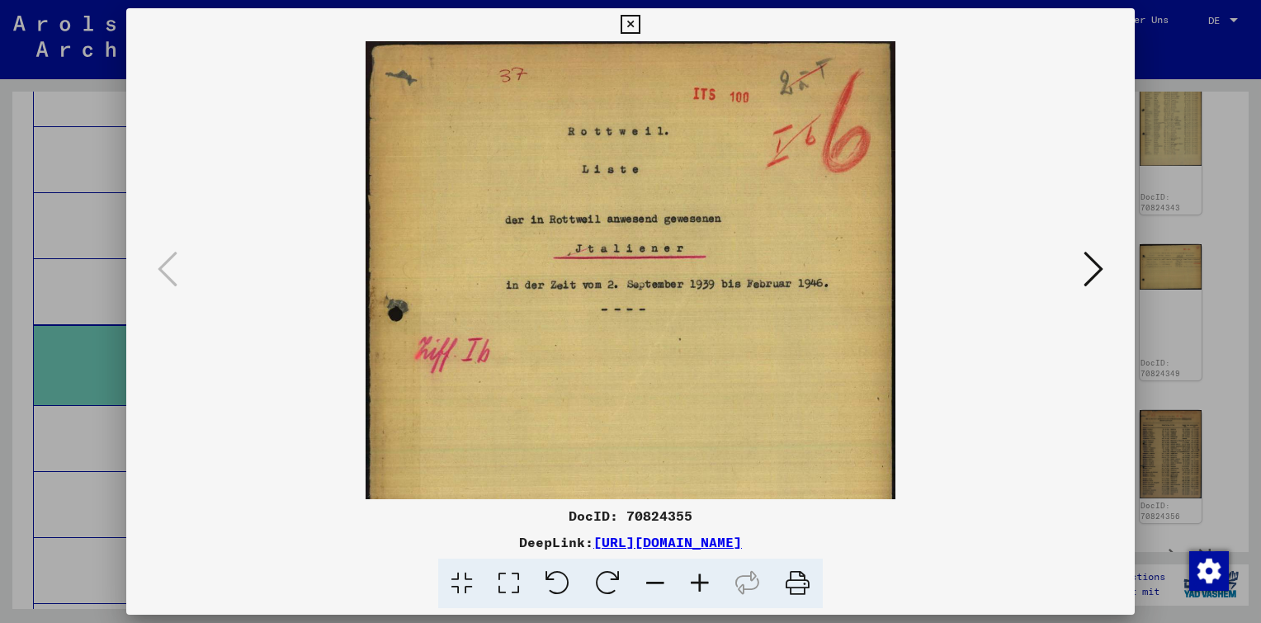
click at [1089, 278] on icon at bounding box center [1094, 269] width 20 height 40
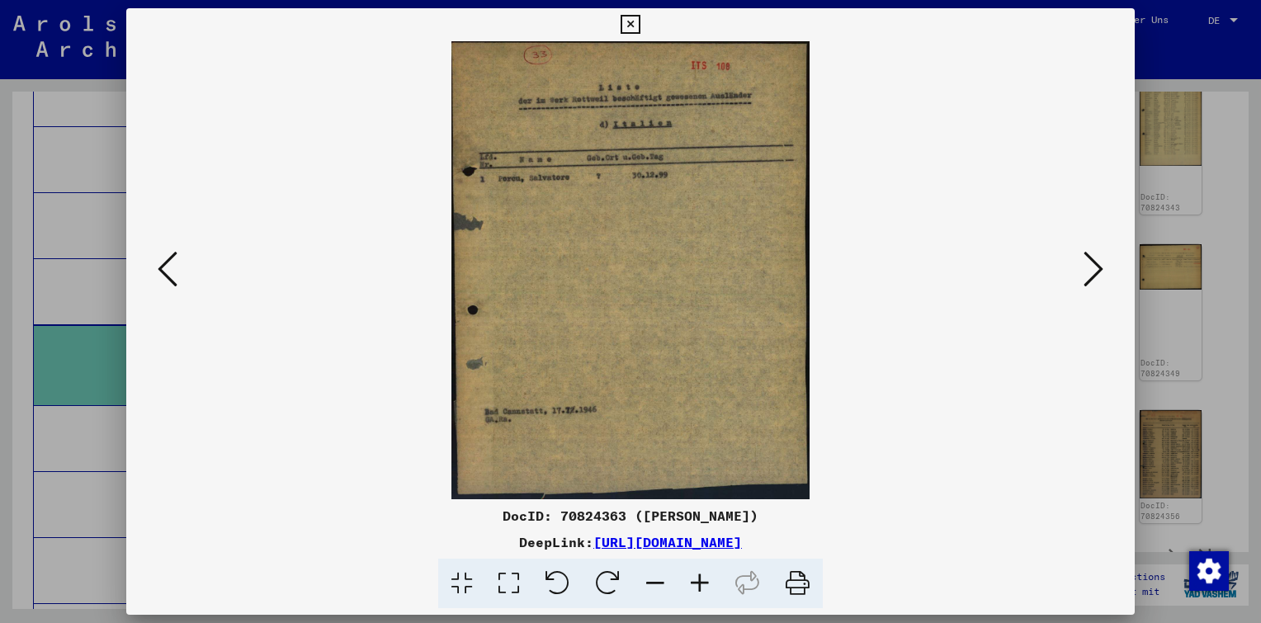
click at [635, 20] on icon at bounding box center [630, 25] width 19 height 20
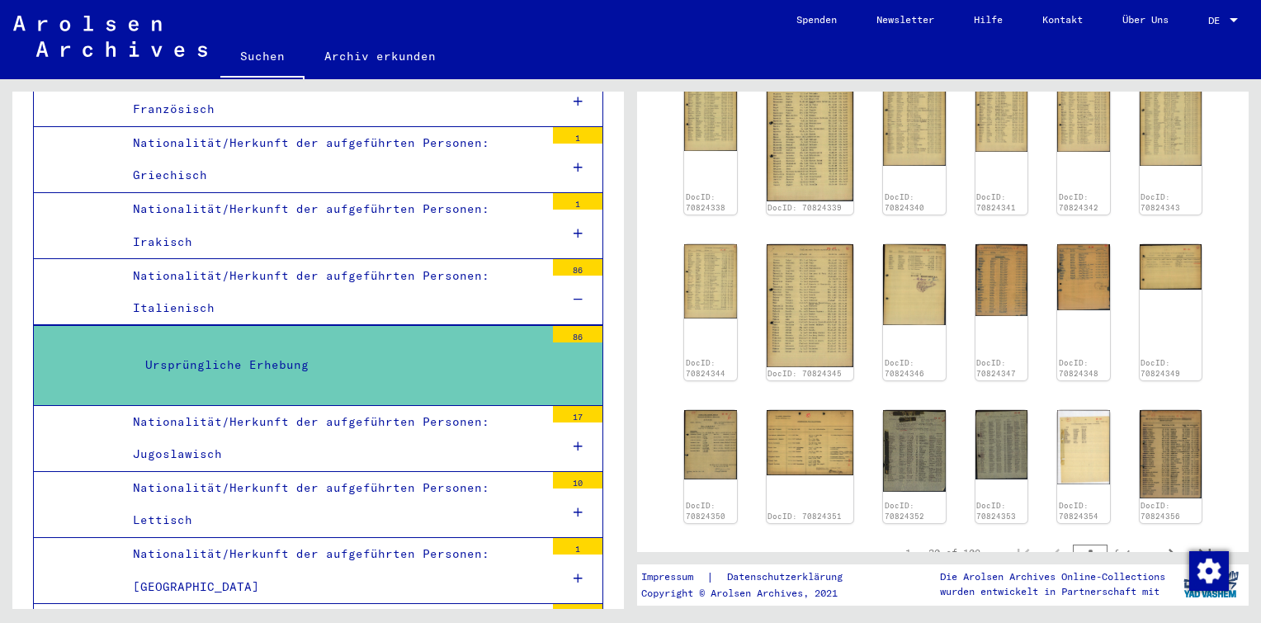
click at [314, 409] on div "Nationalität/Herkunft der aufgeführten Personen: Jugoslawisch" at bounding box center [333, 438] width 424 height 64
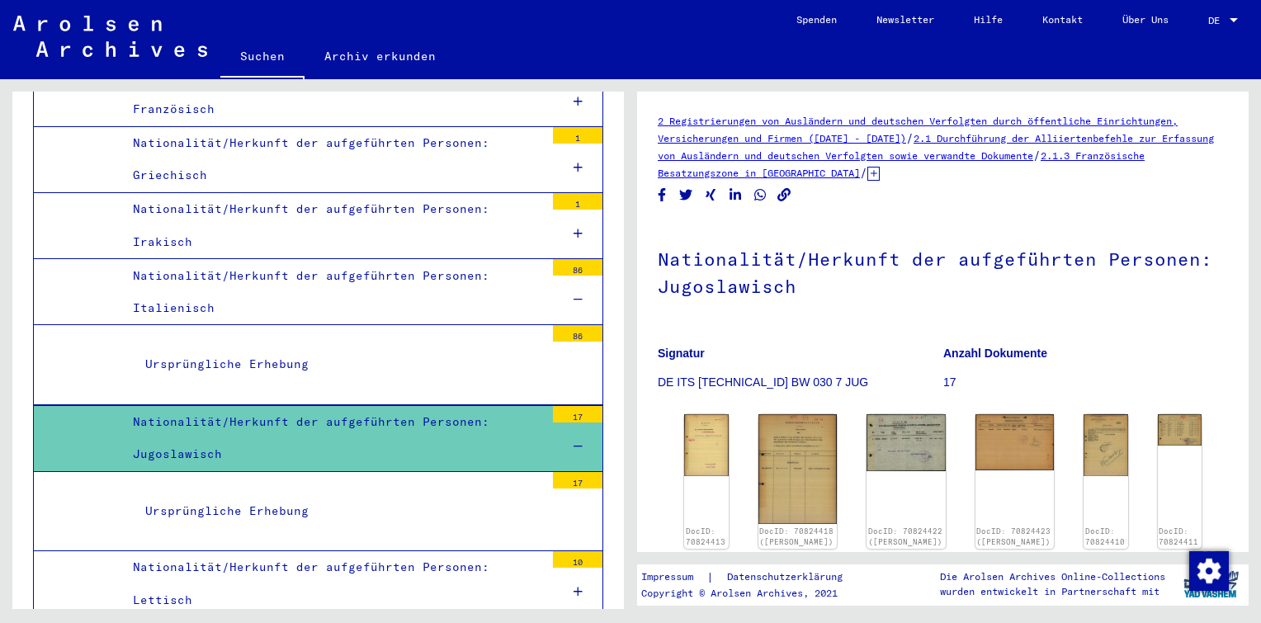
click at [360, 348] on div "Ursprüngliche Erhebung" at bounding box center [339, 364] width 412 height 32
